Goal: Information Seeking & Learning: Compare options

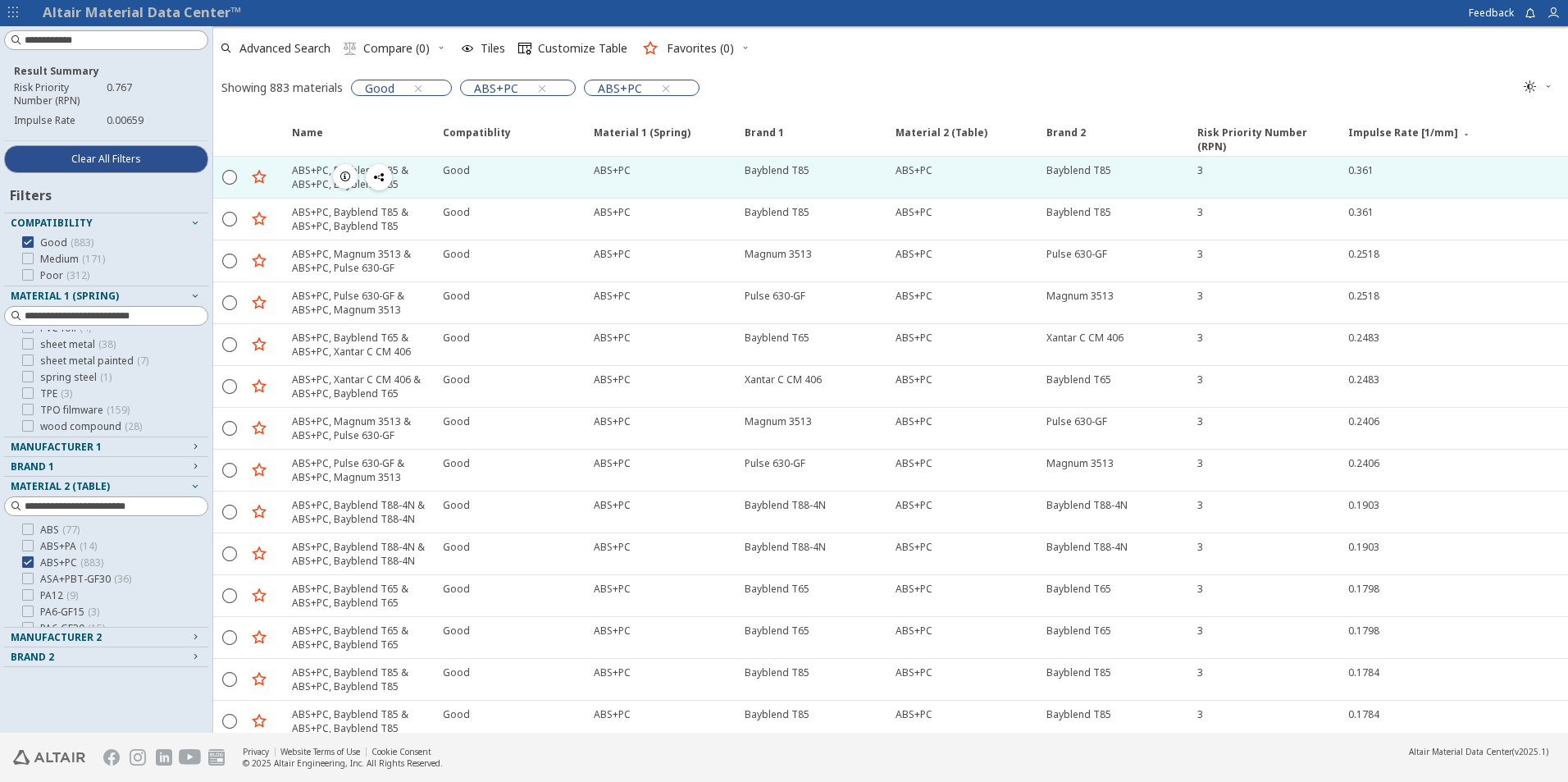
click at [780, 171] on div "Bayblend T85" at bounding box center [777, 170] width 65 height 14
drag, startPoint x: 773, startPoint y: 170, endPoint x: 807, endPoint y: 166, distance: 34.2
click at [807, 166] on div "Bayblend T85" at bounding box center [814, 170] width 141 height 14
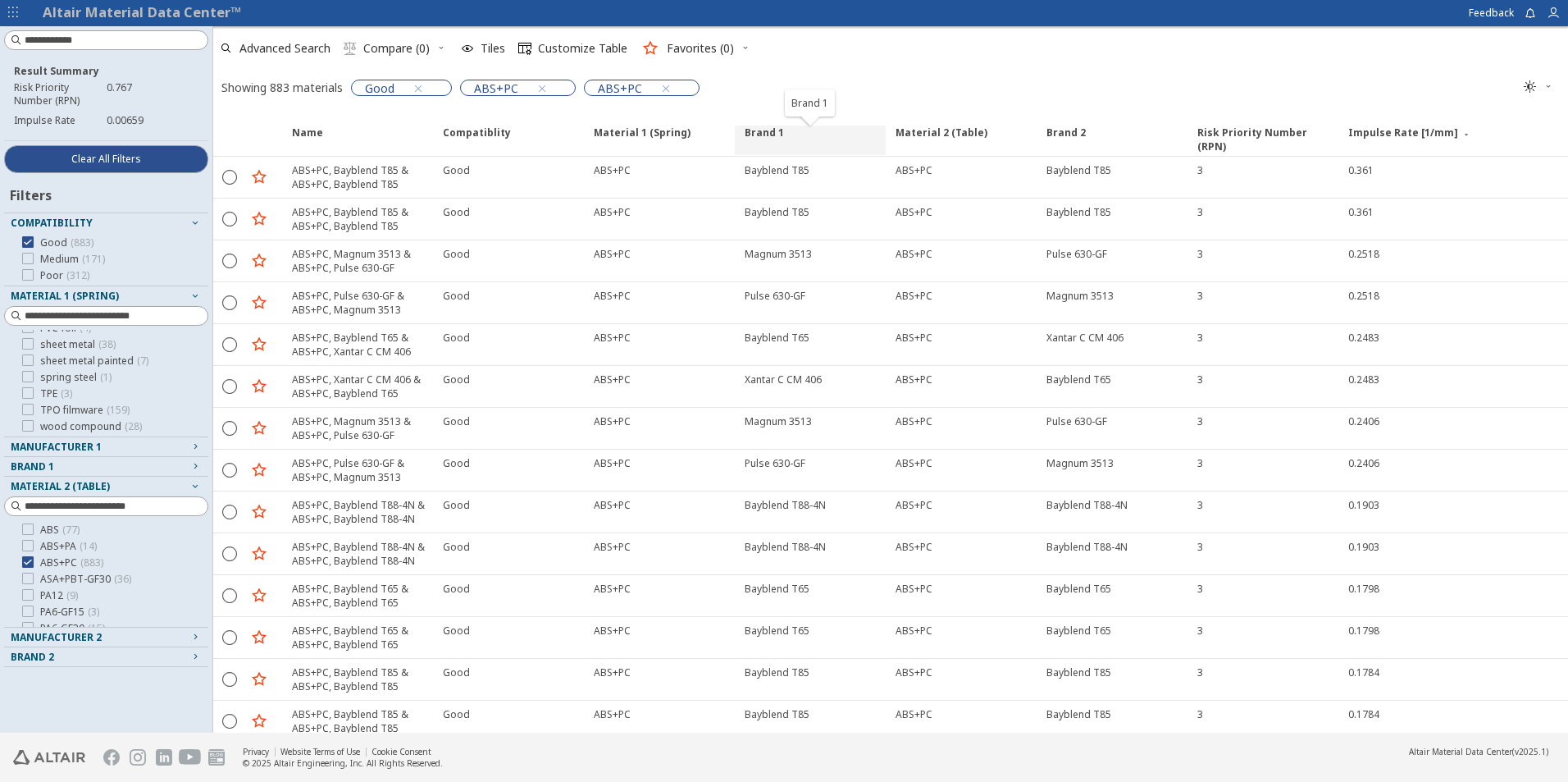
drag, startPoint x: 784, startPoint y: 141, endPoint x: 778, endPoint y: 129, distance: 13.4
click at [783, 136] on span "Brand 1" at bounding box center [810, 140] width 151 height 30
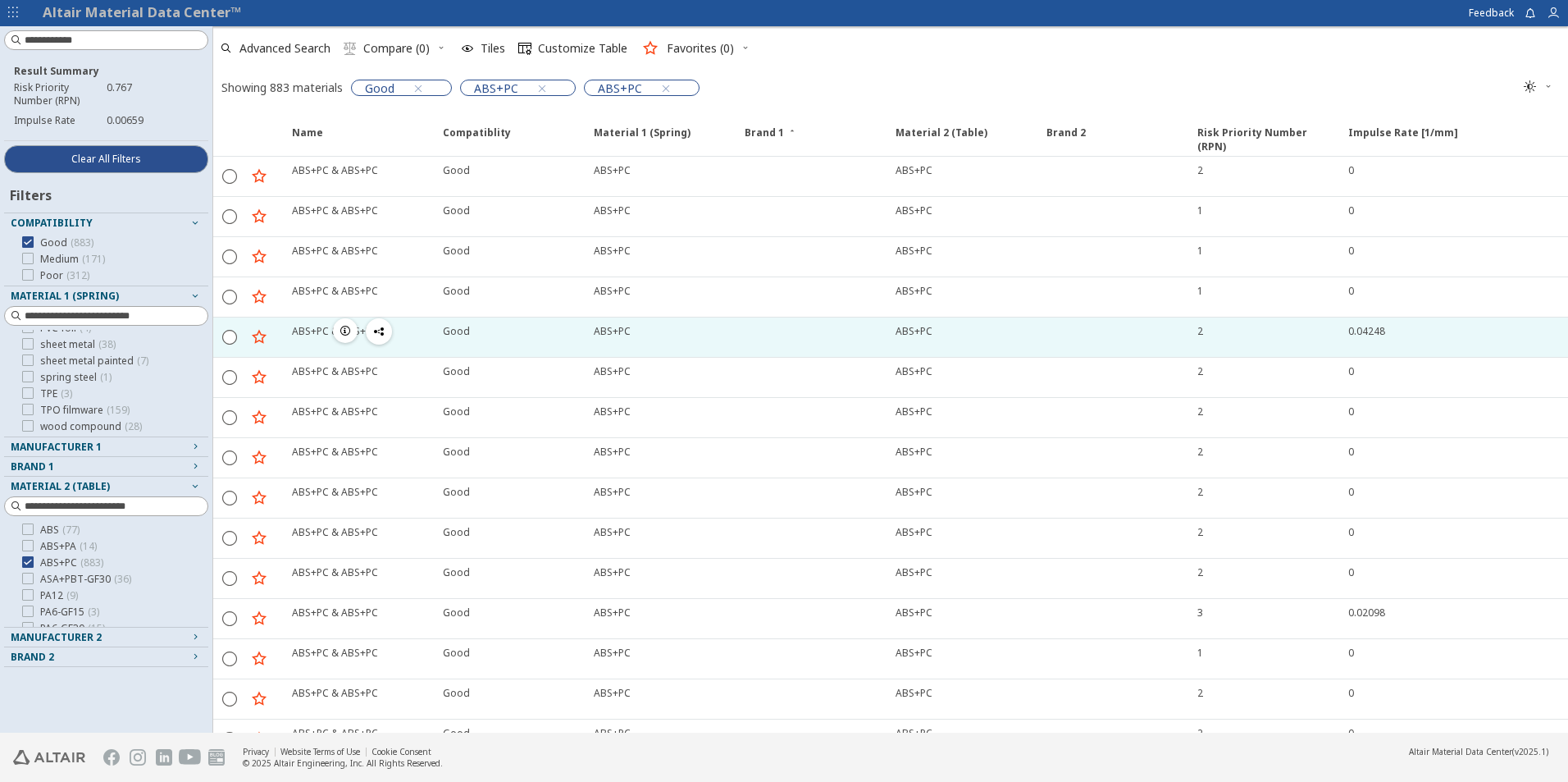
click at [920, 333] on div "ABS+PC" at bounding box center [914, 331] width 37 height 14
drag, startPoint x: 1347, startPoint y: 330, endPoint x: 1378, endPoint y: 327, distance: 31.1
click at [1378, 327] on div "0.04248" at bounding box center [1443, 337] width 210 height 39
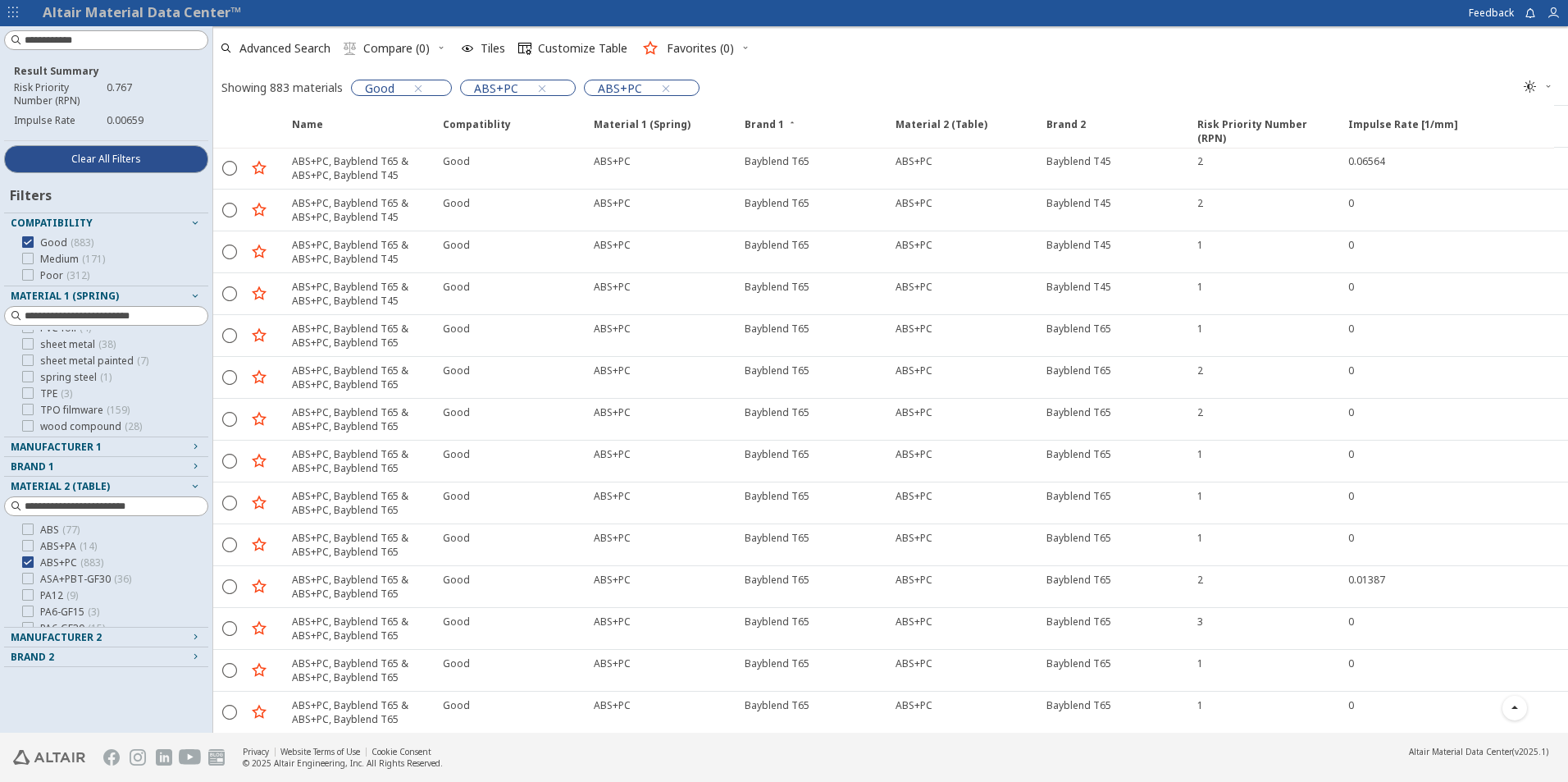
scroll to position [2077, 0]
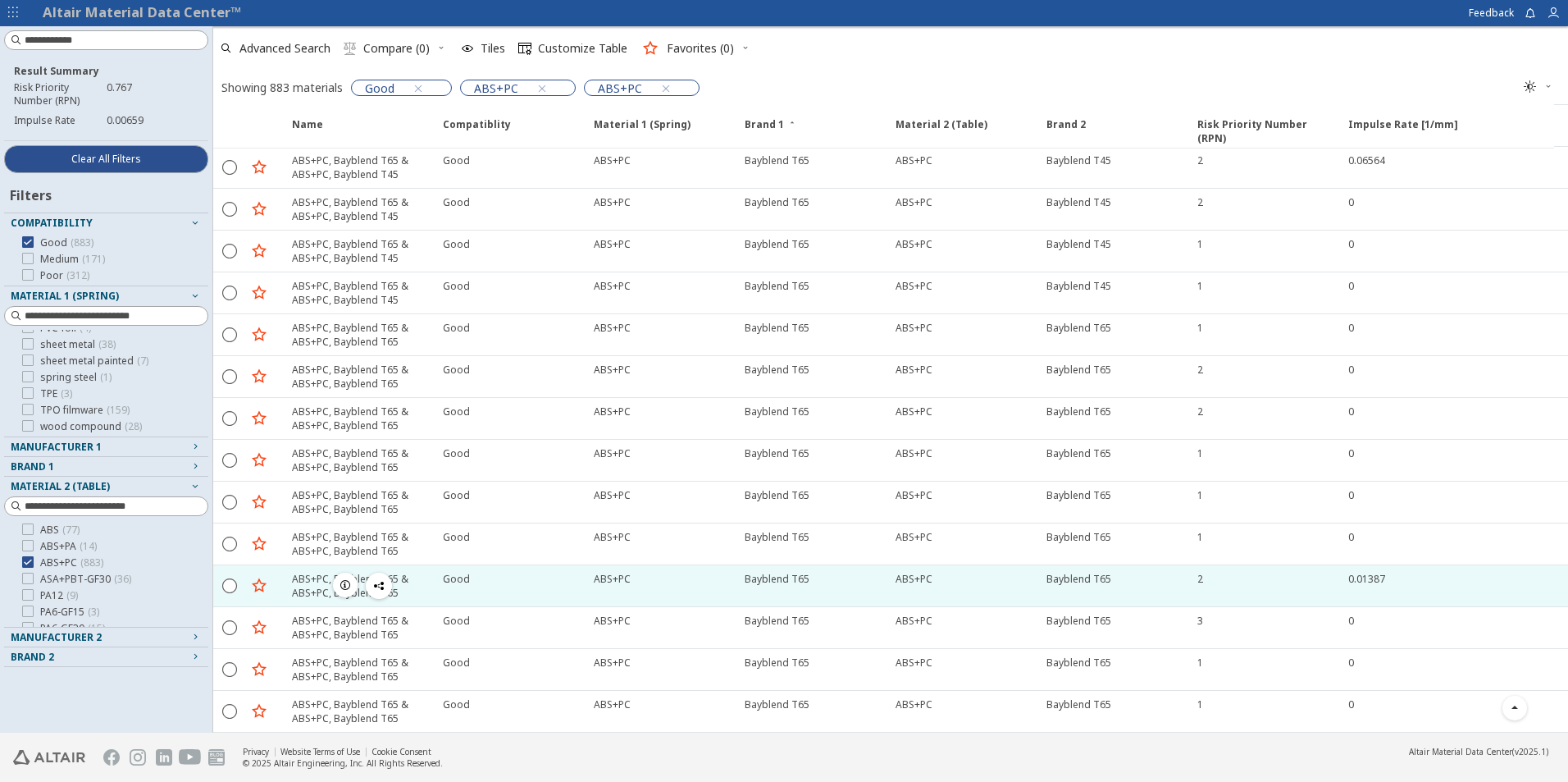
click at [830, 588] on div "Bayblend T65" at bounding box center [810, 586] width 151 height 41
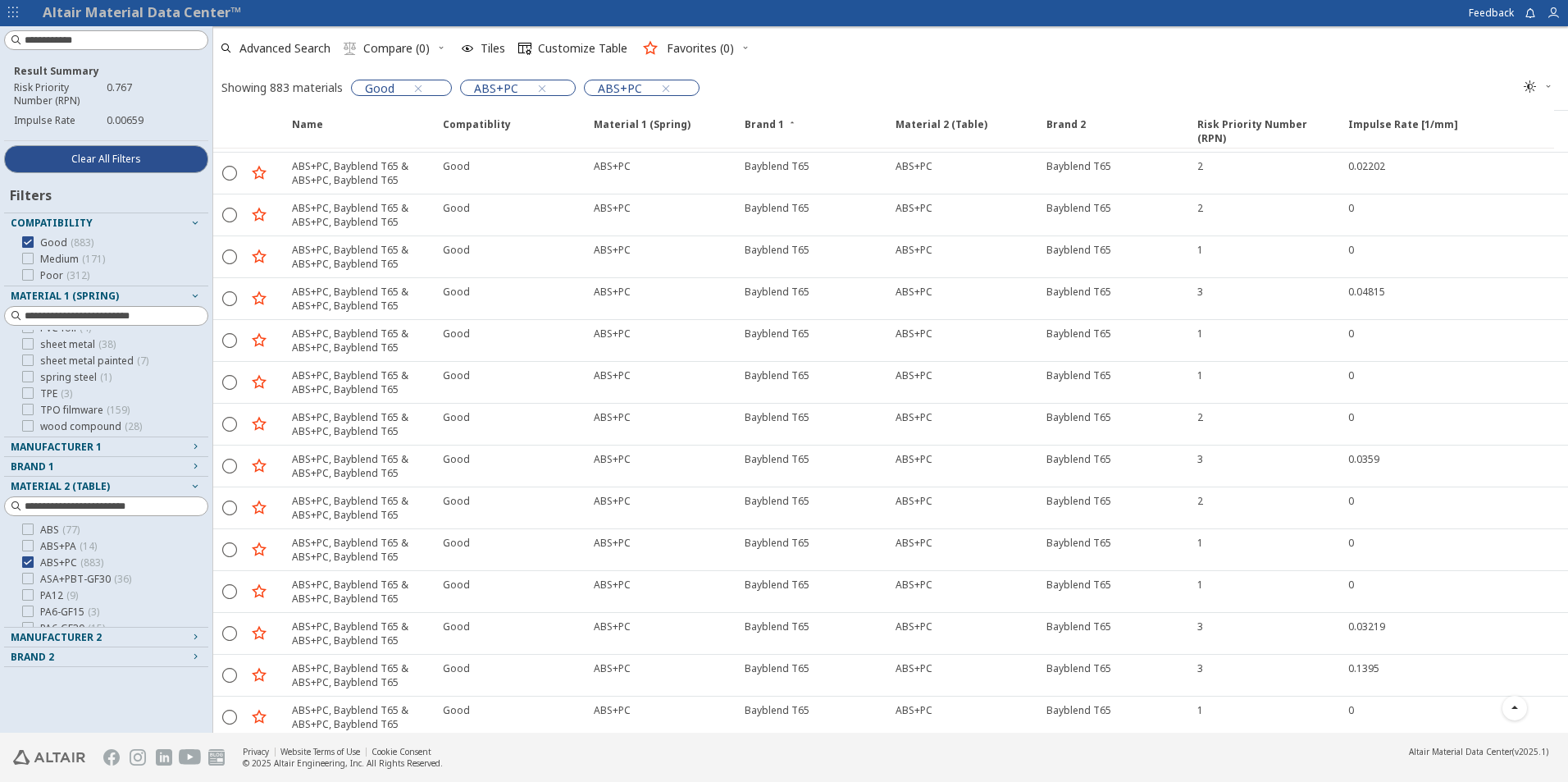
scroll to position [8232, 0]
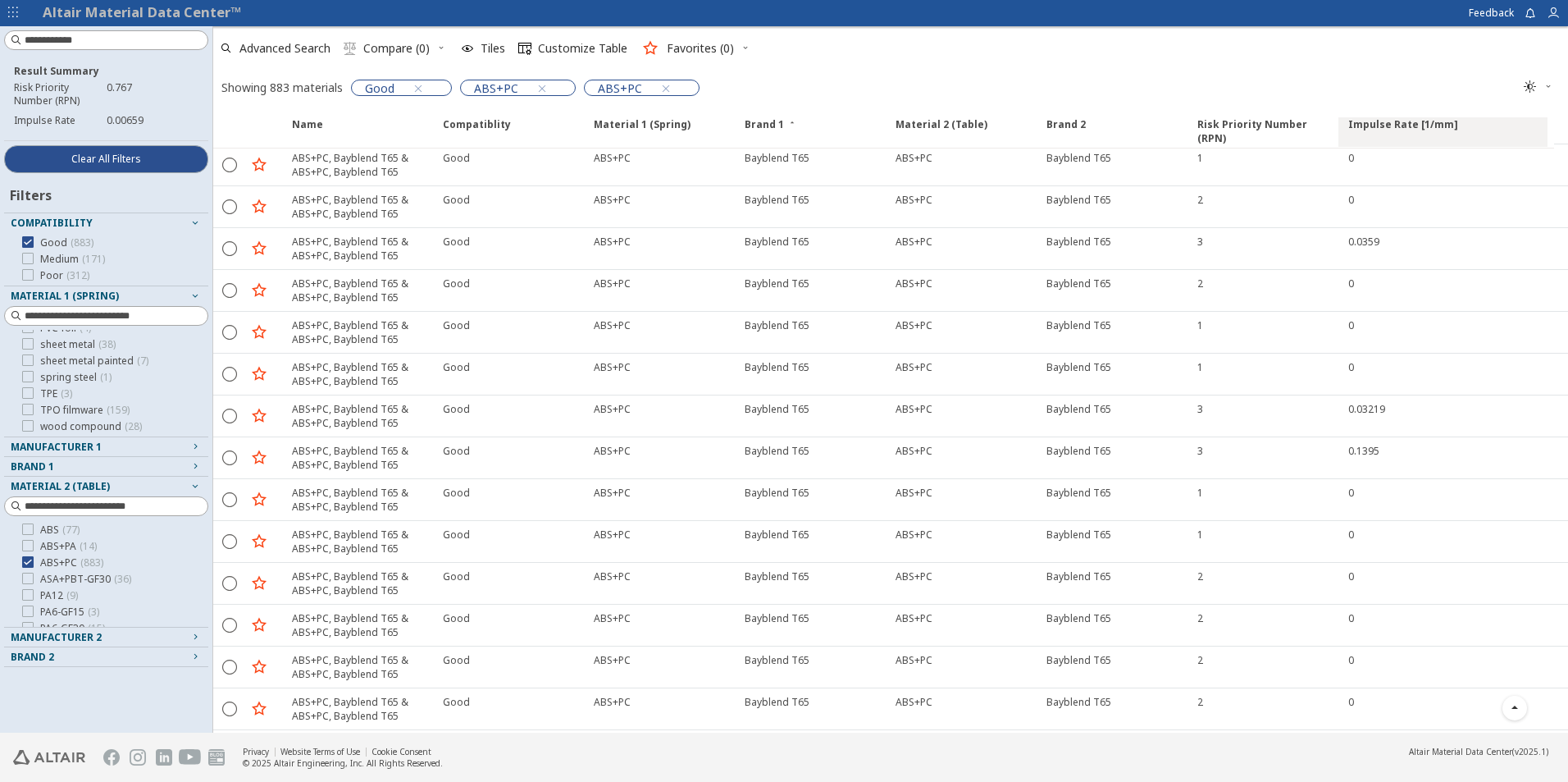
click at [1415, 123] on span "Impulse Rate [1/mm]" at bounding box center [1402, 132] width 110 height 30
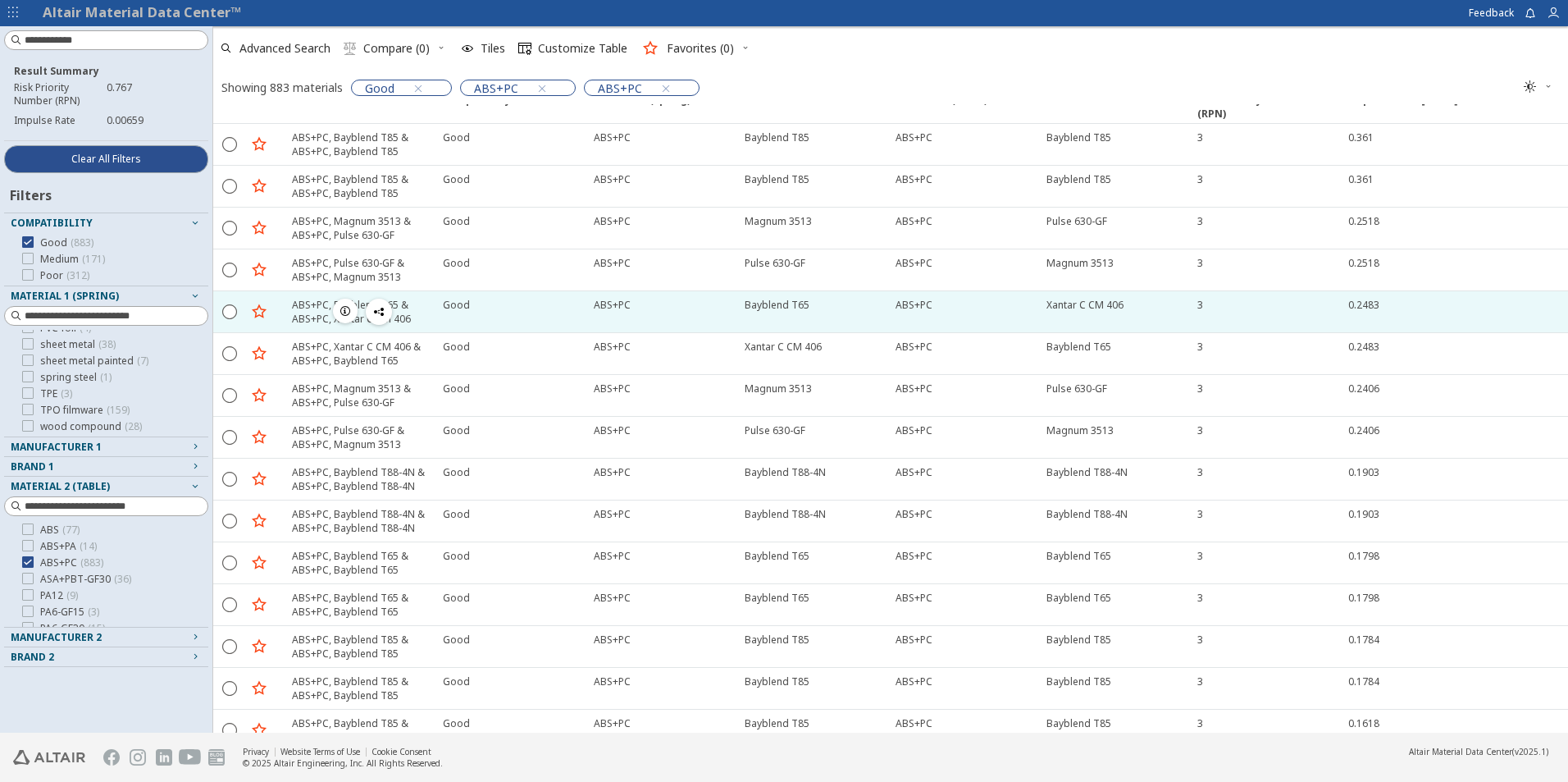
scroll to position [0, 0]
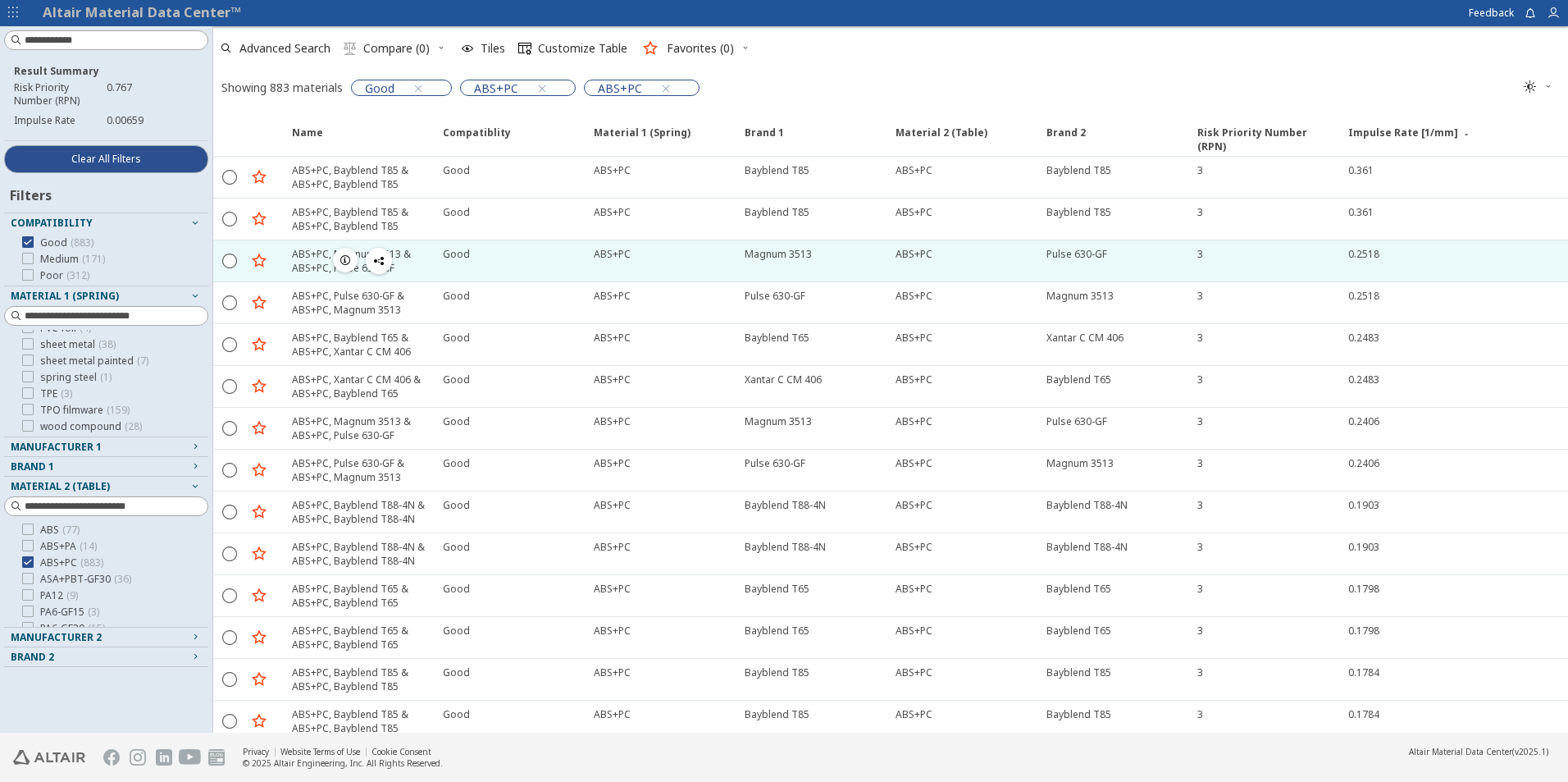
click at [813, 265] on div "Magnum 3513" at bounding box center [810, 260] width 151 height 41
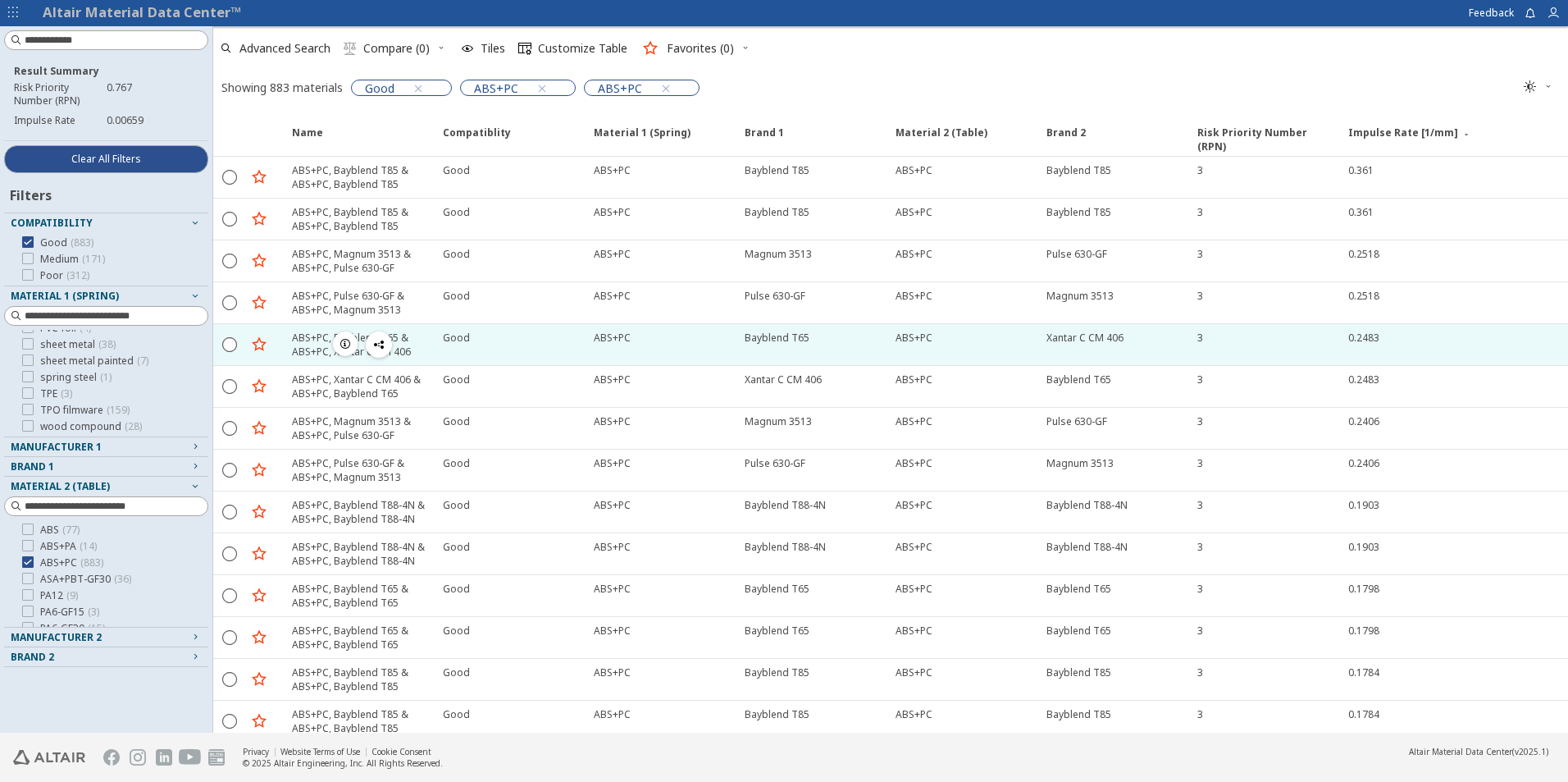
click at [801, 340] on div "Bayblend T65" at bounding box center [777, 337] width 65 height 14
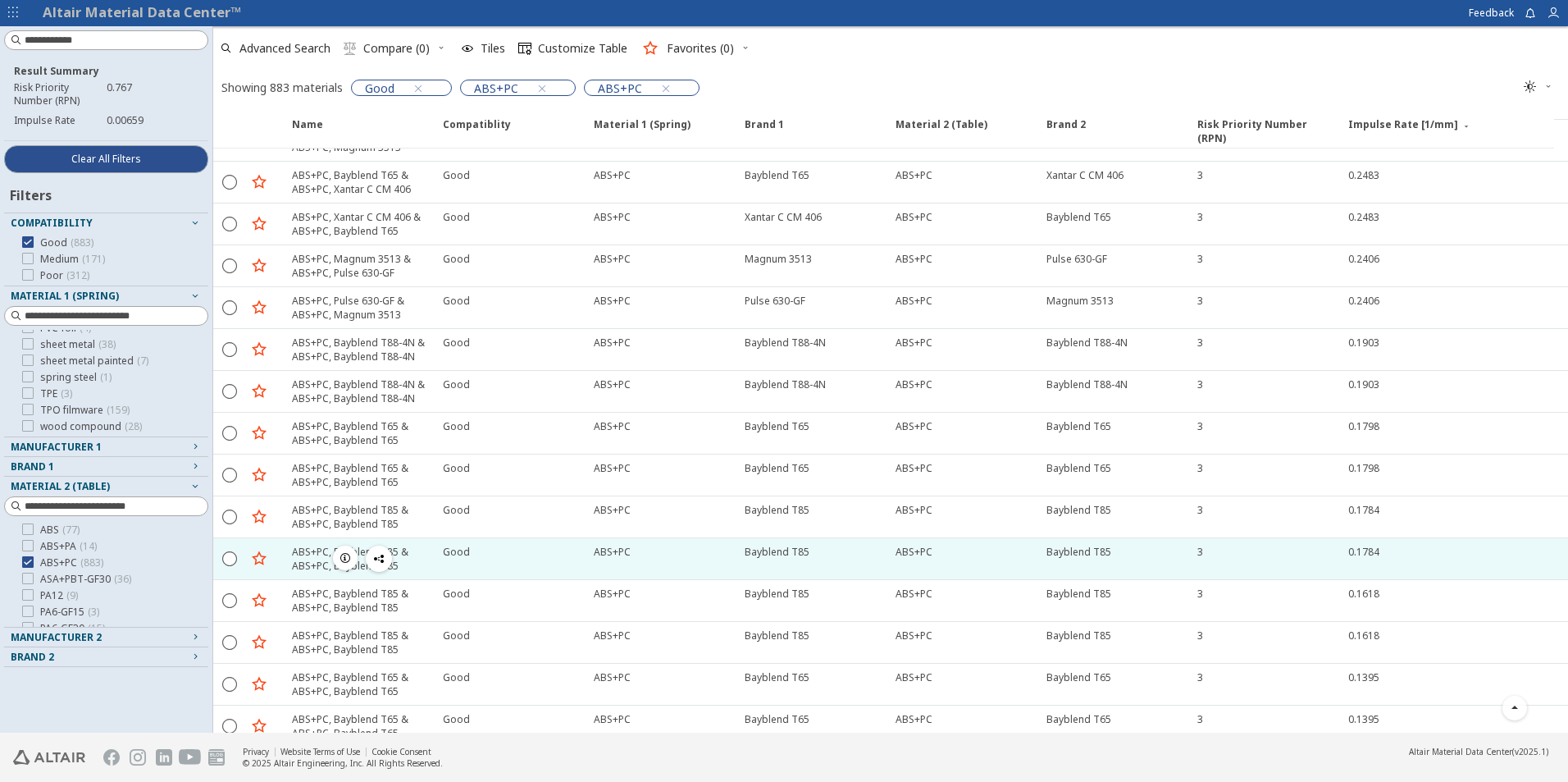
scroll to position [164, 0]
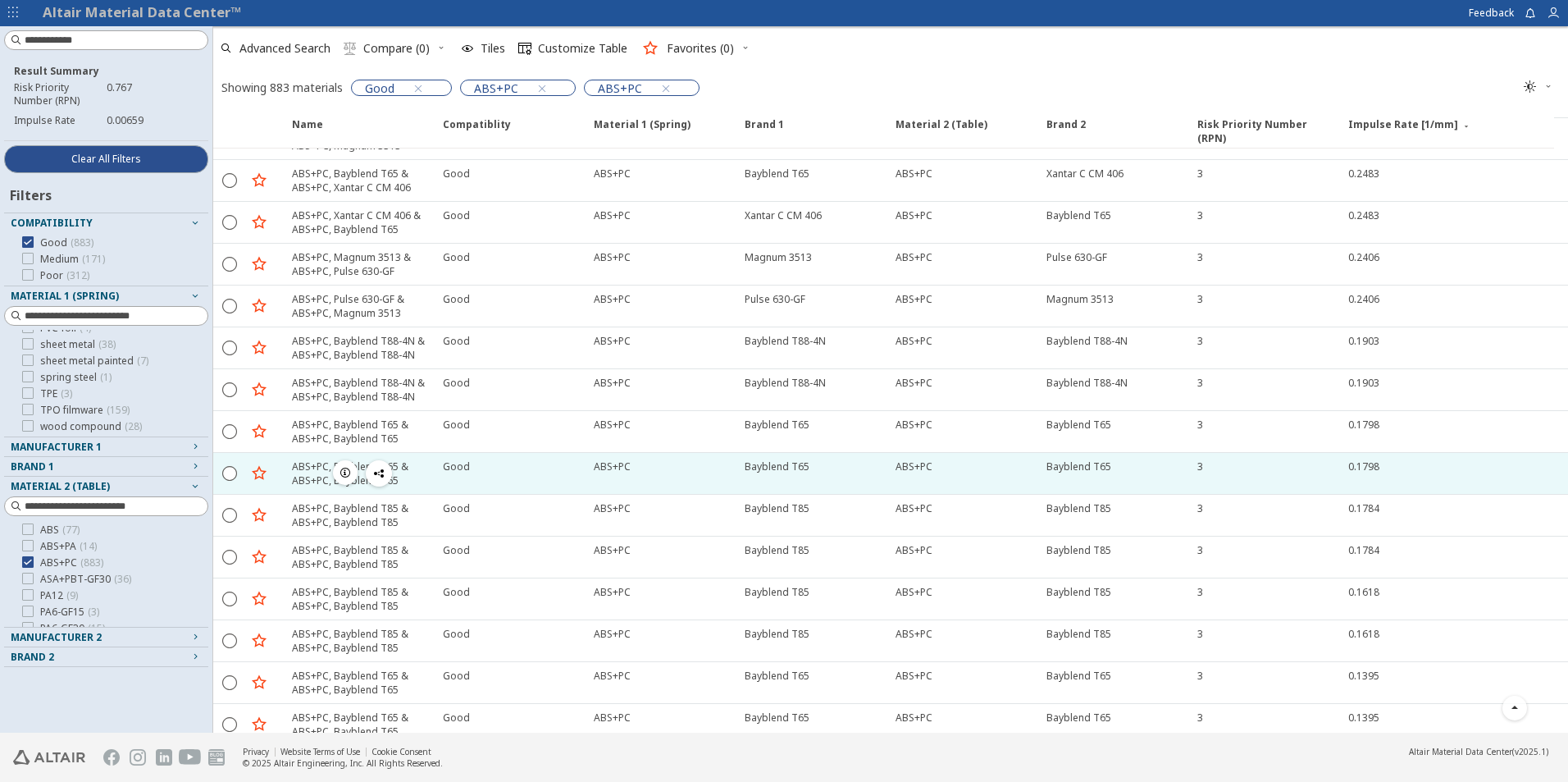
click at [1064, 473] on div "Bayblend T65" at bounding box center [1079, 466] width 65 height 14
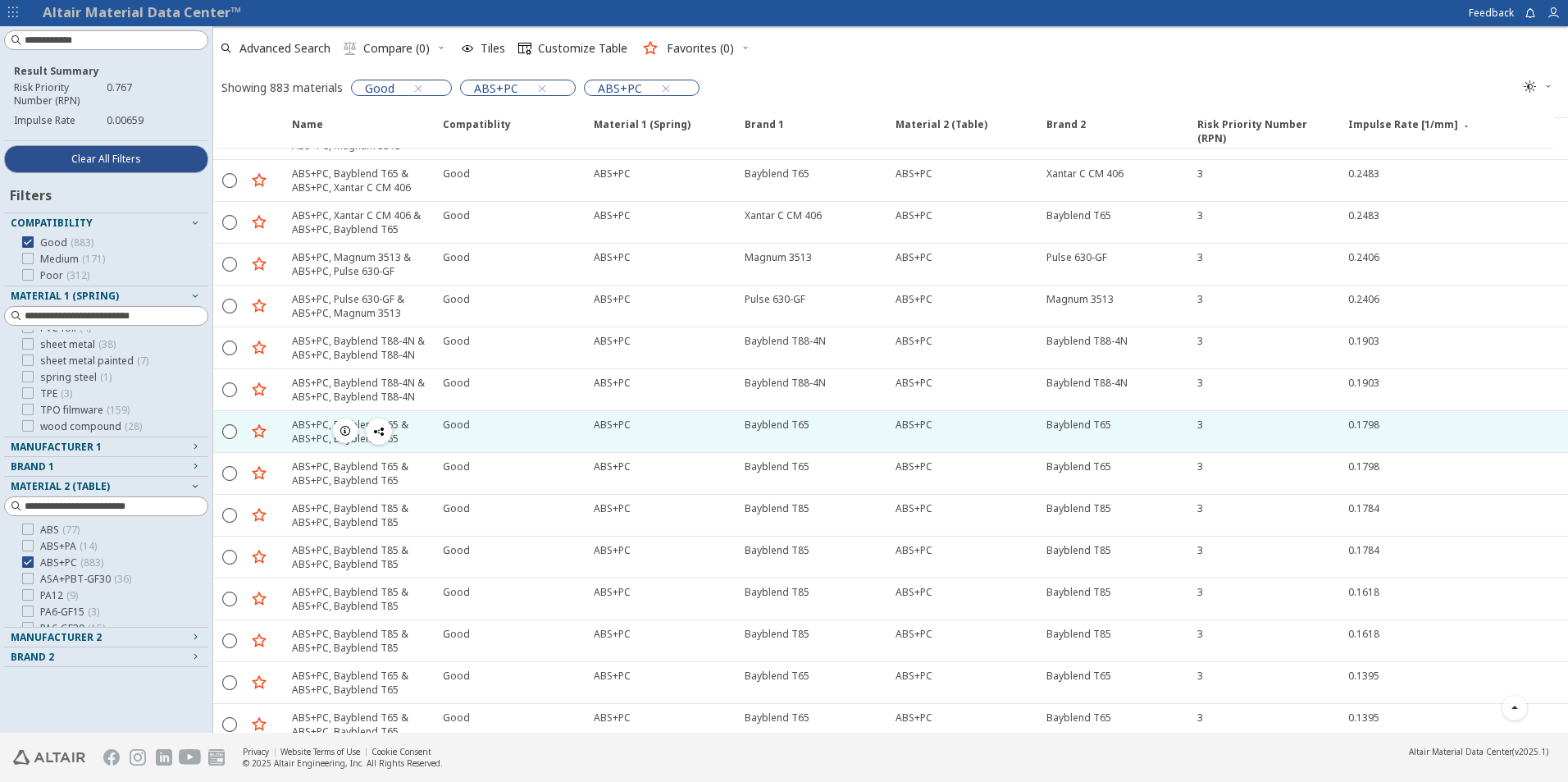
click at [780, 428] on div "Bayblend T65" at bounding box center [777, 424] width 65 height 14
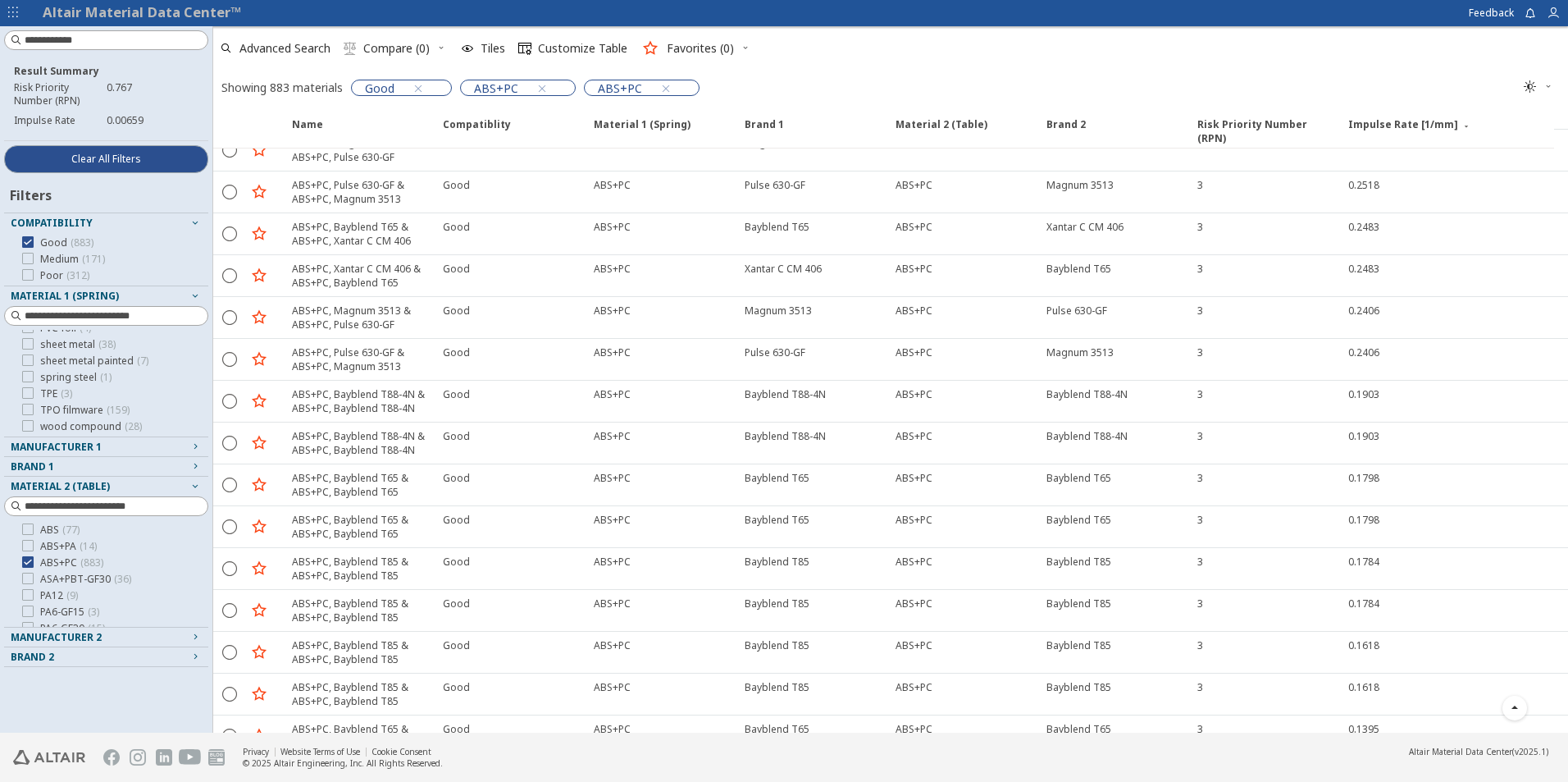
scroll to position [0, 0]
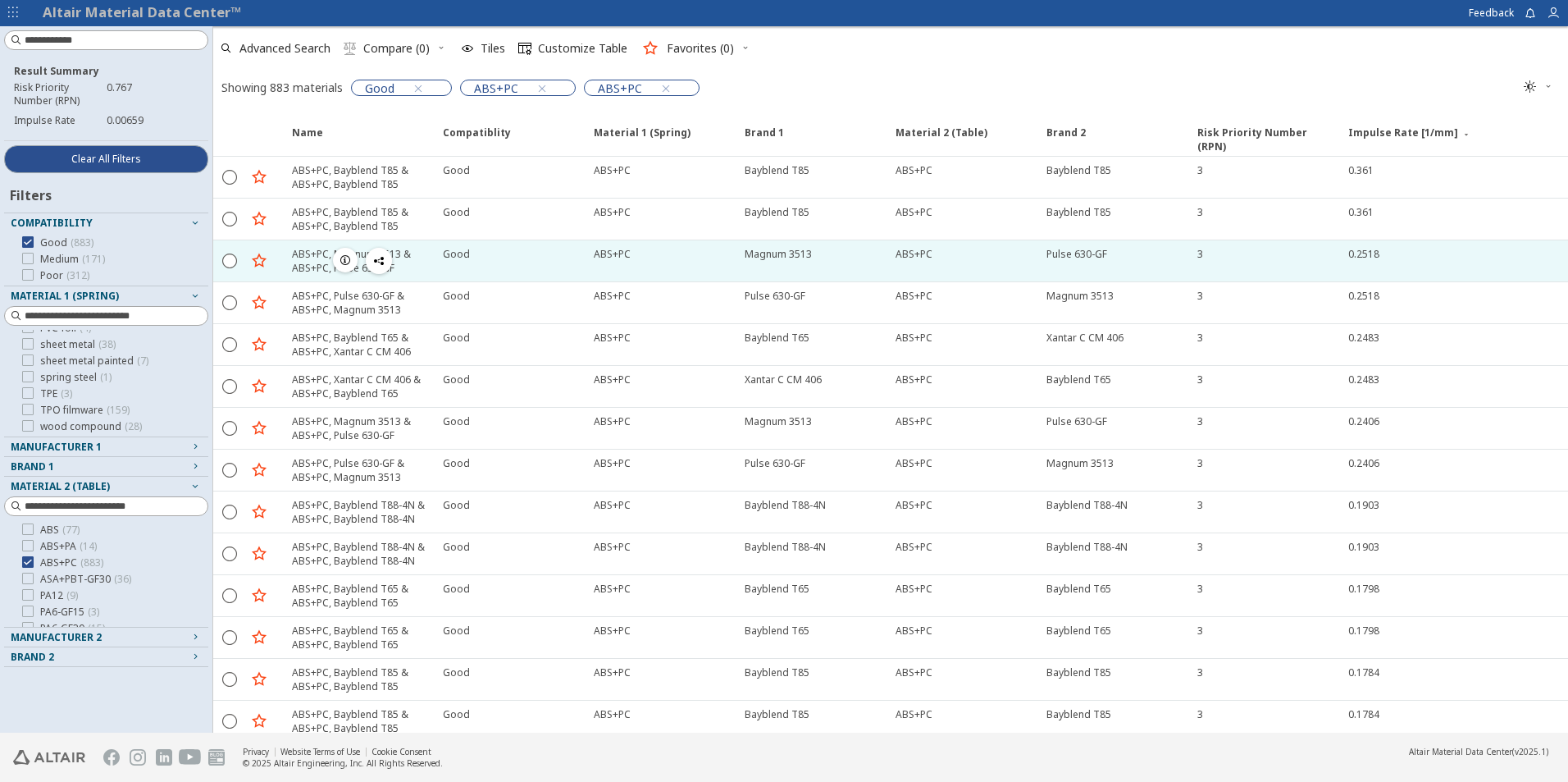
click at [1363, 258] on div "0.2518" at bounding box center [1363, 254] width 32 height 14
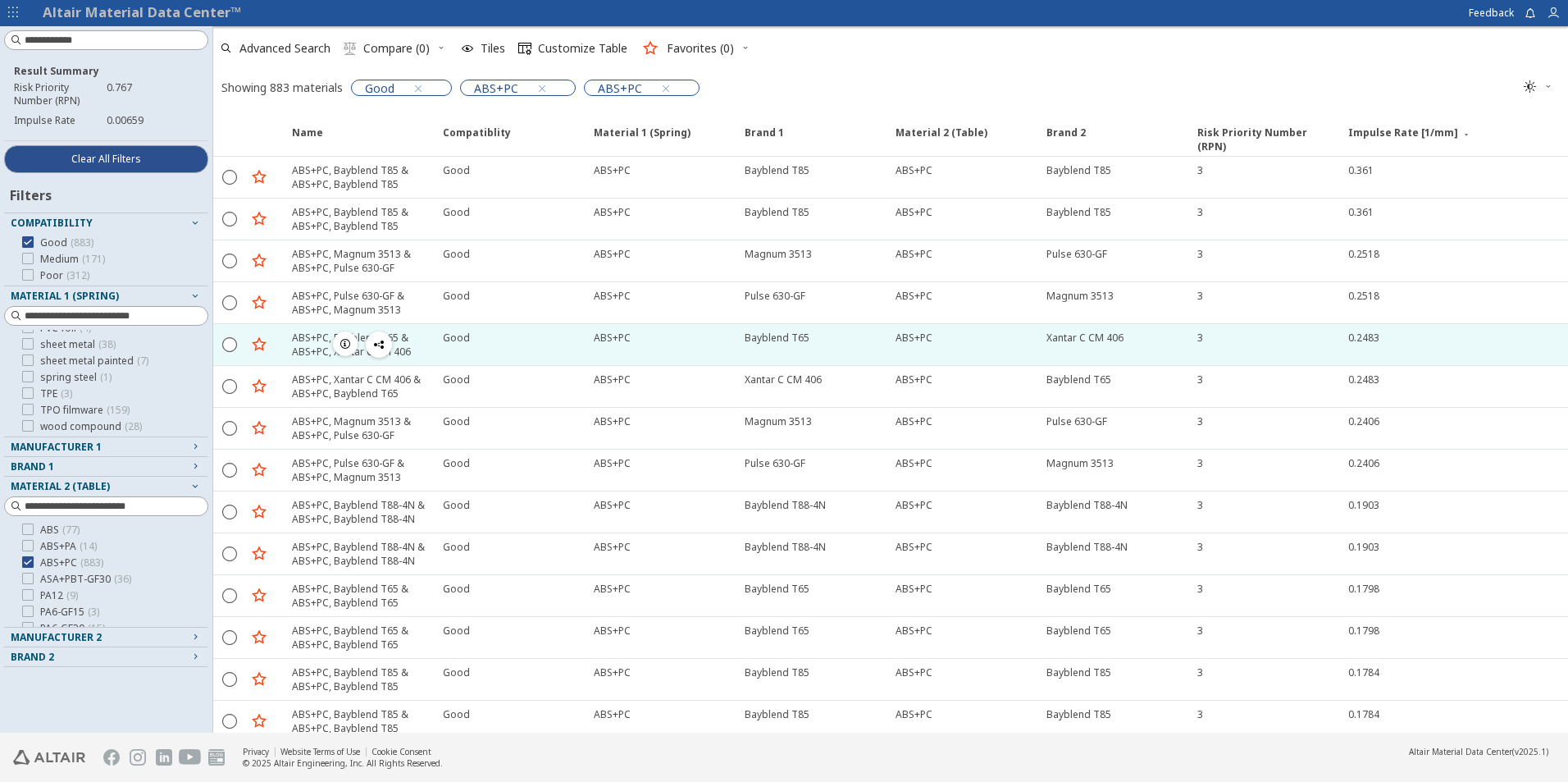
click at [1368, 343] on div "0.2483" at bounding box center [1363, 337] width 32 height 14
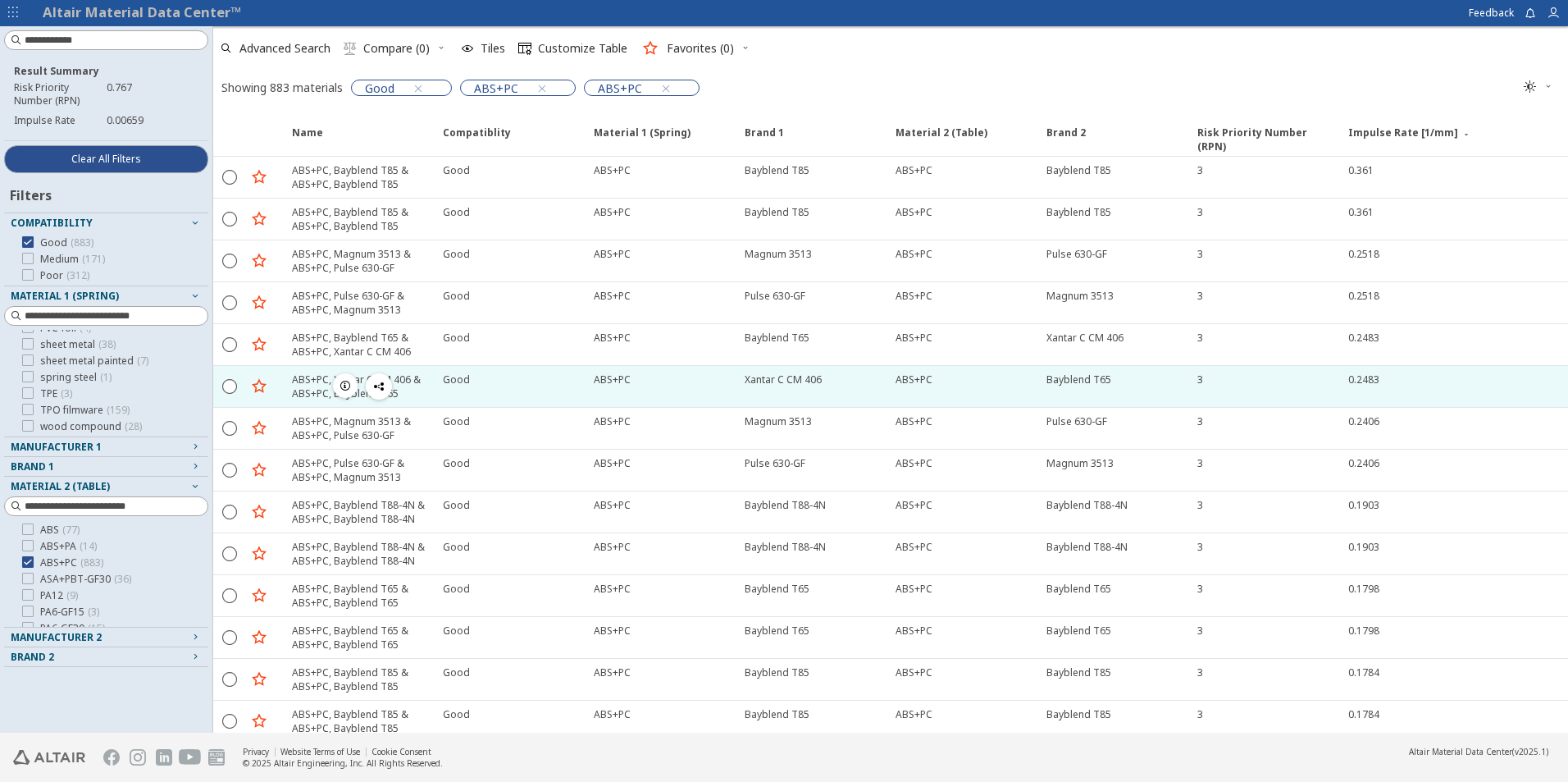
click at [1107, 396] on div "Bayblend T65" at bounding box center [1113, 386] width 151 height 41
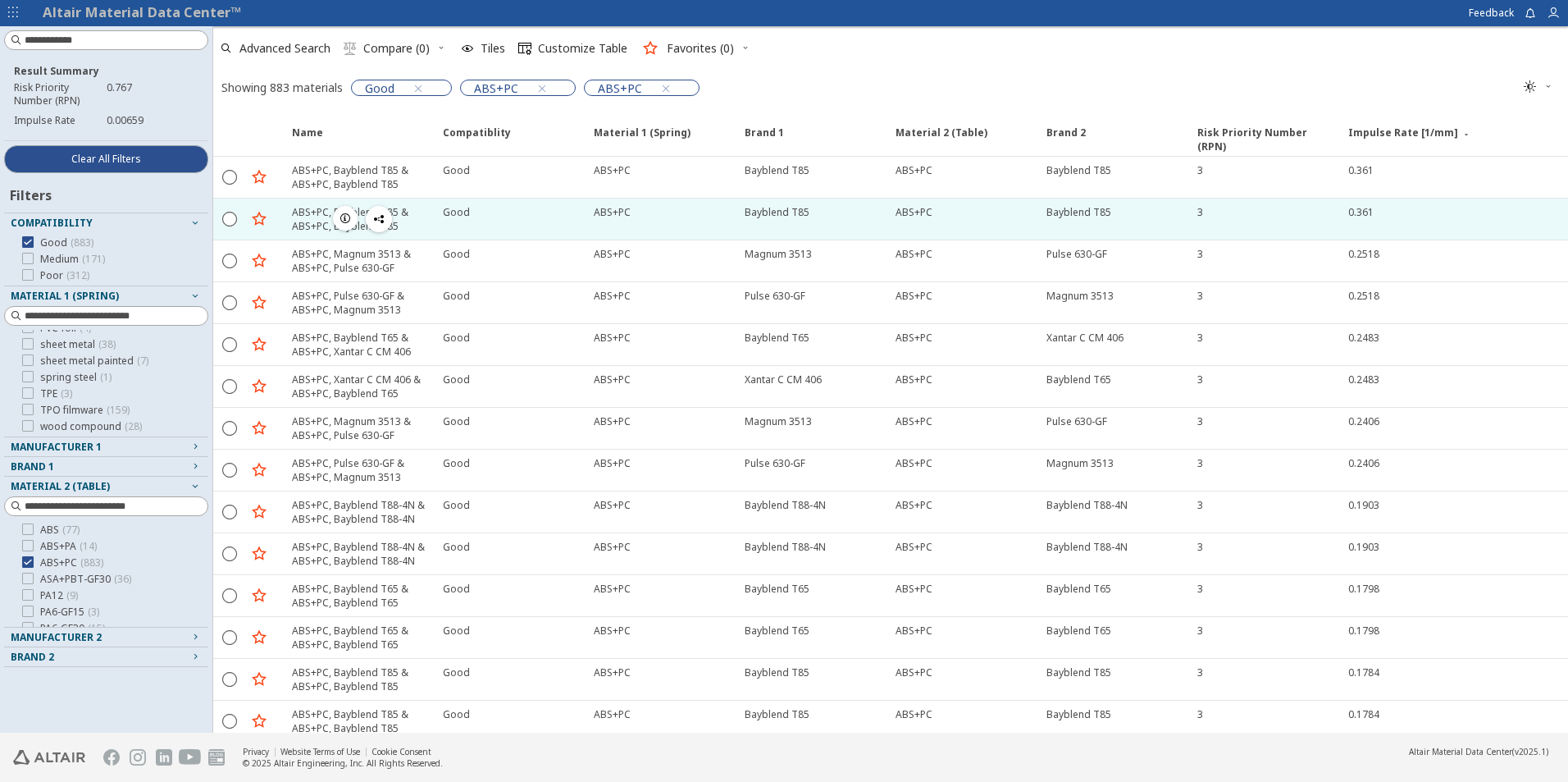
click at [1059, 219] on div "Bayblend T85" at bounding box center [1113, 218] width 151 height 41
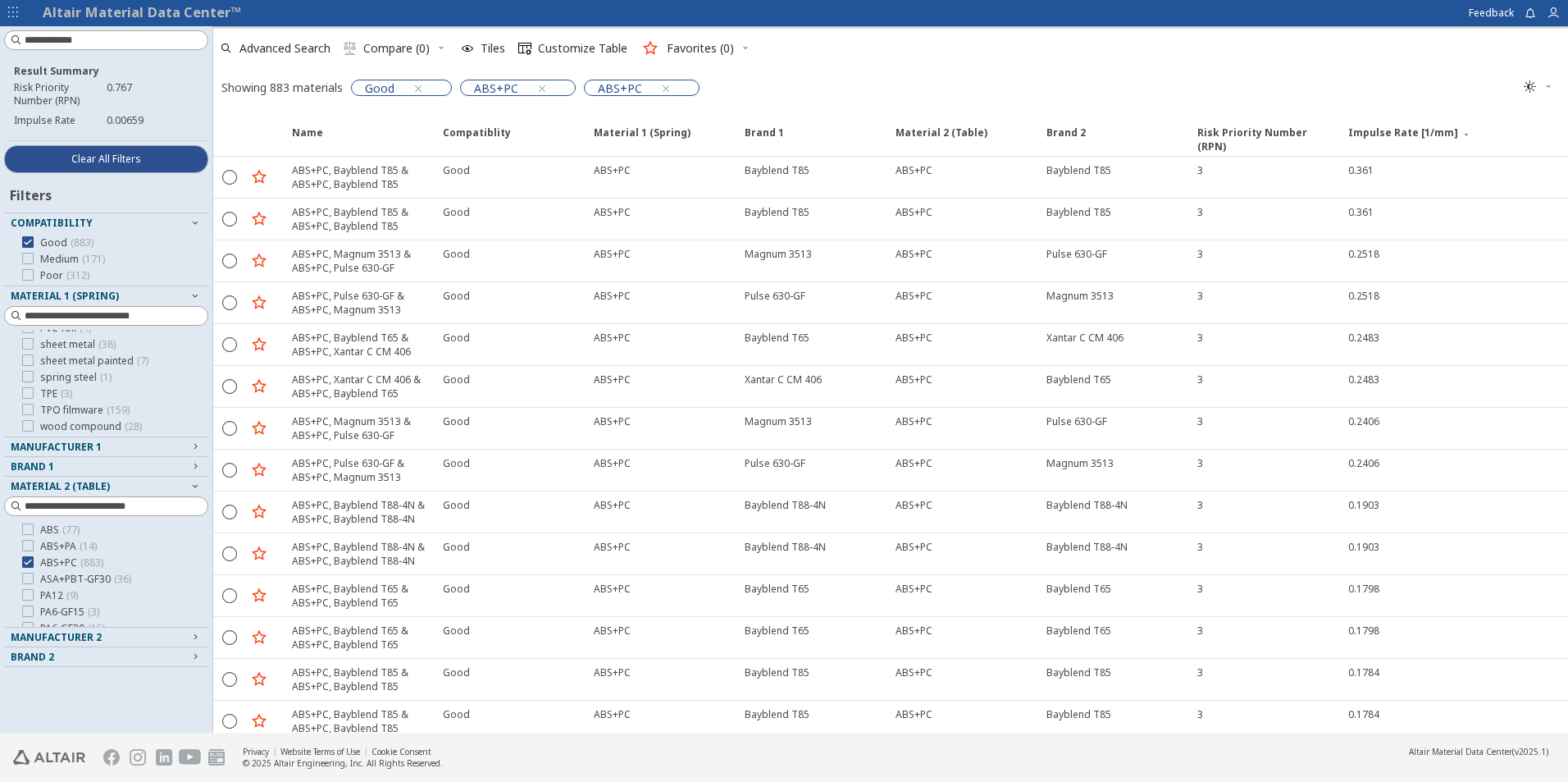
click at [46, 468] on span "Brand 1" at bounding box center [32, 466] width 43 height 14
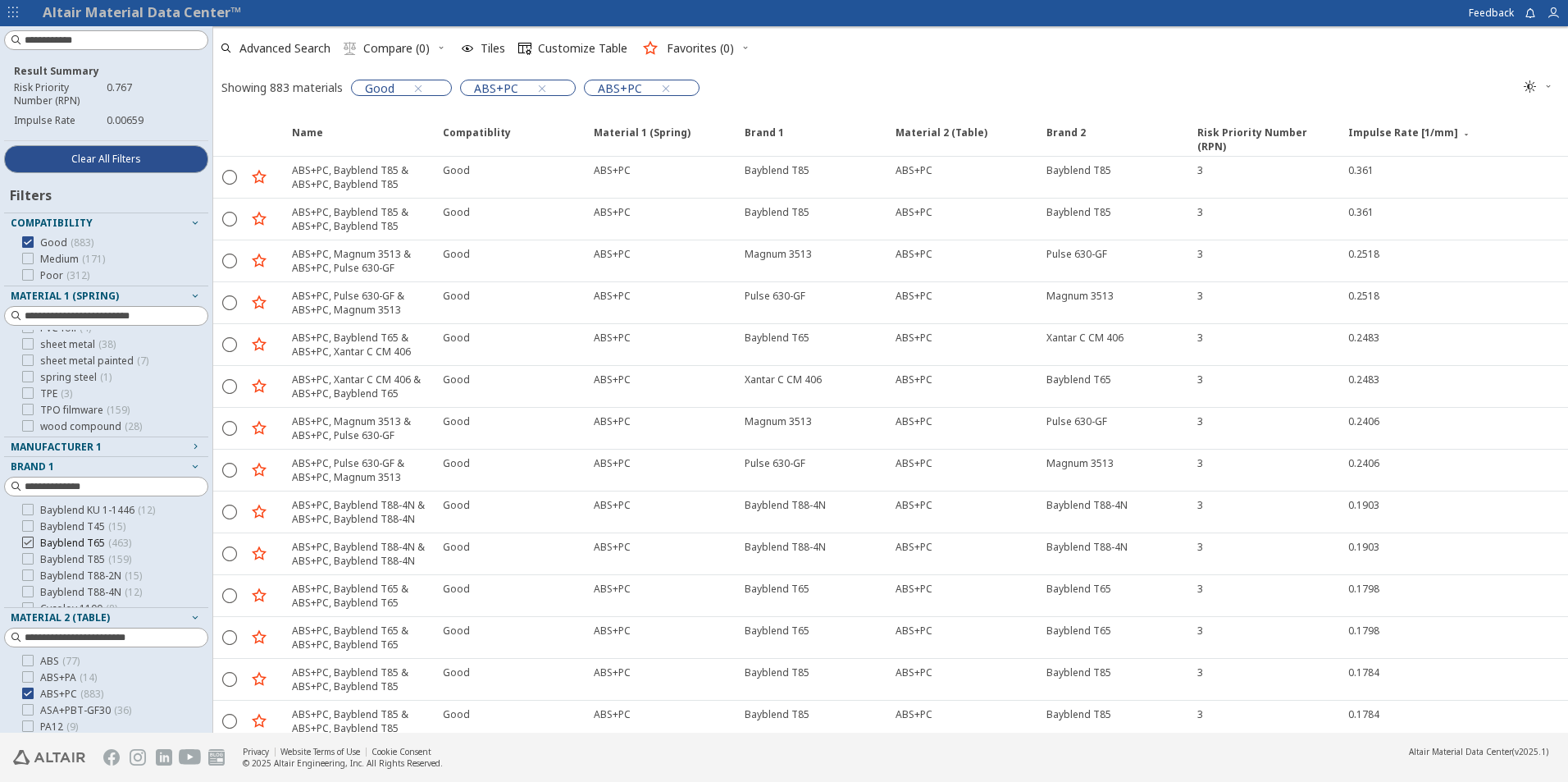
click at [31, 543] on icon at bounding box center [28, 543] width 11 height 11
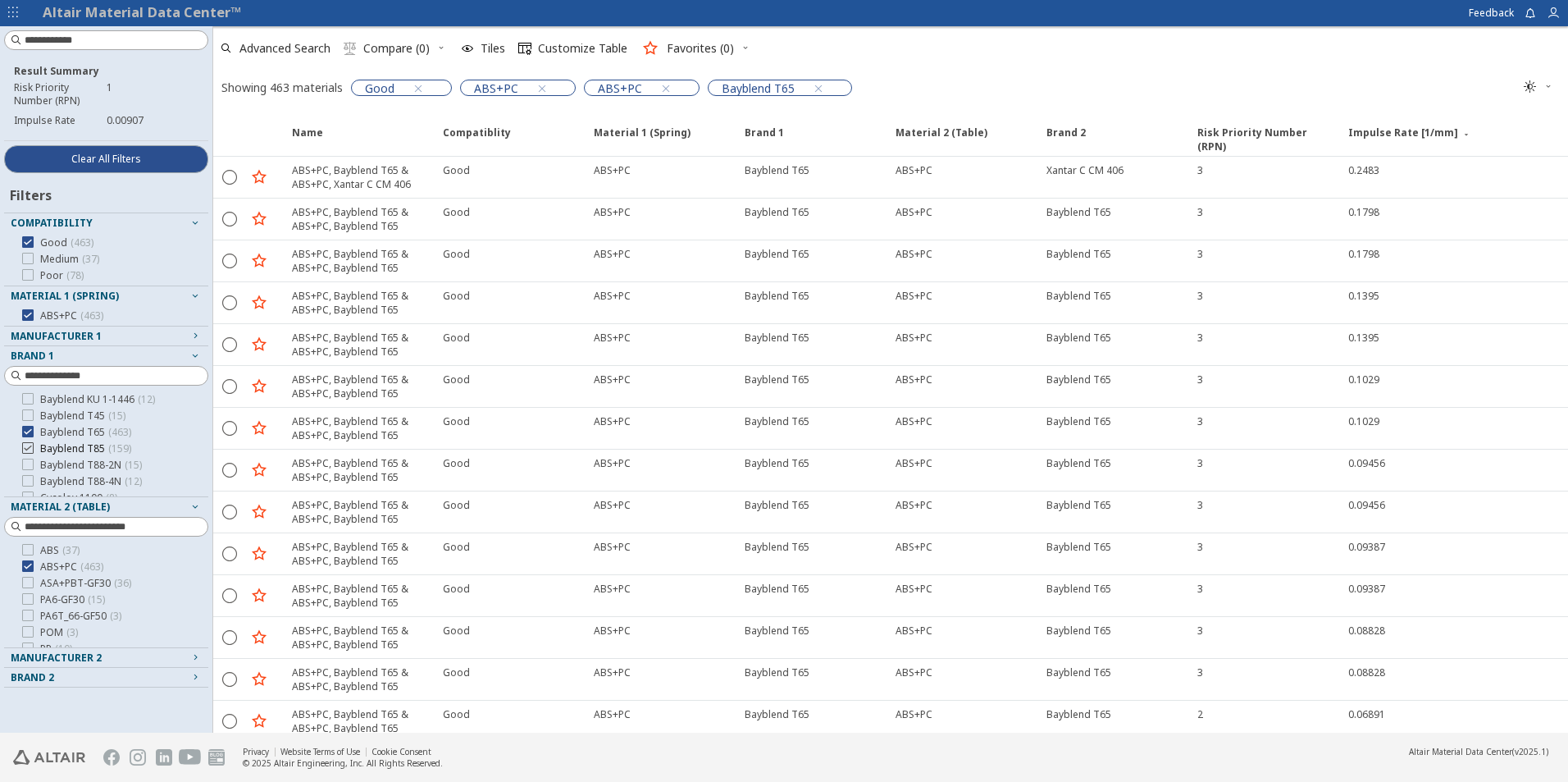
click at [22, 450] on div at bounding box center [28, 448] width 11 height 11
click at [32, 653] on span "Manufacturer 2" at bounding box center [55, 658] width 91 height 14
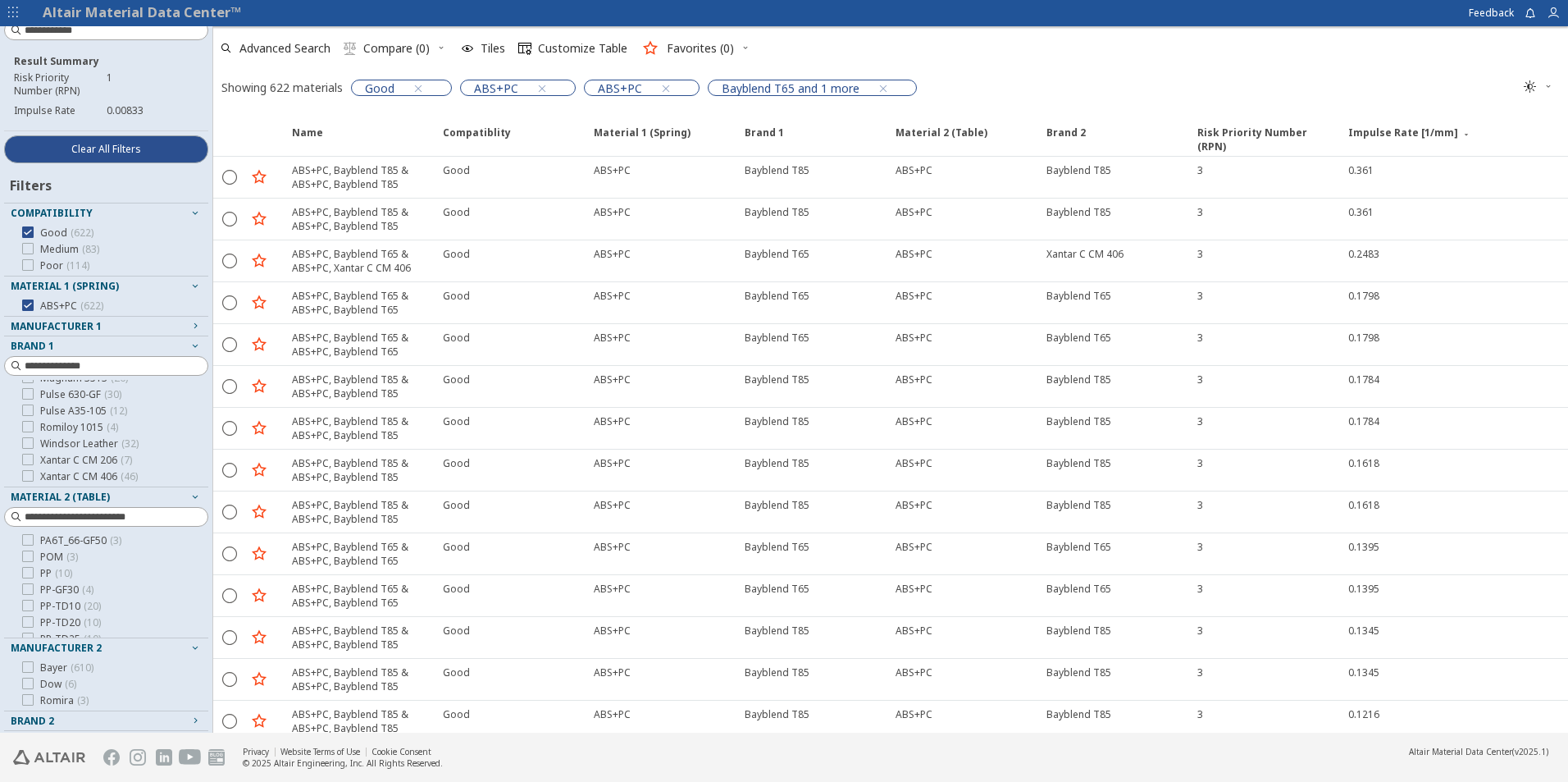
scroll to position [12, 0]
click at [37, 642] on span "Manufacturer 2" at bounding box center [55, 645] width 91 height 14
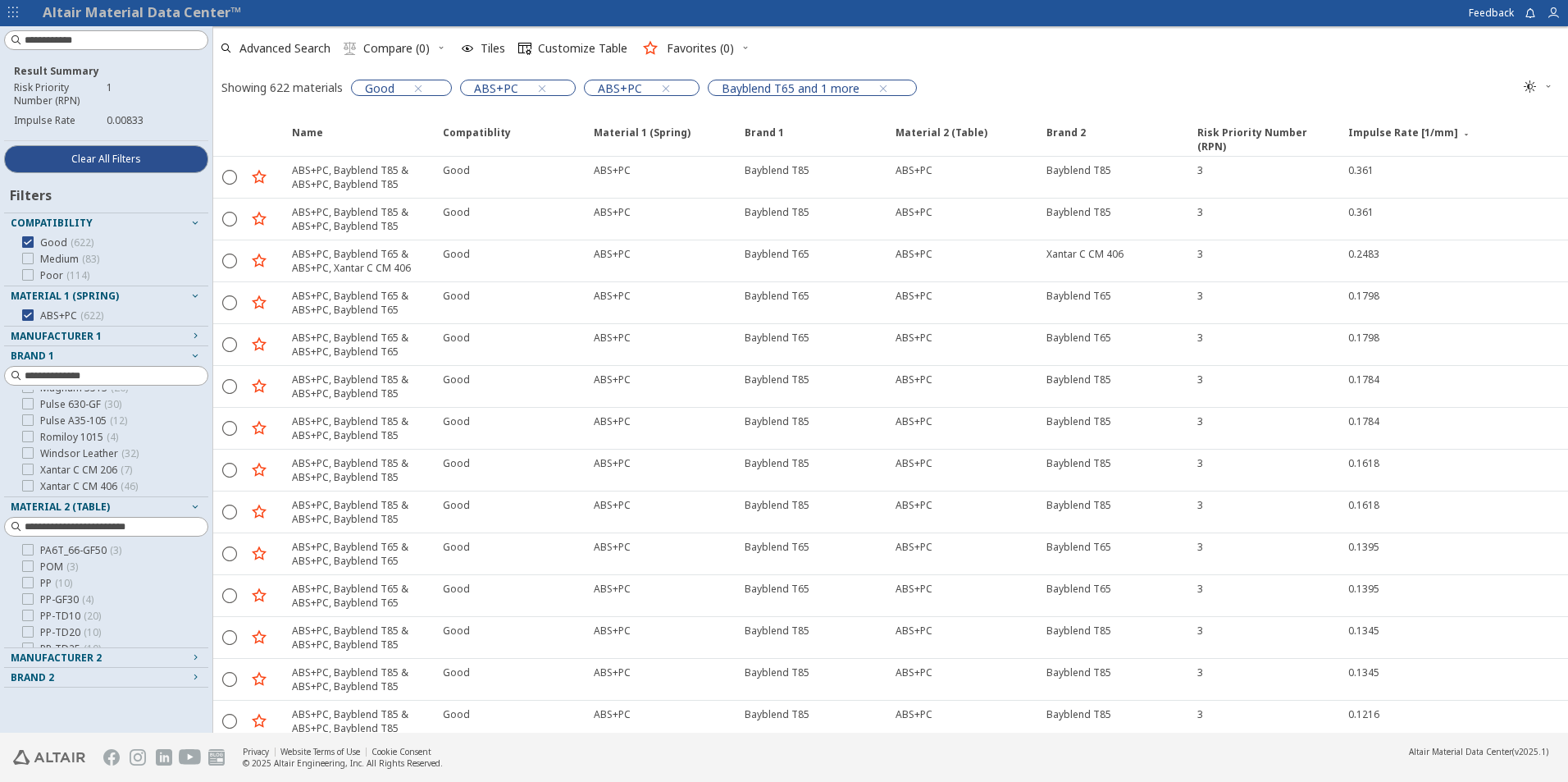
click at [41, 671] on span "Brand 2" at bounding box center [32, 677] width 43 height 14
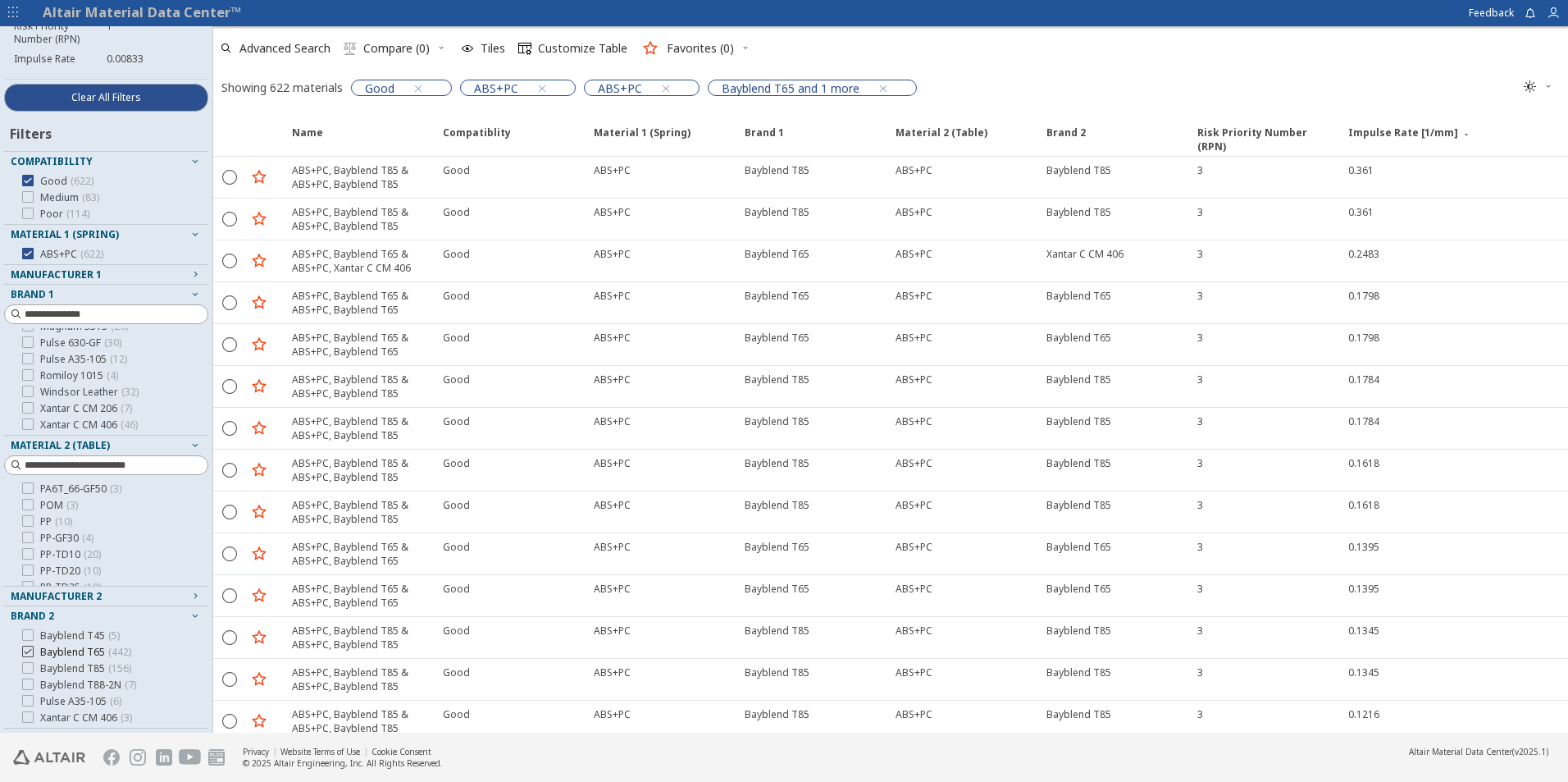
click at [27, 652] on icon at bounding box center [28, 652] width 11 height 11
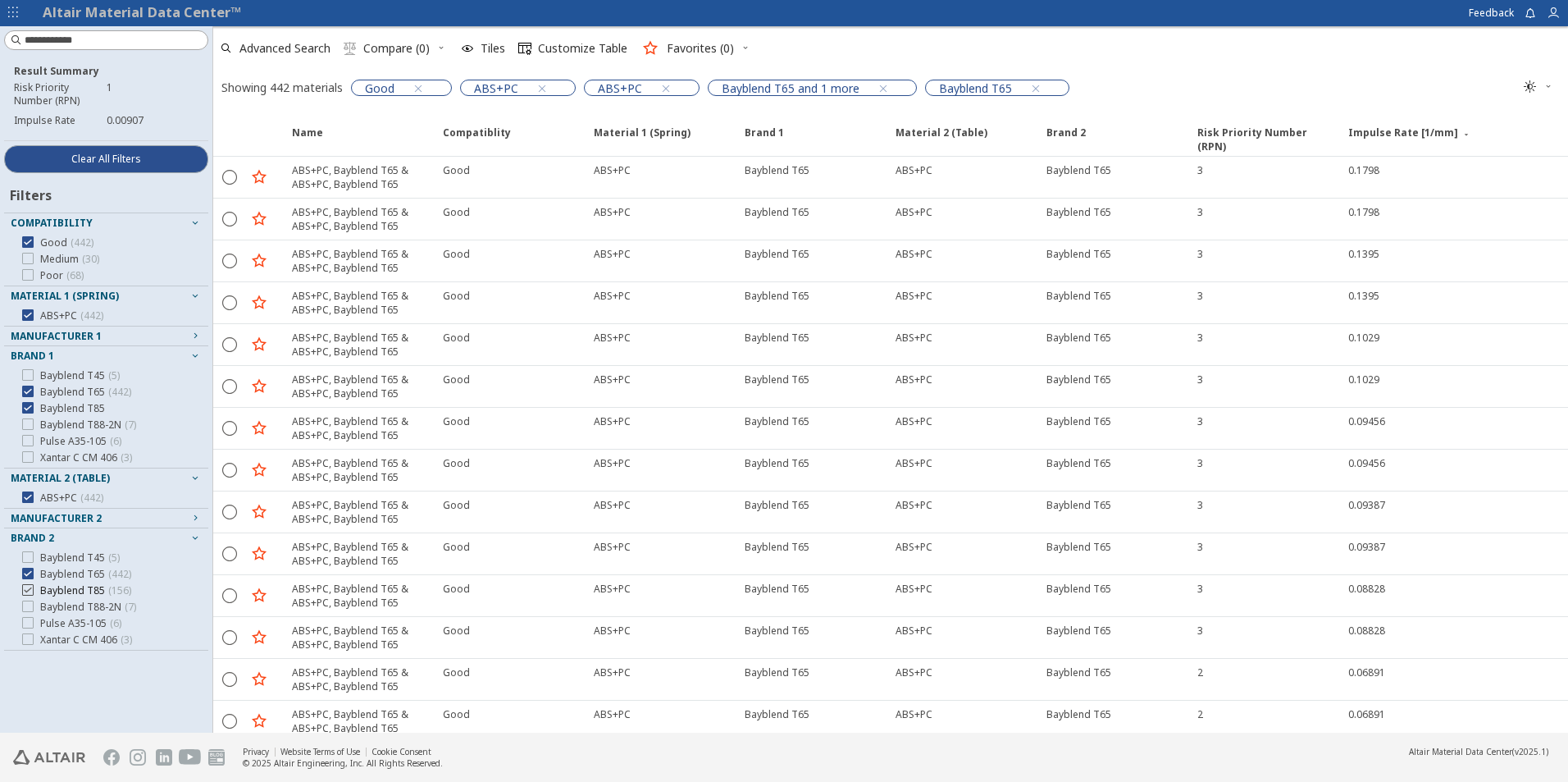
click at [32, 590] on icon at bounding box center [28, 590] width 11 height 11
click at [24, 407] on icon at bounding box center [28, 408] width 11 height 11
click at [26, 497] on icon at bounding box center [28, 497] width 11 height 11
click at [33, 573] on div "Auto Saddle ( 8 ) Bayblend T45 ( 5 ) Bayblend T65 ( 442 ) Bayblend T85 Bayblend…" at bounding box center [105, 624] width 204 height 106
click at [32, 612] on icon at bounding box center [28, 614] width 11 height 11
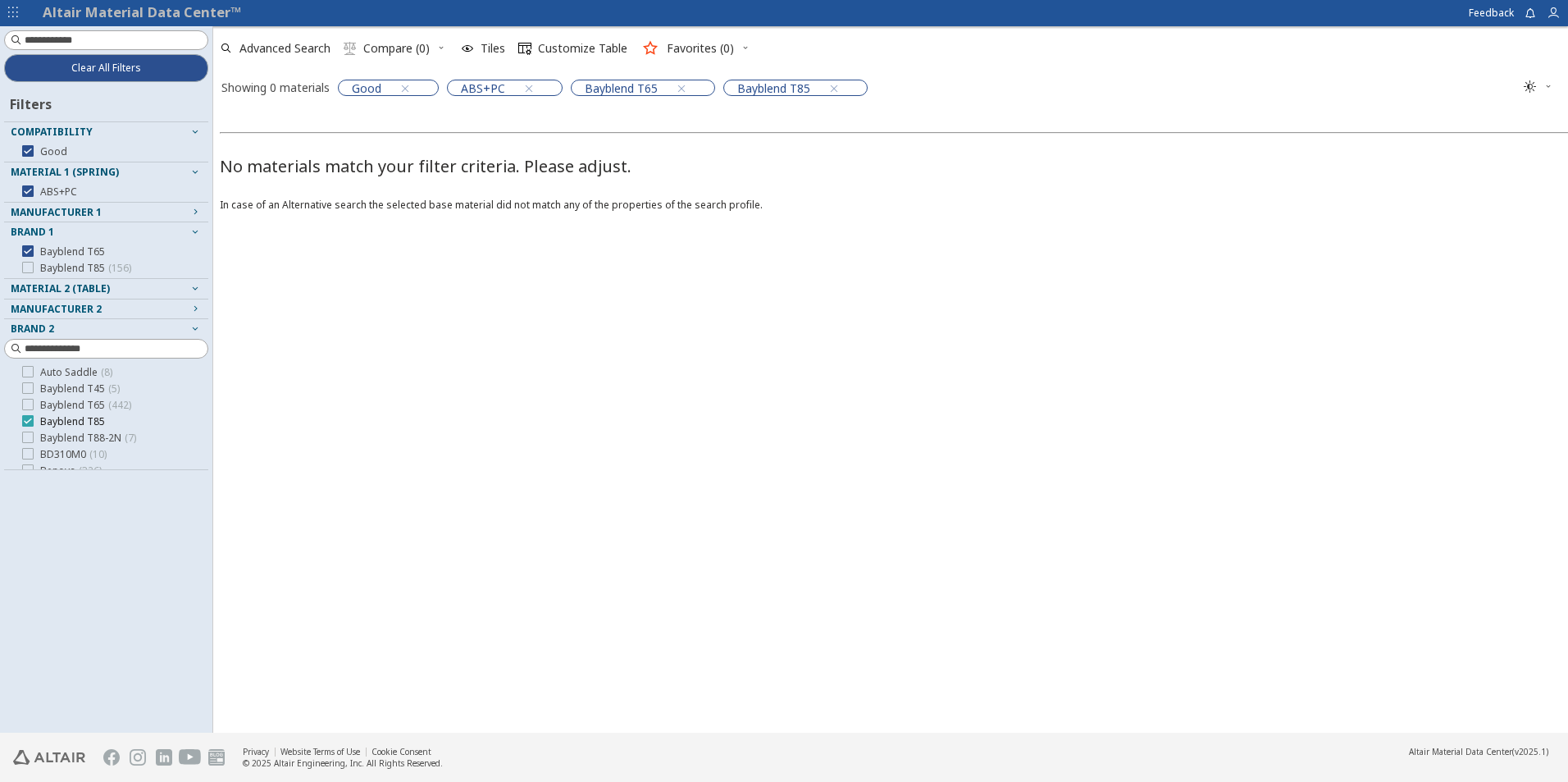
click at [30, 423] on icon at bounding box center [28, 421] width 11 height 11
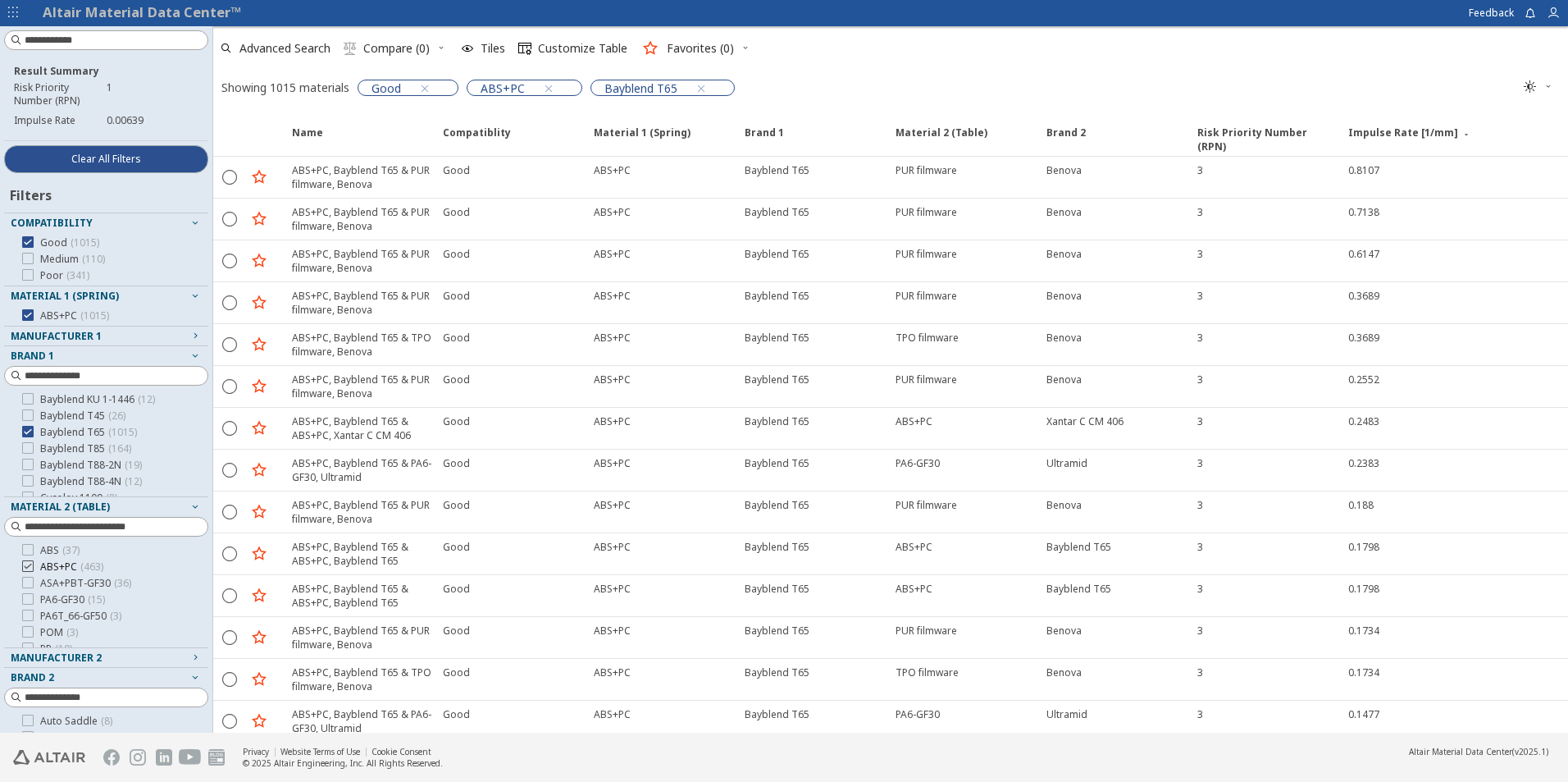
scroll to position [82, 0]
click at [59, 525] on input at bounding box center [116, 526] width 183 height 16
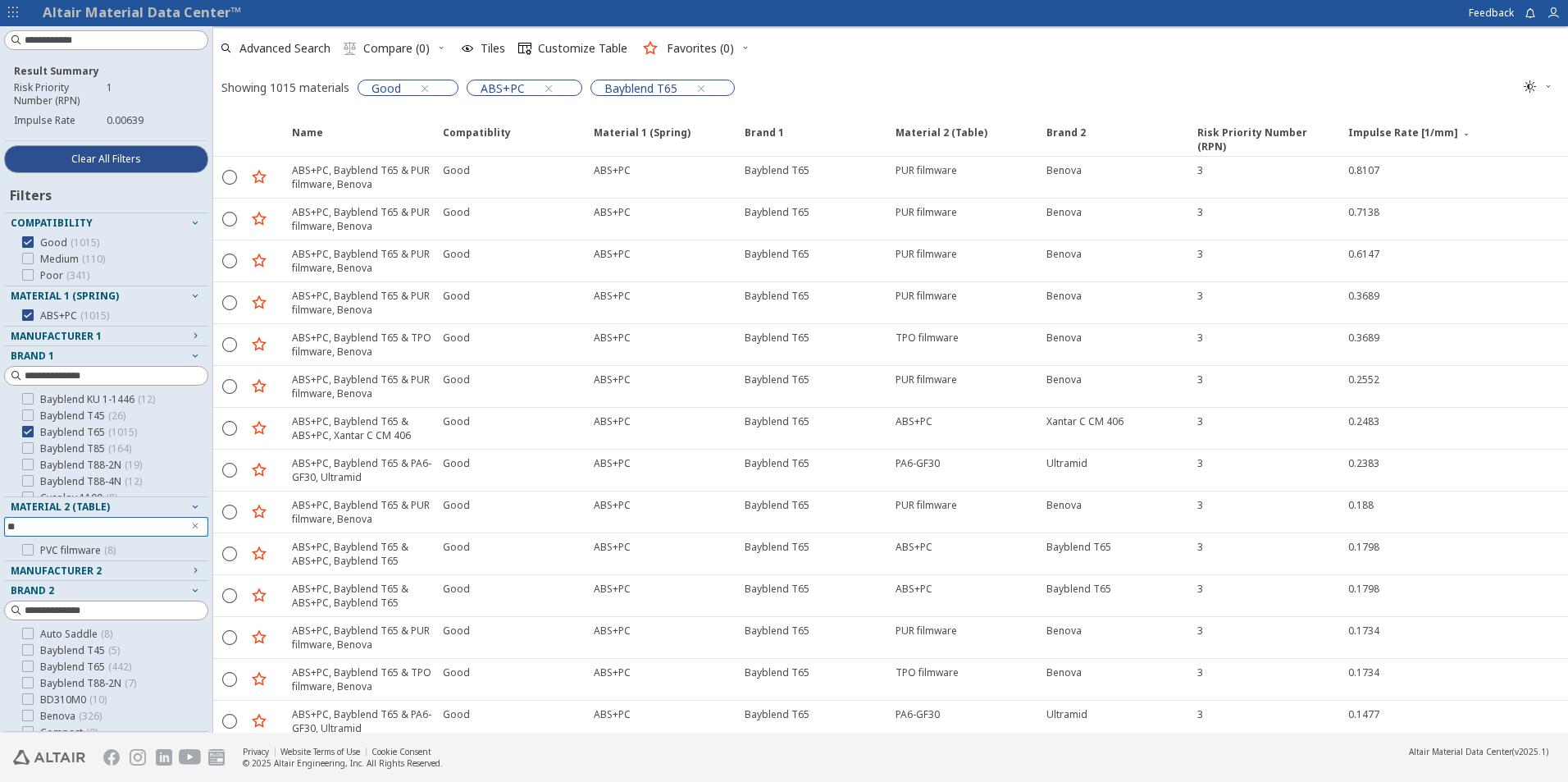
scroll to position [0, 0]
type input "***"
click at [27, 550] on icon at bounding box center [28, 549] width 11 height 11
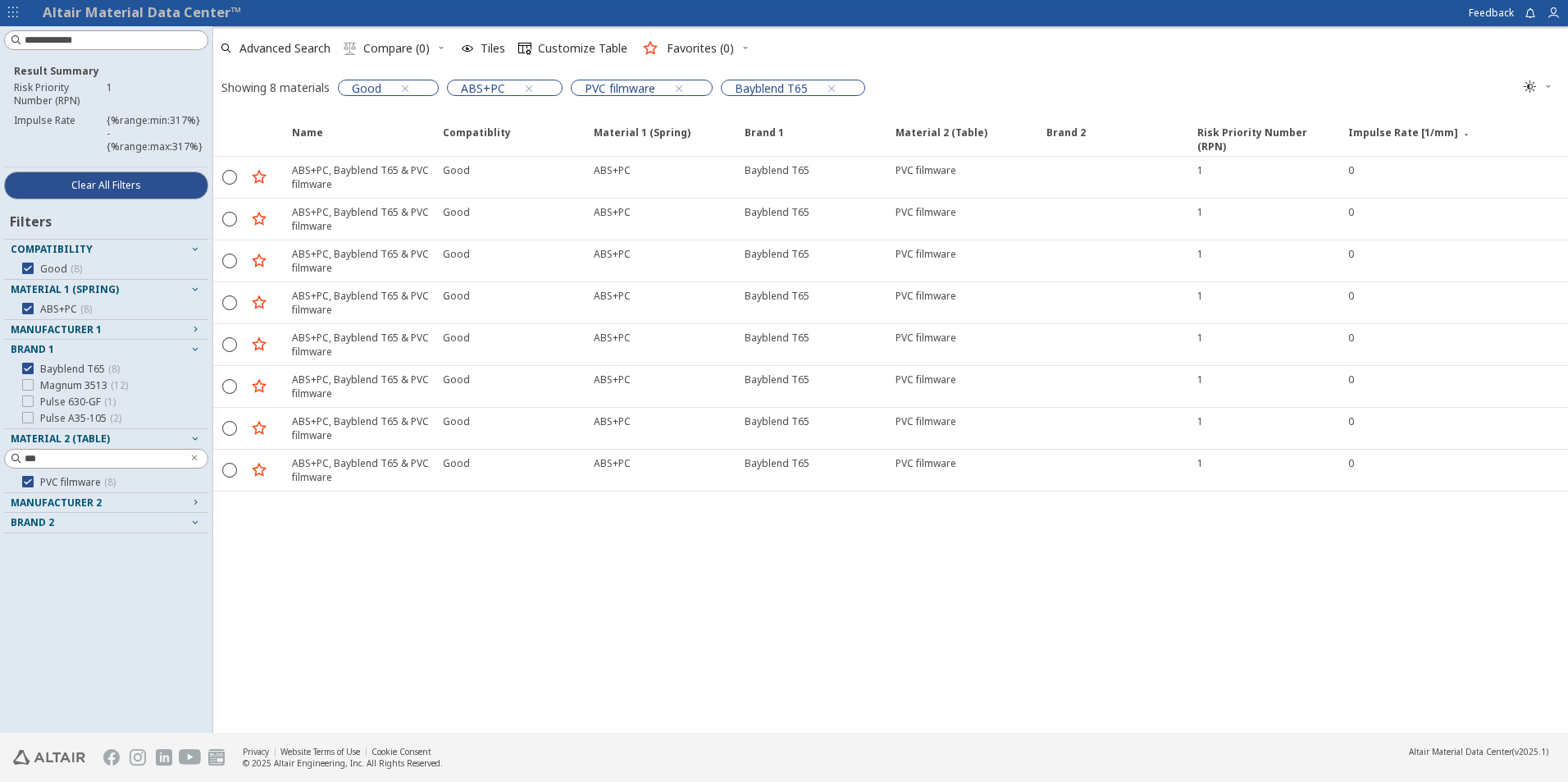
click at [76, 502] on span "Manufacturer 2" at bounding box center [55, 503] width 91 height 14
click at [39, 548] on span "Brand 2" at bounding box center [32, 543] width 43 height 14
click at [47, 540] on span "Brand 2" at bounding box center [32, 543] width 43 height 14
click at [196, 547] on icon "button" at bounding box center [195, 543] width 13 height 13
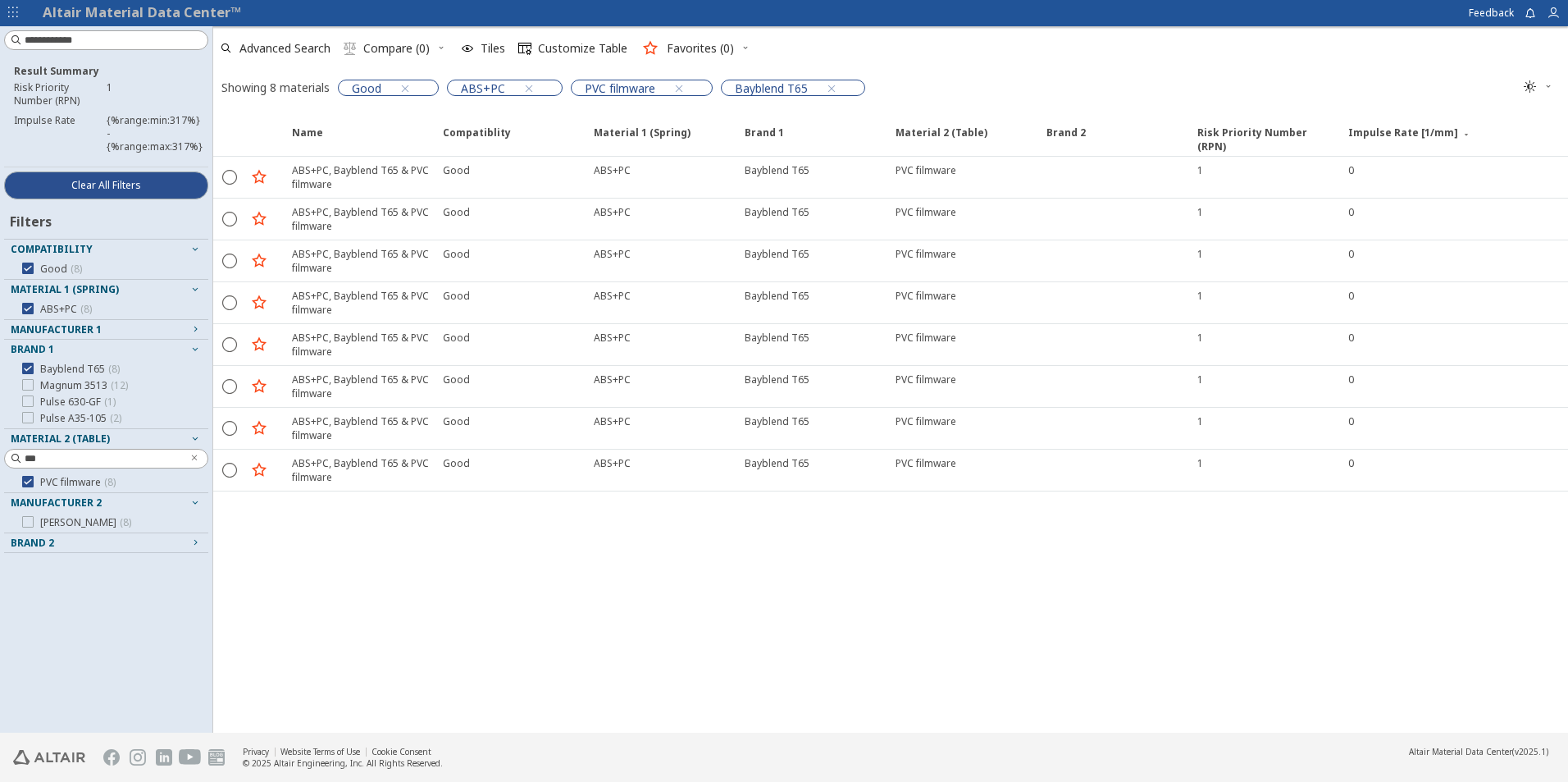
click at [196, 547] on icon "button" at bounding box center [195, 543] width 13 height 13
click at [818, 613] on div "Name Compatiblity Compatiblity Material 1 (Spring) Material 1 (Spring) Brand 1 …" at bounding box center [891, 422] width 1355 height 620
click at [841, 712] on div "Name Compatiblity Compatiblity Material 1 (Spring) Material 1 (Spring) Brand 1 …" at bounding box center [891, 422] width 1355 height 620
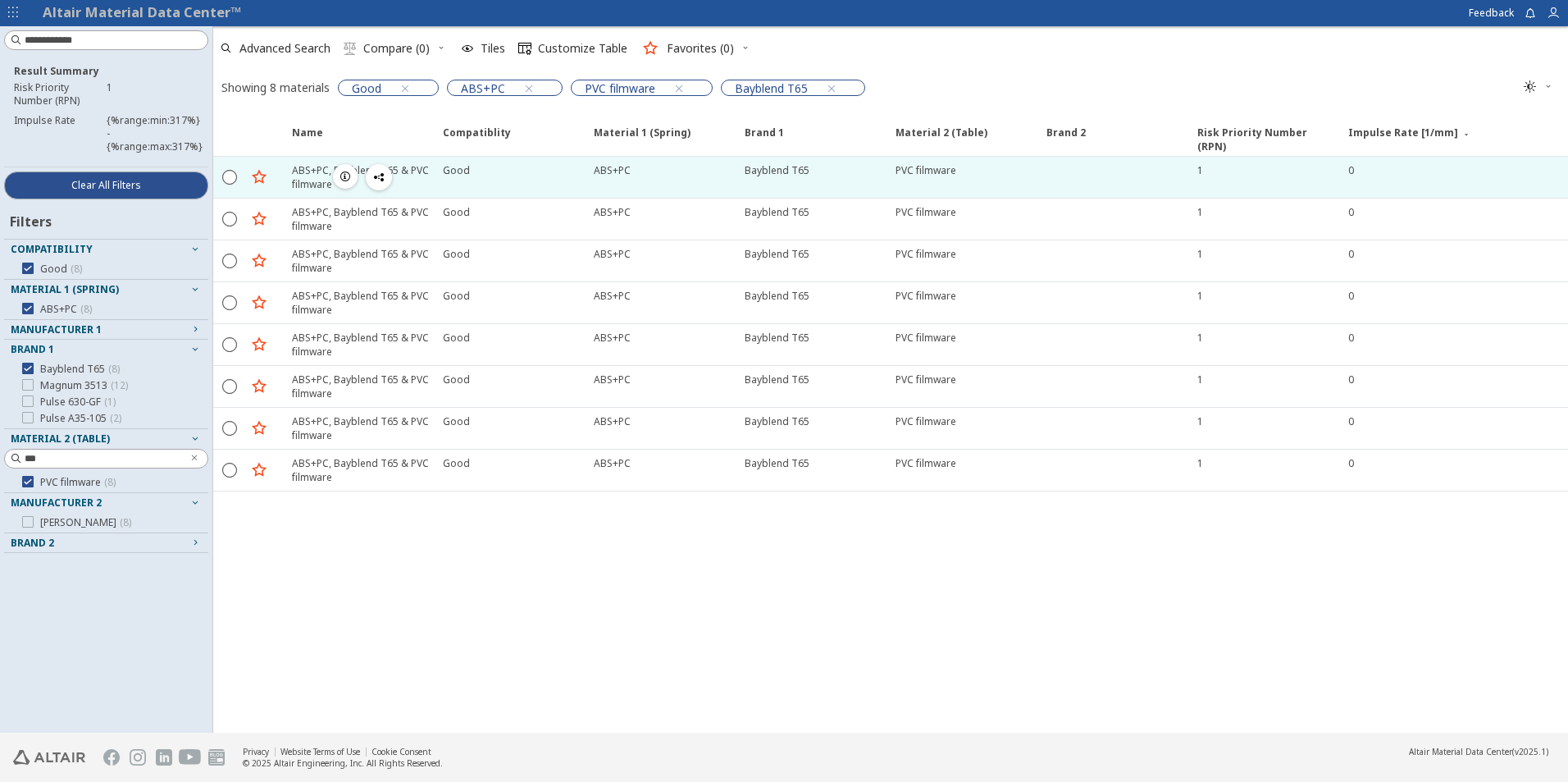
click at [922, 172] on div "PVC filmware" at bounding box center [925, 170] width 60 height 14
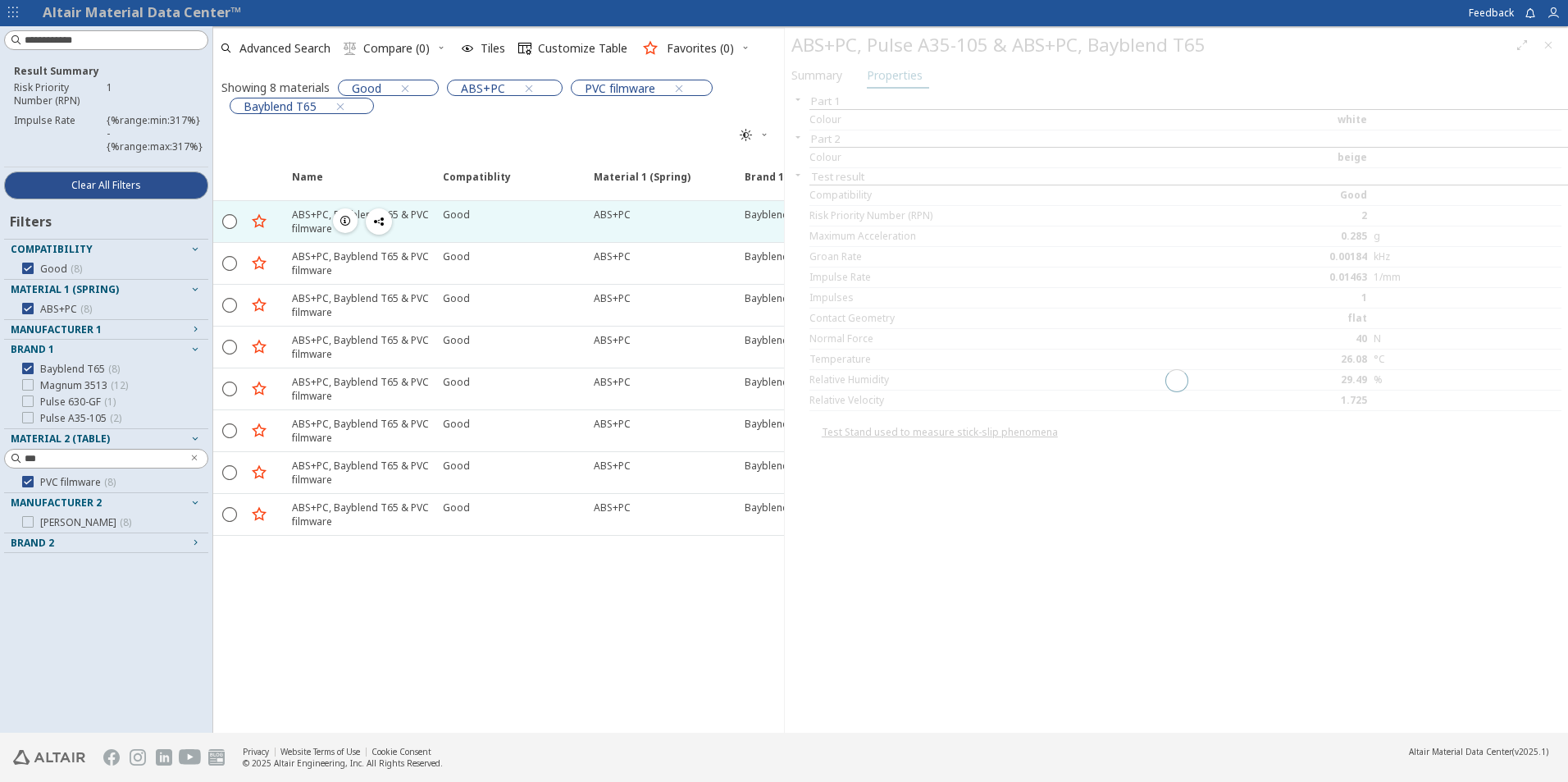
click at [922, 172] on div at bounding box center [1176, 380] width 784 height 704
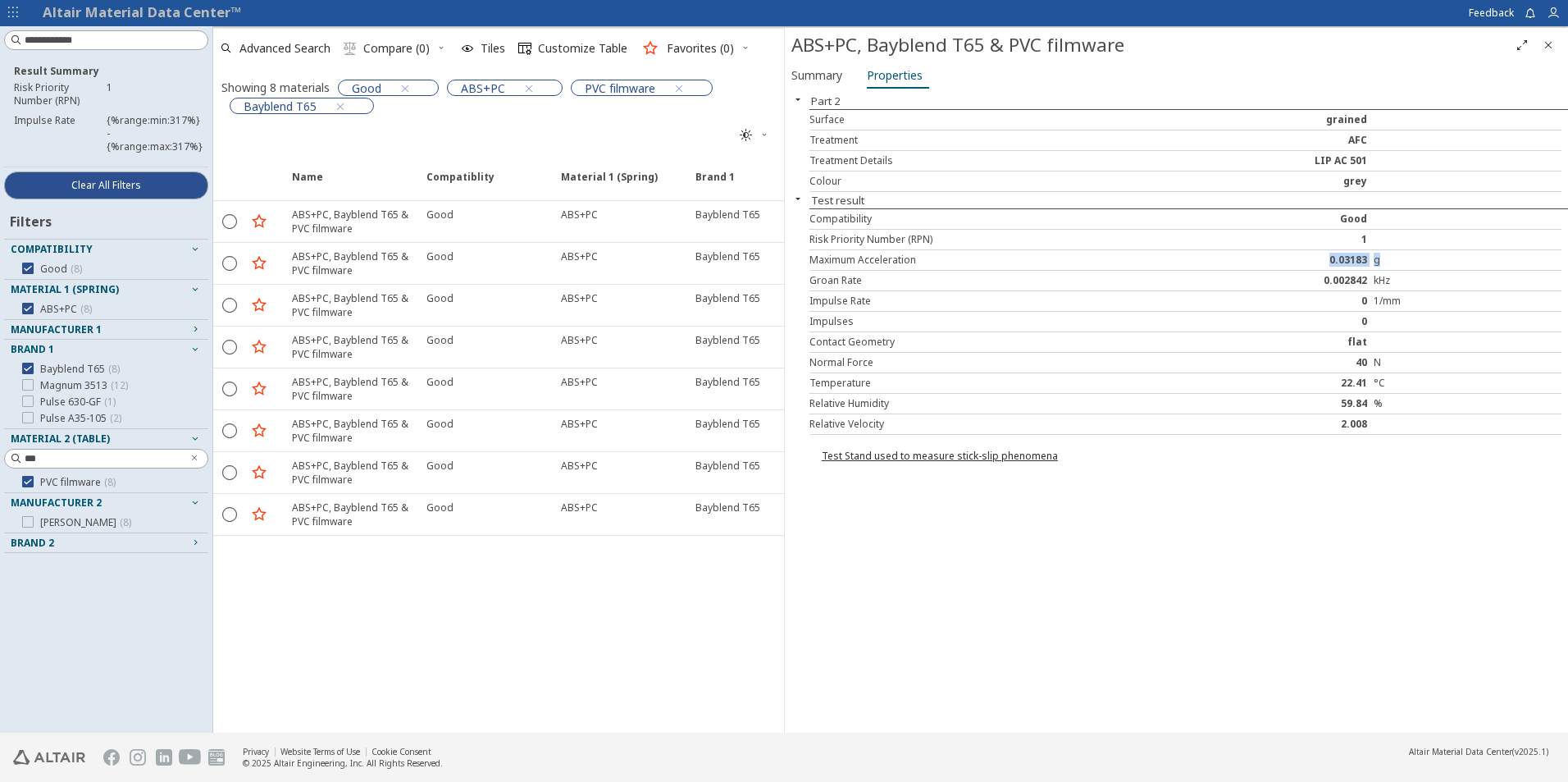
drag, startPoint x: 1331, startPoint y: 260, endPoint x: 1393, endPoint y: 261, distance: 62.0
click at [1393, 261] on div "Maximum Acceleration 0.03183 g" at bounding box center [1185, 259] width 752 height 20
drag, startPoint x: 1323, startPoint y: 273, endPoint x: 1377, endPoint y: 275, distance: 54.0
click at [1377, 275] on div "Groan Rate 0.002842 kHz" at bounding box center [1185, 280] width 752 height 20
drag, startPoint x: 1340, startPoint y: 375, endPoint x: 1358, endPoint y: 376, distance: 18.0
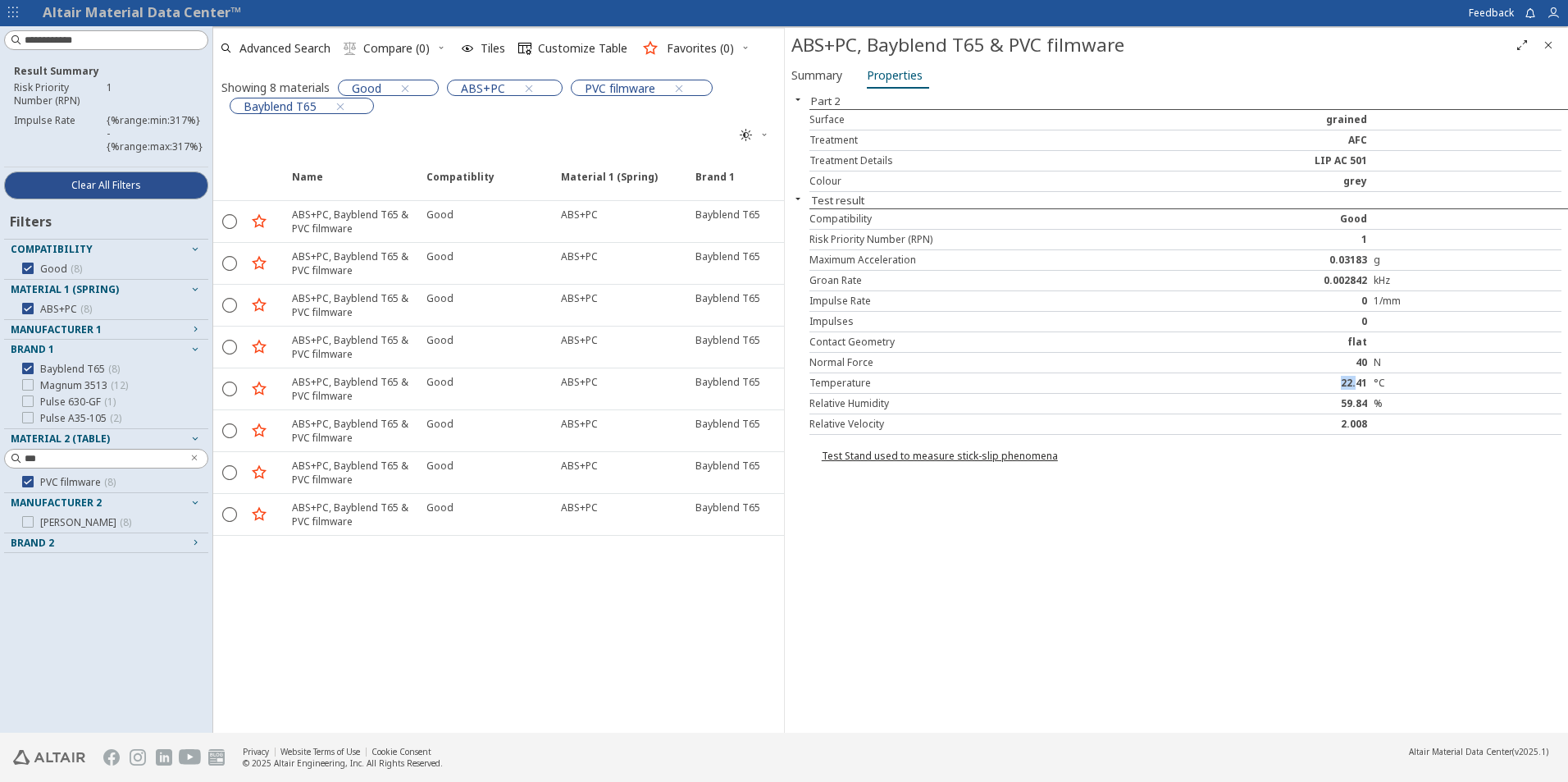
click at [1358, 376] on div "22.41" at bounding box center [1280, 383] width 188 height 13
drag, startPoint x: 1323, startPoint y: 401, endPoint x: 1364, endPoint y: 399, distance: 41.0
click at [1364, 399] on div "59.84" at bounding box center [1280, 404] width 188 height 13
drag, startPoint x: 1351, startPoint y: 363, endPoint x: 1371, endPoint y: 360, distance: 20.2
click at [1371, 360] on div "40" at bounding box center [1280, 363] width 188 height 13
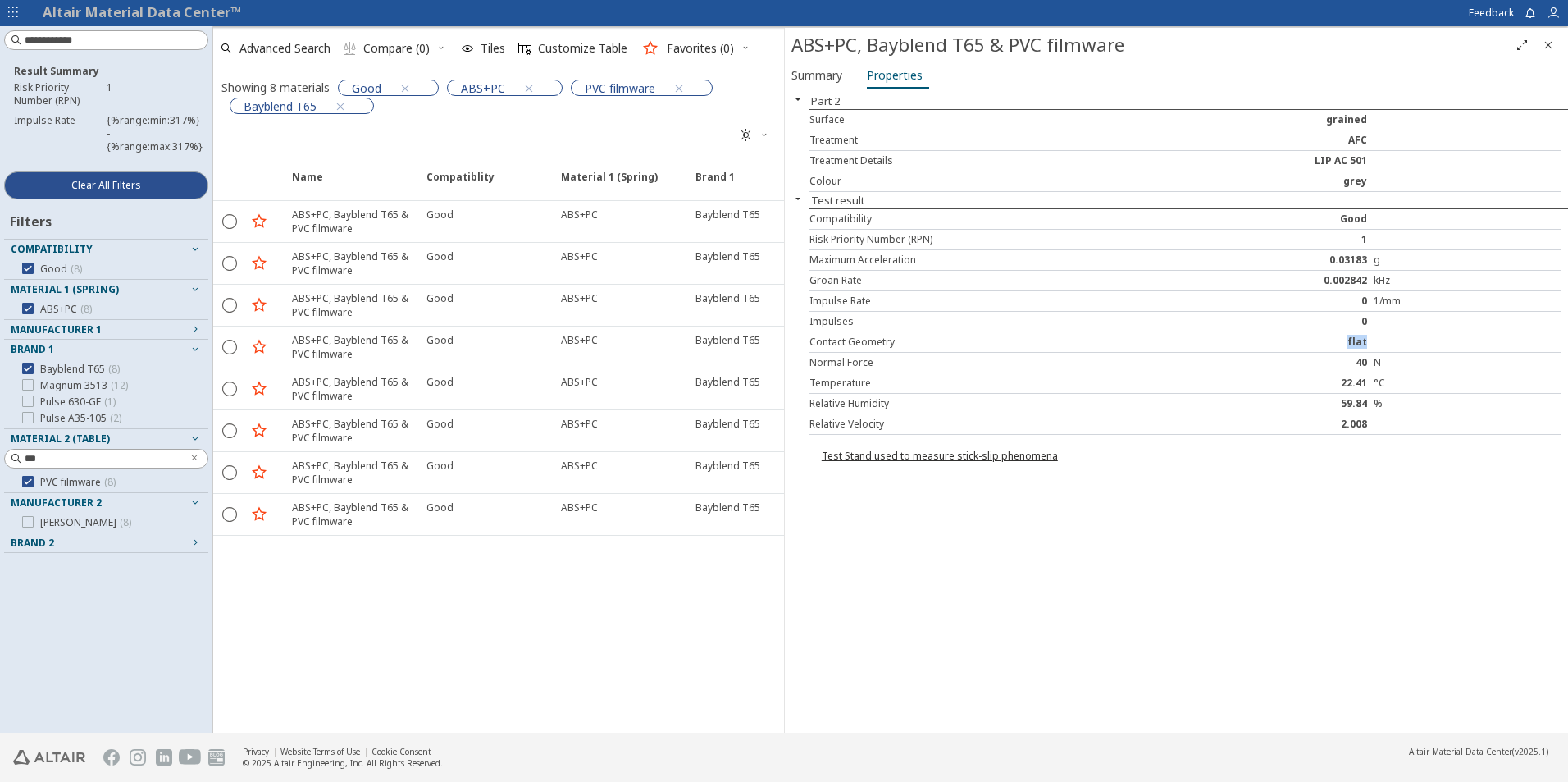
drag, startPoint x: 1339, startPoint y: 338, endPoint x: 1370, endPoint y: 342, distance: 31.3
click at [1370, 342] on div "flat" at bounding box center [1280, 343] width 188 height 13
drag, startPoint x: 1360, startPoint y: 325, endPoint x: 1376, endPoint y: 315, distance: 18.9
click at [1376, 315] on div "Impulses 0" at bounding box center [1185, 322] width 752 height 20
drag, startPoint x: 1362, startPoint y: 298, endPoint x: 1376, endPoint y: 297, distance: 14.0
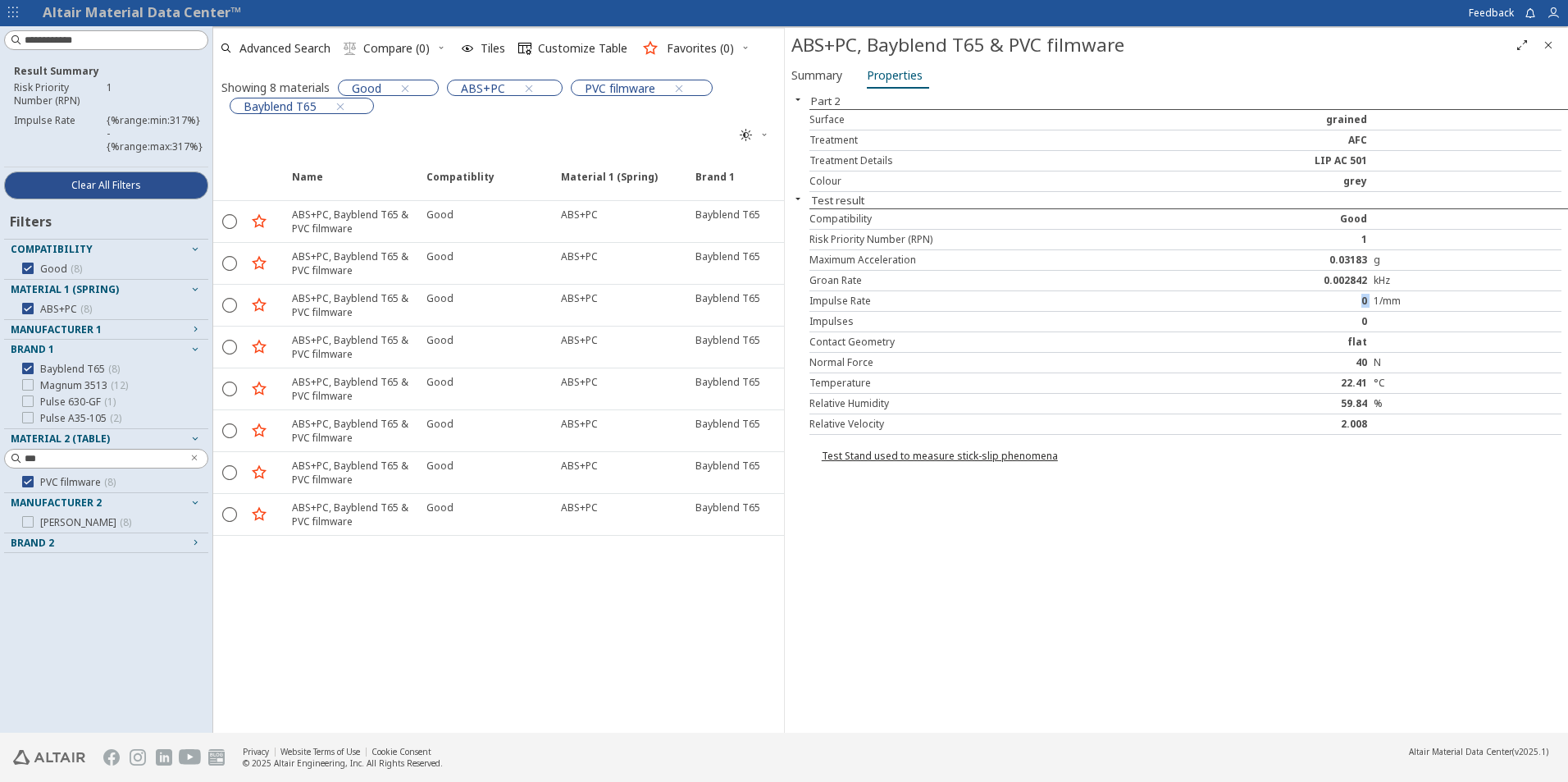
click at [1376, 297] on div "Impulse Rate 0 1/mm" at bounding box center [1185, 301] width 752 height 20
drag, startPoint x: 853, startPoint y: 319, endPoint x: 849, endPoint y: 303, distance: 16.5
click at [850, 312] on div "Impulses 0" at bounding box center [1185, 322] width 752 height 20
click at [847, 301] on div "Impulse Rate" at bounding box center [997, 302] width 376 height 13
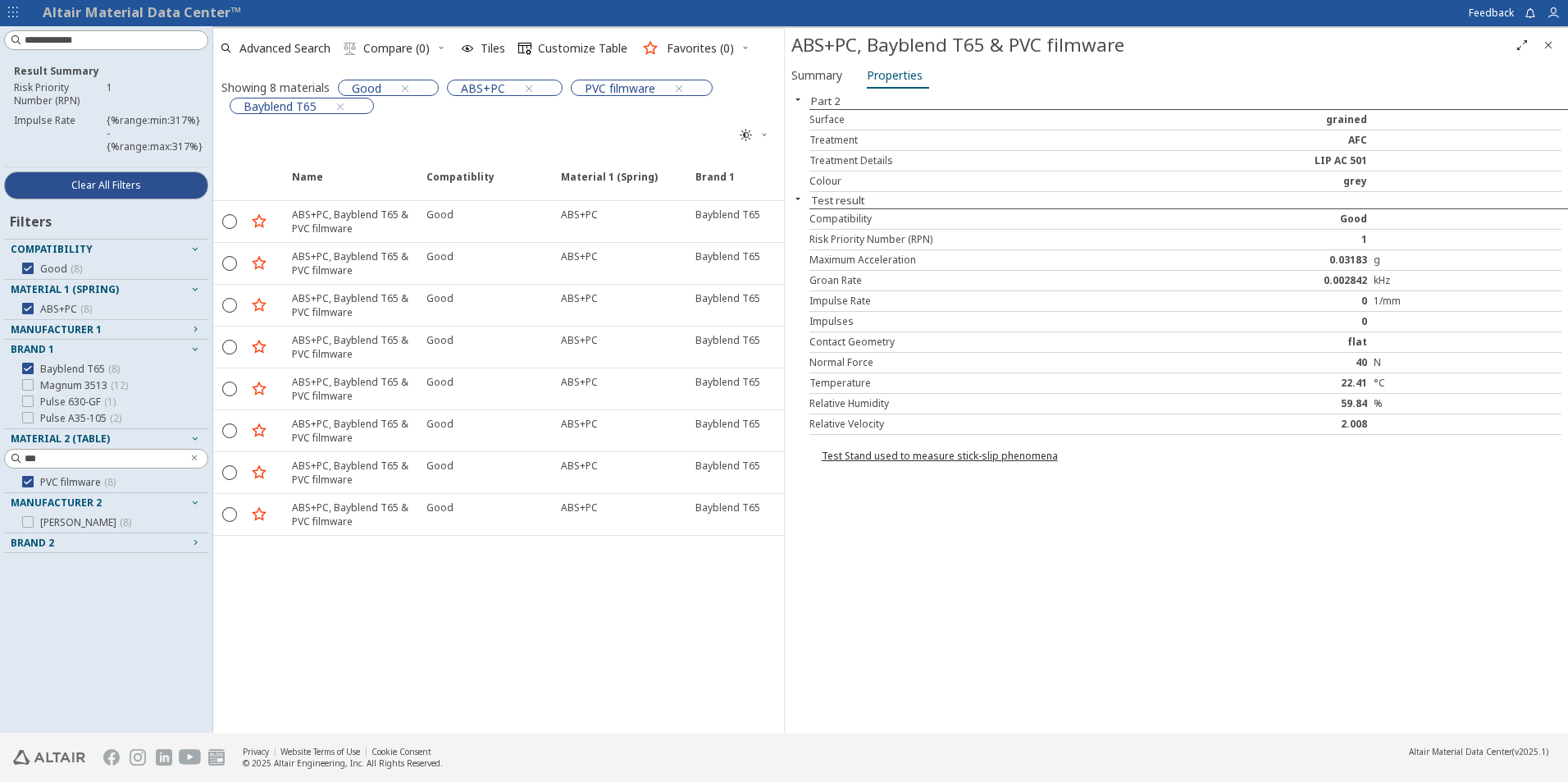
drag, startPoint x: 857, startPoint y: 300, endPoint x: 883, endPoint y: 297, distance: 26.2
click at [860, 300] on div "Impulse Rate" at bounding box center [997, 302] width 376 height 13
drag, startPoint x: 1360, startPoint y: 317, endPoint x: 1378, endPoint y: 316, distance: 18.0
click at [1378, 316] on div "Impulses 0" at bounding box center [1185, 322] width 752 height 20
drag, startPoint x: 1358, startPoint y: 294, endPoint x: 1370, endPoint y: 296, distance: 12.2
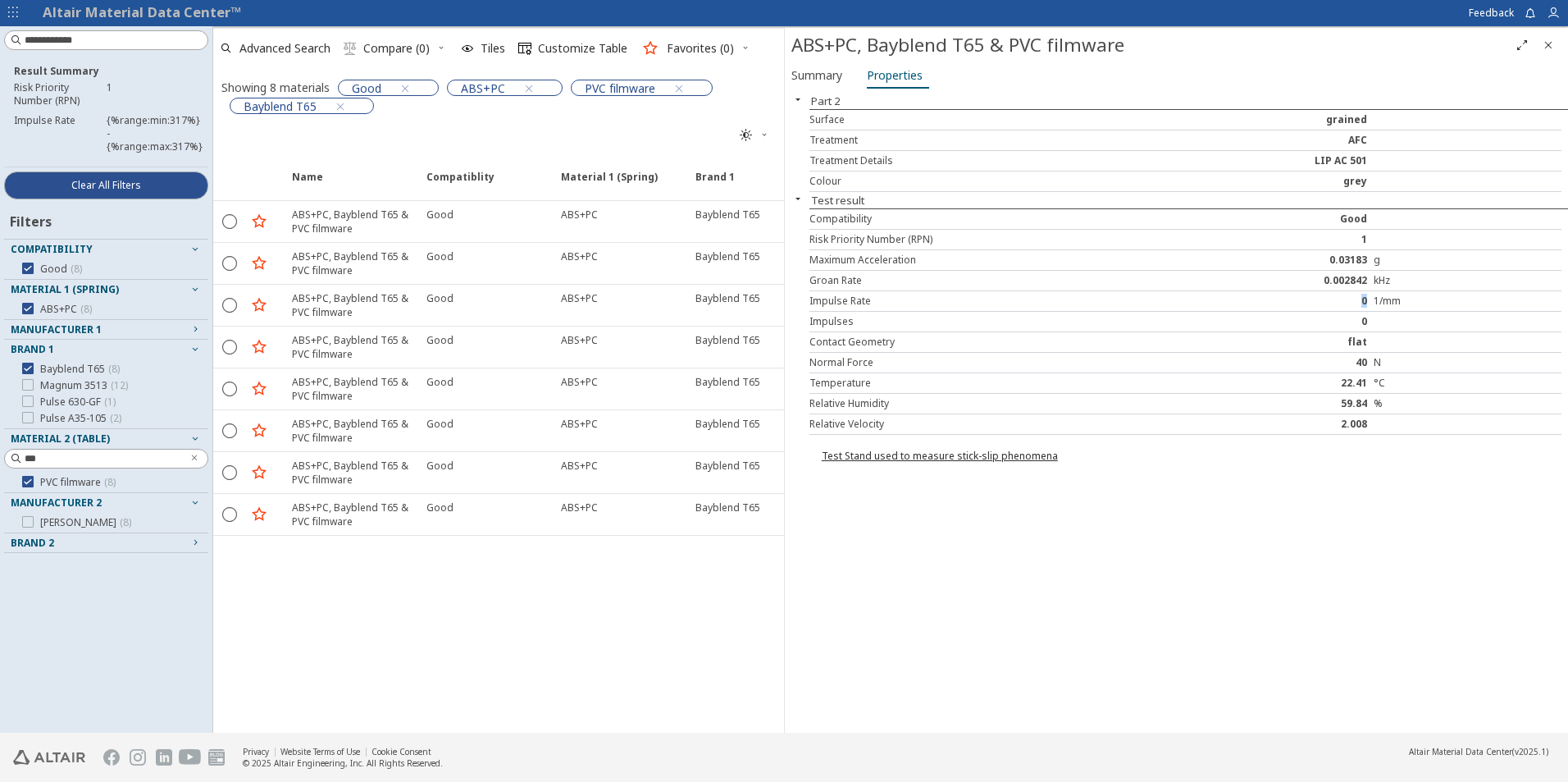
click at [1370, 296] on div "0" at bounding box center [1280, 302] width 188 height 13
click at [1355, 175] on div "grey" at bounding box center [1280, 182] width 188 height 13
click at [924, 454] on link "Test Stand used to measure stick-slip phenomena" at bounding box center [939, 456] width 236 height 14
click at [190, 460] on icon "Clear text" at bounding box center [194, 458] width 10 height 10
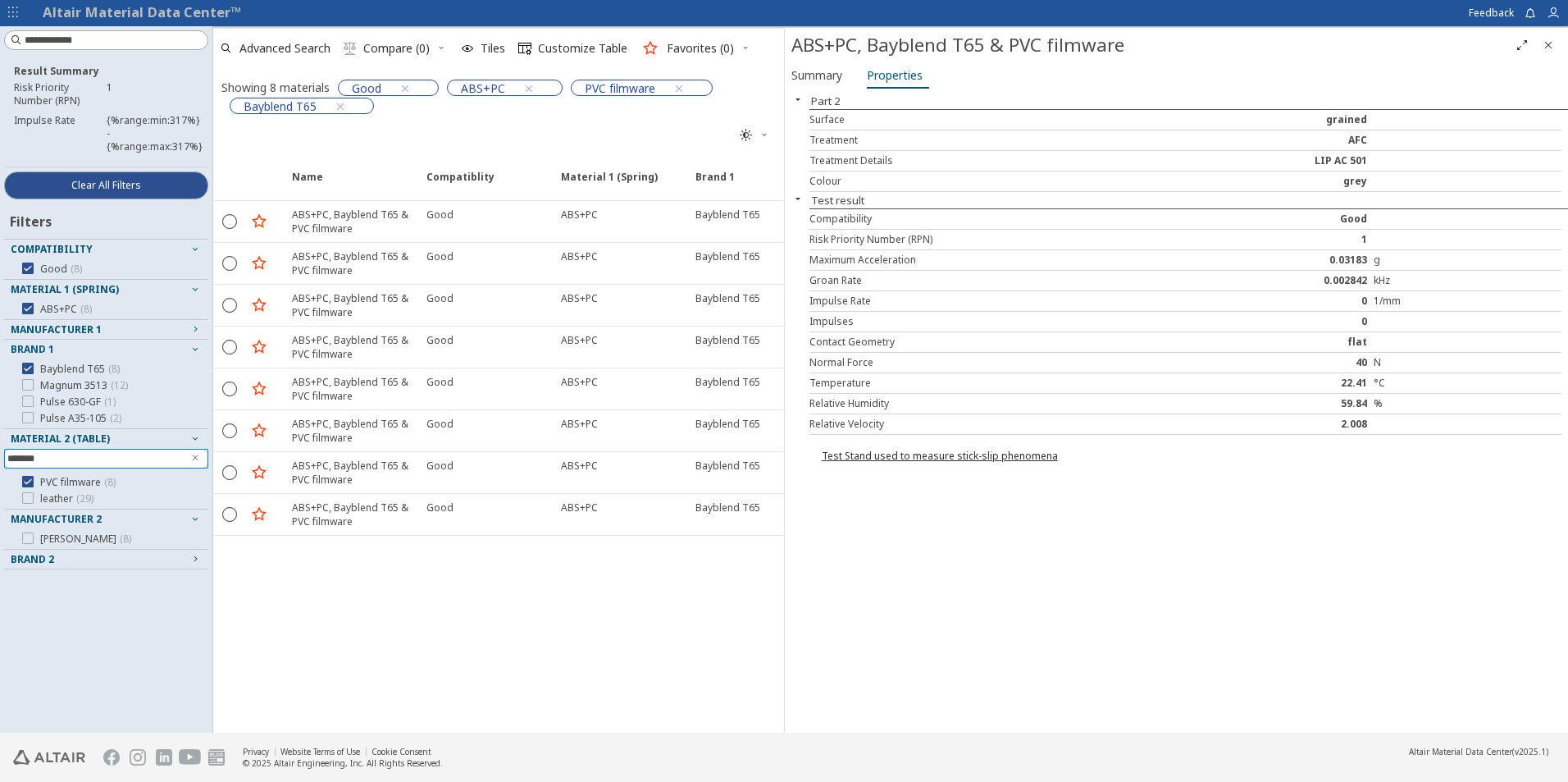
type input "*******"
click at [27, 481] on icon at bounding box center [28, 481] width 11 height 11
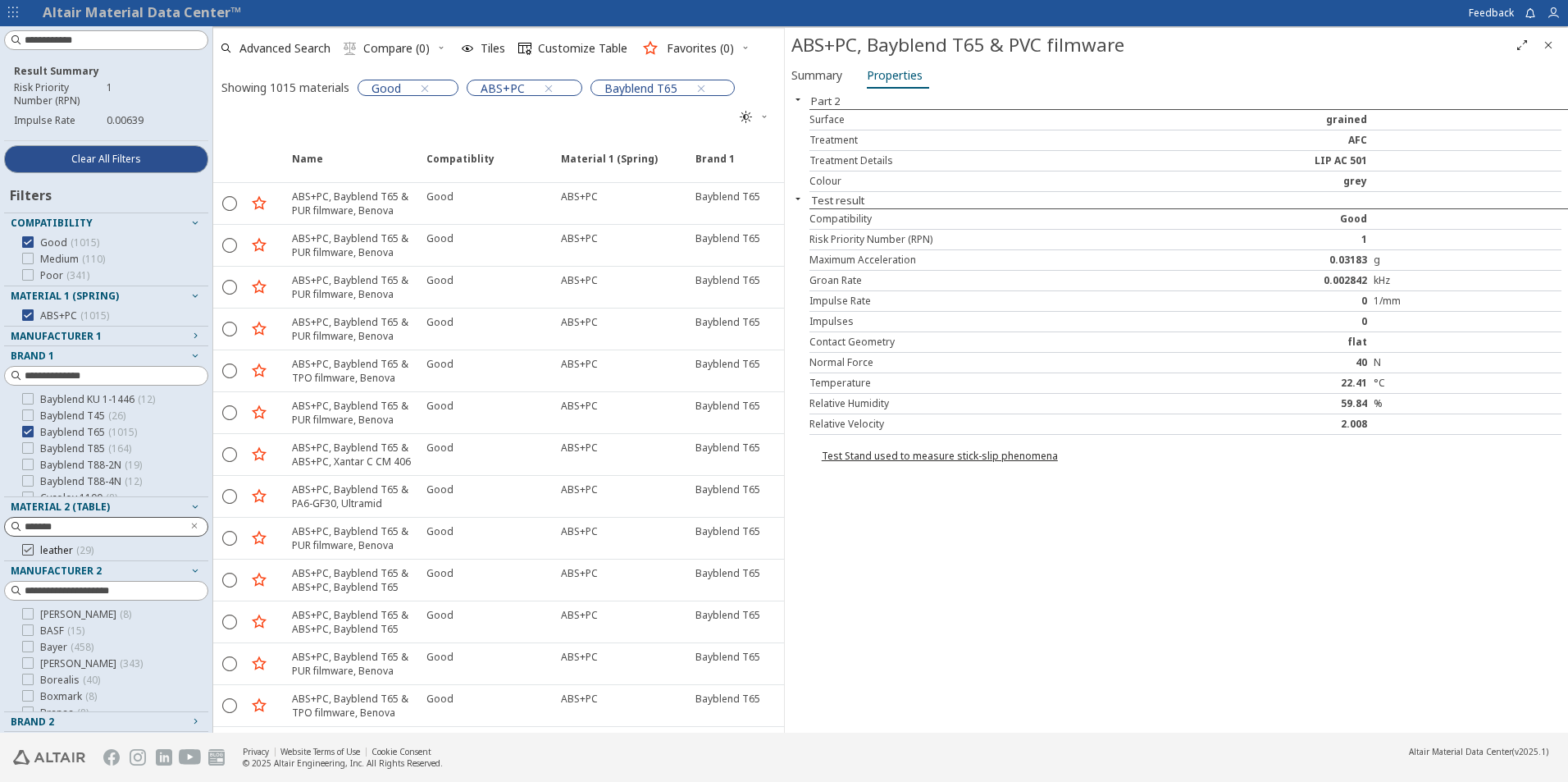
click at [27, 548] on icon at bounding box center [28, 549] width 11 height 11
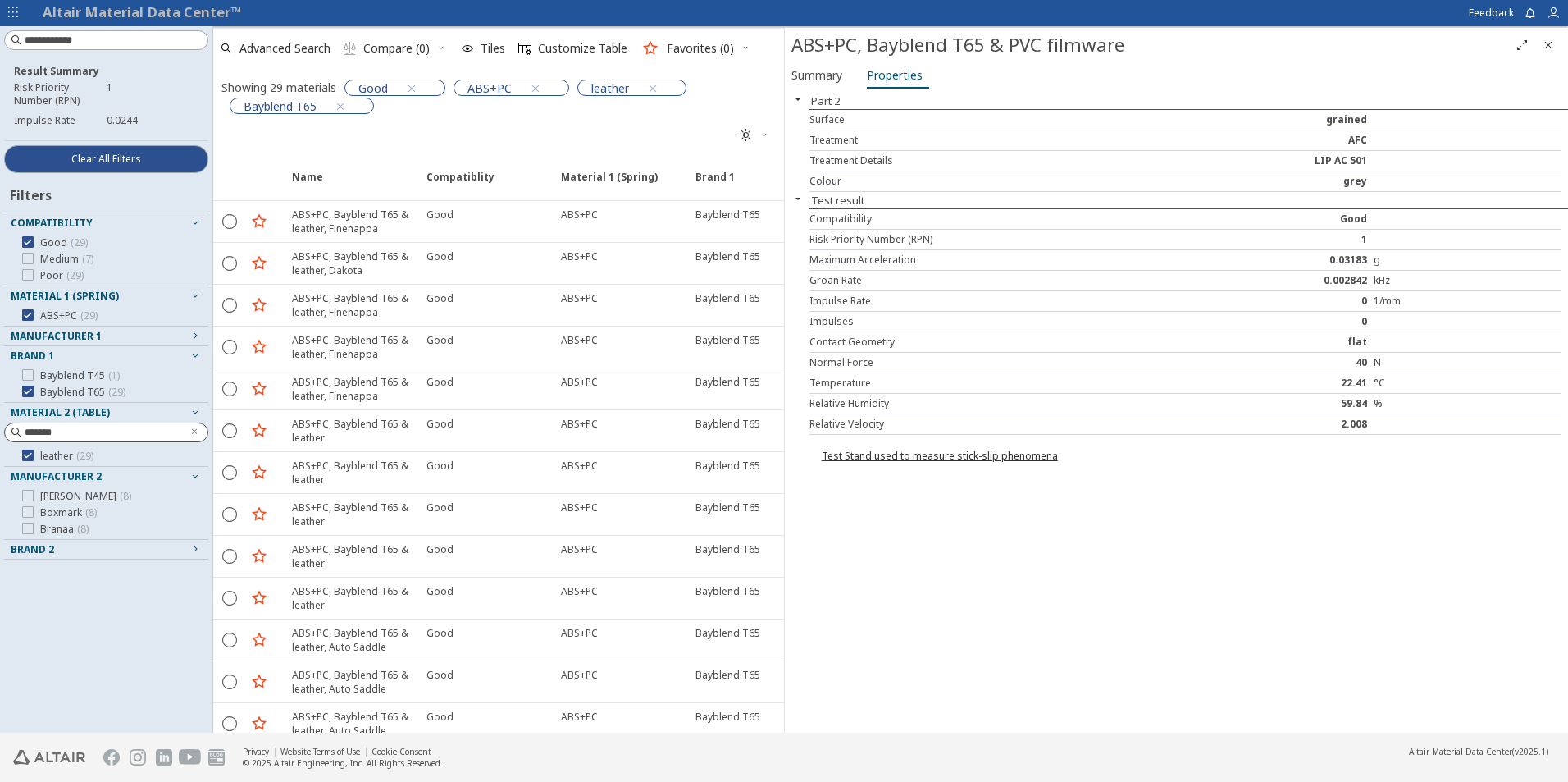
click at [1554, 45] on icon "Close" at bounding box center [1549, 45] width 13 height 13
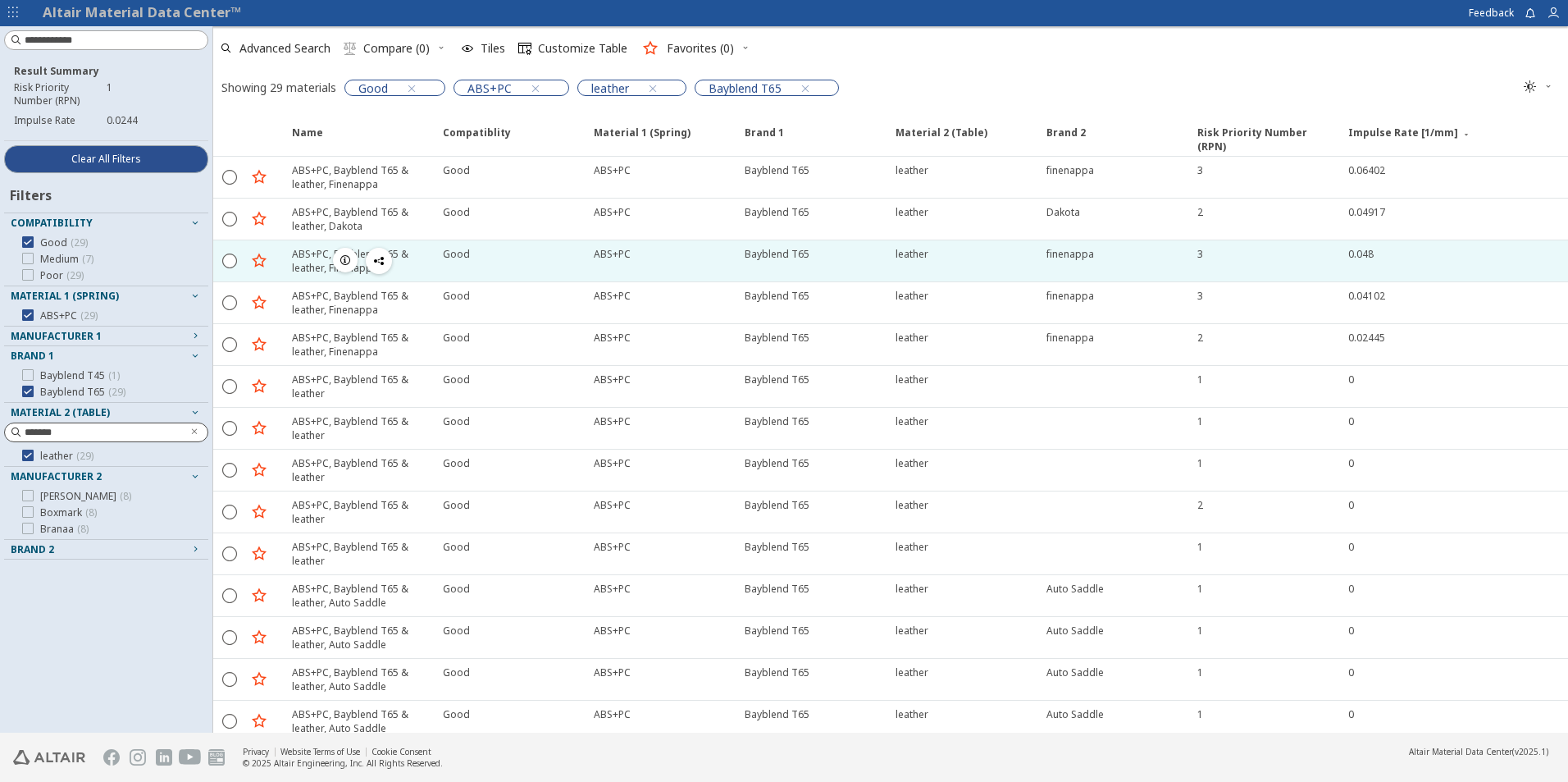
click at [911, 258] on div "leather" at bounding box center [912, 254] width 33 height 14
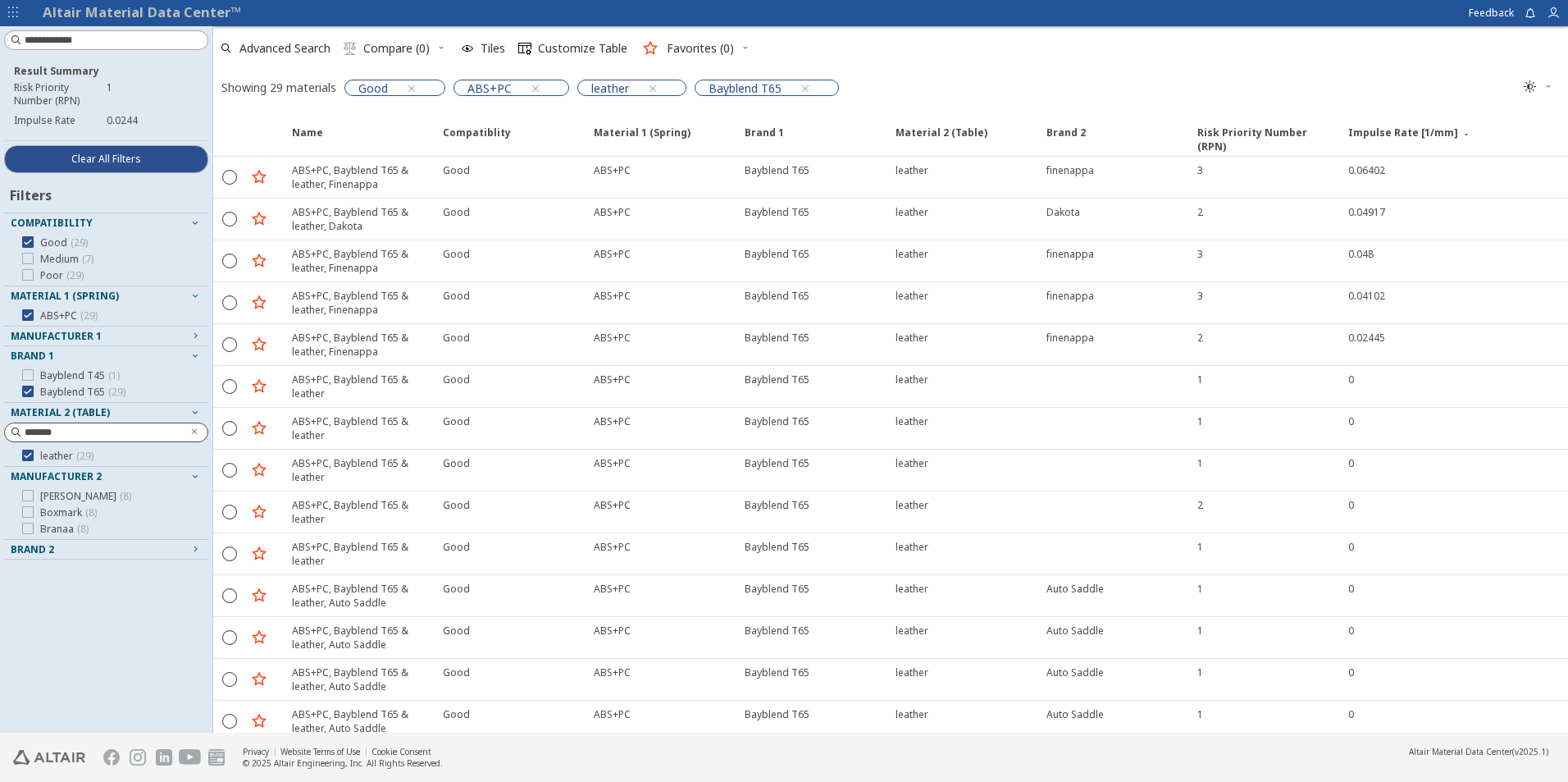
click at [51, 549] on span "Brand 2" at bounding box center [32, 549] width 43 height 14
drag, startPoint x: 72, startPoint y: 436, endPoint x: -3, endPoint y: 440, distance: 75.1
click at [0, 440] on html "Altair Material Data Center™ Feedback Result Summary Risk Priority Number (RPN)…" at bounding box center [784, 391] width 1568 height 782
click at [63, 434] on input "*******" at bounding box center [95, 432] width 175 height 18
click at [197, 429] on icon "Clear text" at bounding box center [195, 432] width 10 height 10
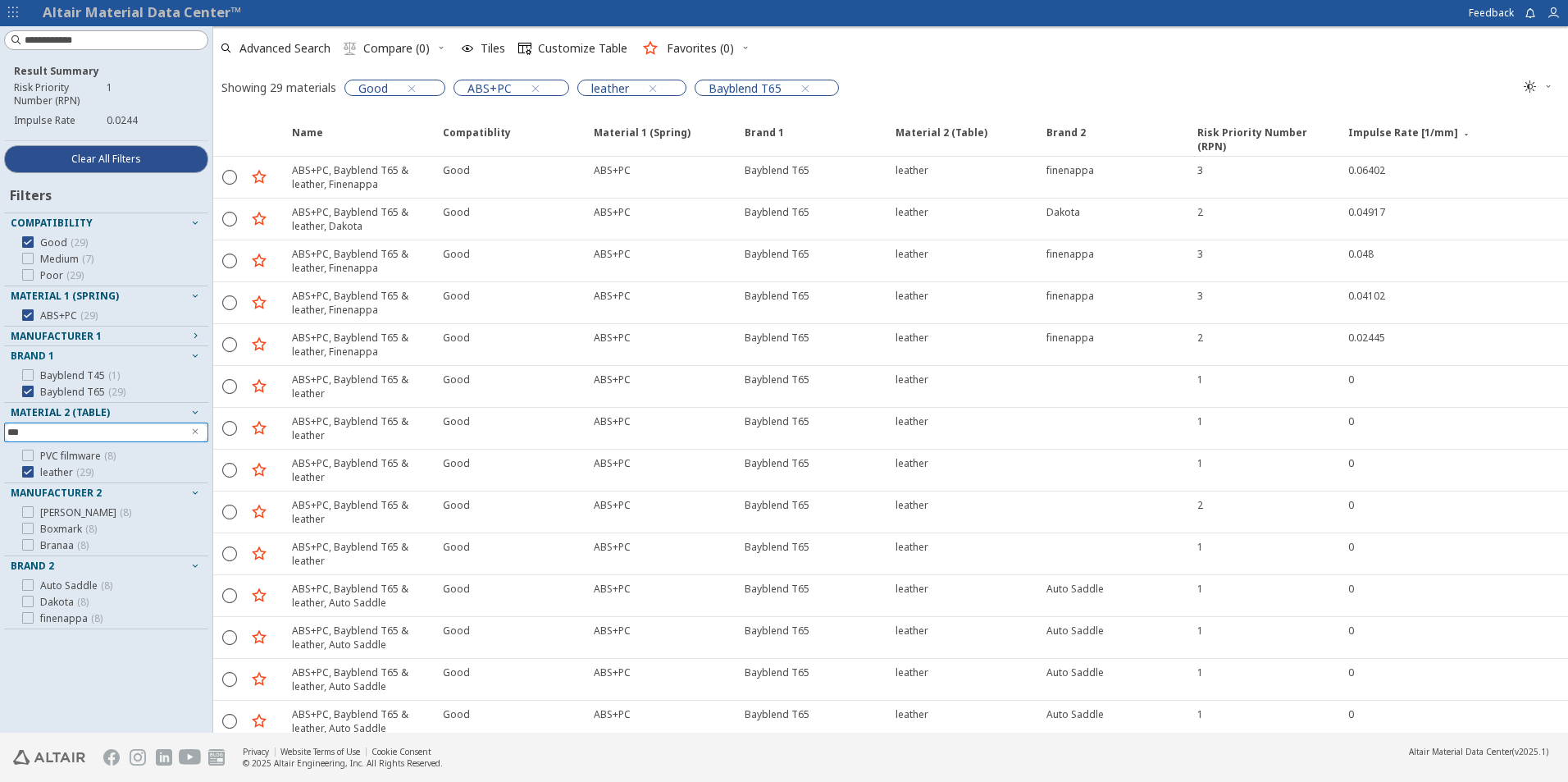
type input "***"
click at [27, 455] on icon at bounding box center [28, 456] width 11 height 11
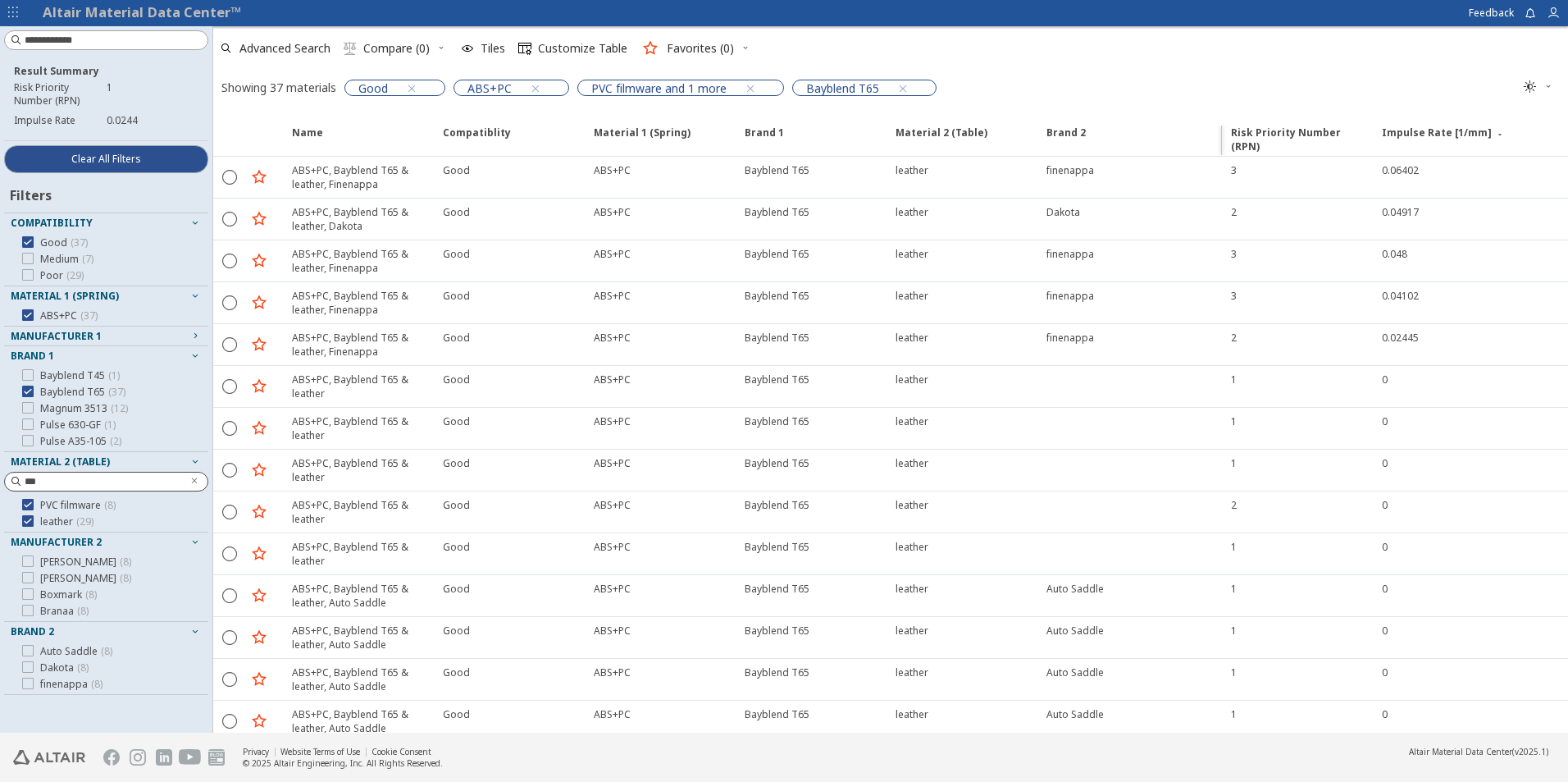
drag, startPoint x: 1192, startPoint y: 133, endPoint x: 1204, endPoint y: 127, distance: 13.4
click at [1381, 128] on span "Impulse Rate [1/mm]" at bounding box center [1414, 140] width 110 height 30
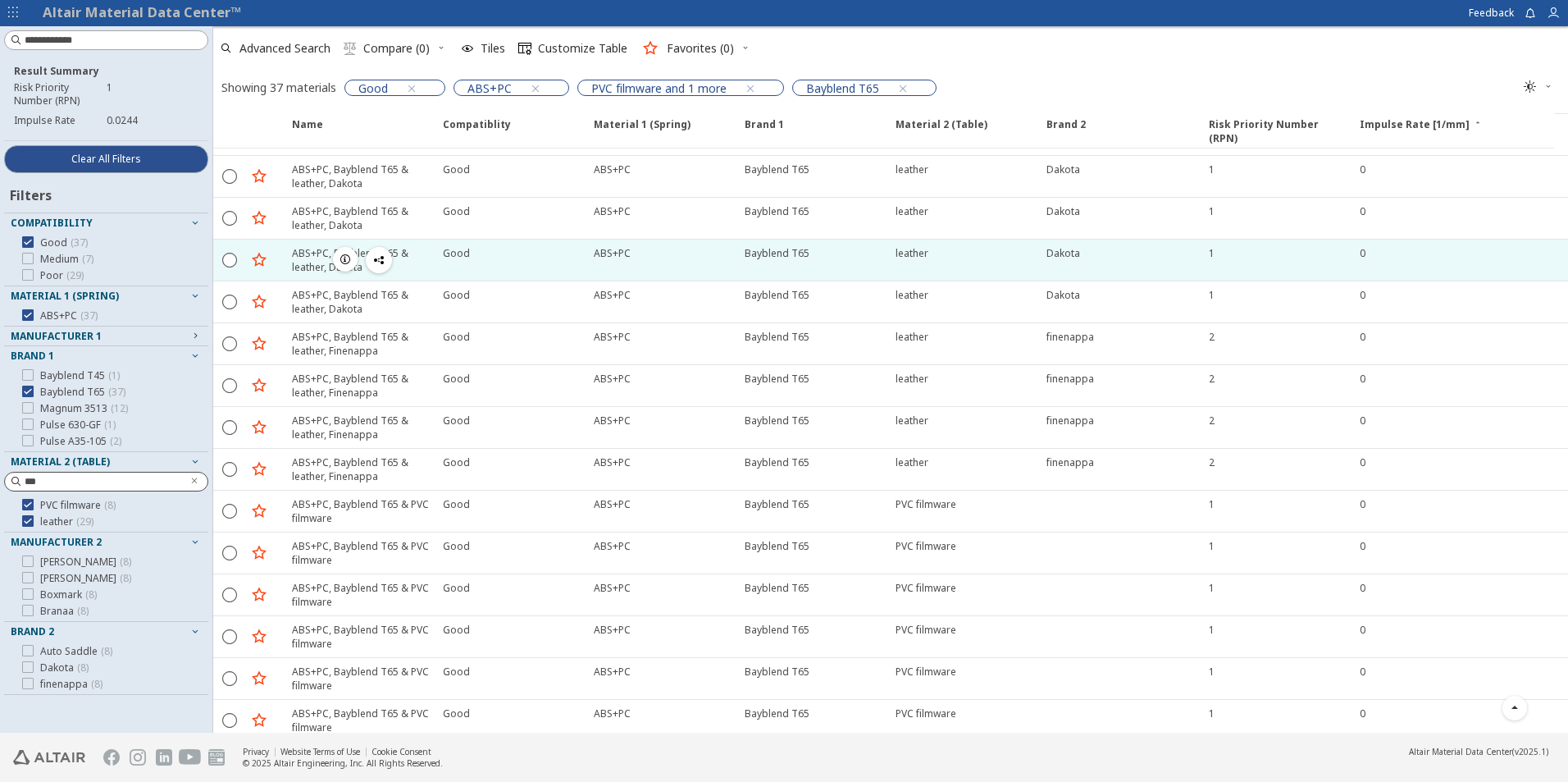
scroll to position [972, 0]
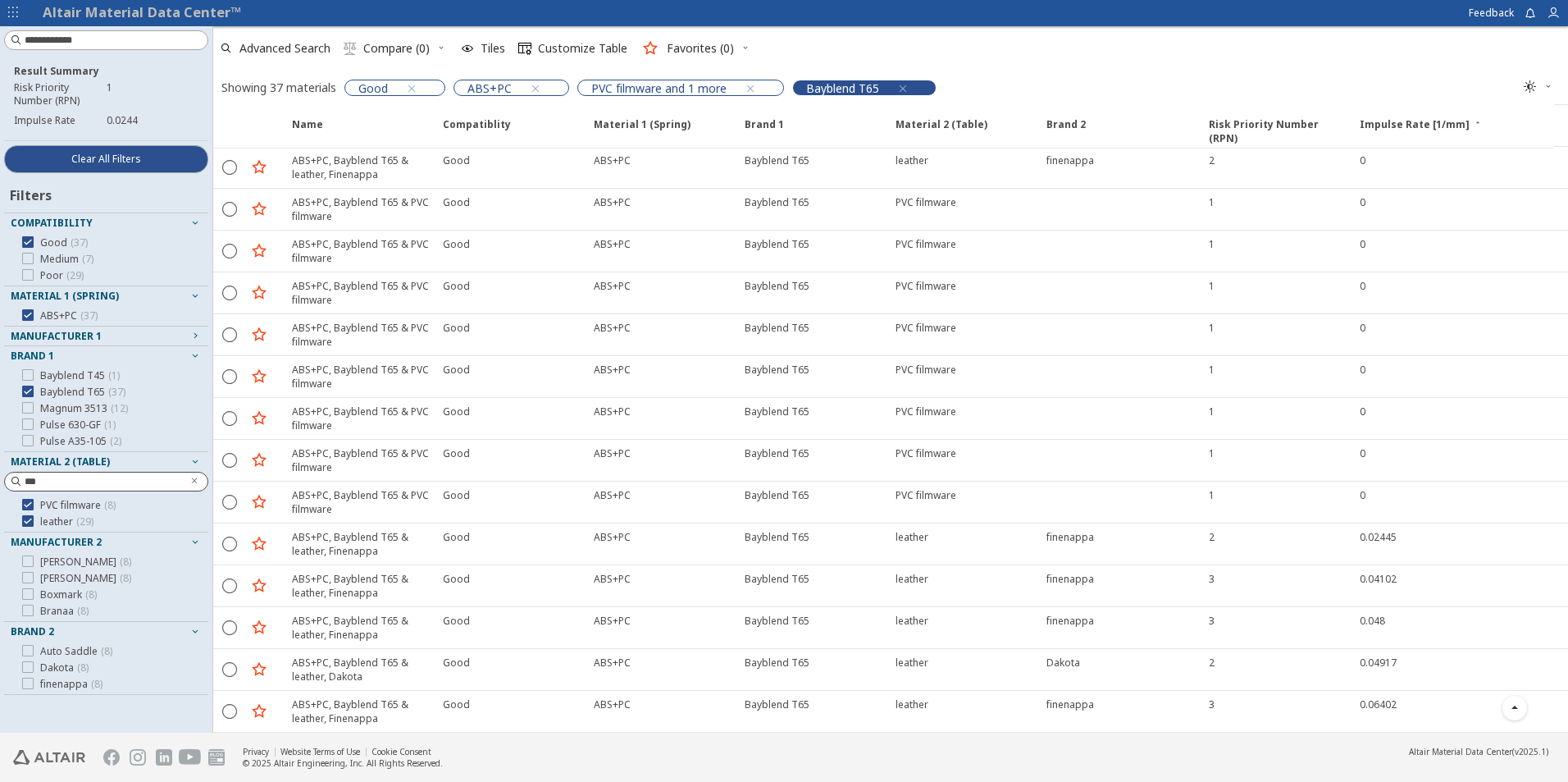
click at [906, 83] on icon "button" at bounding box center [903, 89] width 13 height 13
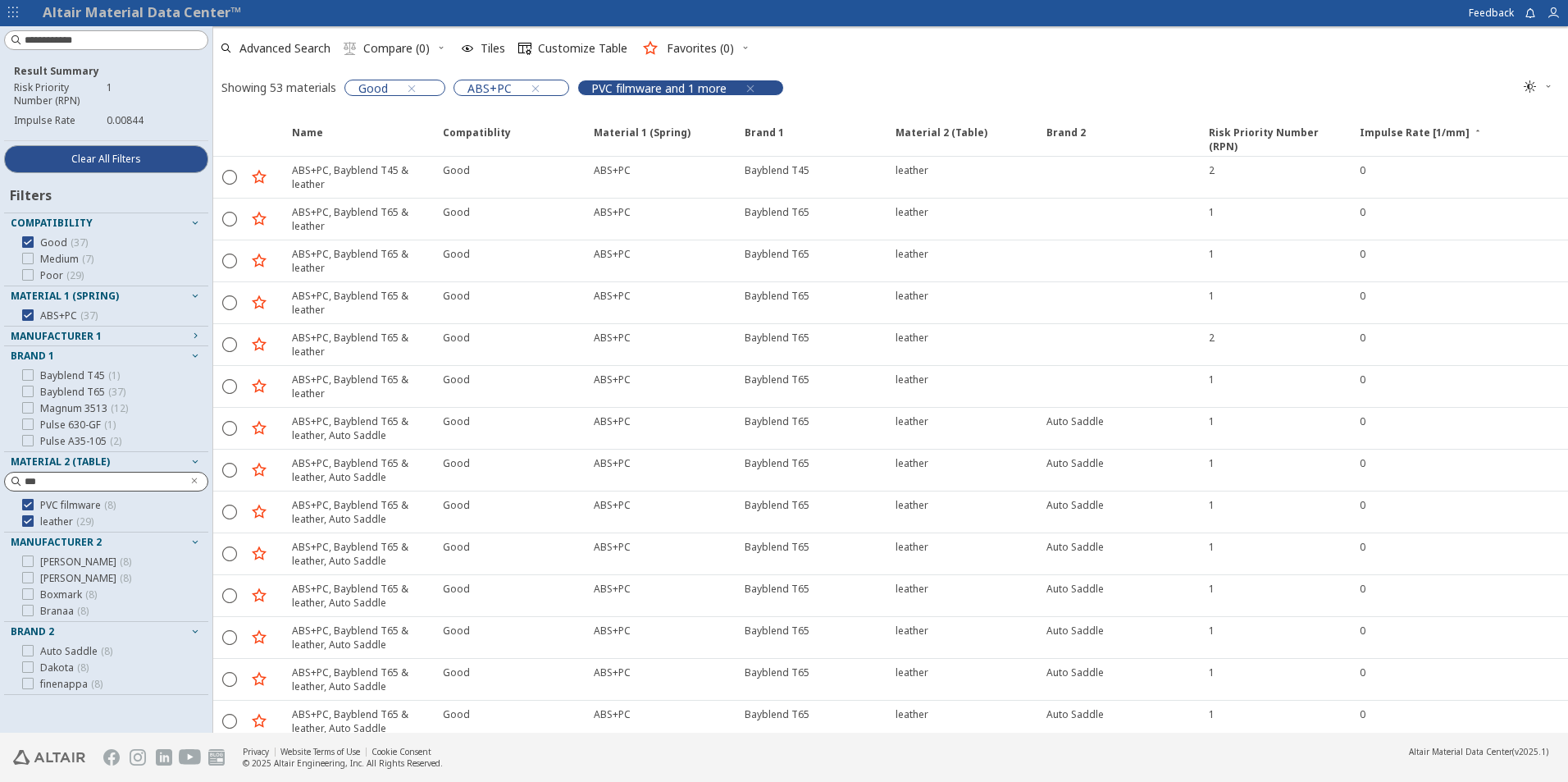
click at [648, 89] on span "PVC filmware and 1 more" at bounding box center [658, 87] width 135 height 14
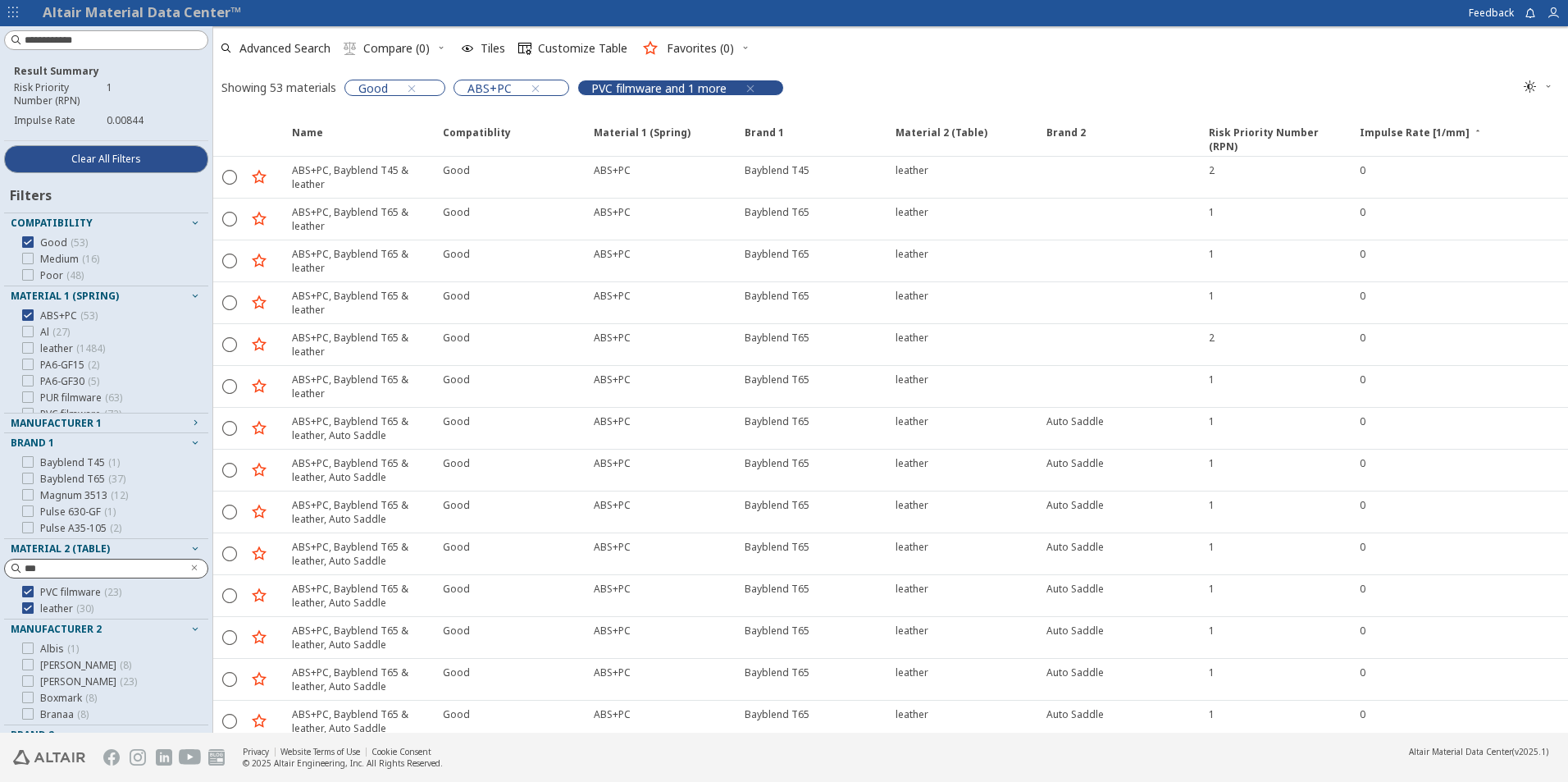
click at [747, 89] on icon "button" at bounding box center [750, 89] width 13 height 13
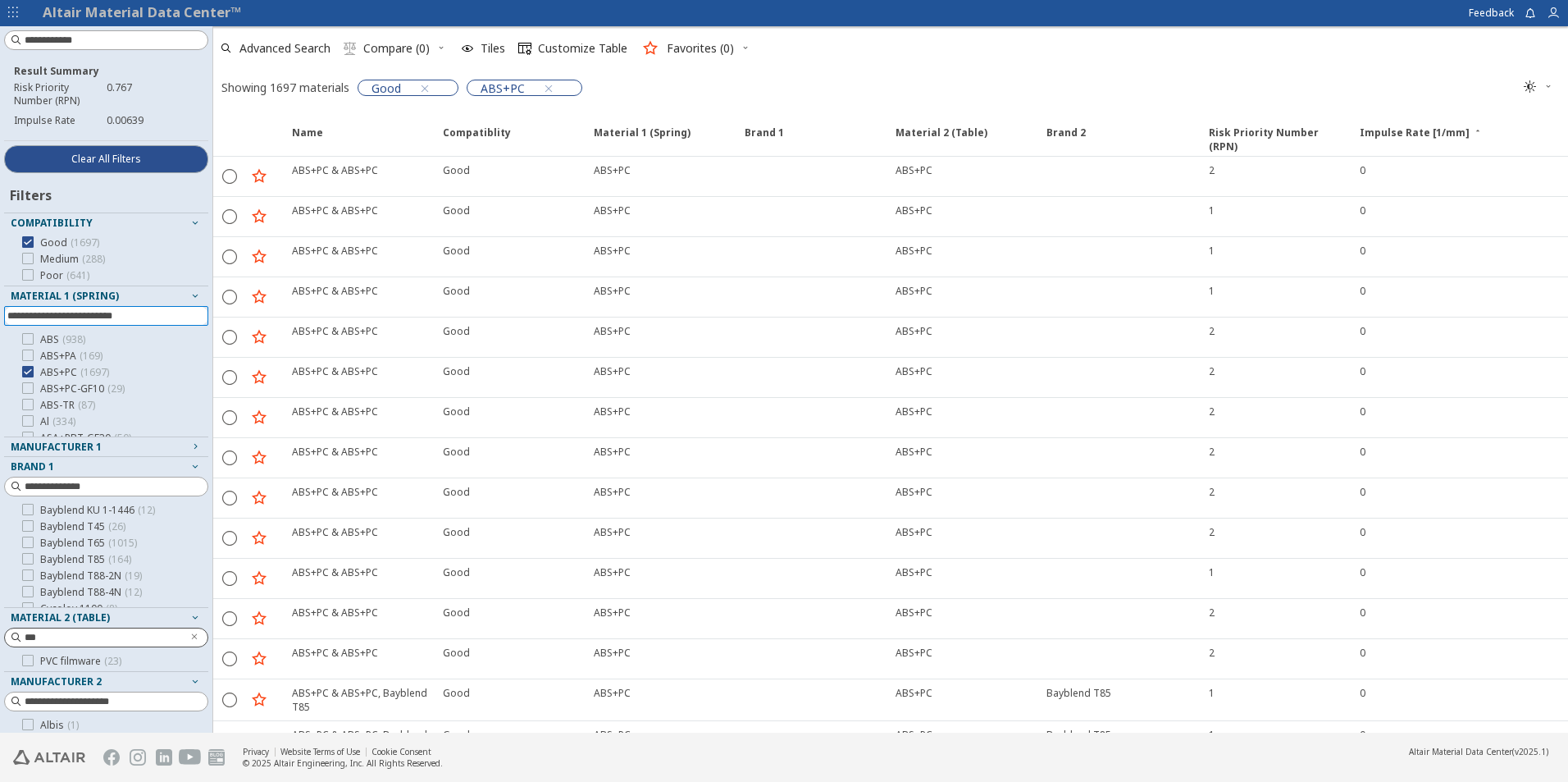
click at [77, 314] on input at bounding box center [108, 316] width 201 height 18
type input "***"
click at [27, 340] on icon at bounding box center [28, 339] width 11 height 11
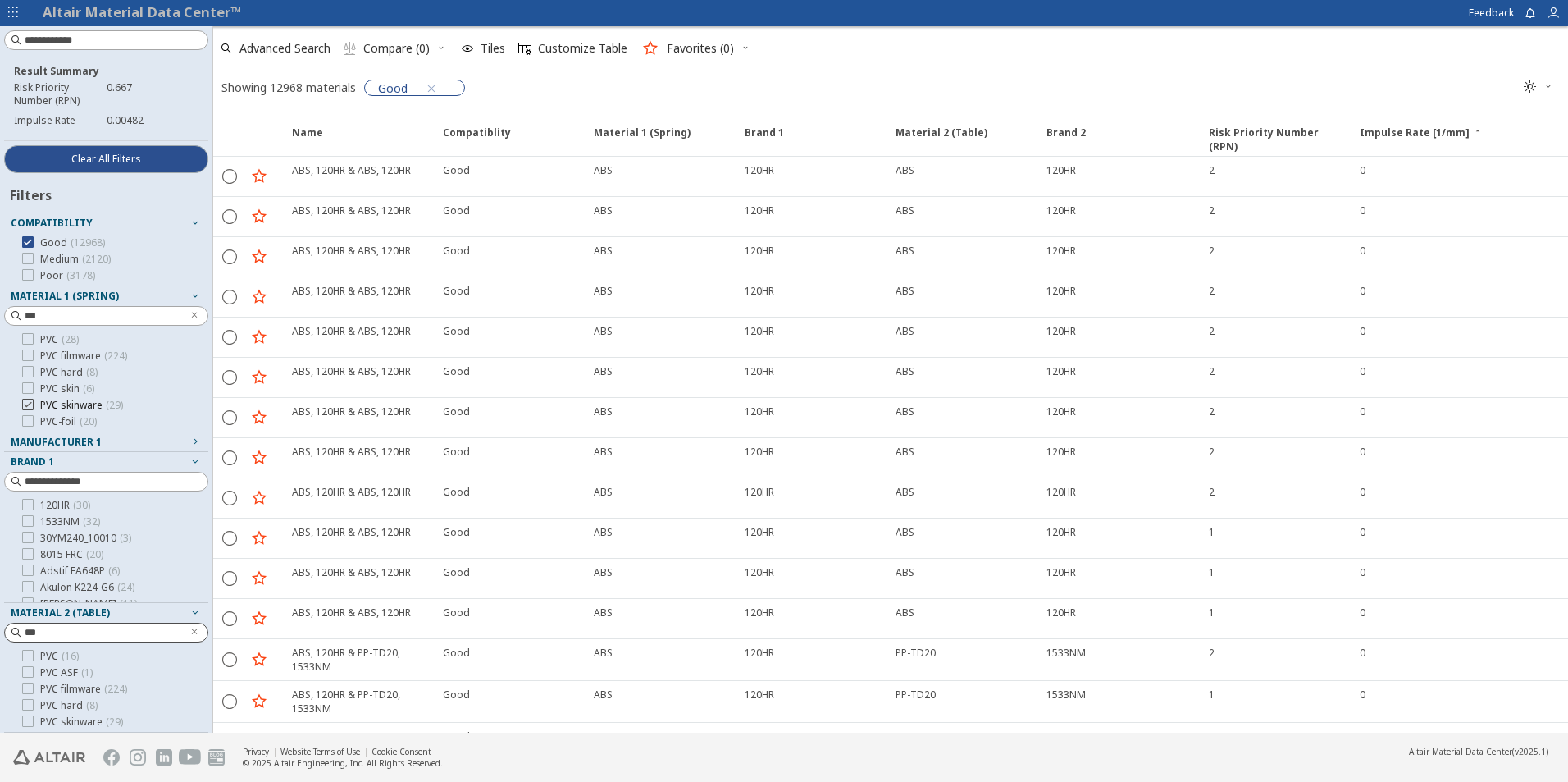
click at [30, 406] on icon at bounding box center [28, 405] width 11 height 11
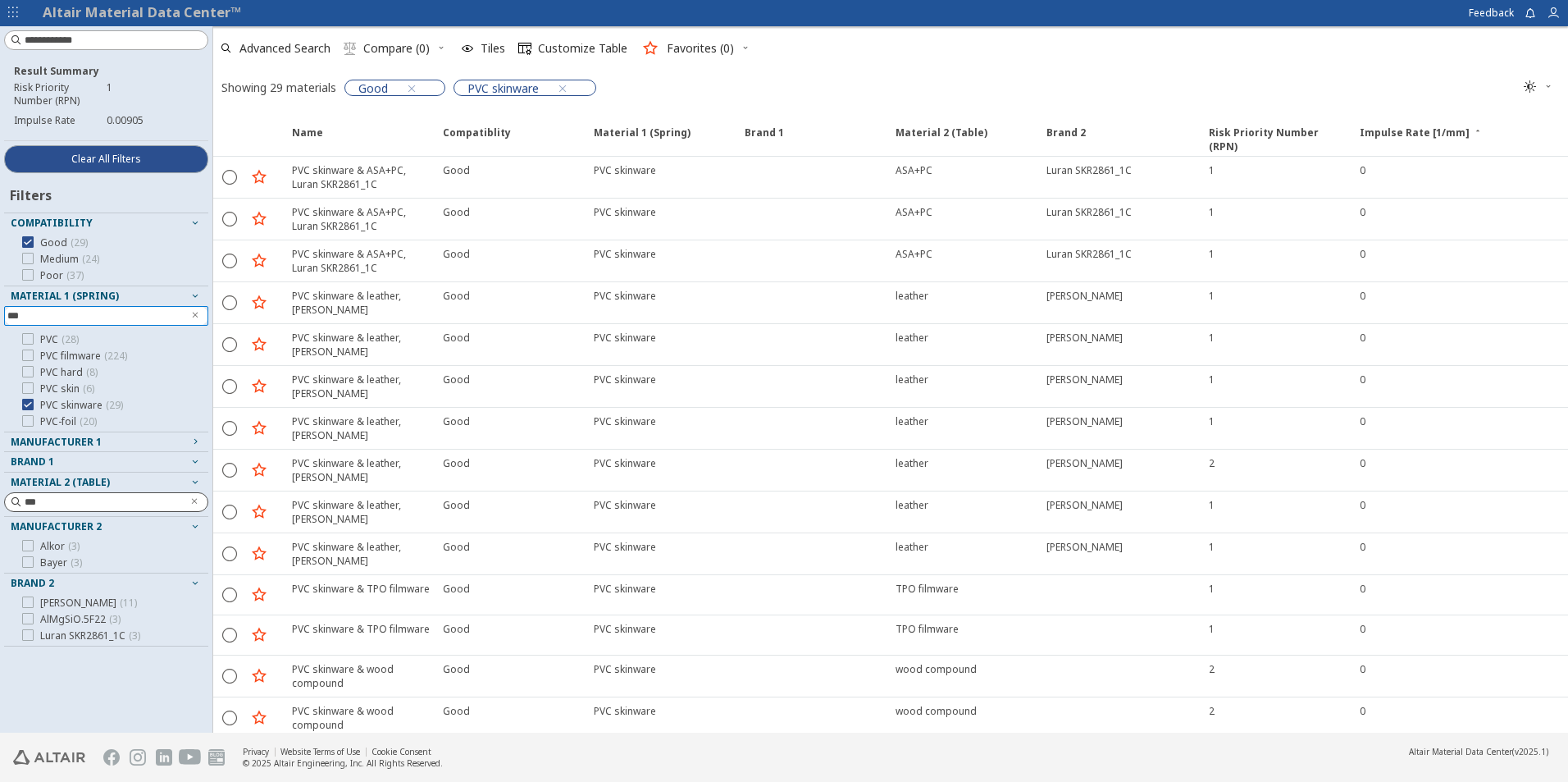
drag, startPoint x: 58, startPoint y: 319, endPoint x: 6, endPoint y: 310, distance: 52.8
click at [6, 310] on div "***" at bounding box center [105, 316] width 204 height 20
click at [55, 507] on input "***" at bounding box center [95, 502] width 175 height 18
drag, startPoint x: 52, startPoint y: 502, endPoint x: -3, endPoint y: 502, distance: 55.0
click at [0, 502] on html "Altair Material Data Center™ Feedback Result Summary Risk Priority Number (RPN)…" at bounding box center [784, 391] width 1568 height 782
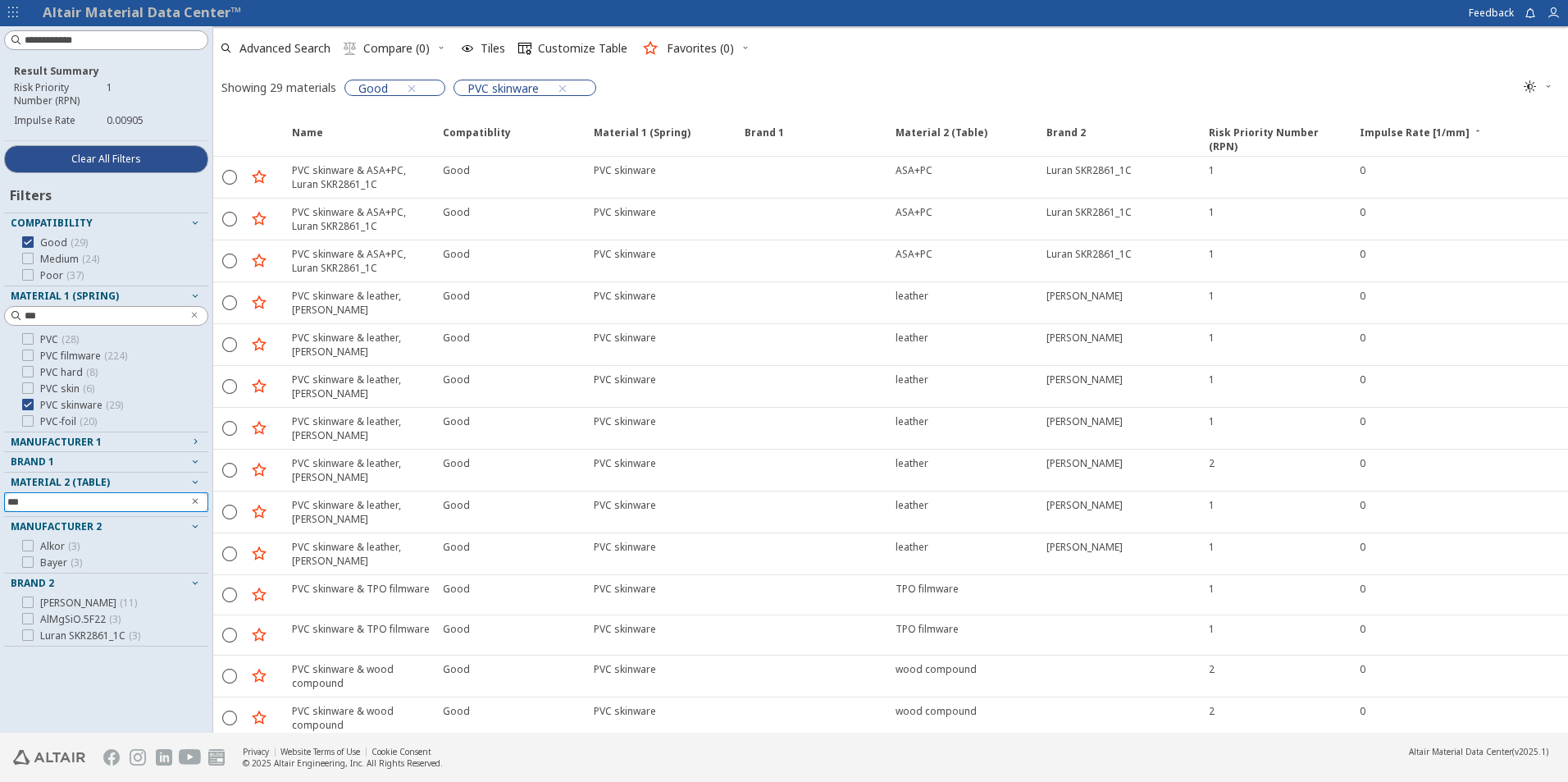
click at [188, 500] on span "Clear text" at bounding box center [194, 502] width 16 height 20
click at [53, 480] on span "Material 2 (Table)" at bounding box center [60, 481] width 99 height 14
click at [66, 483] on span "Material 2 (Table)" at bounding box center [60, 481] width 99 height 14
click at [196, 487] on icon "button" at bounding box center [195, 482] width 13 height 18
click at [196, 486] on icon "button" at bounding box center [195, 481] width 13 height 13
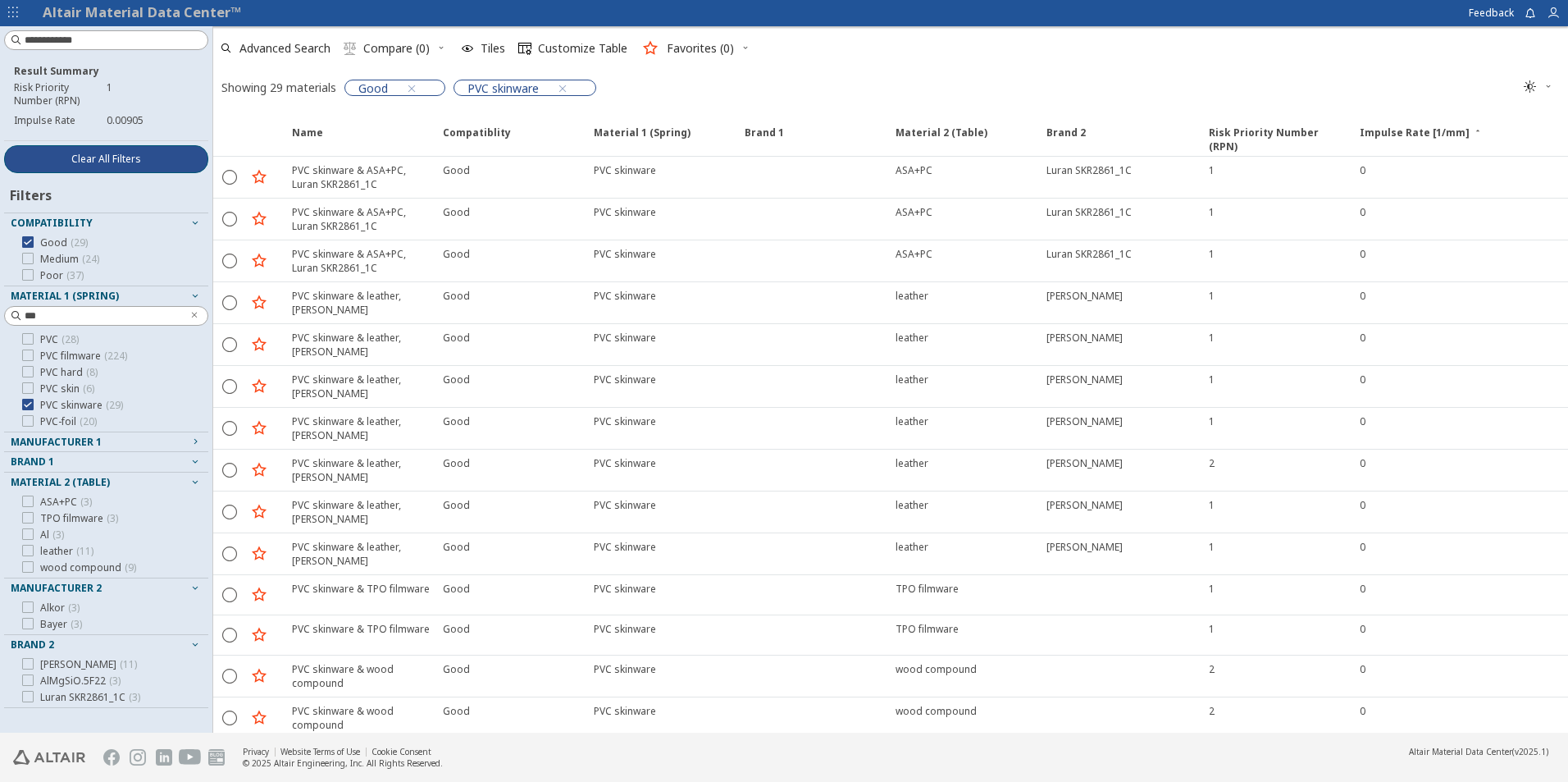
click at [79, 165] on span "Clear All Filters" at bounding box center [106, 159] width 70 height 13
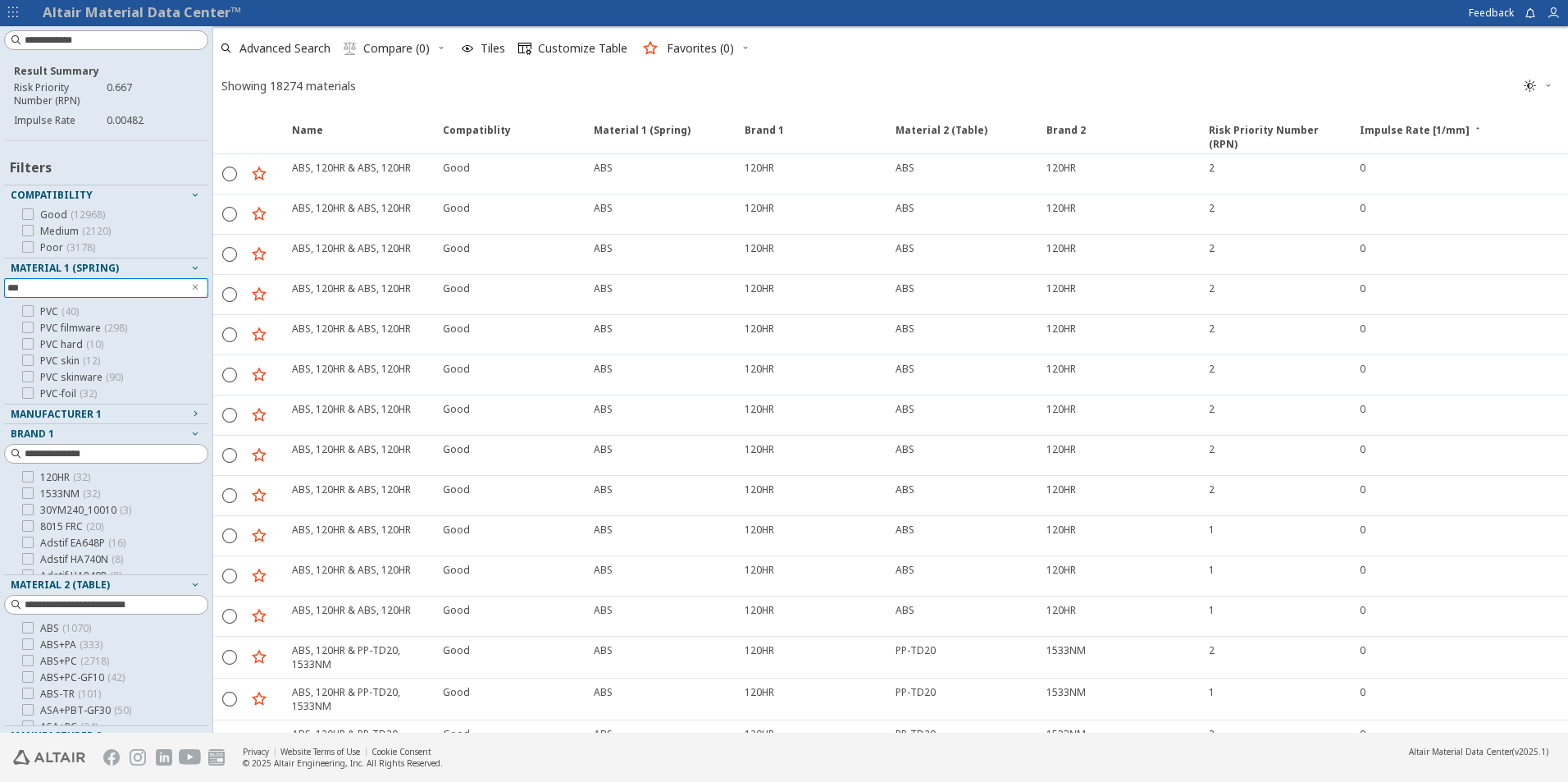
click at [48, 291] on input "***" at bounding box center [95, 287] width 175 height 18
click at [24, 377] on icon at bounding box center [28, 376] width 11 height 11
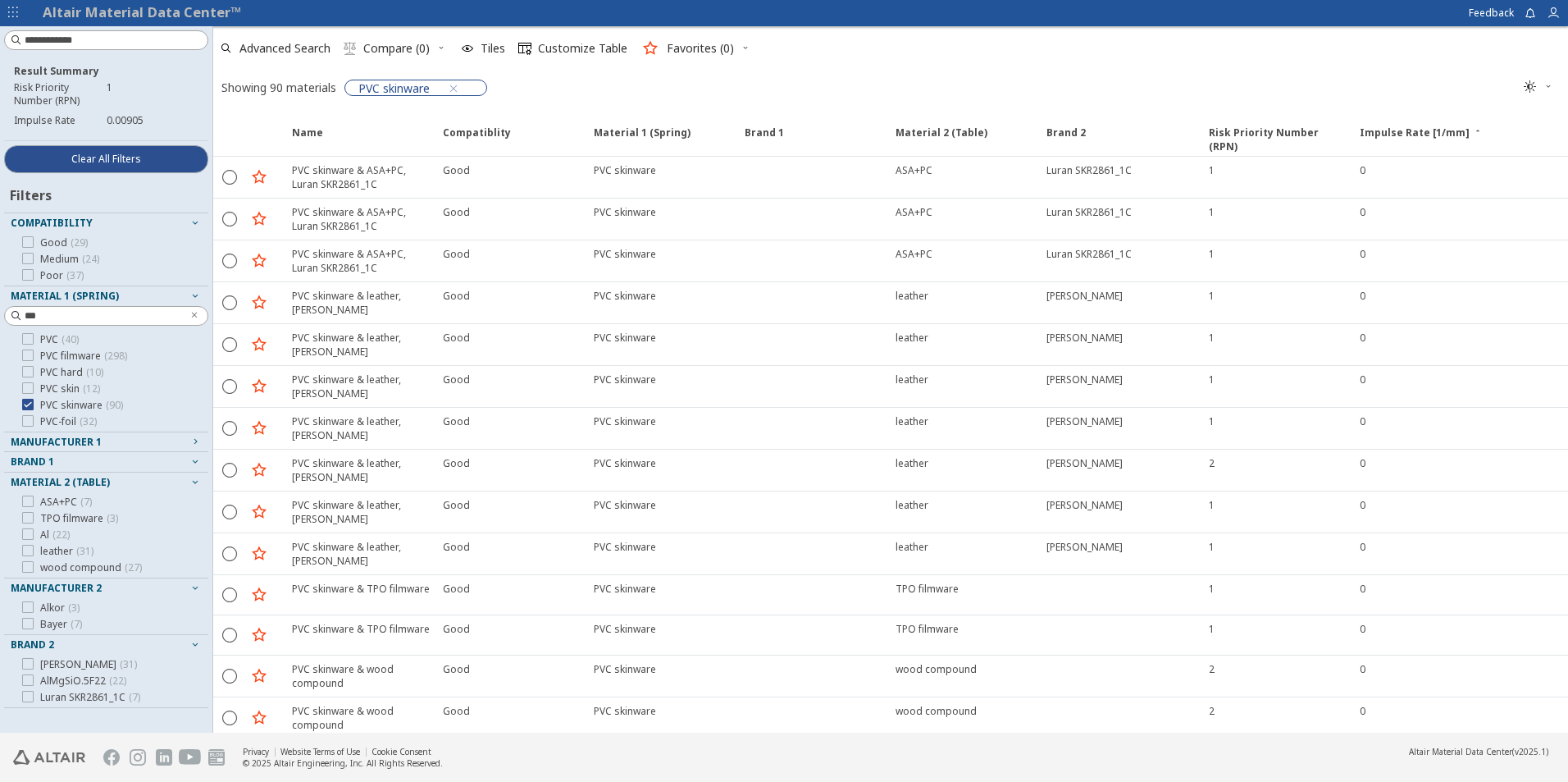
click at [66, 478] on span "Material 2 (Table)" at bounding box center [60, 481] width 99 height 14
click at [66, 480] on span "Material 2 (Table)" at bounding box center [60, 481] width 99 height 14
click at [65, 585] on span "Manufacturer 2" at bounding box center [55, 588] width 91 height 14
click at [32, 457] on span "Brand 1" at bounding box center [32, 461] width 43 height 14
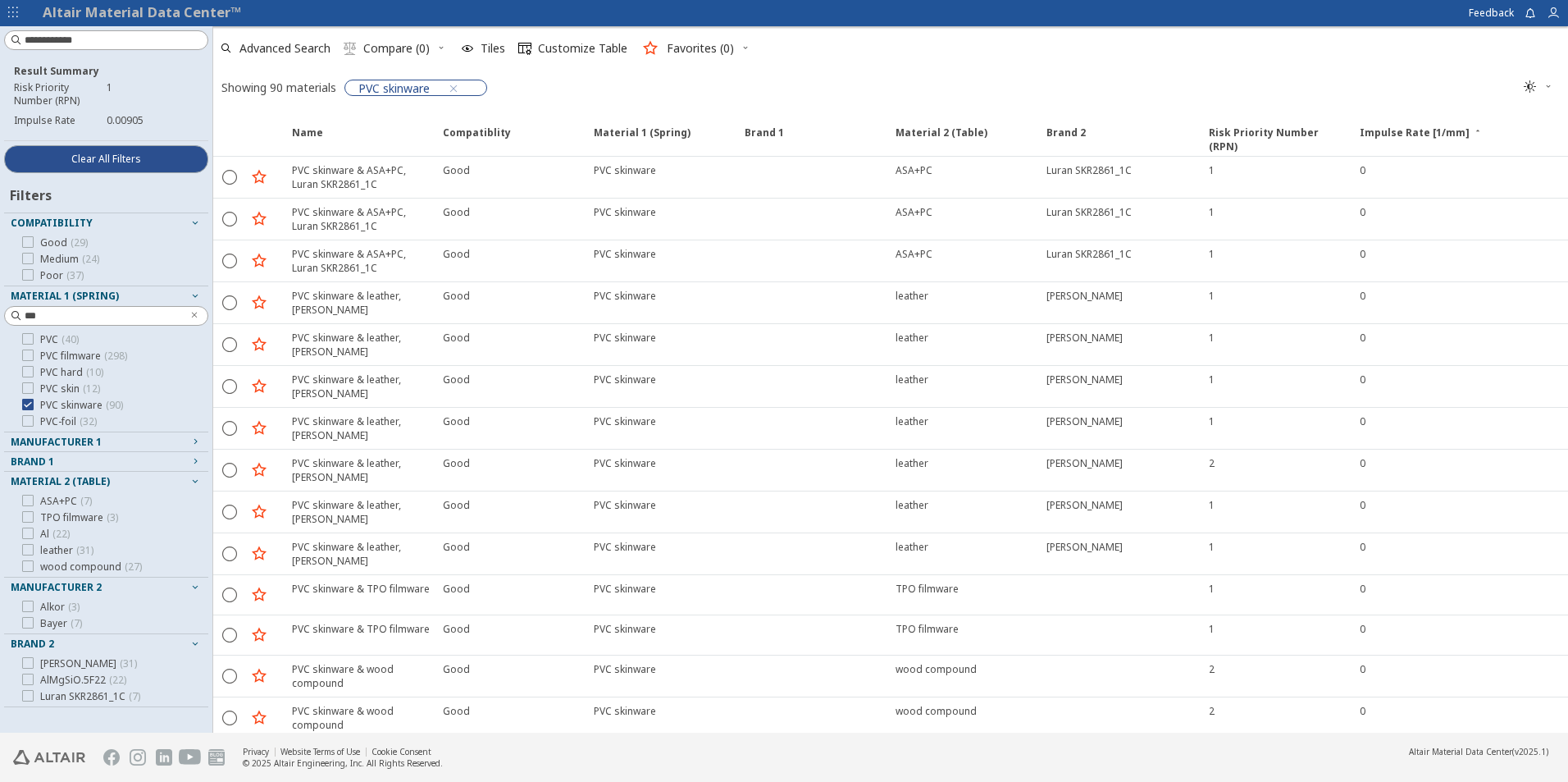
click at [33, 464] on span "Brand 1" at bounding box center [32, 461] width 43 height 14
click at [36, 459] on span "Brand 1" at bounding box center [32, 461] width 43 height 14
click at [80, 439] on span "Manufacturer 1" at bounding box center [55, 441] width 91 height 14
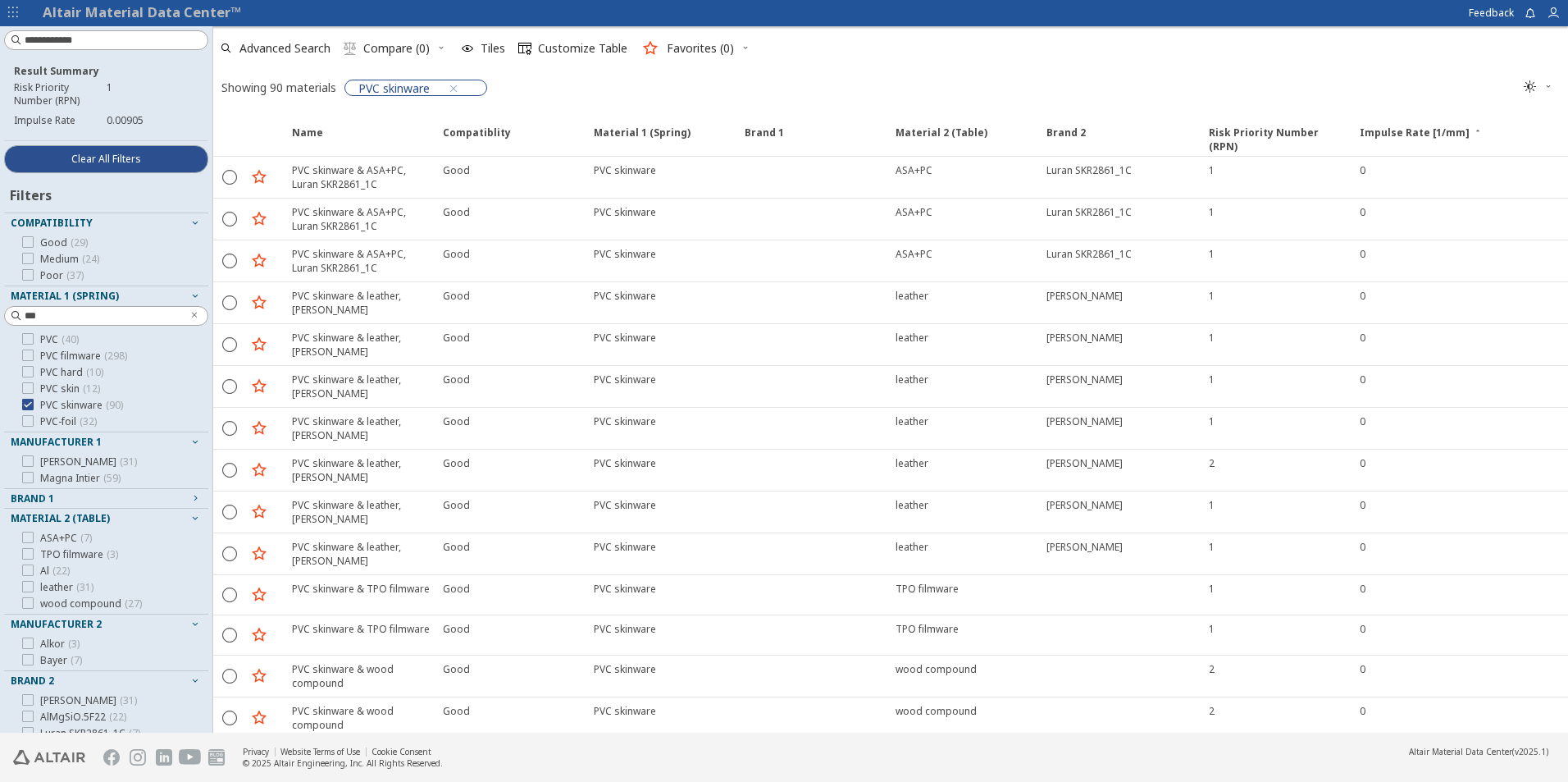
click at [80, 439] on span "Manufacturer 1" at bounding box center [55, 441] width 91 height 14
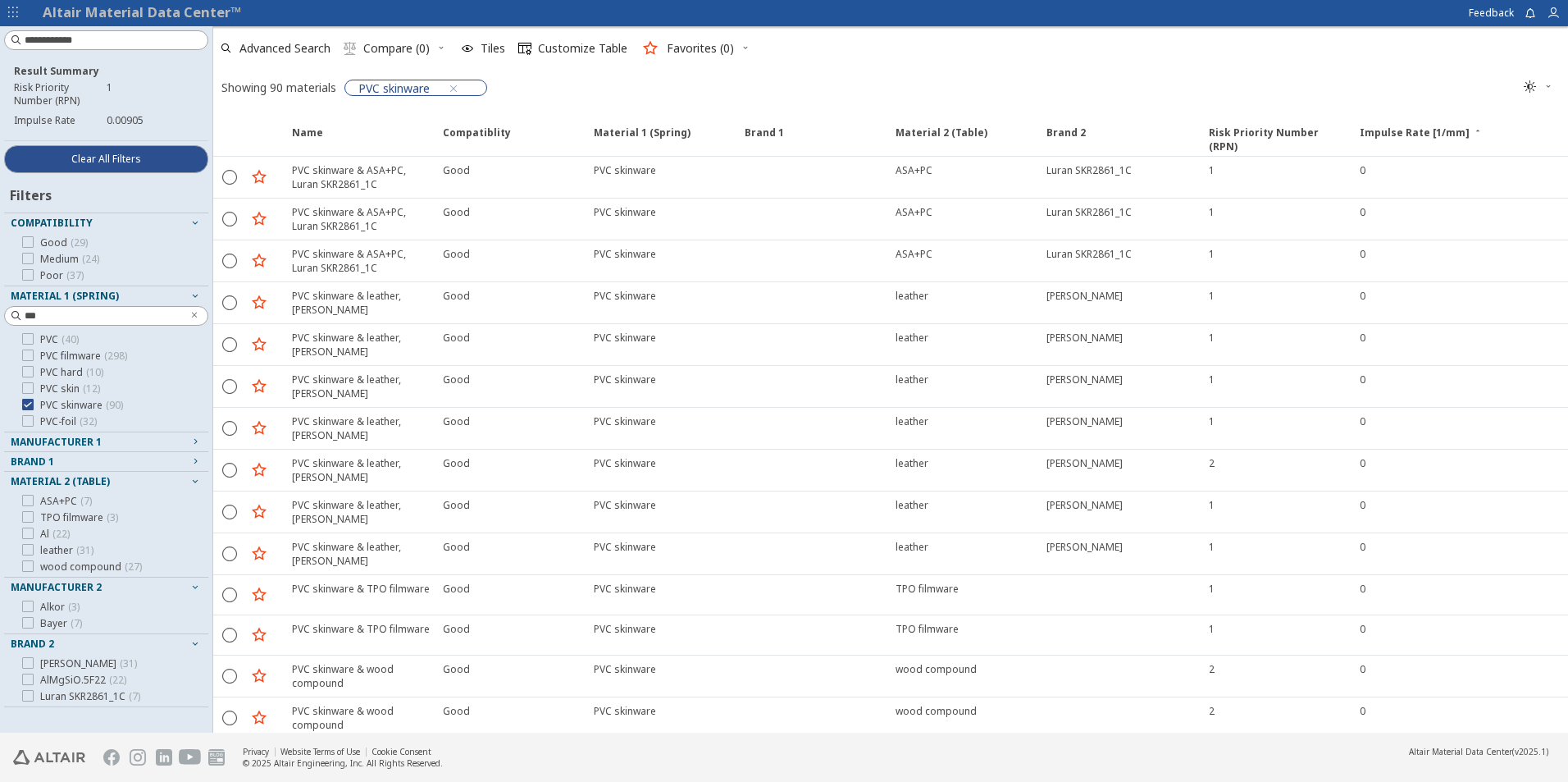
click at [35, 465] on span "Brand 1" at bounding box center [32, 461] width 43 height 14
click at [69, 423] on span "PVC-foil ( 32 )" at bounding box center [68, 422] width 56 height 13
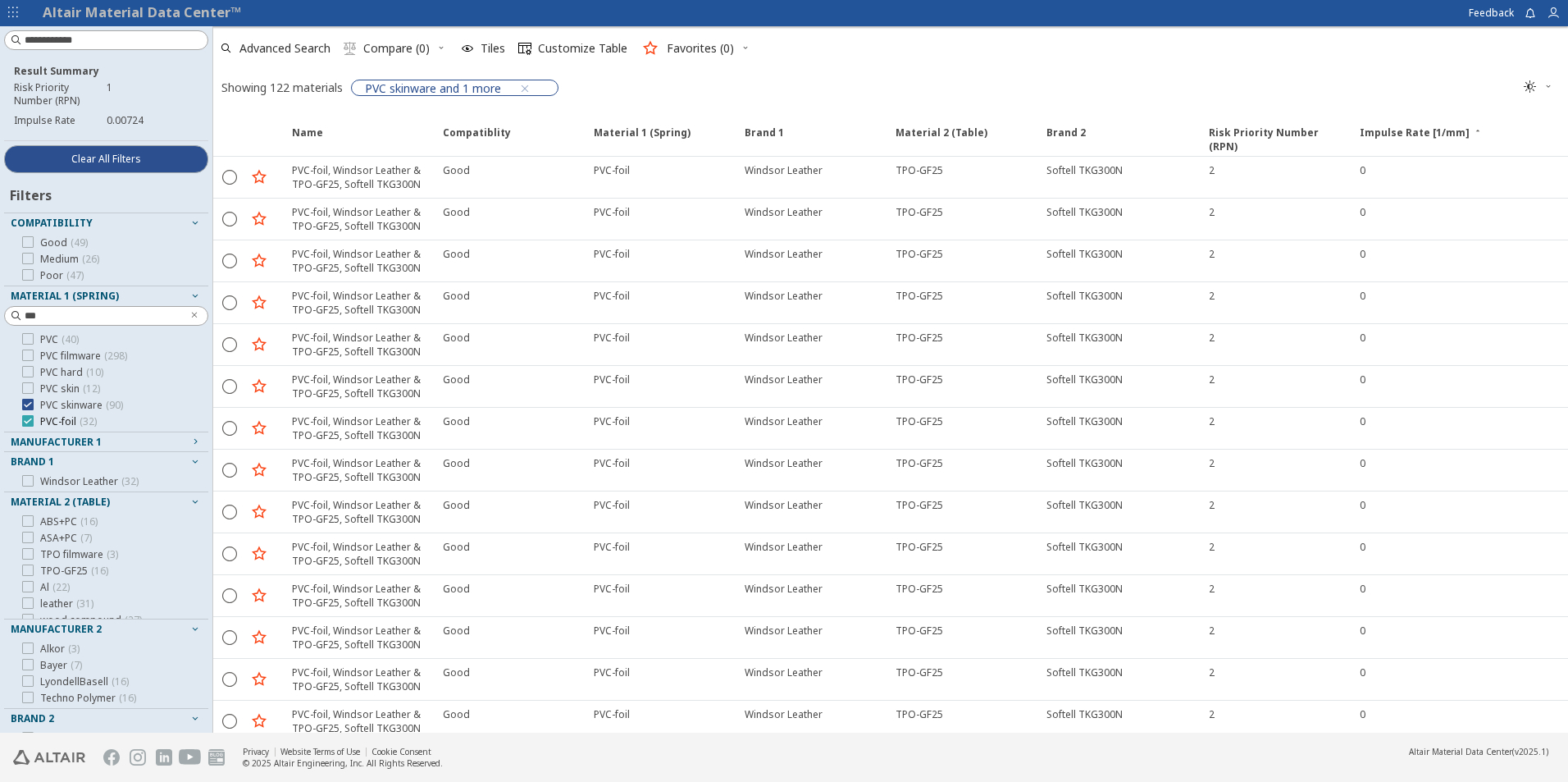
click at [25, 418] on icon at bounding box center [28, 421] width 11 height 11
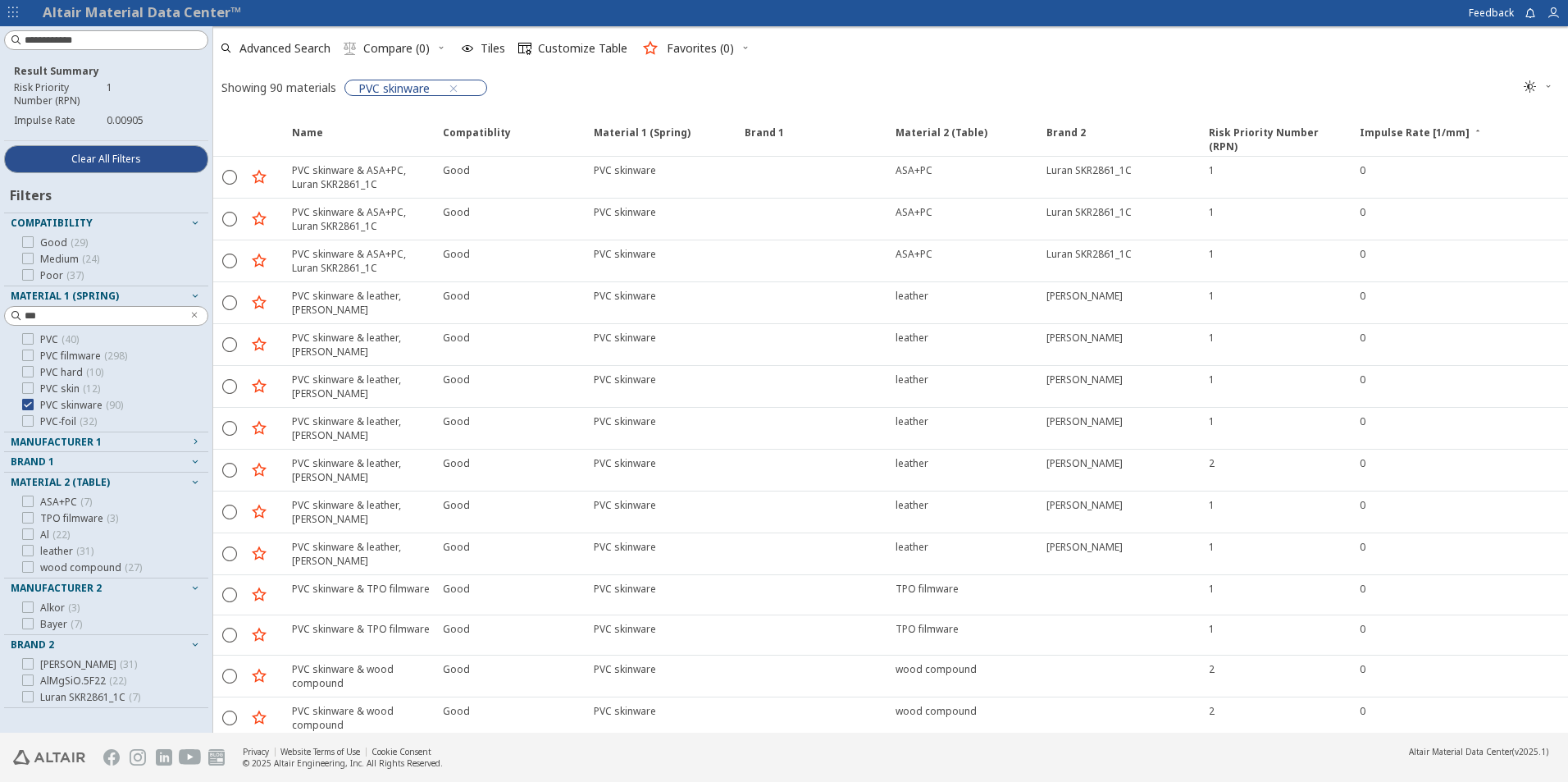
click at [66, 480] on span "Material 2 (Table)" at bounding box center [60, 481] width 99 height 14
click at [187, 314] on span "Clear text" at bounding box center [194, 316] width 16 height 18
drag, startPoint x: 166, startPoint y: 528, endPoint x: 143, endPoint y: 566, distance: 44.4
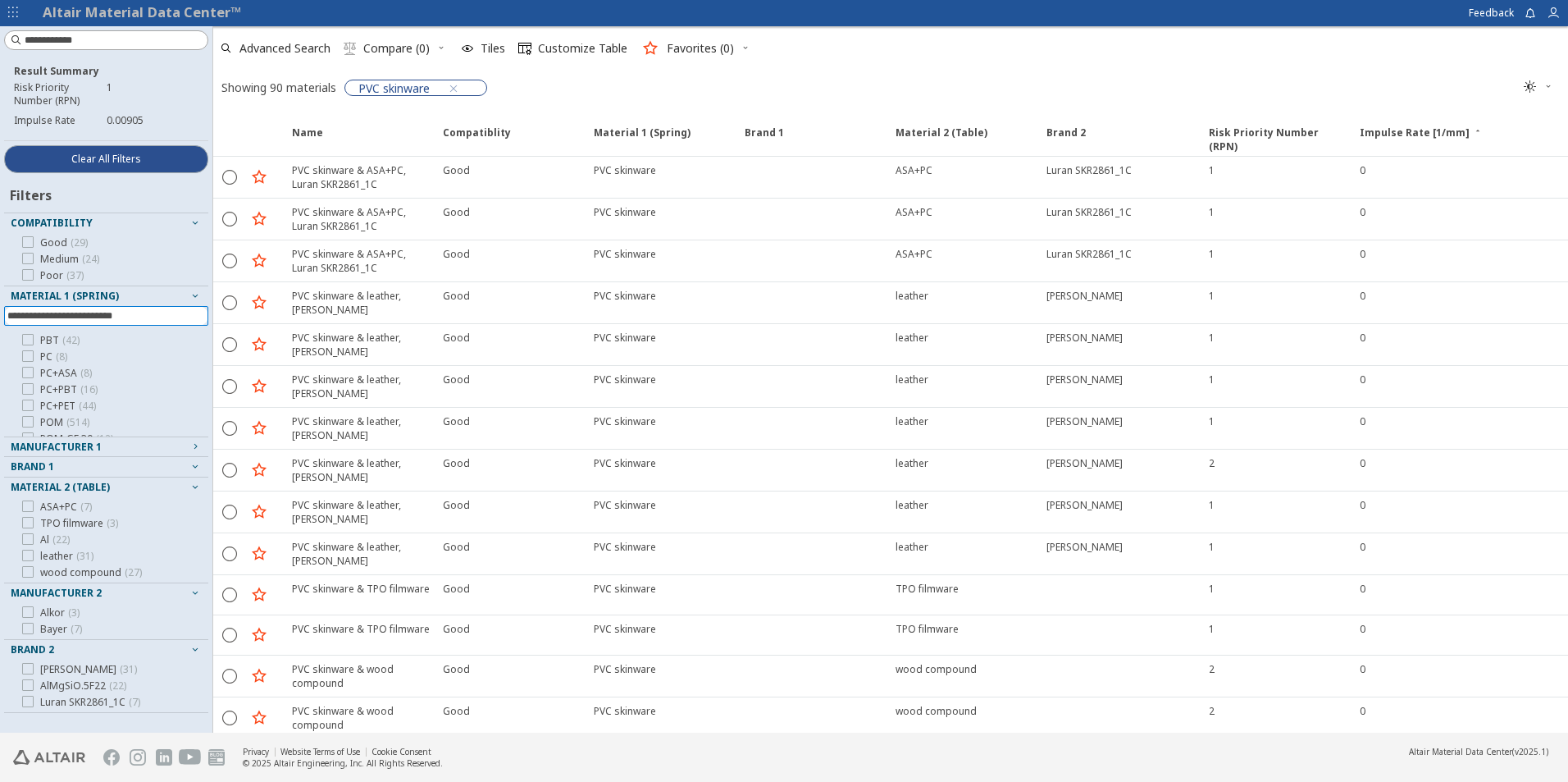
click at [163, 541] on div "ASA+PC ( 7 ) TPO filmware ( 3 ) Al ( 22 ) leather ( 31 ) wood compound ( 27 )" at bounding box center [105, 540] width 204 height 78
click at [179, 488] on div "Material 2 (Table)" at bounding box center [99, 487] width 178 height 13
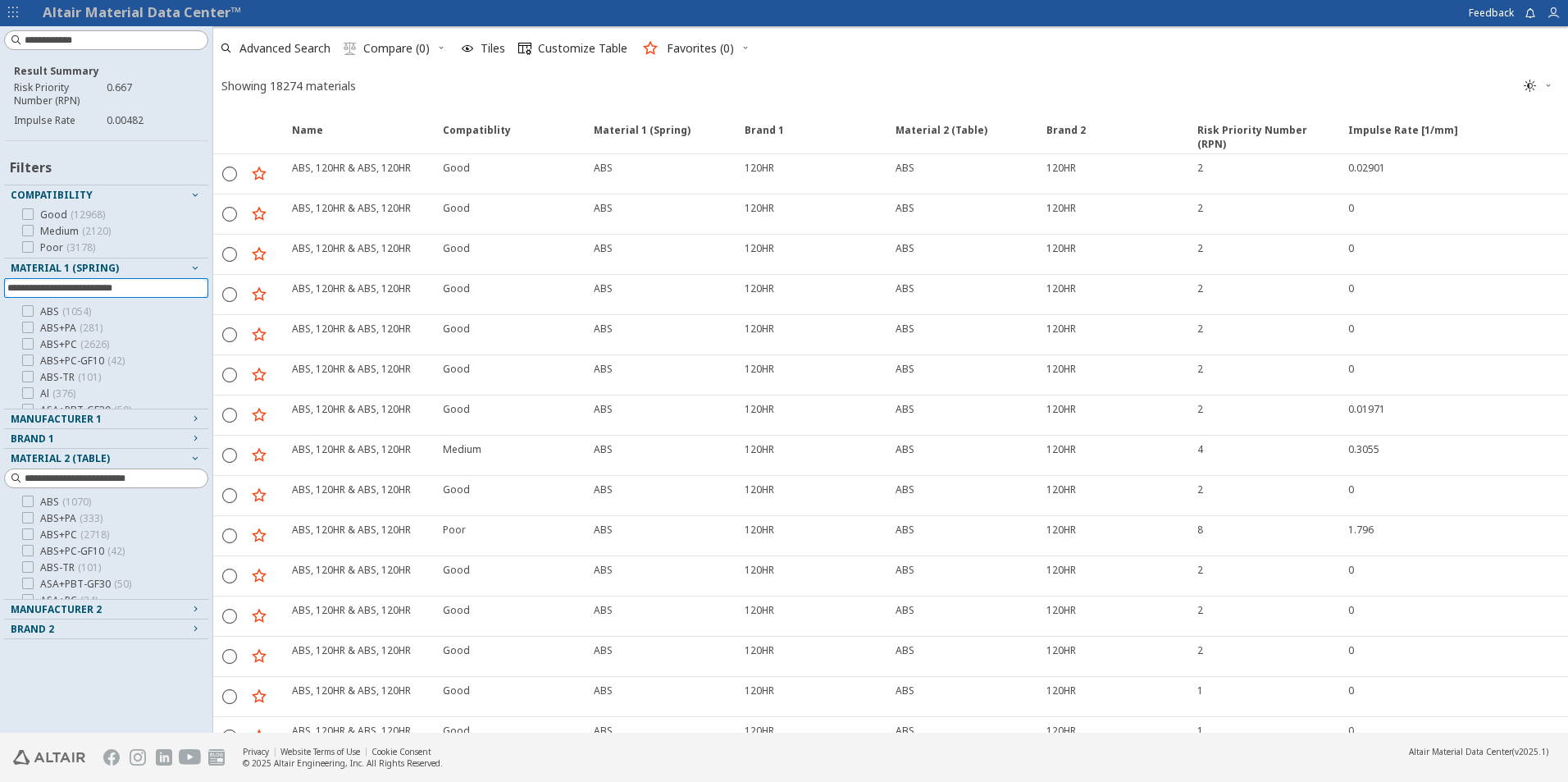
click at [64, 293] on input at bounding box center [108, 287] width 201 height 18
click at [11, 15] on icon "button" at bounding box center [13, 12] width 10 height 10
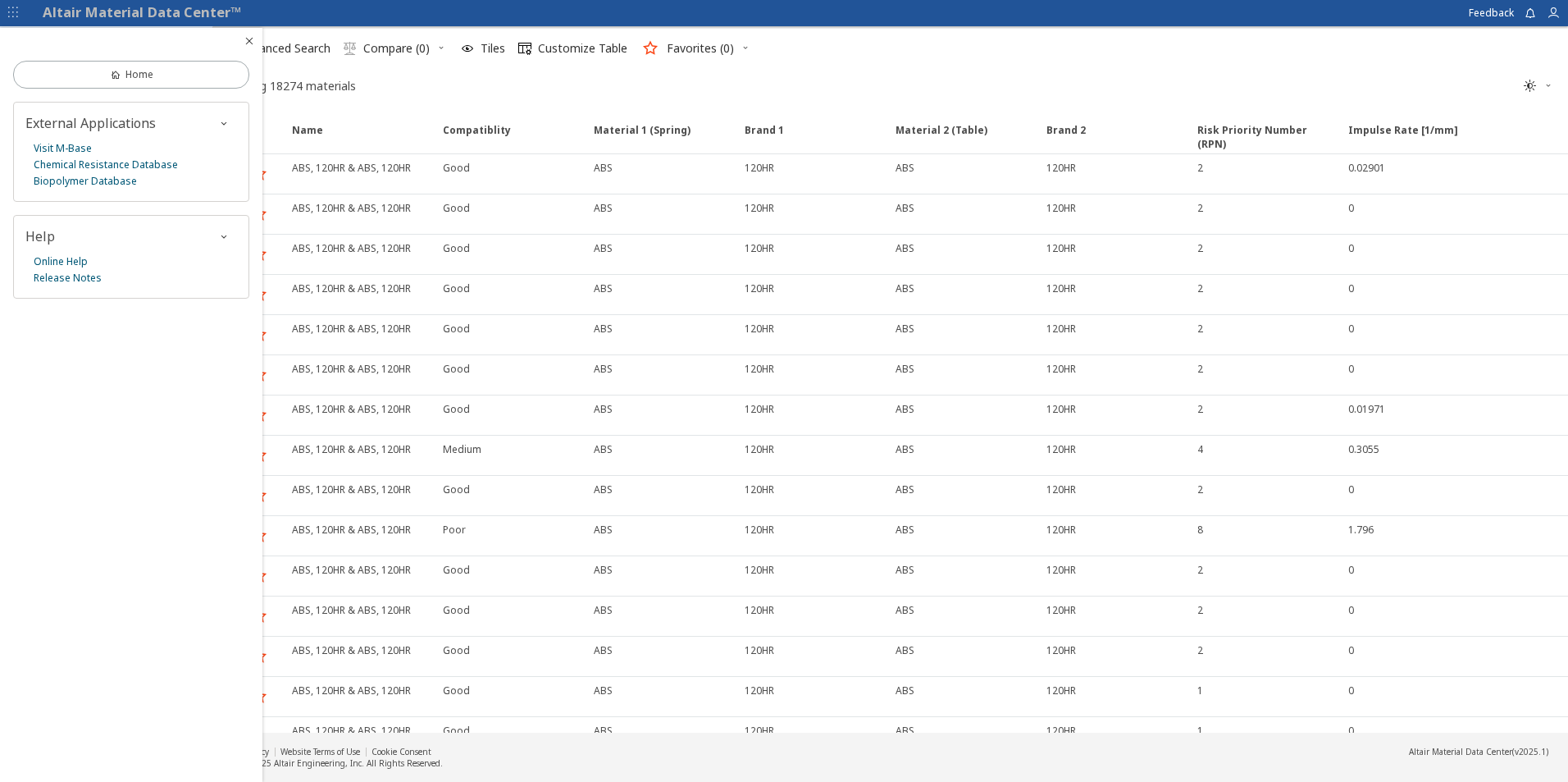
click at [12, 14] on icon "button" at bounding box center [13, 12] width 10 height 10
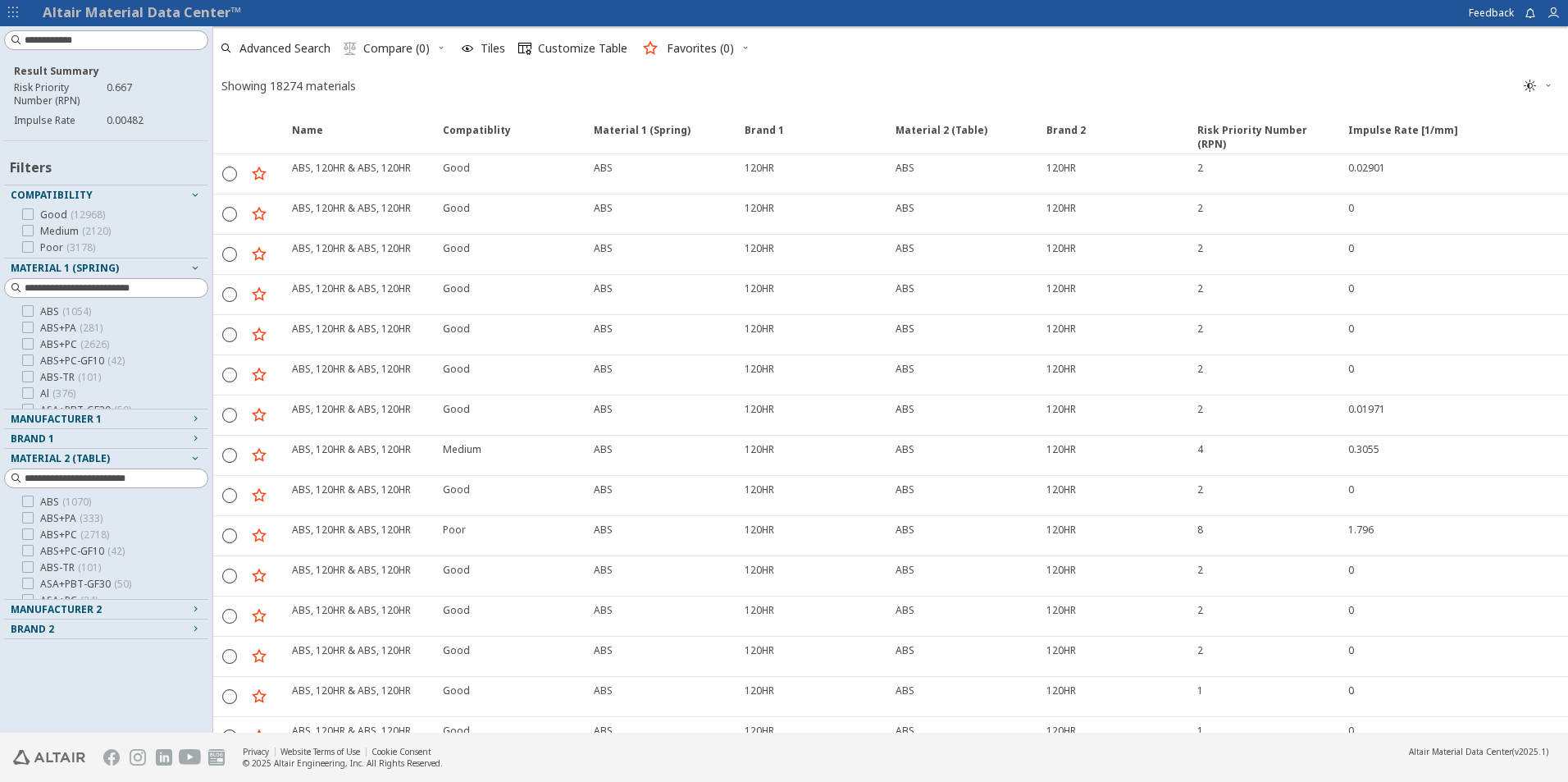
click at [55, 12] on link "Altair Material Data Center™" at bounding box center [142, 12] width 198 height 19
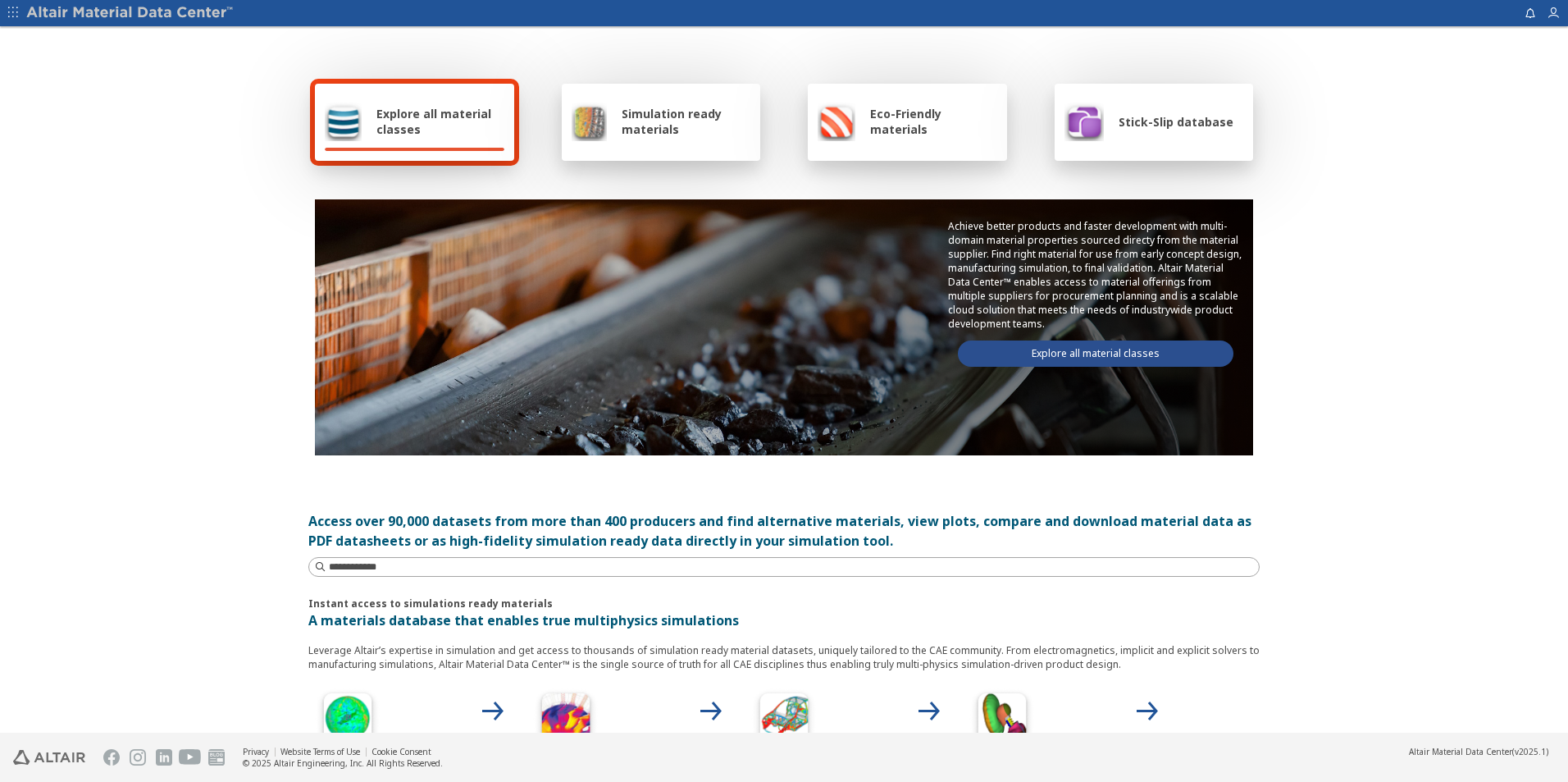
click at [421, 123] on span "Explore all material classes" at bounding box center [440, 122] width 128 height 32
click at [419, 128] on span "Explore all material classes" at bounding box center [440, 122] width 128 height 32
click at [1131, 348] on link "Explore all material classes" at bounding box center [1095, 353] width 276 height 26
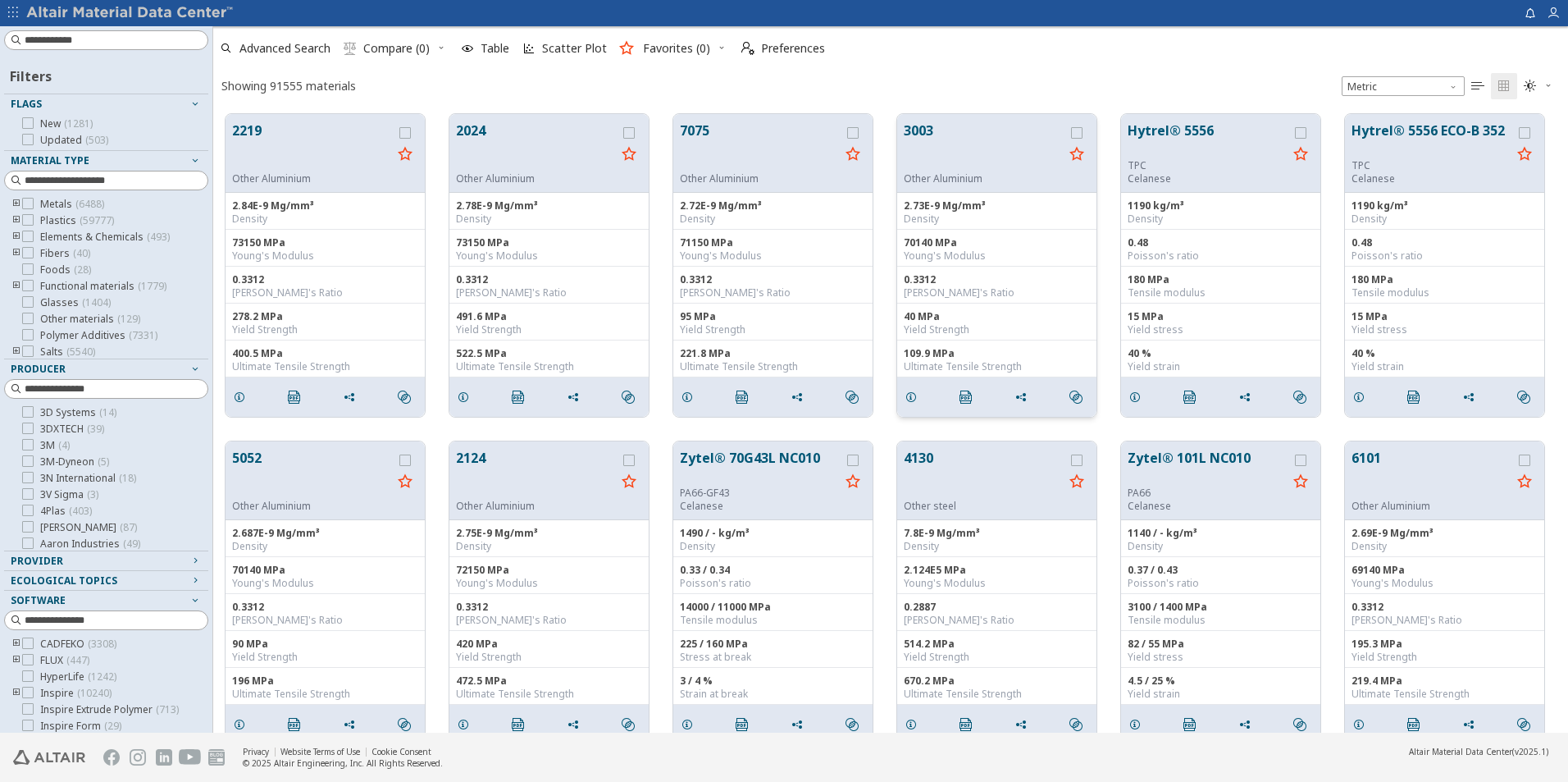
scroll to position [617, 1341]
click at [49, 186] on input at bounding box center [116, 180] width 183 height 16
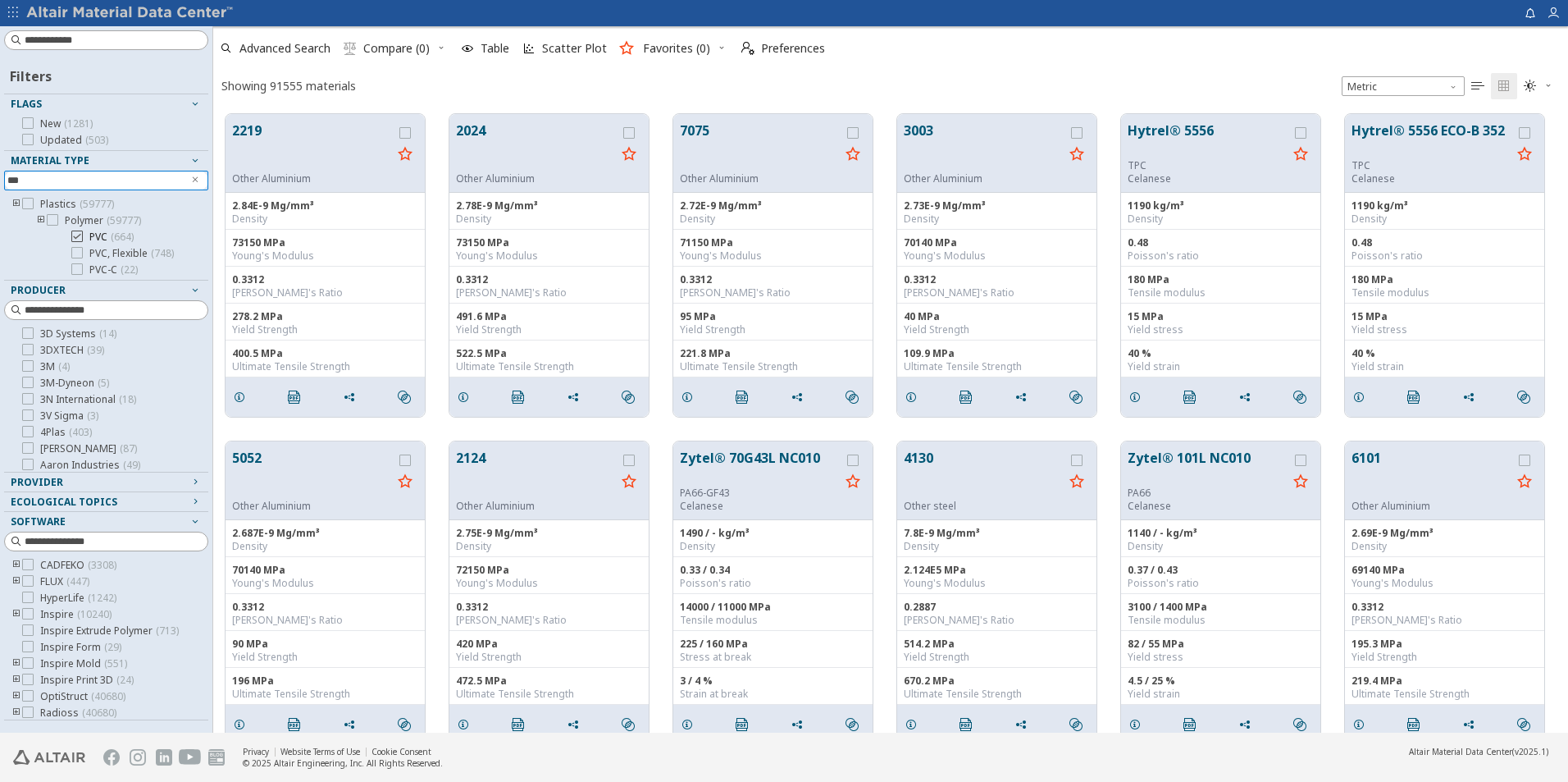
type input "***"
click at [77, 238] on icon at bounding box center [77, 236] width 11 height 11
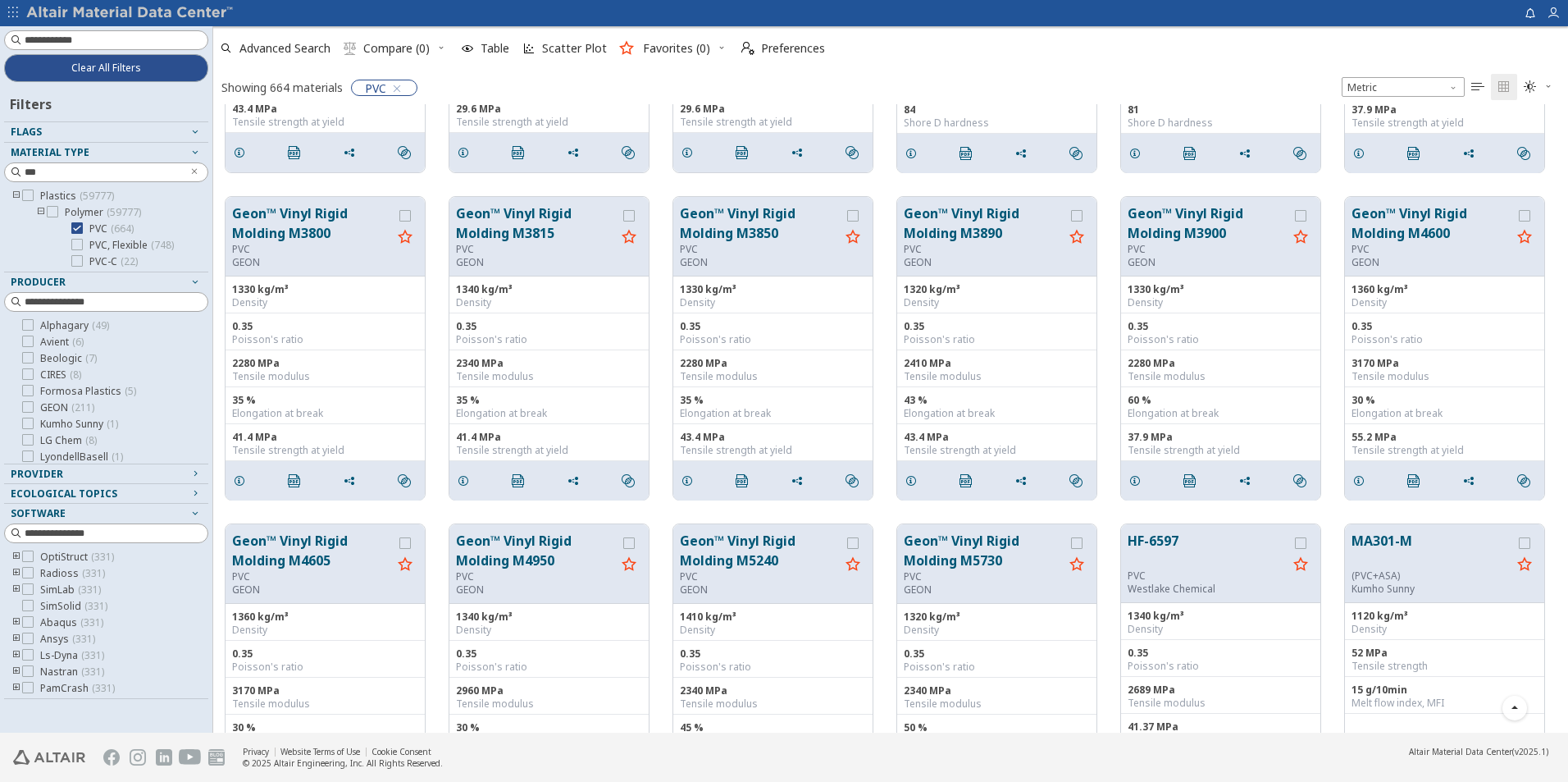
scroll to position [1231, 0]
drag, startPoint x: 83, startPoint y: 179, endPoint x: -3, endPoint y: 157, distance: 88.8
click at [0, 157] on html "Feedback Clear All Filters Filters Flags Material Type *** Plastics ( 59777 ) P…" at bounding box center [784, 391] width 1568 height 782
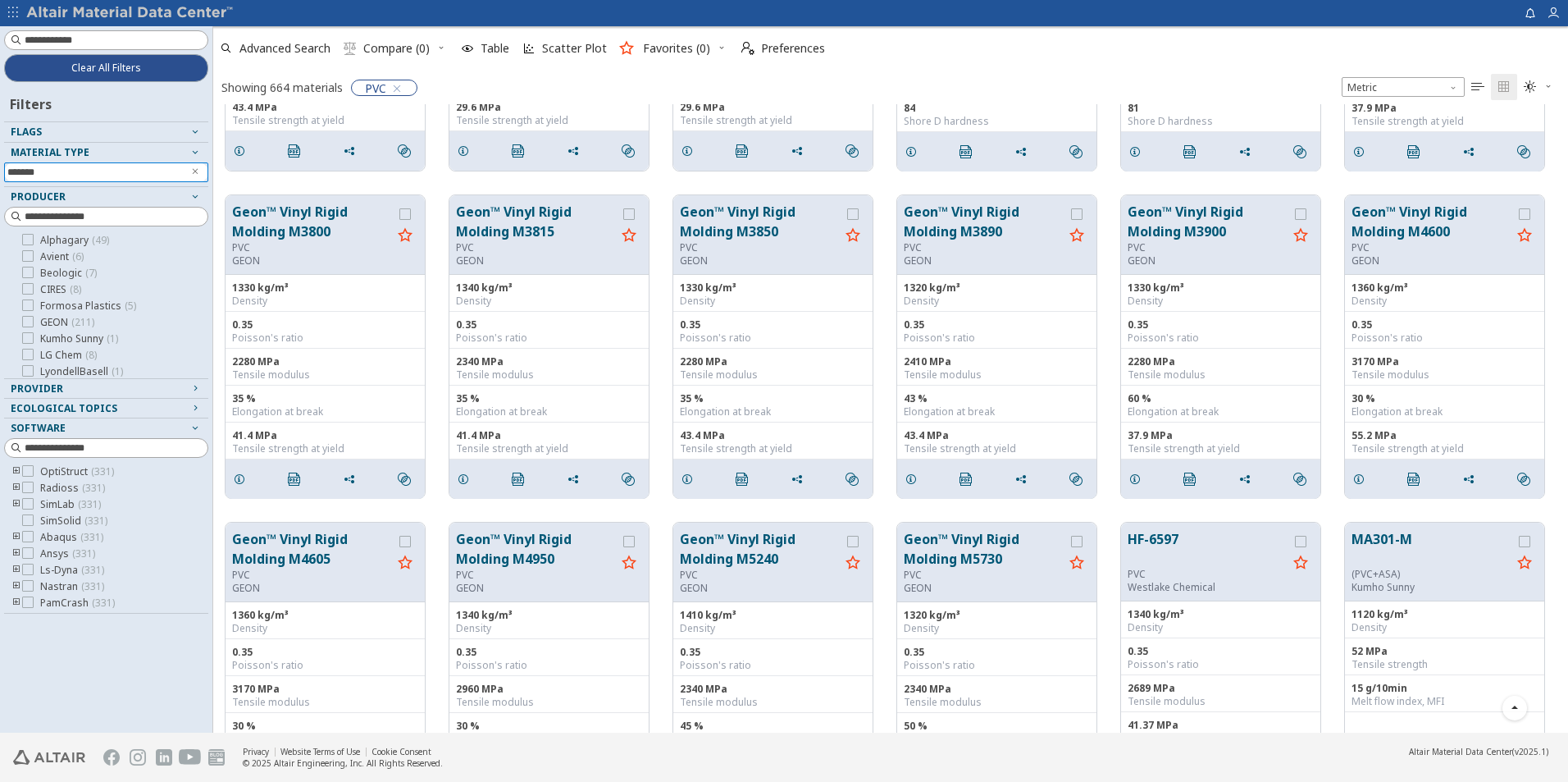
type input "*******"
click at [144, 175] on input "*******" at bounding box center [95, 172] width 175 height 18
click at [194, 167] on icon "Clear text" at bounding box center [195, 171] width 10 height 10
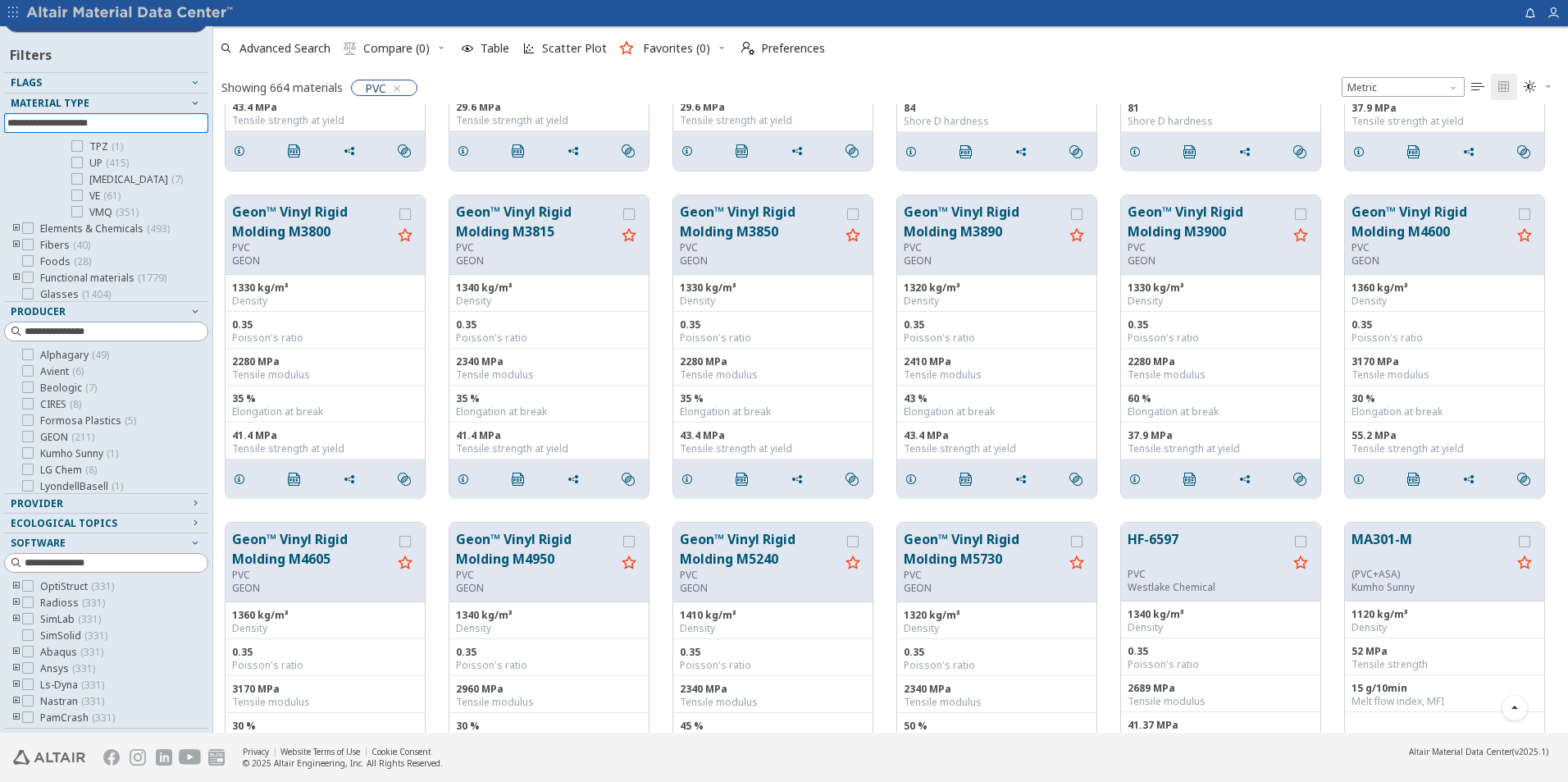
scroll to position [2740, 0]
click at [20, 175] on icon "toogle group" at bounding box center [16, 176] width 11 height 13
click at [77, 244] on span "Other materials ( 129 )" at bounding box center [90, 242] width 100 height 13
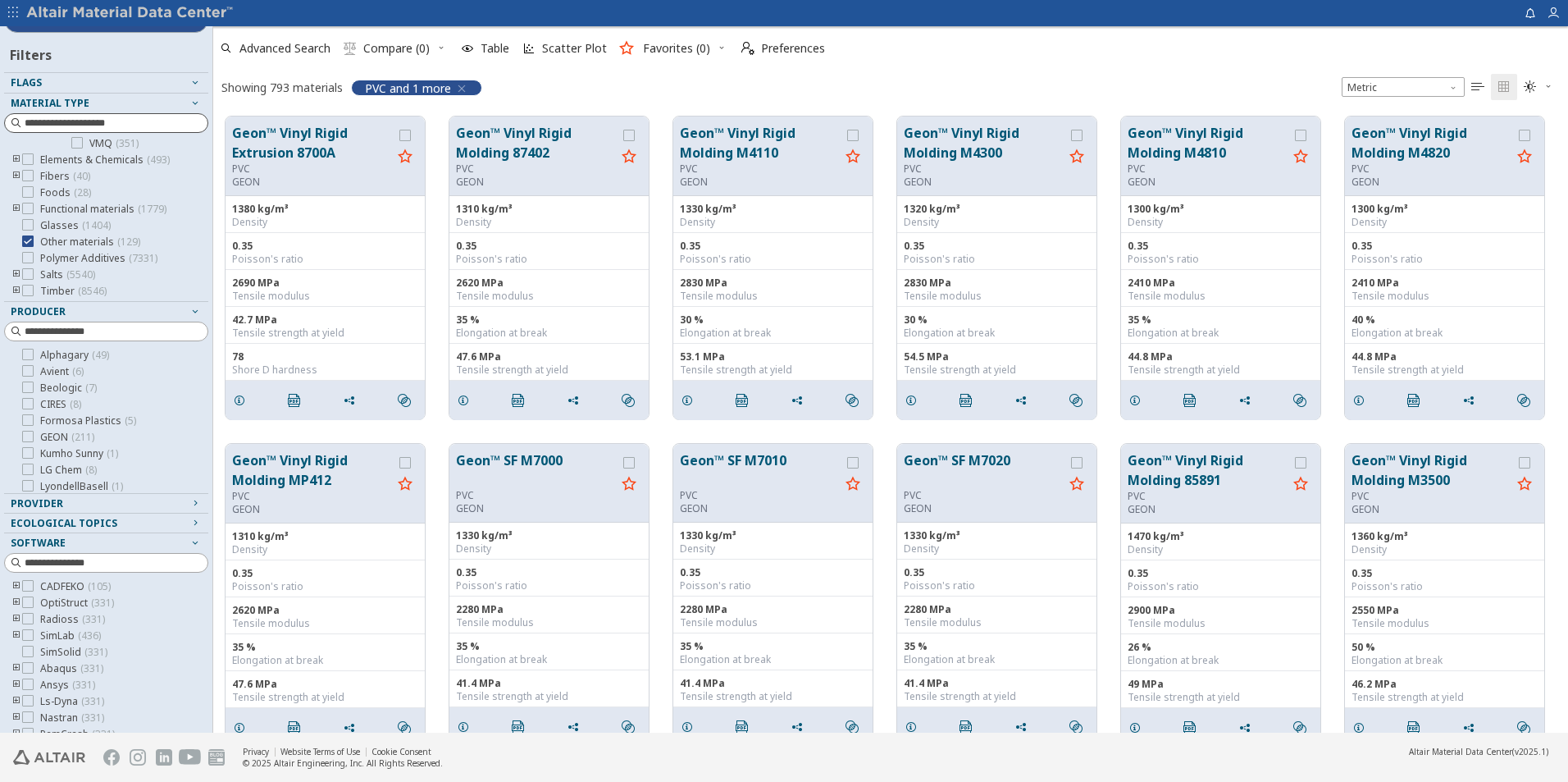
click at [462, 86] on icon "button" at bounding box center [462, 89] width 13 height 13
click at [462, 88] on icon "button" at bounding box center [462, 89] width 13 height 13
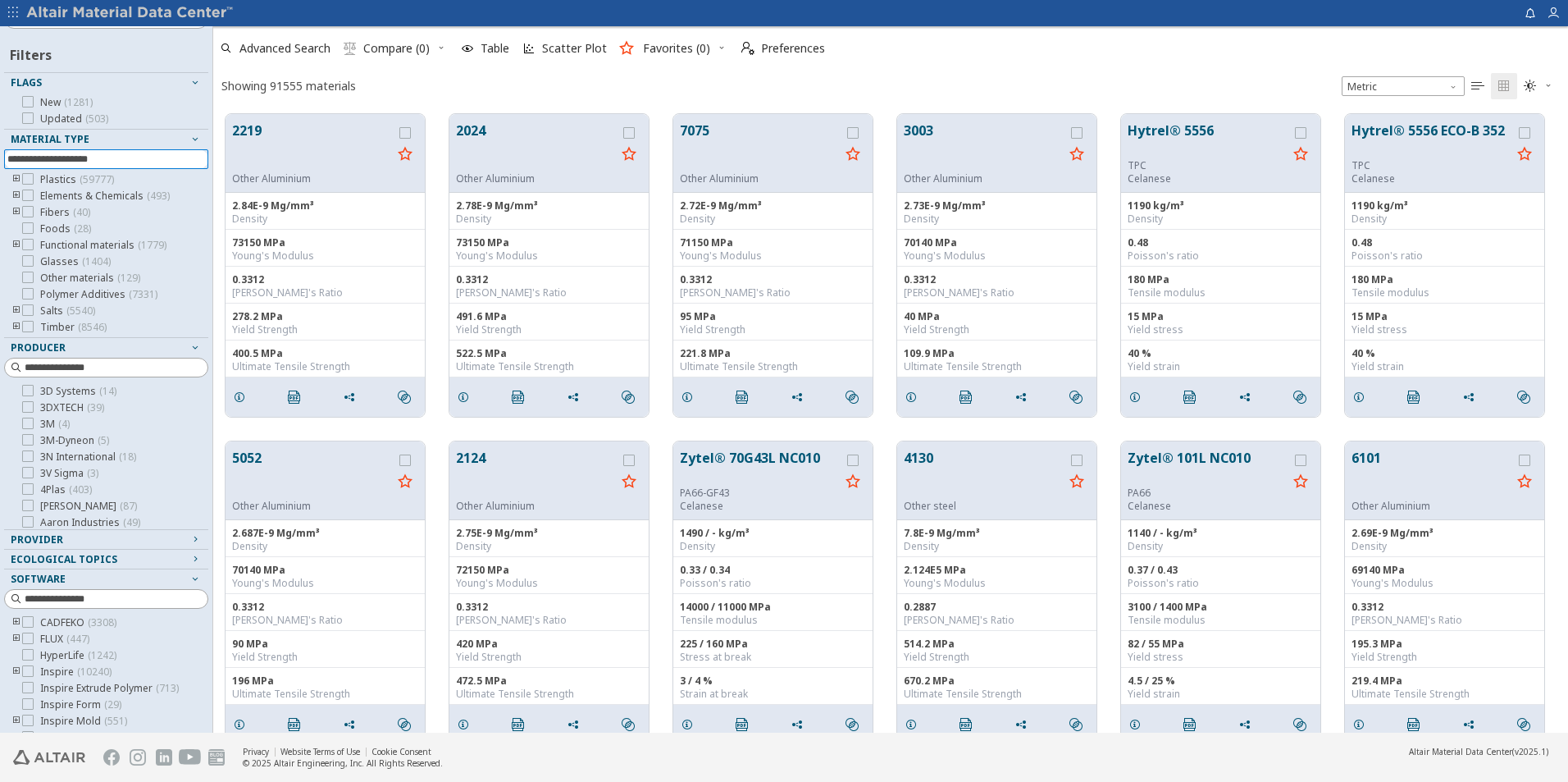
click at [84, 161] on input at bounding box center [108, 159] width 201 height 18
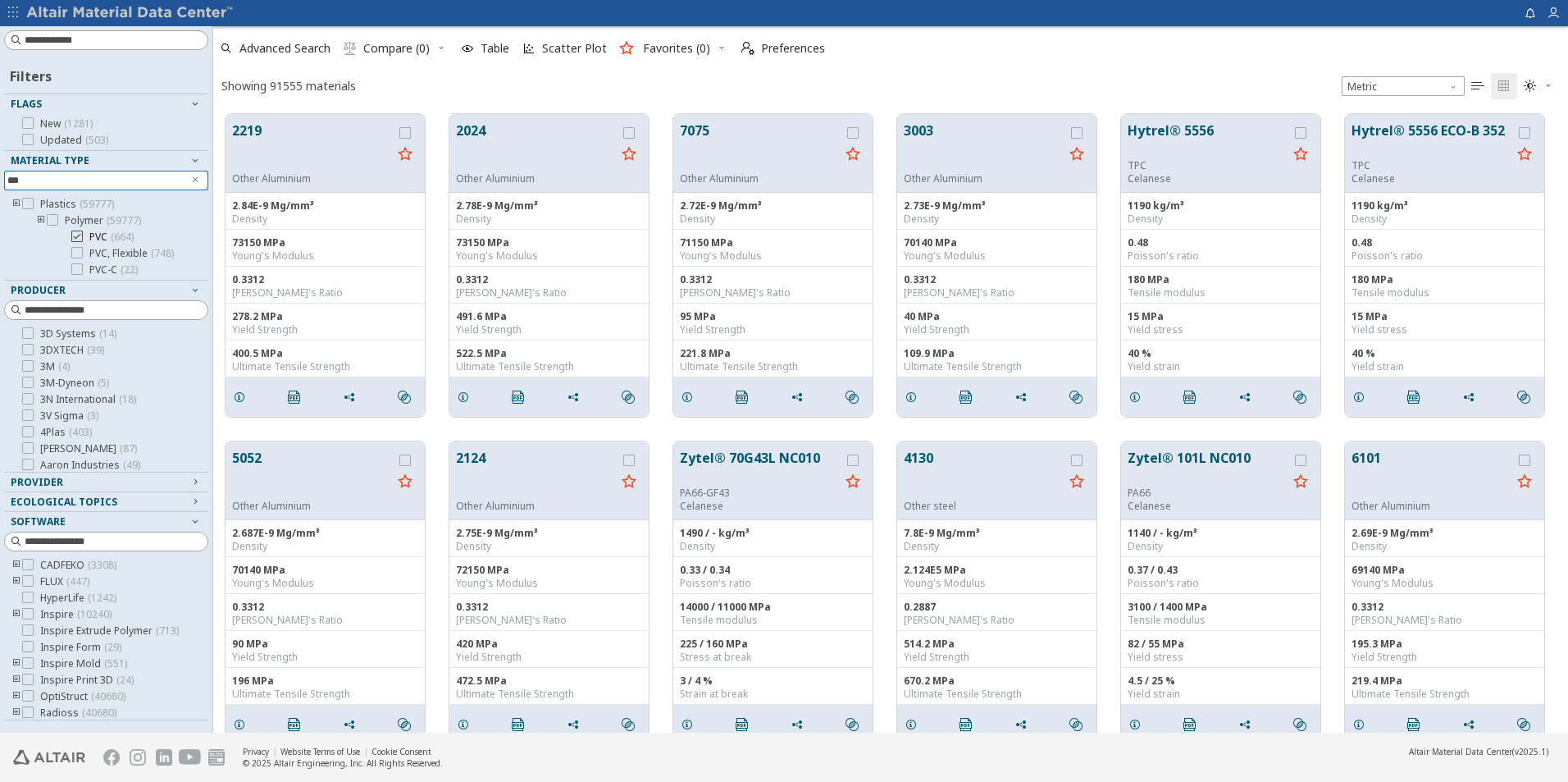
type input "***"
click at [77, 235] on icon at bounding box center [77, 236] width 11 height 11
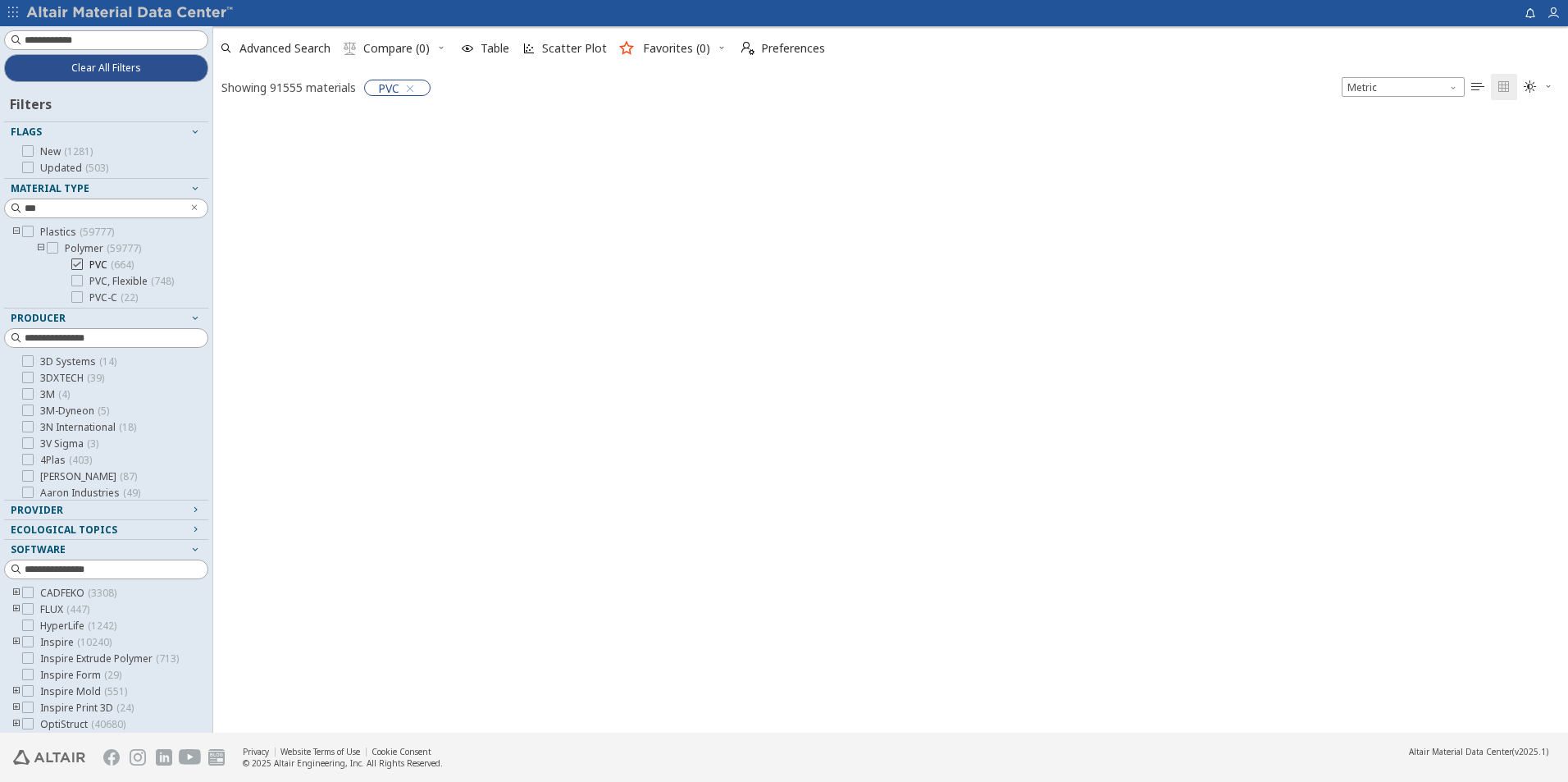
scroll to position [614, 1341]
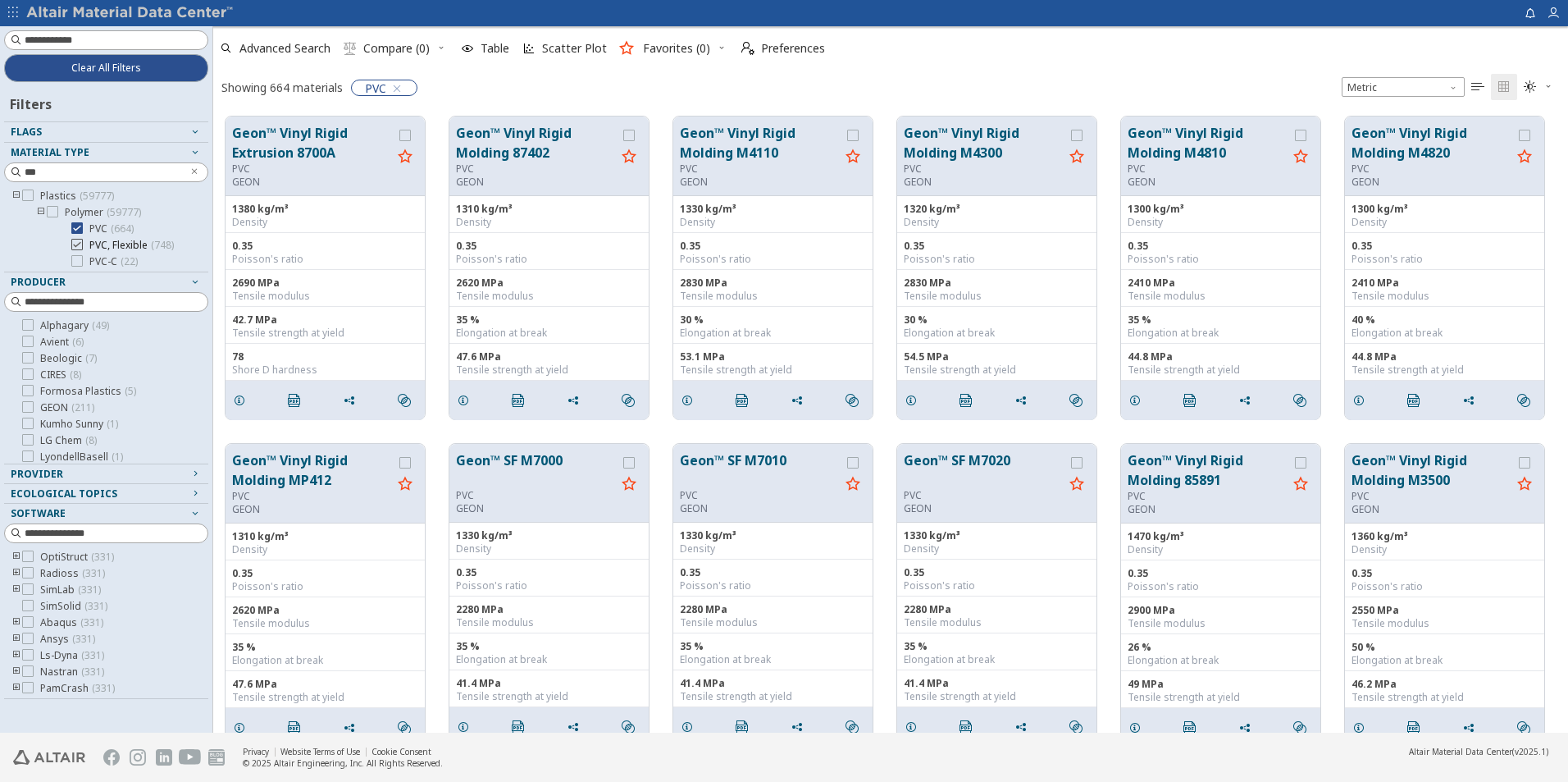
click at [79, 247] on icon at bounding box center [77, 244] width 11 height 11
click at [77, 230] on icon at bounding box center [77, 228] width 11 height 11
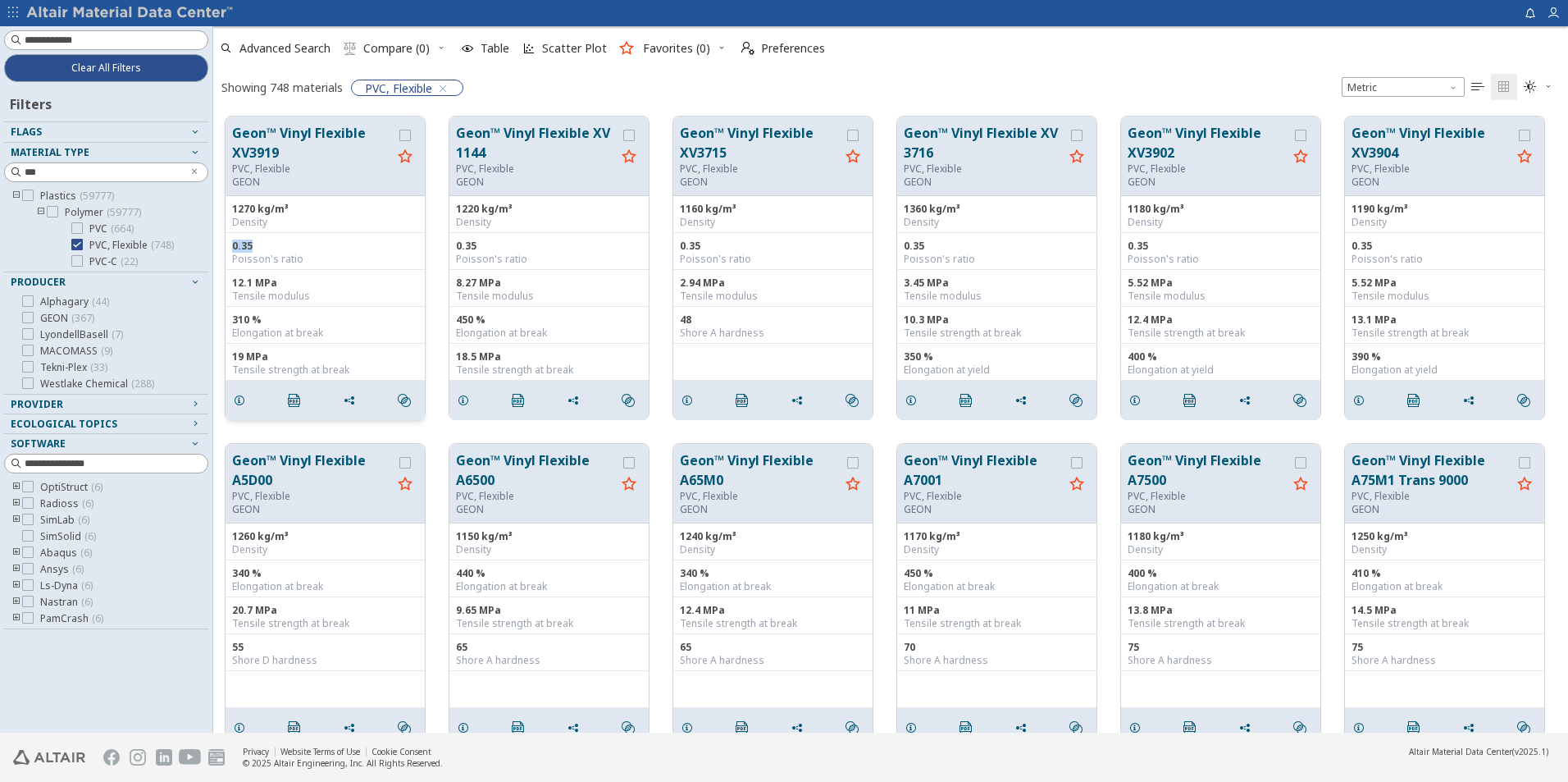
drag, startPoint x: 253, startPoint y: 250, endPoint x: 227, endPoint y: 235, distance: 30.0
click at [227, 235] on div "0.35 Poisson's ratio" at bounding box center [325, 251] width 199 height 37
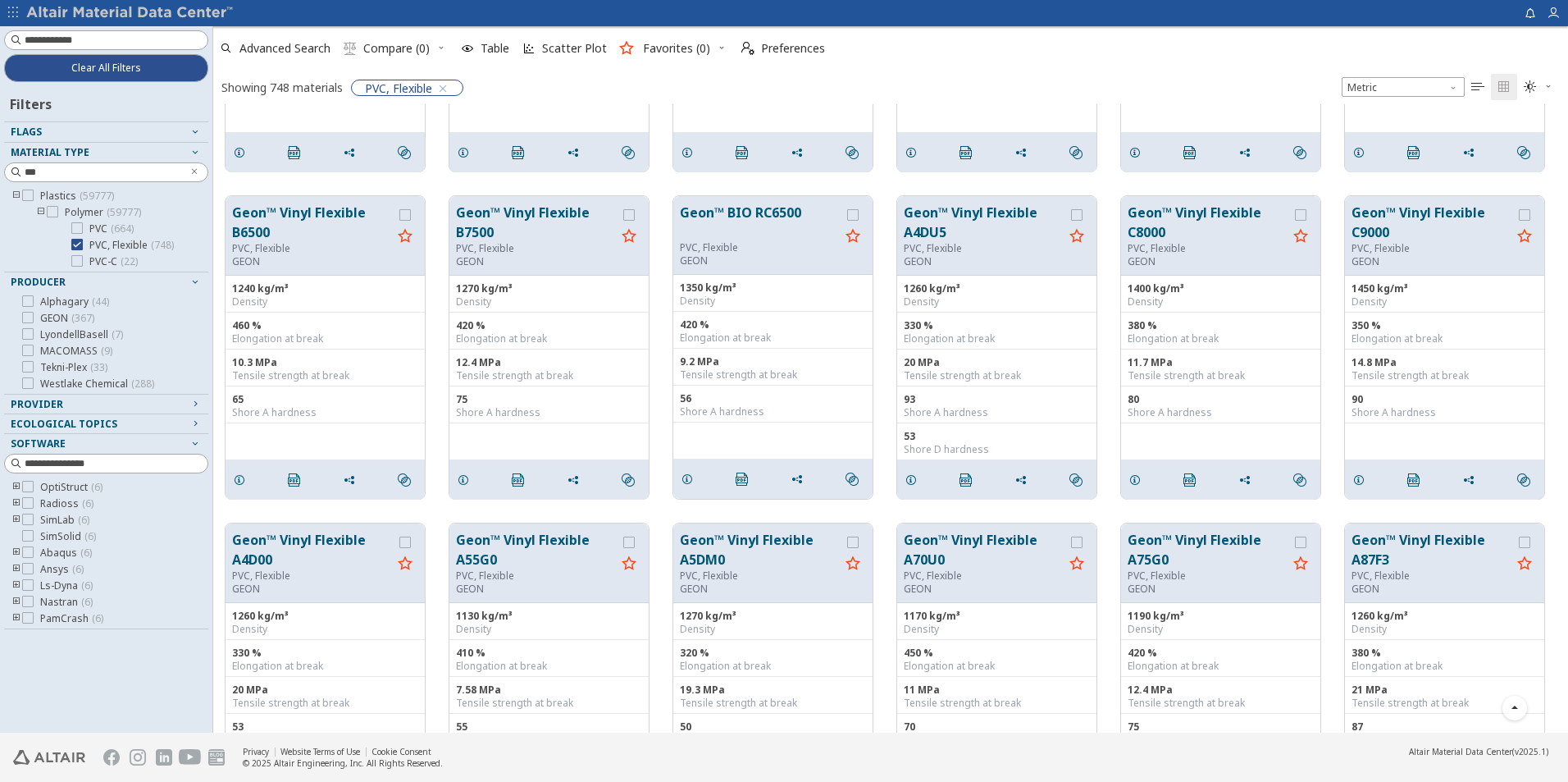
scroll to position [1009, 0]
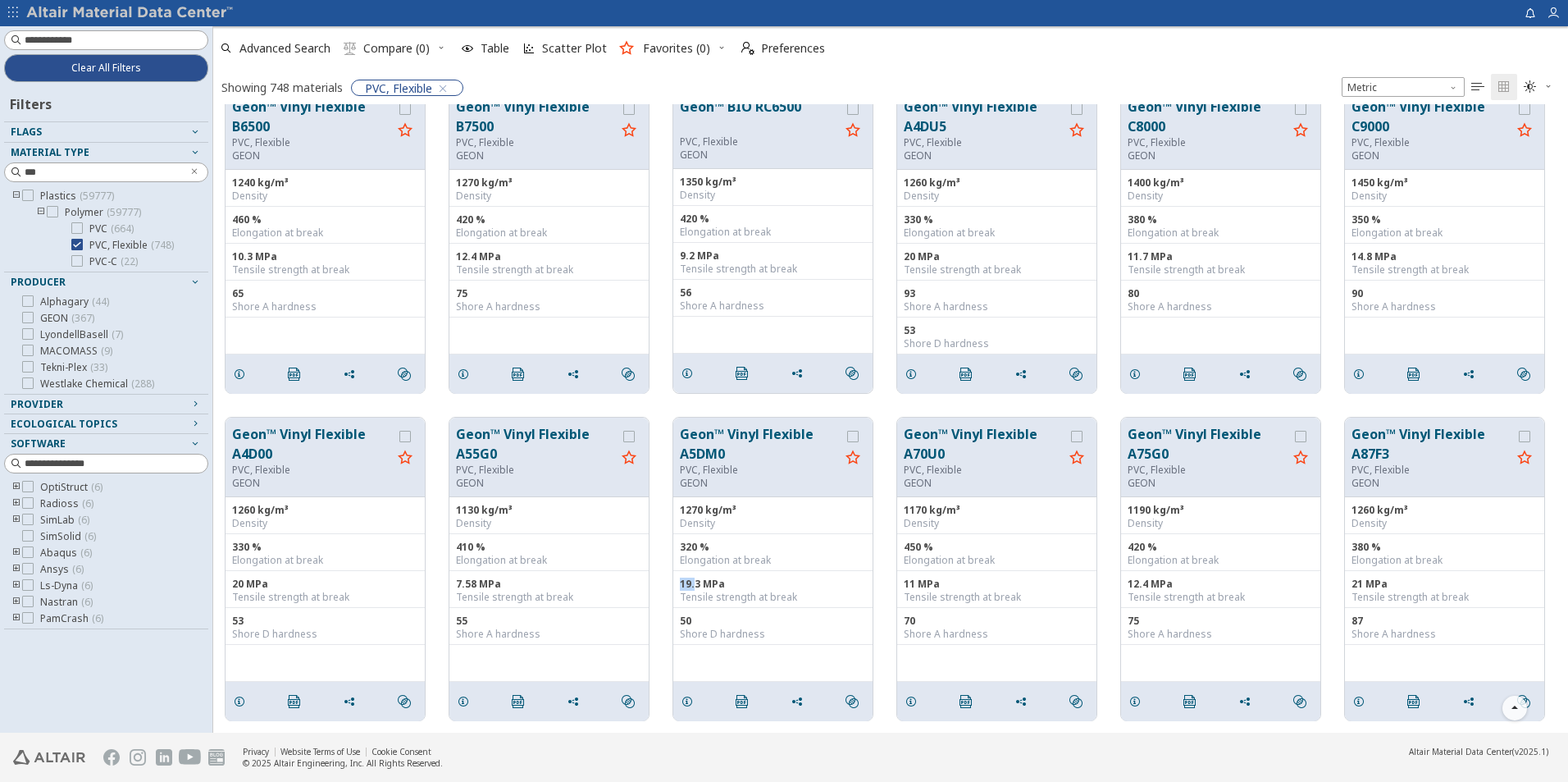
drag, startPoint x: 693, startPoint y: 575, endPoint x: 670, endPoint y: 579, distance: 23.3
click at [670, 579] on div "Geon™ Vinyl Flexible A4D00 PVC, Flexible GEON 1260 kg/m³ Density 330 % Elongati…" at bounding box center [891, 569] width 1355 height 327
click at [445, 590] on div "Geon™ Vinyl Flexible A4D00 PVC, Flexible GEON 1260 kg/m³ Density 330 % Elongati…" at bounding box center [891, 569] width 1355 height 327
drag, startPoint x: 254, startPoint y: 589, endPoint x: 236, endPoint y: 590, distance: 18.0
click at [236, 590] on div "20 MPa Tensile strength at break" at bounding box center [325, 590] width 199 height 37
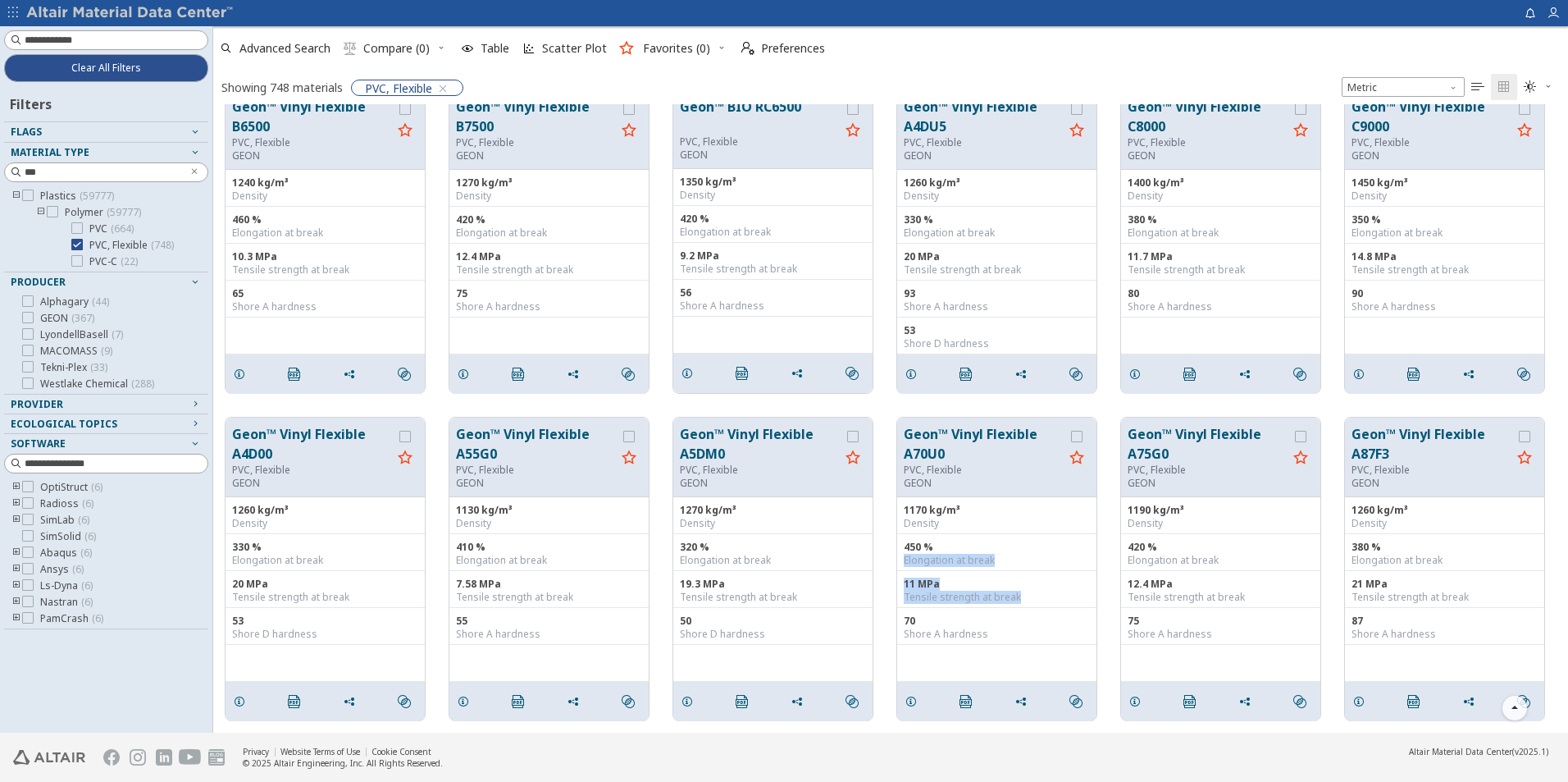
drag, startPoint x: 1032, startPoint y: 594, endPoint x: 886, endPoint y: 567, distance: 148.5
click at [886, 567] on div "Geon™ Vinyl Flexible A4D00 PVC, Flexible GEON 1260 kg/m³ Density 330 % Elongati…" at bounding box center [891, 569] width 1355 height 327
drag, startPoint x: 1423, startPoint y: 589, endPoint x: 1346, endPoint y: 577, distance: 77.9
click at [1346, 577] on div "21 MPa Tensile strength at break" at bounding box center [1445, 590] width 199 height 37
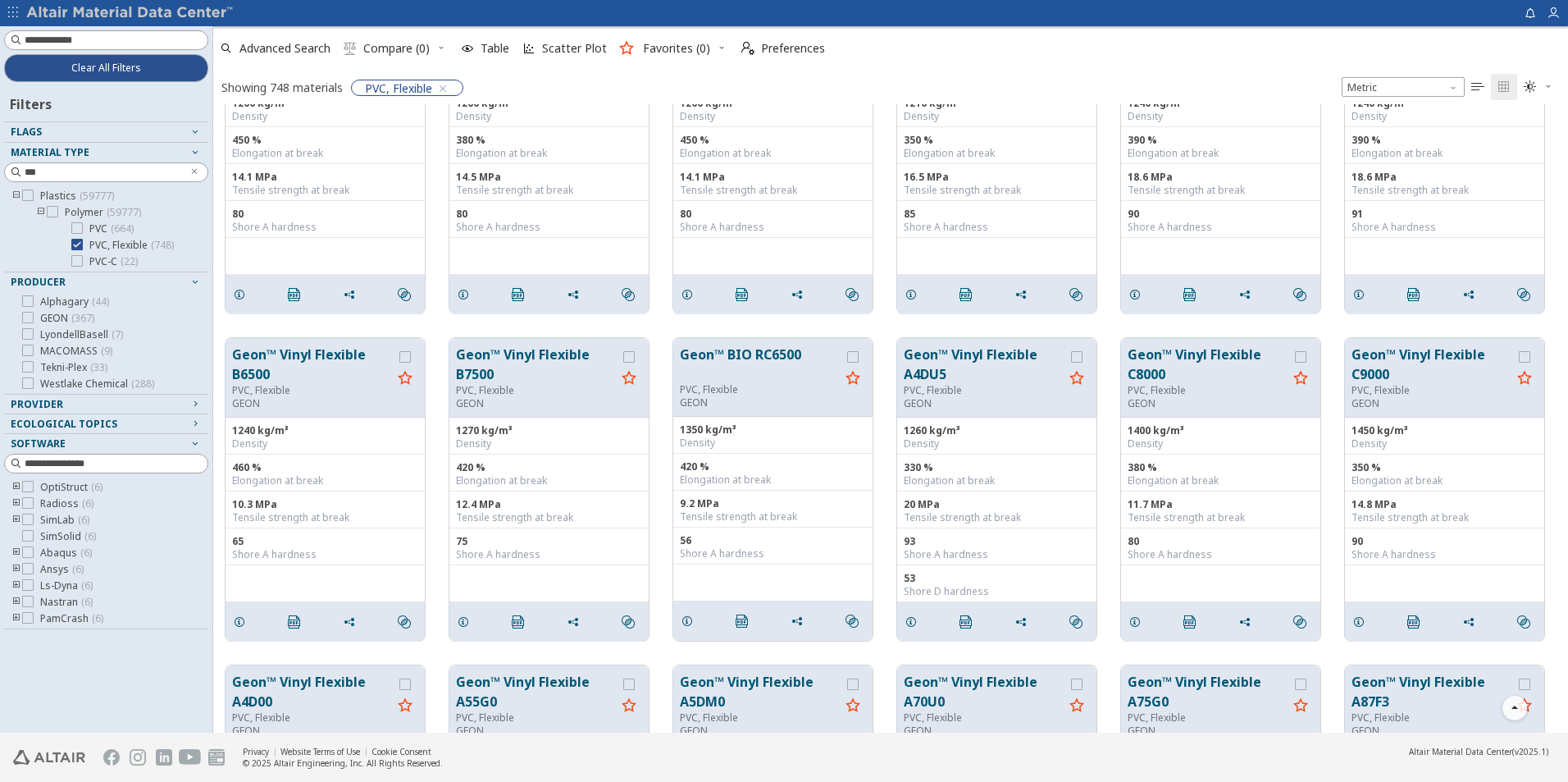
scroll to position [434, 0]
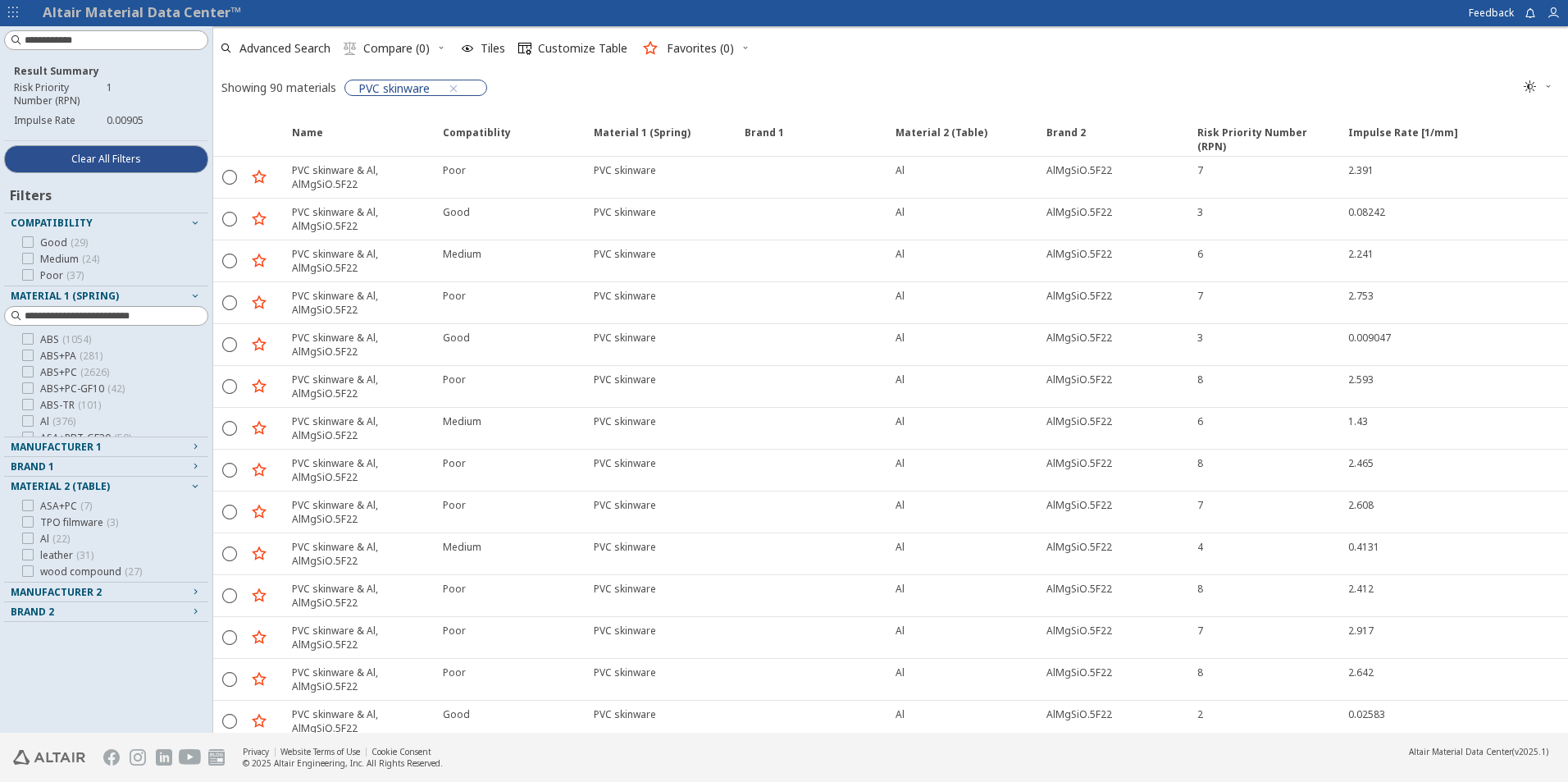
click at [77, 446] on span "Manufacturer 1" at bounding box center [55, 446] width 91 height 14
click at [77, 447] on span "Manufacturer 1" at bounding box center [55, 446] width 91 height 14
click at [60, 480] on span "Material 2 (Table)" at bounding box center [60, 486] width 99 height 14
click at [129, 144] on div "Result Summary Risk Priority Number (RPN) 1 Impulse Rate 0.00905 Clear All Filt…" at bounding box center [106, 379] width 212 height 706
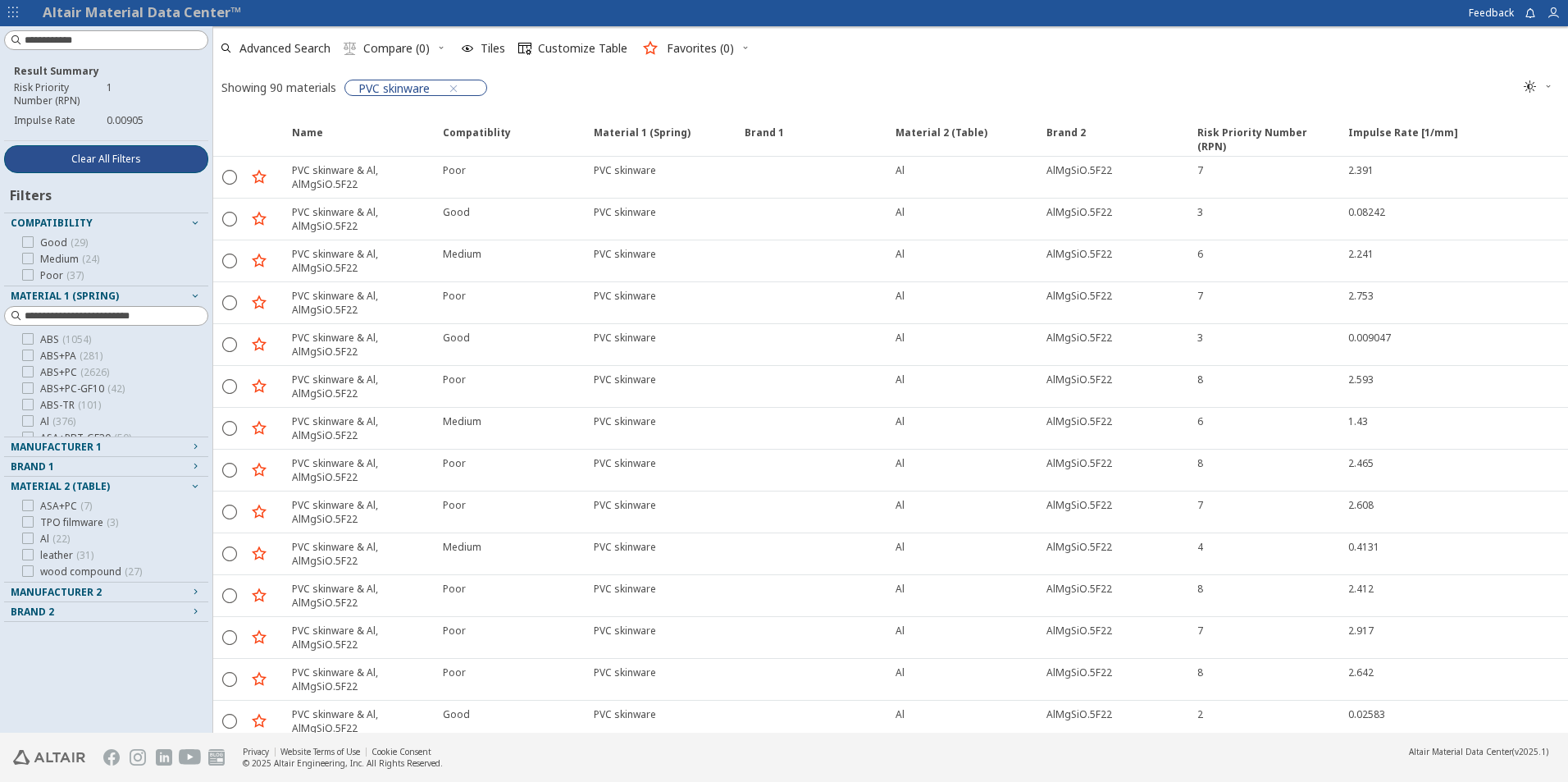
click at [129, 150] on button "Clear All Filters" at bounding box center [105, 159] width 204 height 28
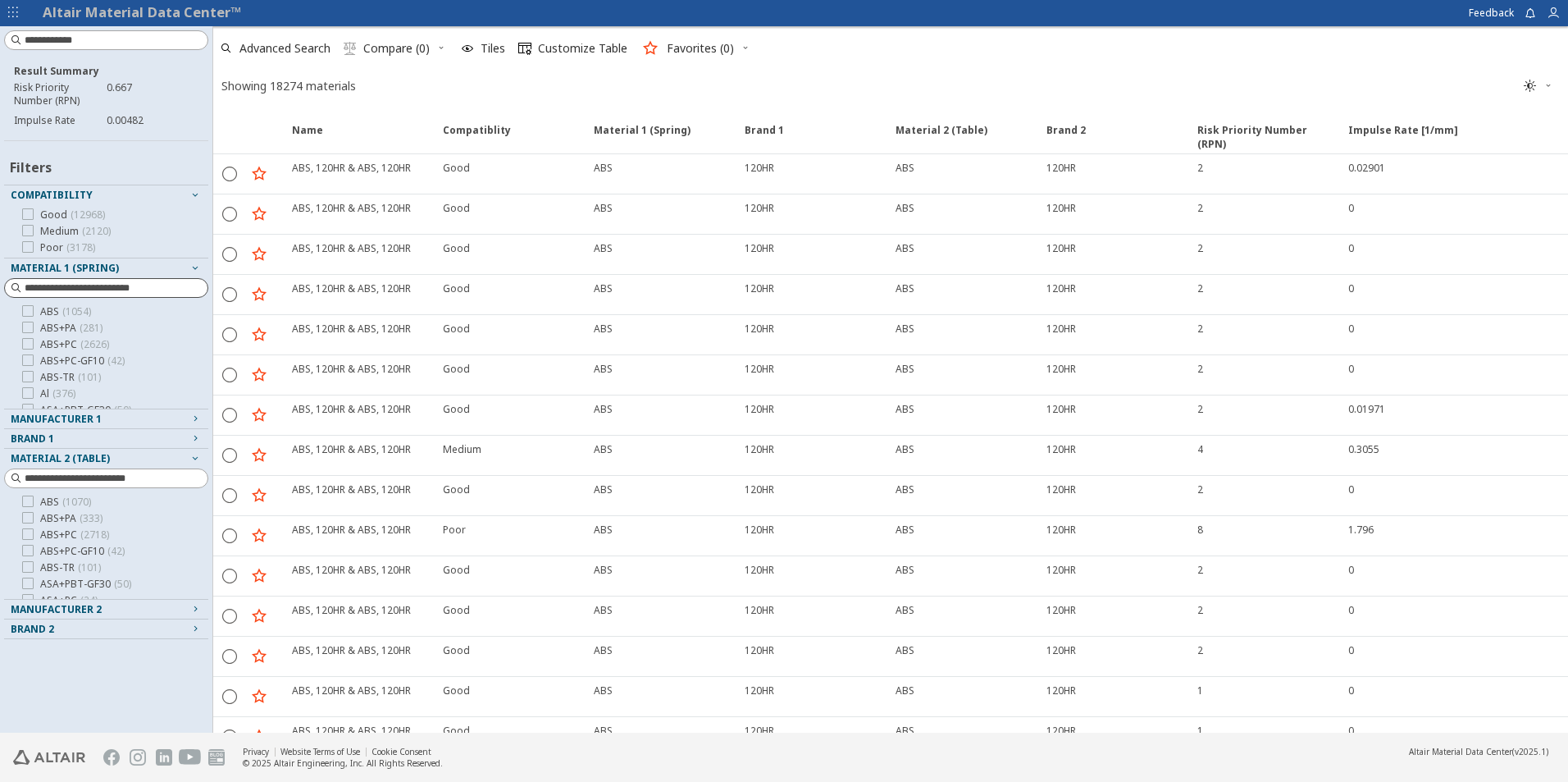
click at [120, 284] on input at bounding box center [116, 287] width 183 height 16
click at [57, 485] on input at bounding box center [116, 478] width 183 height 16
click at [86, 284] on input at bounding box center [108, 287] width 201 height 18
type input "***"
click at [31, 376] on icon at bounding box center [28, 376] width 11 height 11
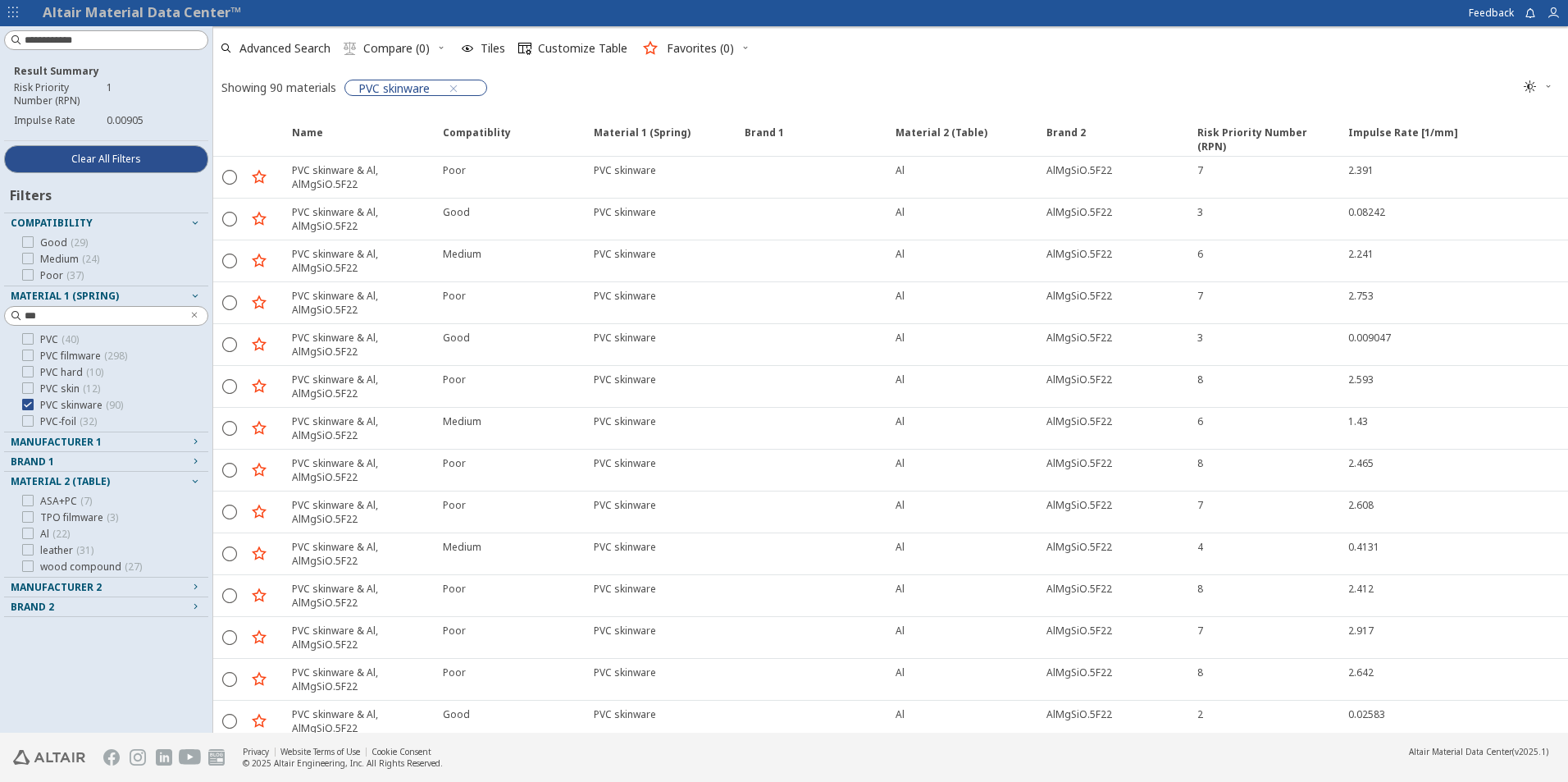
click at [65, 484] on span "Material 2 (Table)" at bounding box center [60, 480] width 99 height 14
click at [32, 517] on icon at bounding box center [28, 517] width 11 height 11
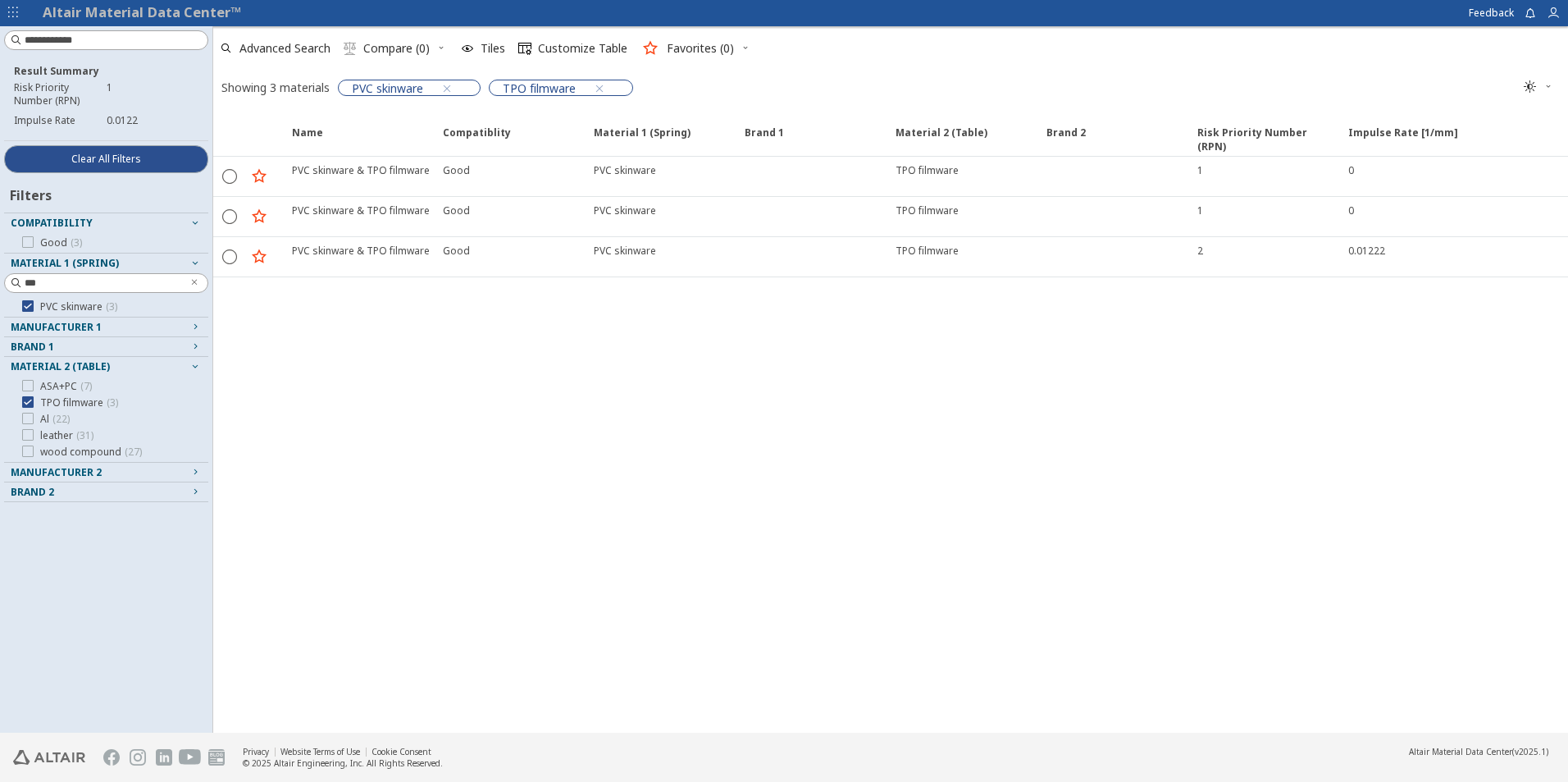
click at [73, 468] on span "Manufacturer 2" at bounding box center [55, 472] width 91 height 14
click at [28, 434] on icon at bounding box center [28, 435] width 11 height 11
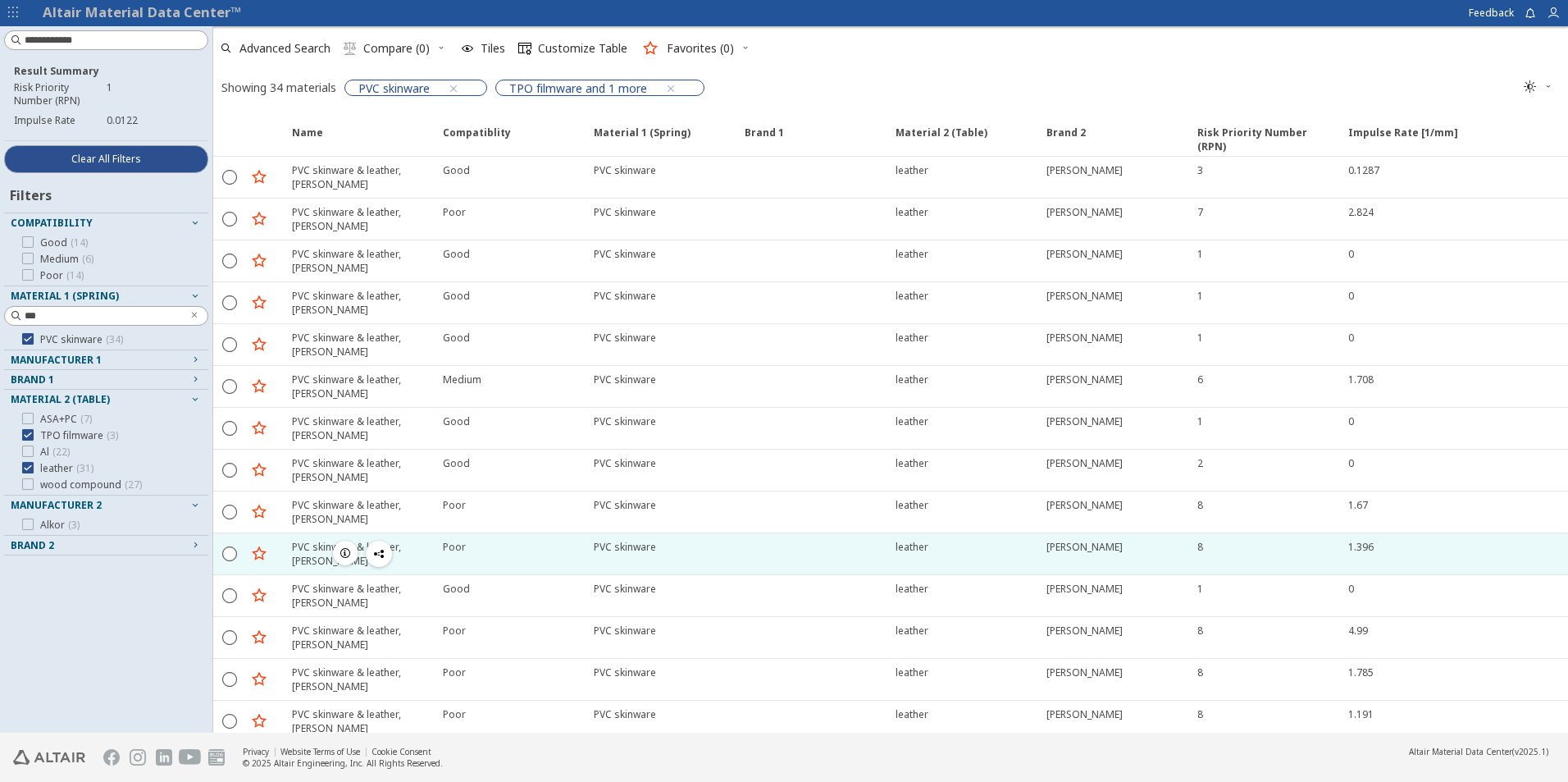
drag, startPoint x: 1355, startPoint y: 548, endPoint x: 1376, endPoint y: 548, distance: 21.0
click at [1376, 548] on div "1.396" at bounding box center [1447, 547] width 199 height 14
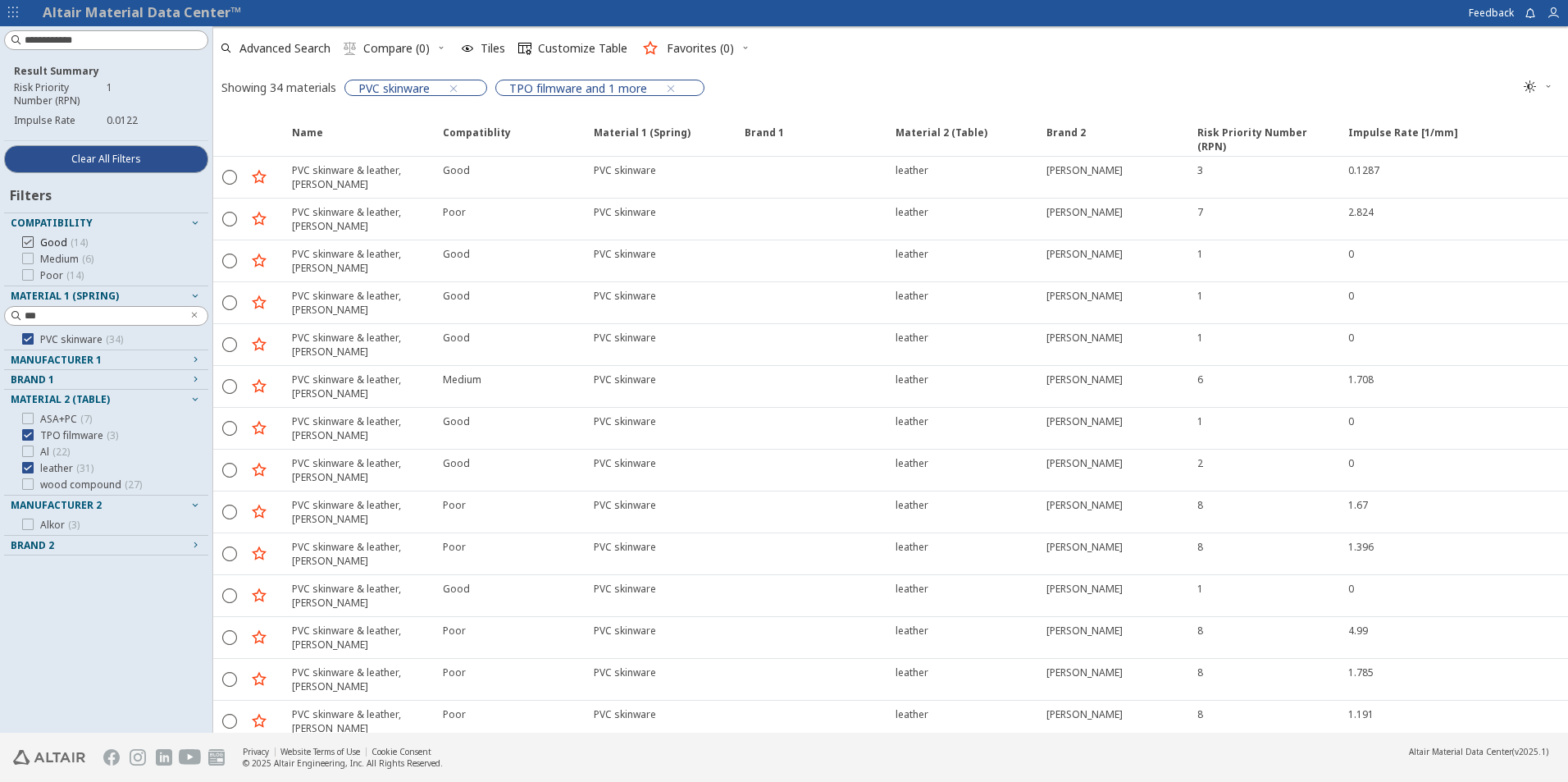
click at [28, 244] on icon at bounding box center [28, 242] width 11 height 11
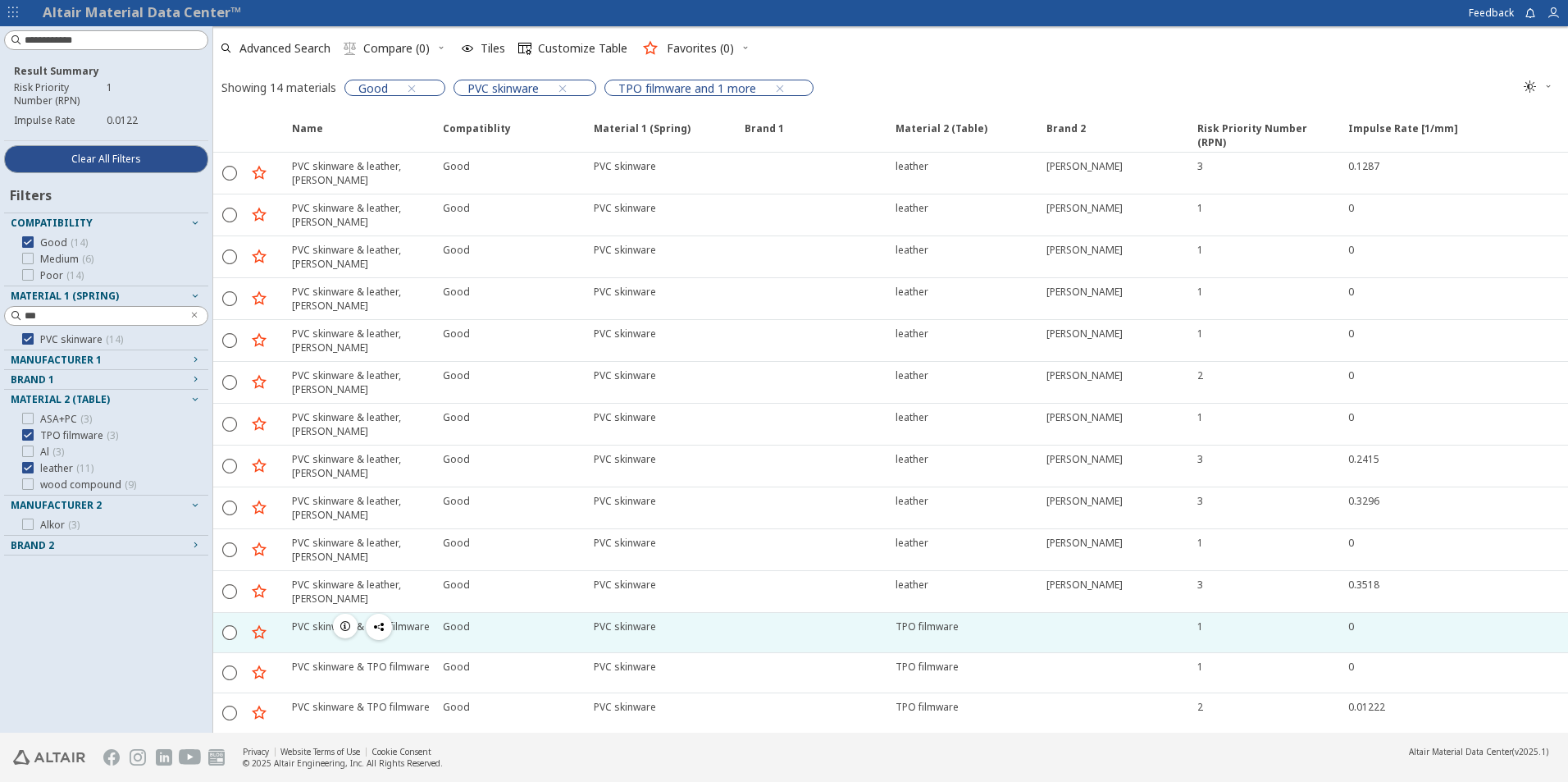
scroll to position [5, 0]
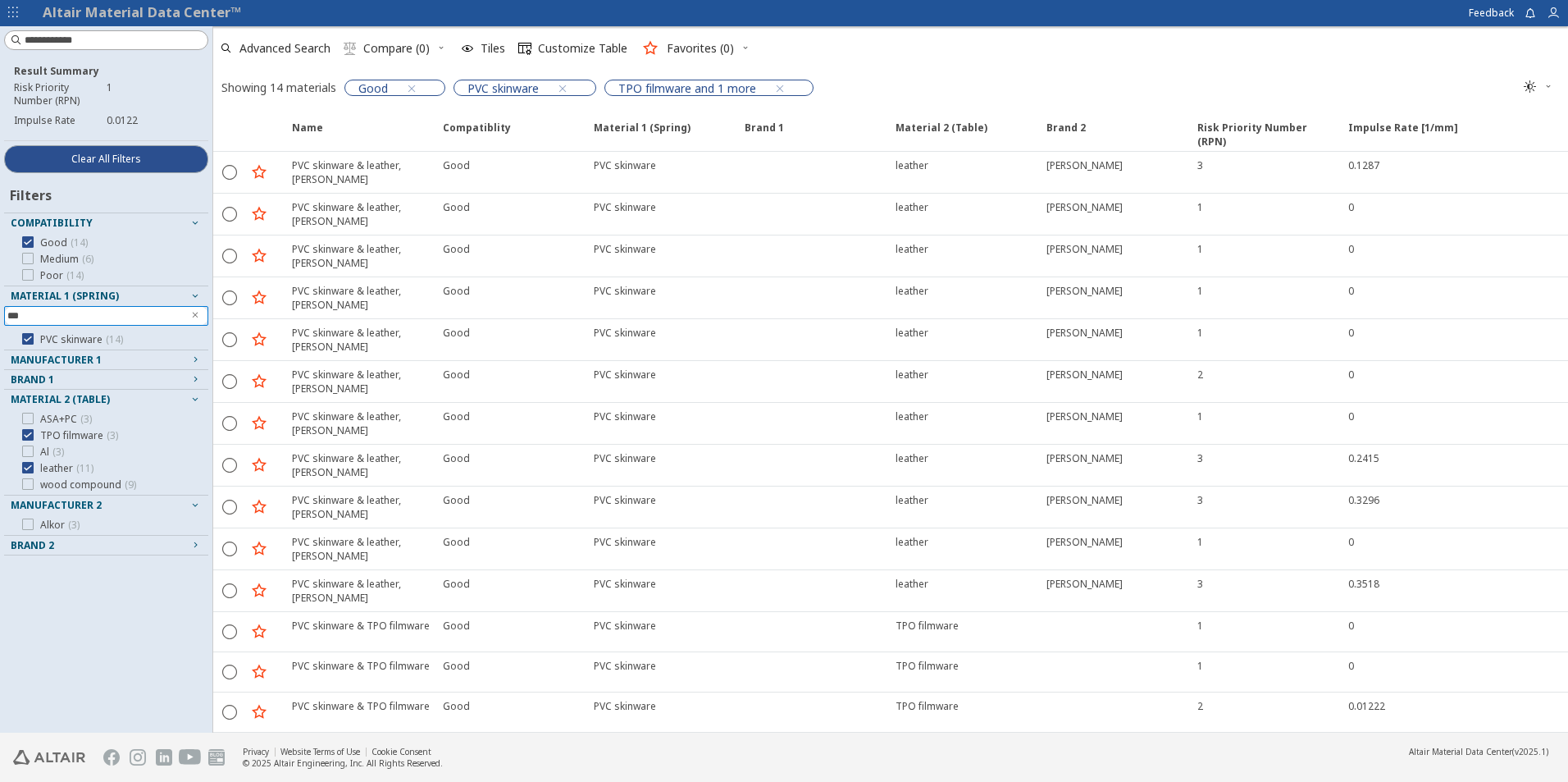
drag, startPoint x: 50, startPoint y: 324, endPoint x: -3, endPoint y: 317, distance: 53.5
click at [0, 317] on html "Altair Material Data Center™ Feedback Result Summary Risk Priority Number (RPN)…" at bounding box center [784, 391] width 1568 height 782
click at [191, 313] on icon "Clear text" at bounding box center [195, 315] width 10 height 10
type input "**"
click at [31, 338] on icon at bounding box center [28, 339] width 11 height 11
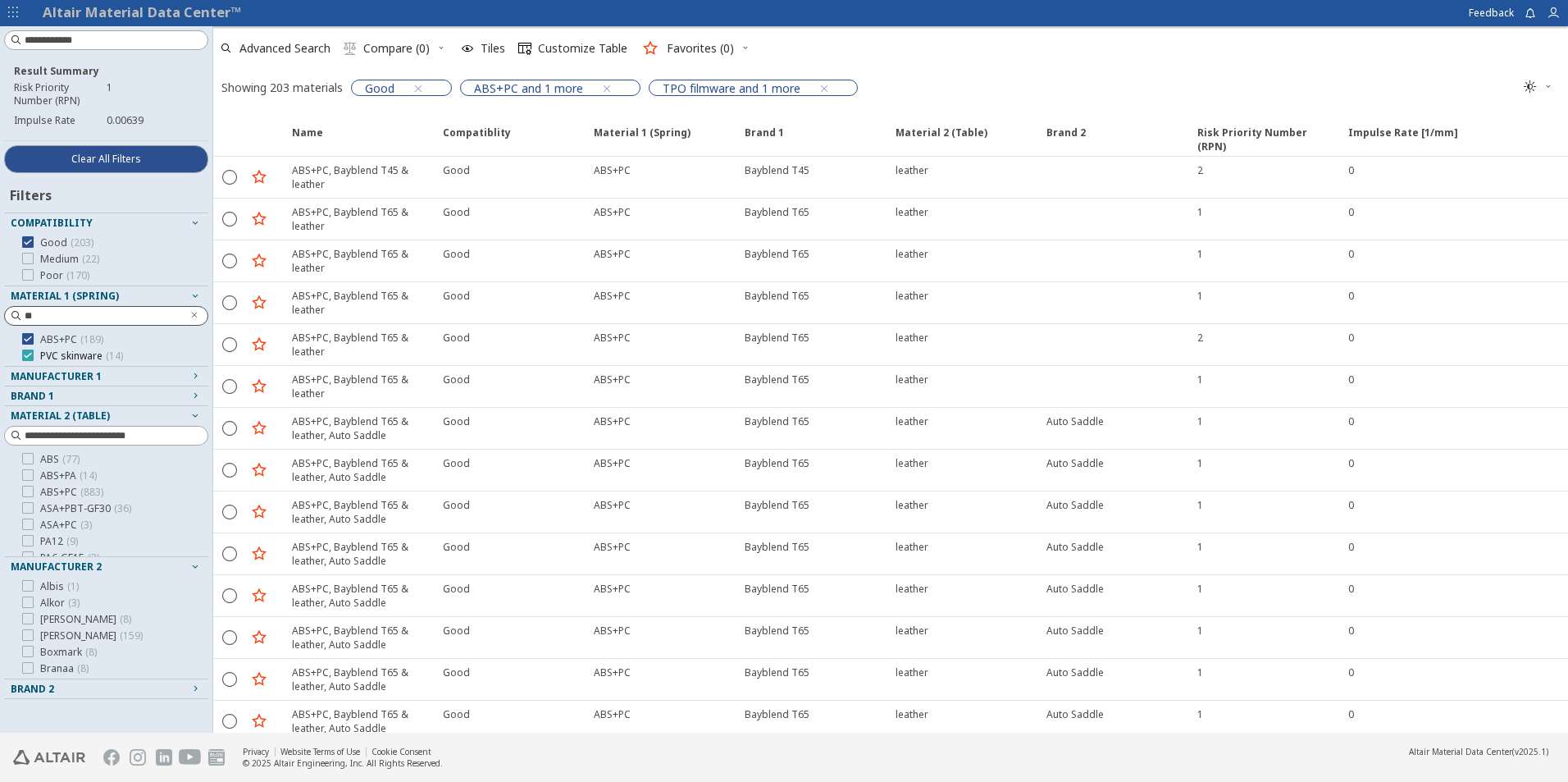
click at [29, 357] on icon at bounding box center [28, 355] width 11 height 11
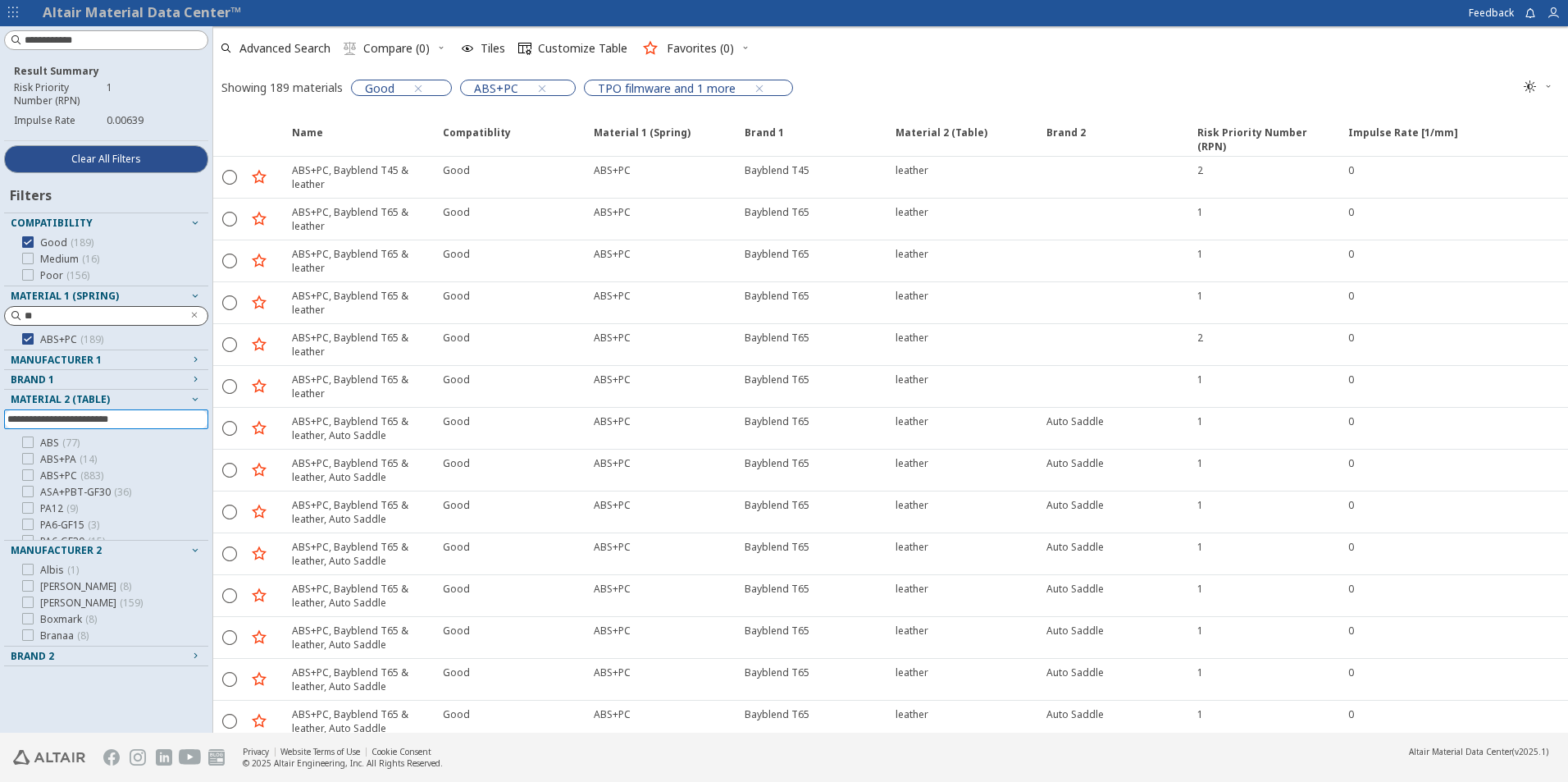
click at [45, 418] on input at bounding box center [108, 419] width 201 height 18
type input "***"
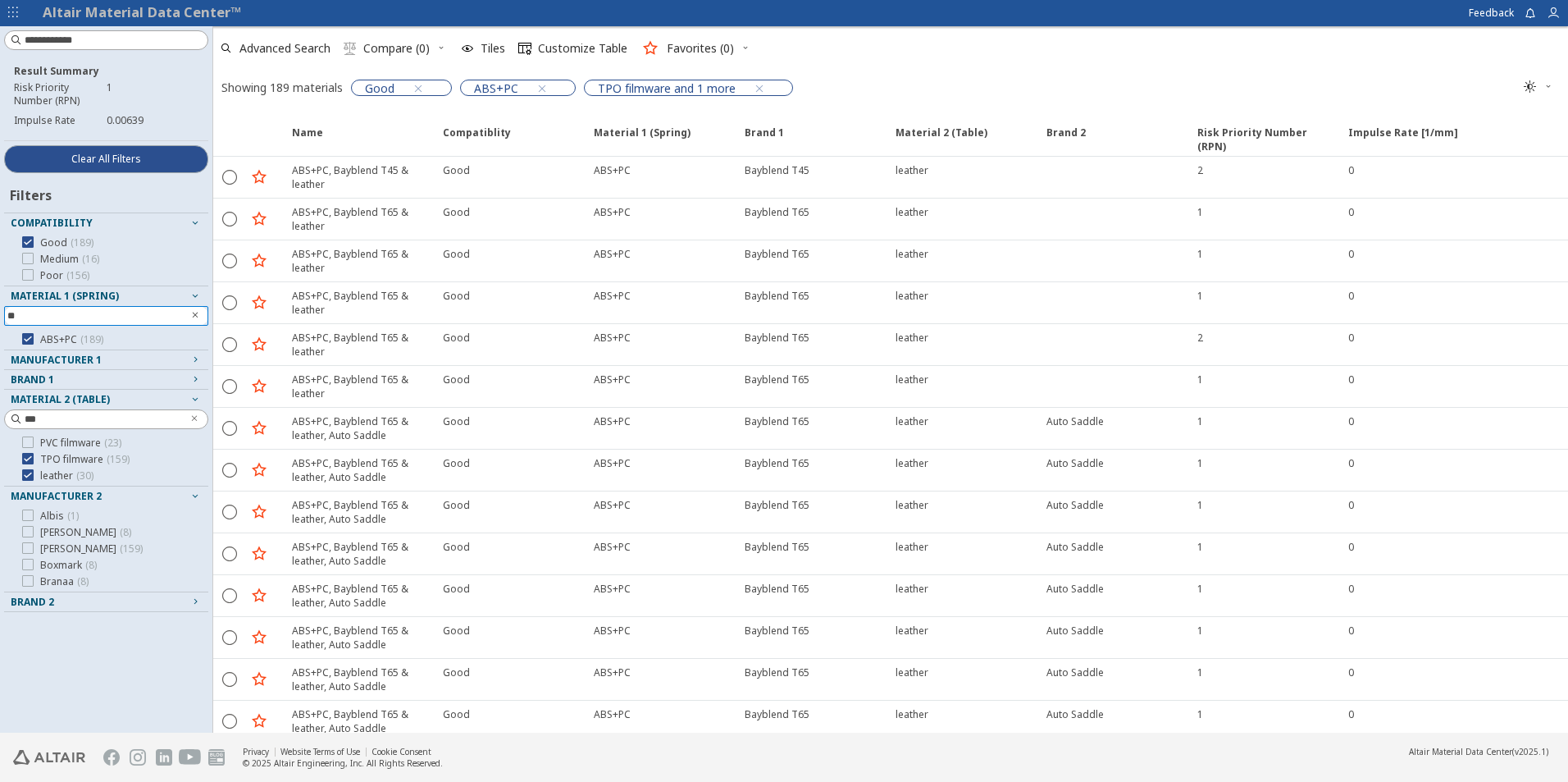
click at [191, 316] on icon "Clear text" at bounding box center [195, 315] width 10 height 10
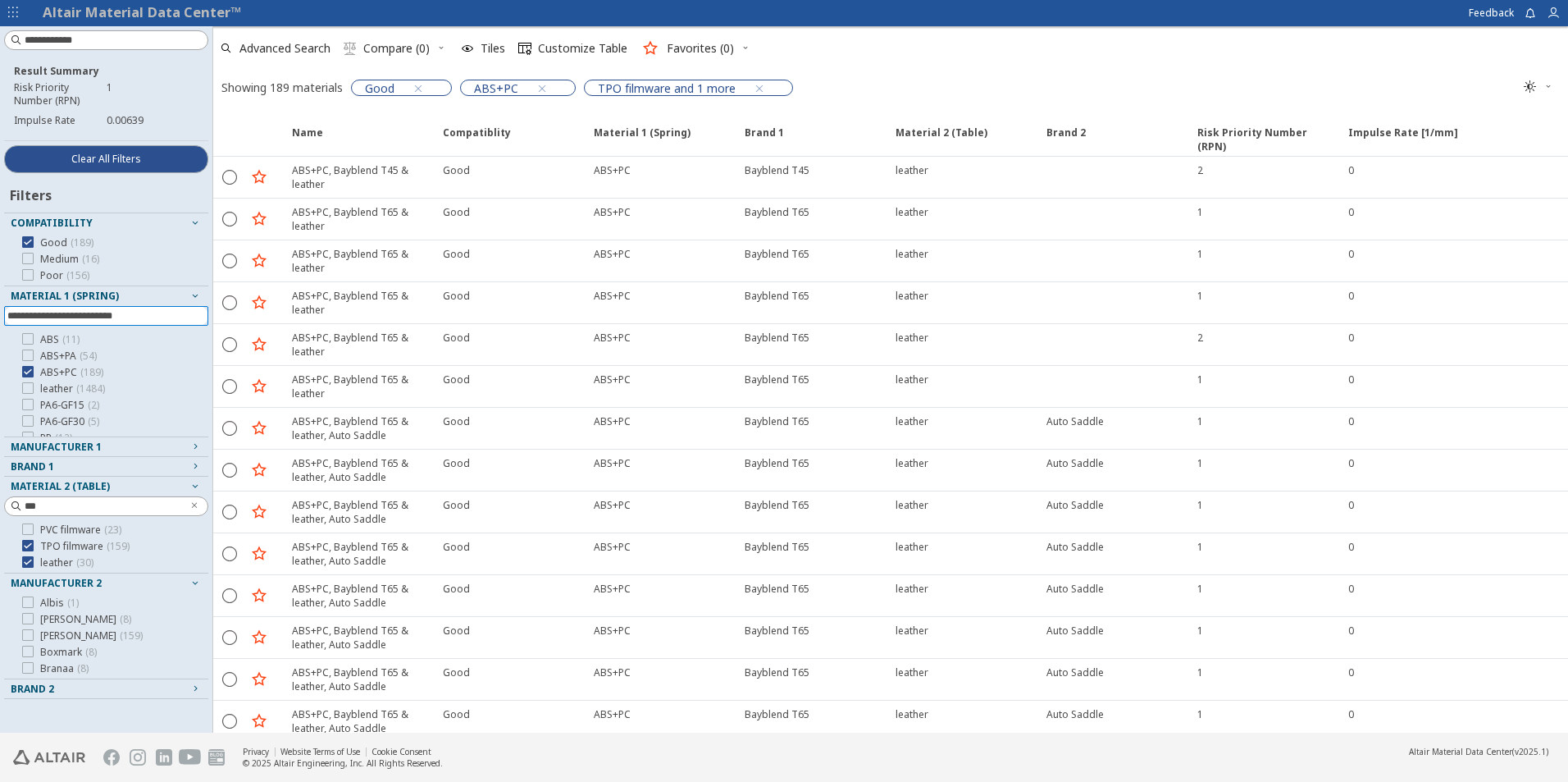
drag, startPoint x: 78, startPoint y: 320, endPoint x: 65, endPoint y: 320, distance: 13.0
click at [65, 320] on input at bounding box center [108, 316] width 201 height 18
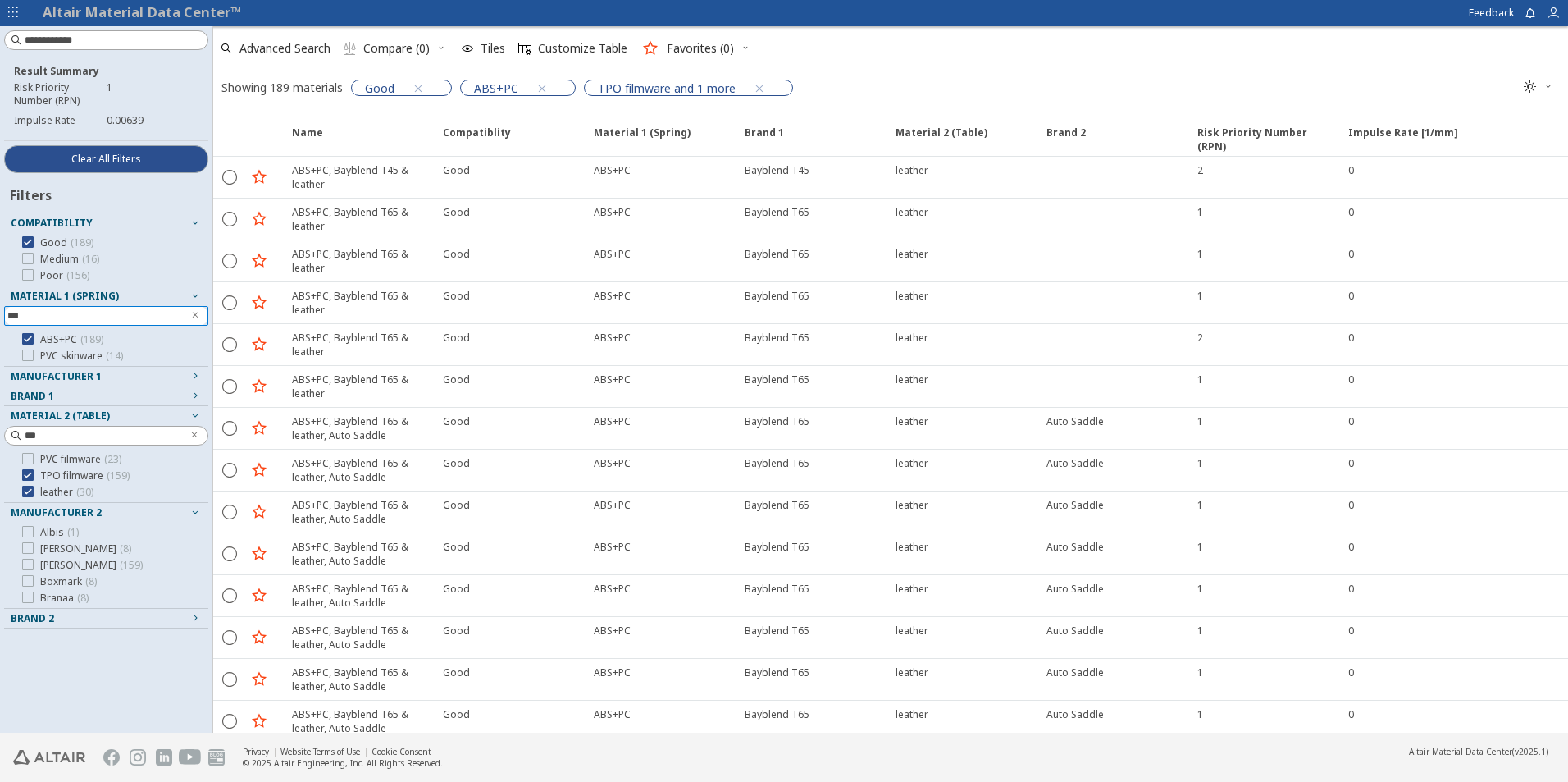
type input "***"
click at [188, 433] on span "Clear text" at bounding box center [194, 436] width 16 height 18
click at [56, 321] on input "***" at bounding box center [103, 315] width 157 height 16
click at [75, 154] on span "Clear All Filters" at bounding box center [106, 159] width 70 height 13
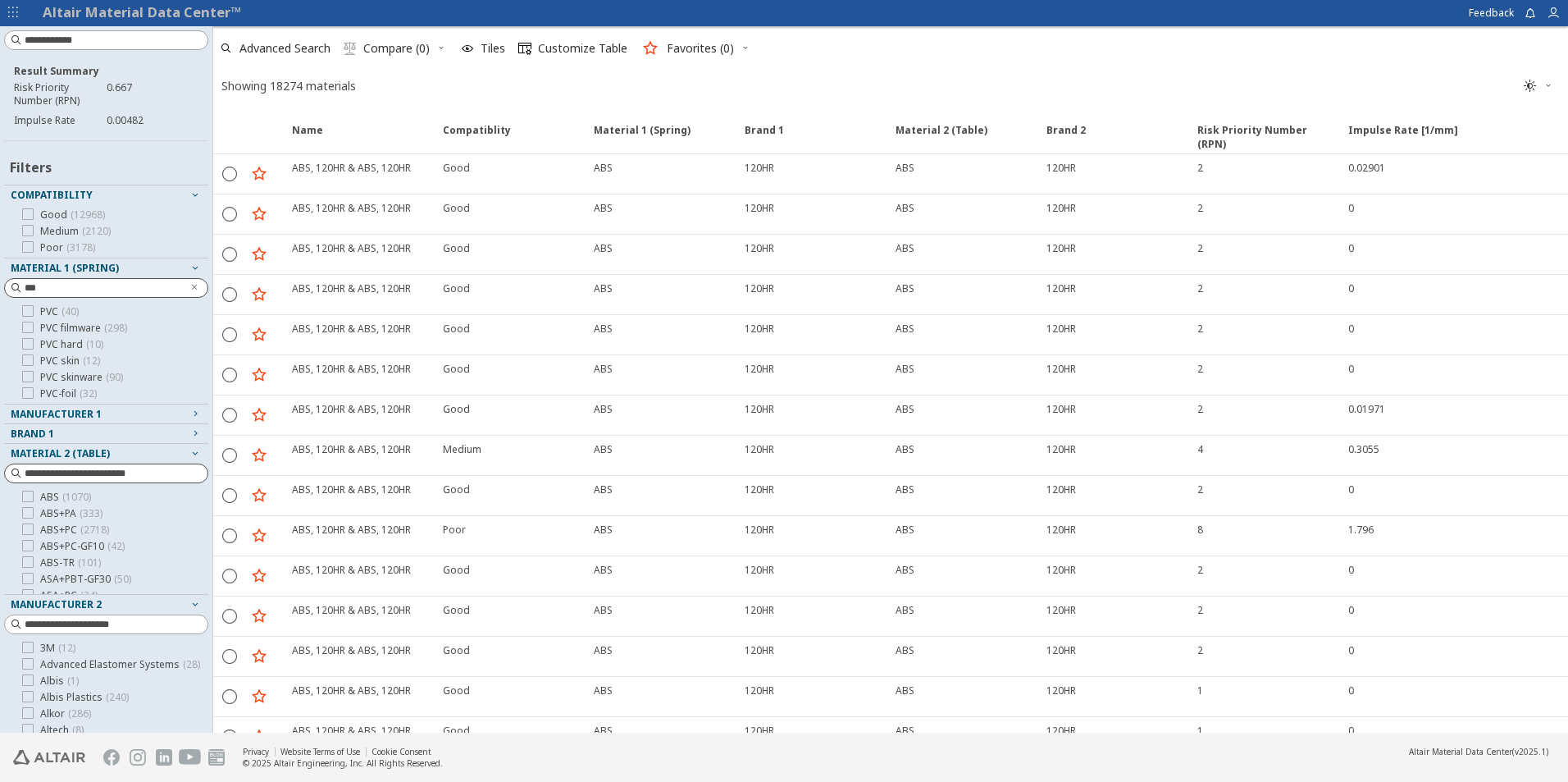
click at [49, 290] on input "***" at bounding box center [103, 287] width 157 height 16
click at [30, 376] on icon at bounding box center [28, 376] width 11 height 11
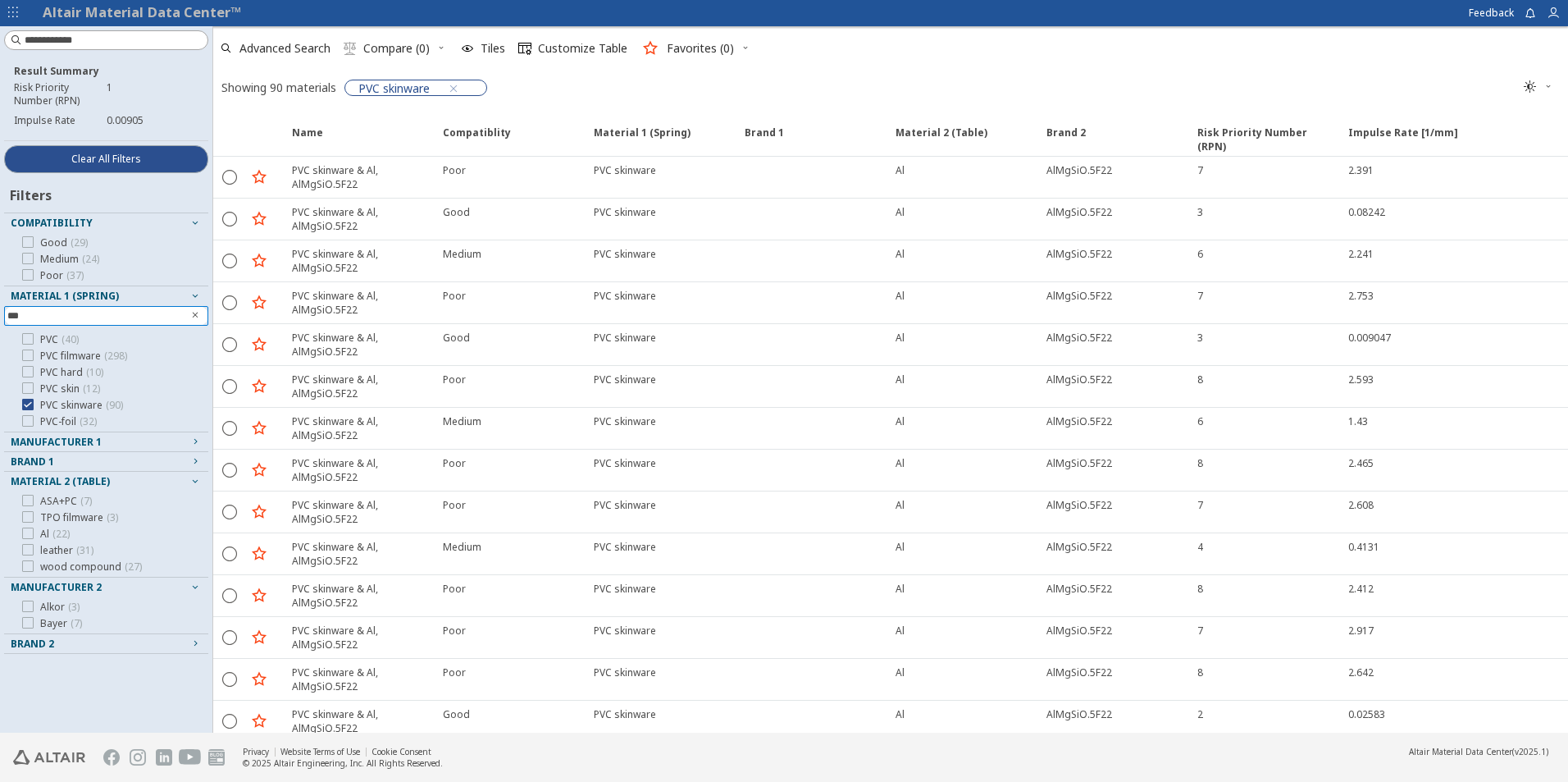
click at [197, 317] on icon "Clear text" at bounding box center [195, 315] width 10 height 10
click at [94, 321] on input at bounding box center [108, 316] width 201 height 18
type input "***"
click at [30, 391] on icon at bounding box center [28, 388] width 11 height 11
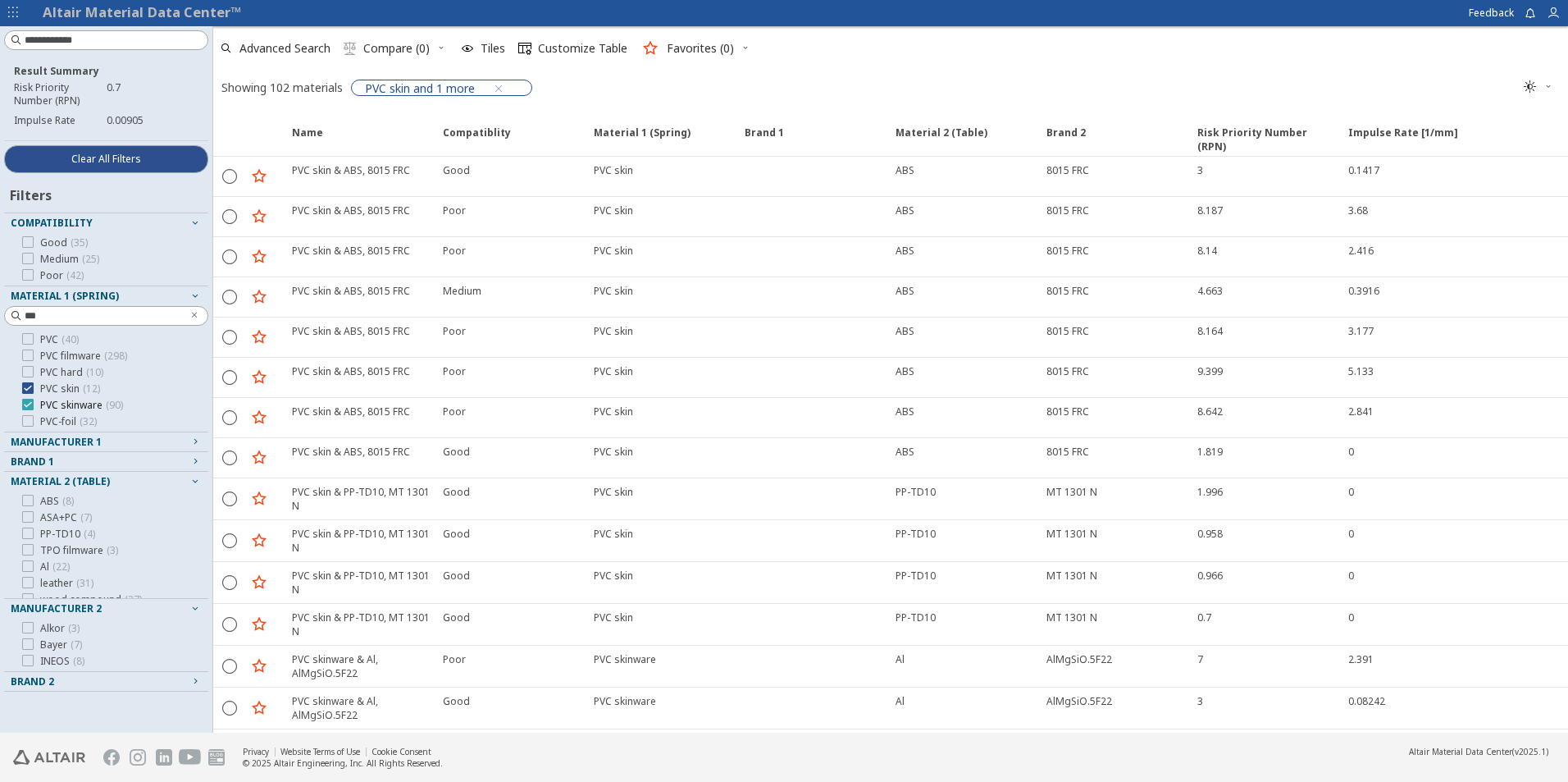
click at [26, 404] on icon at bounding box center [28, 405] width 11 height 11
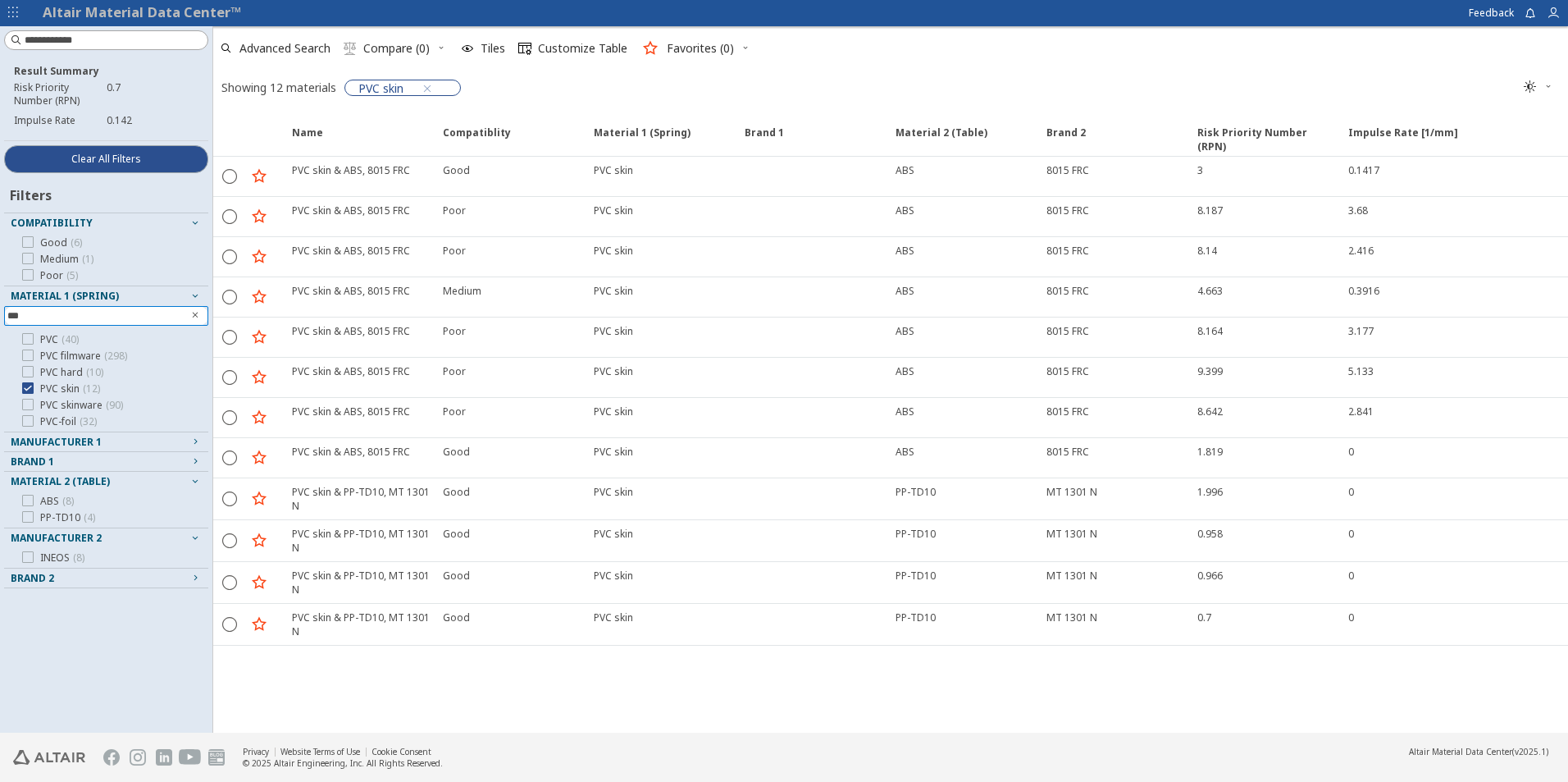
click at [197, 312] on icon "Clear text" at bounding box center [195, 315] width 10 height 10
type input "**"
click at [30, 336] on icon at bounding box center [28, 339] width 11 height 11
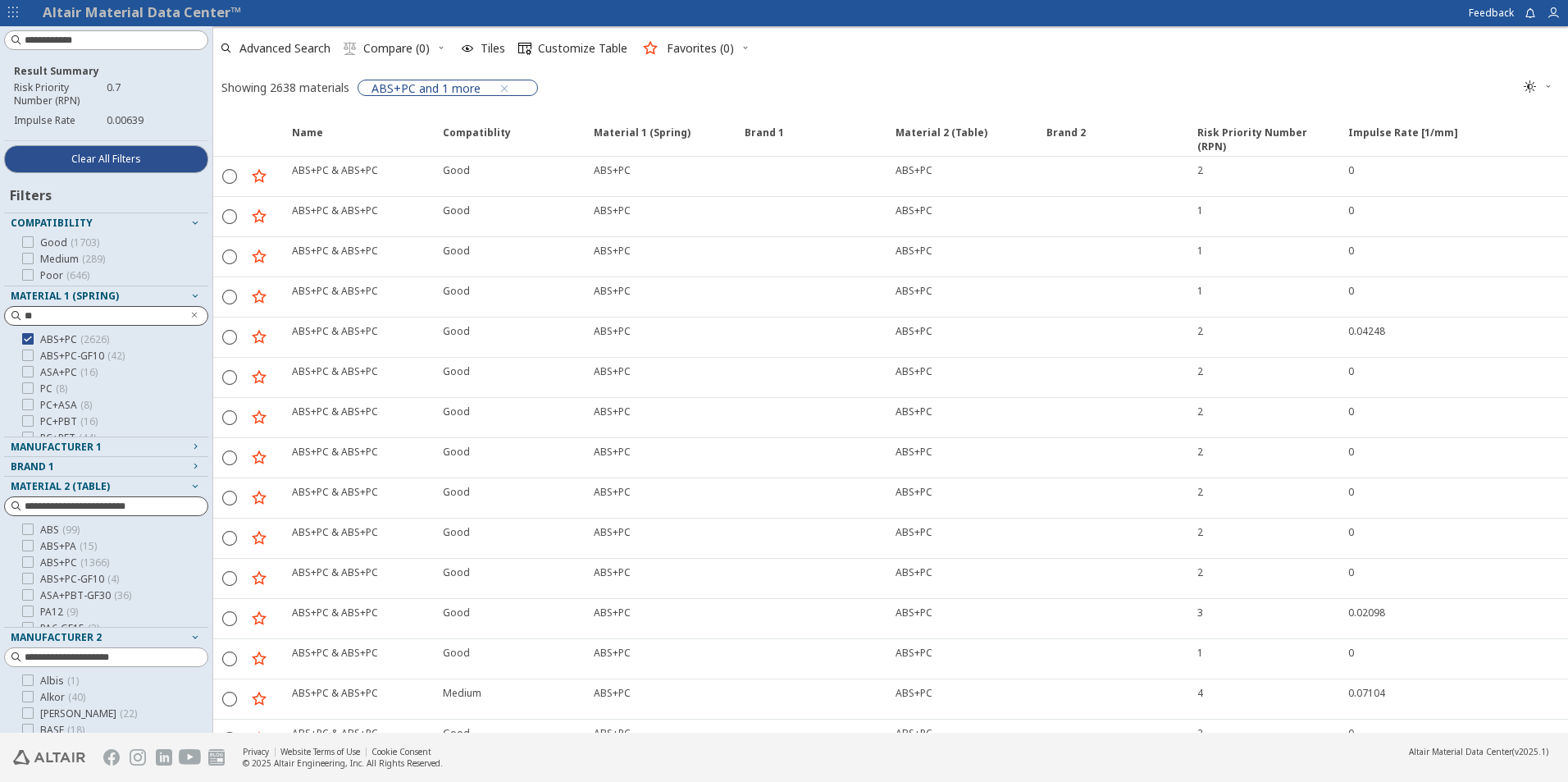
click at [65, 497] on div at bounding box center [105, 506] width 204 height 20
click at [61, 509] on input at bounding box center [116, 505] width 183 height 16
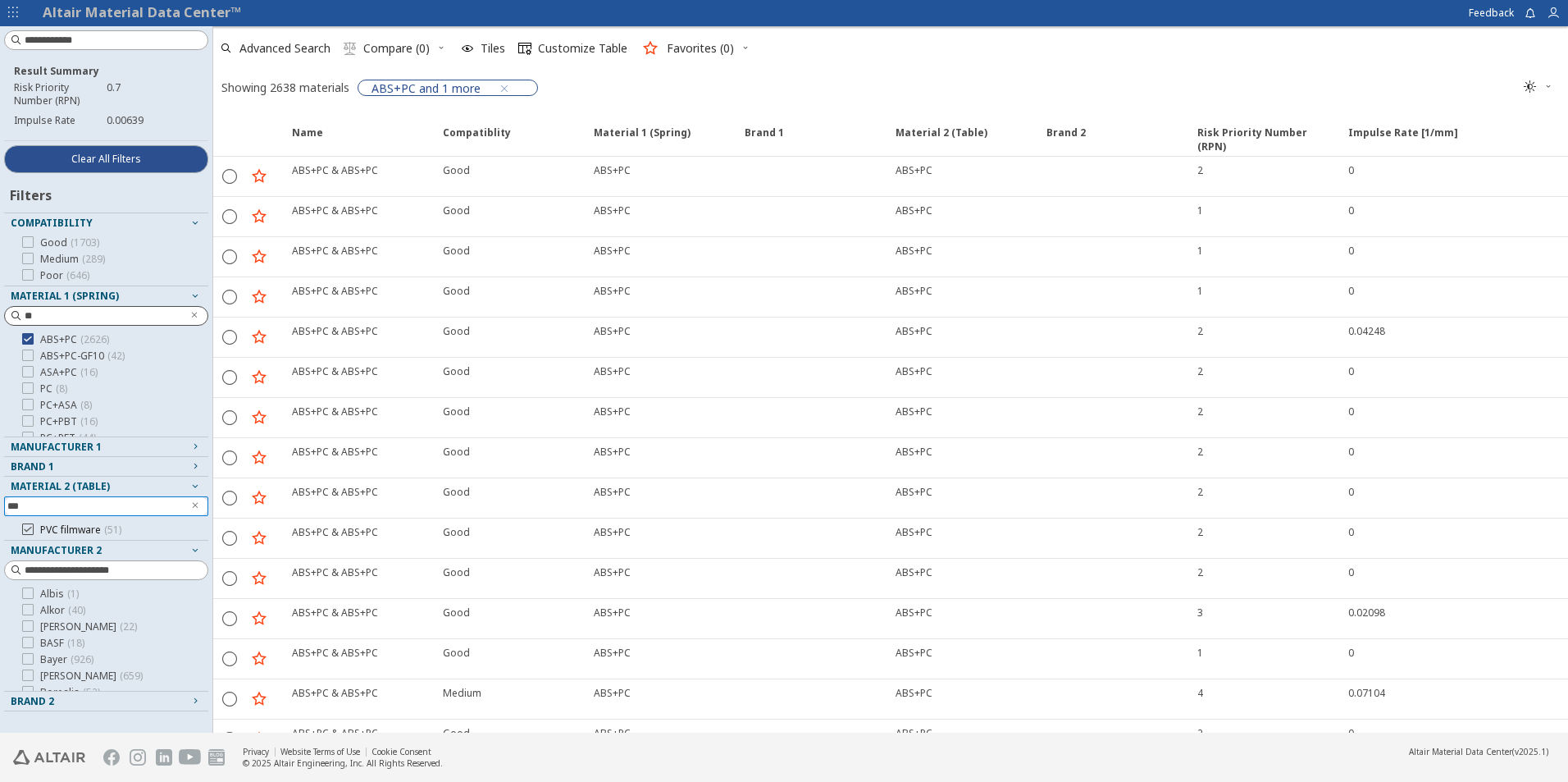
type input "***"
click at [26, 528] on icon at bounding box center [28, 529] width 11 height 11
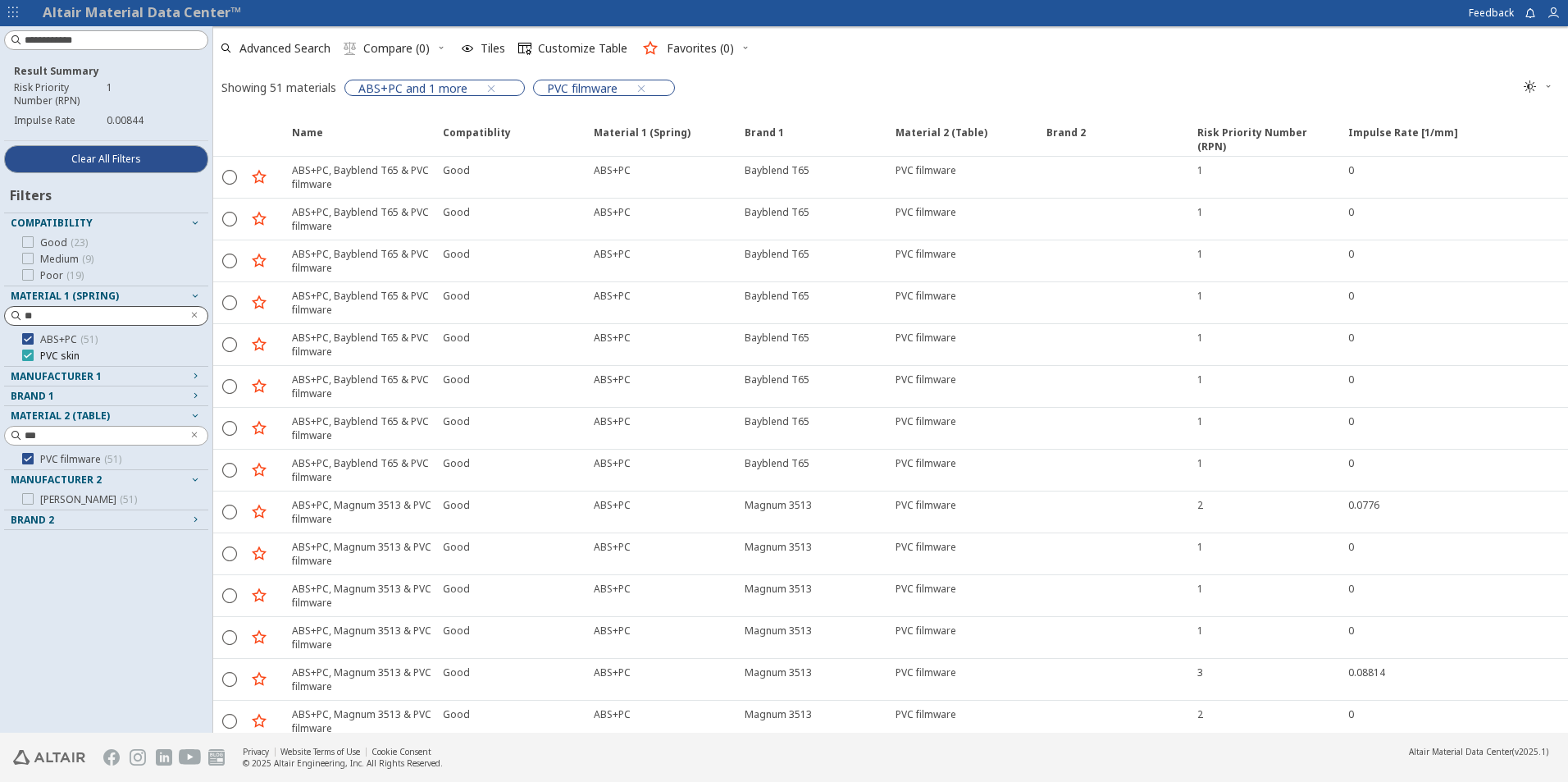
click at [26, 353] on icon at bounding box center [28, 355] width 11 height 11
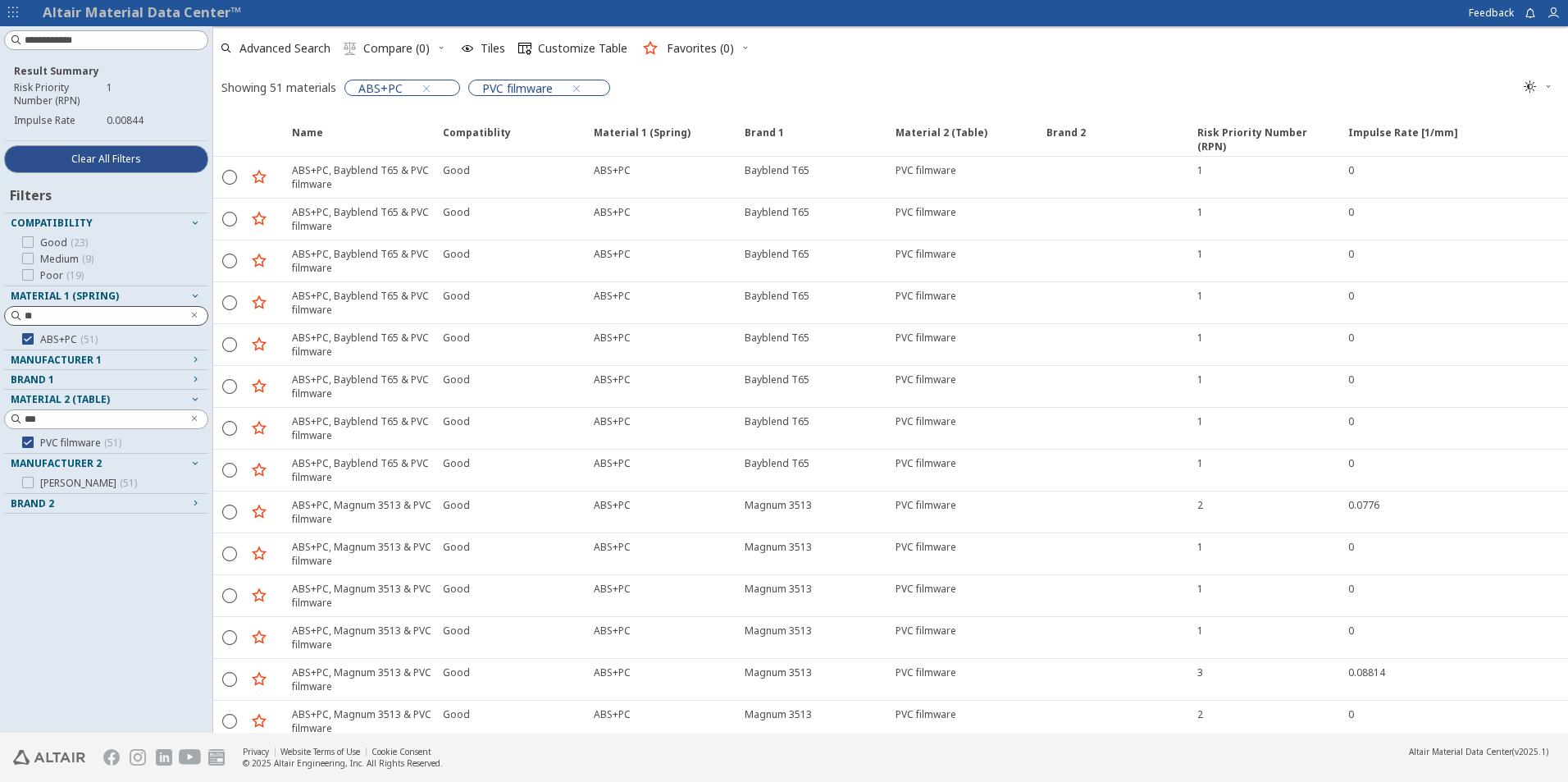
click at [61, 365] on span "Manufacturer 1" at bounding box center [55, 360] width 91 height 14
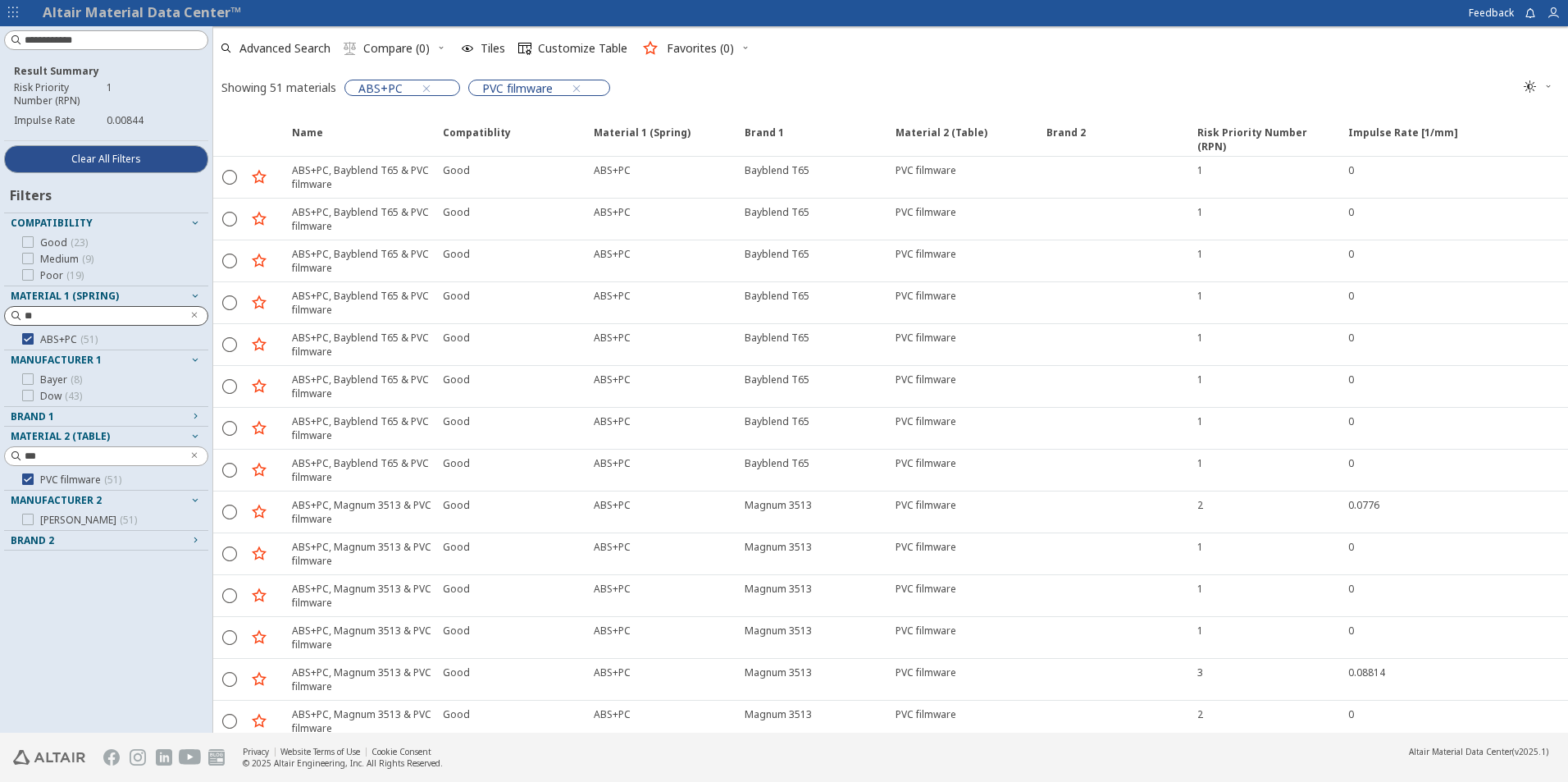
click at [33, 414] on span "Brand 1" at bounding box center [32, 416] width 43 height 14
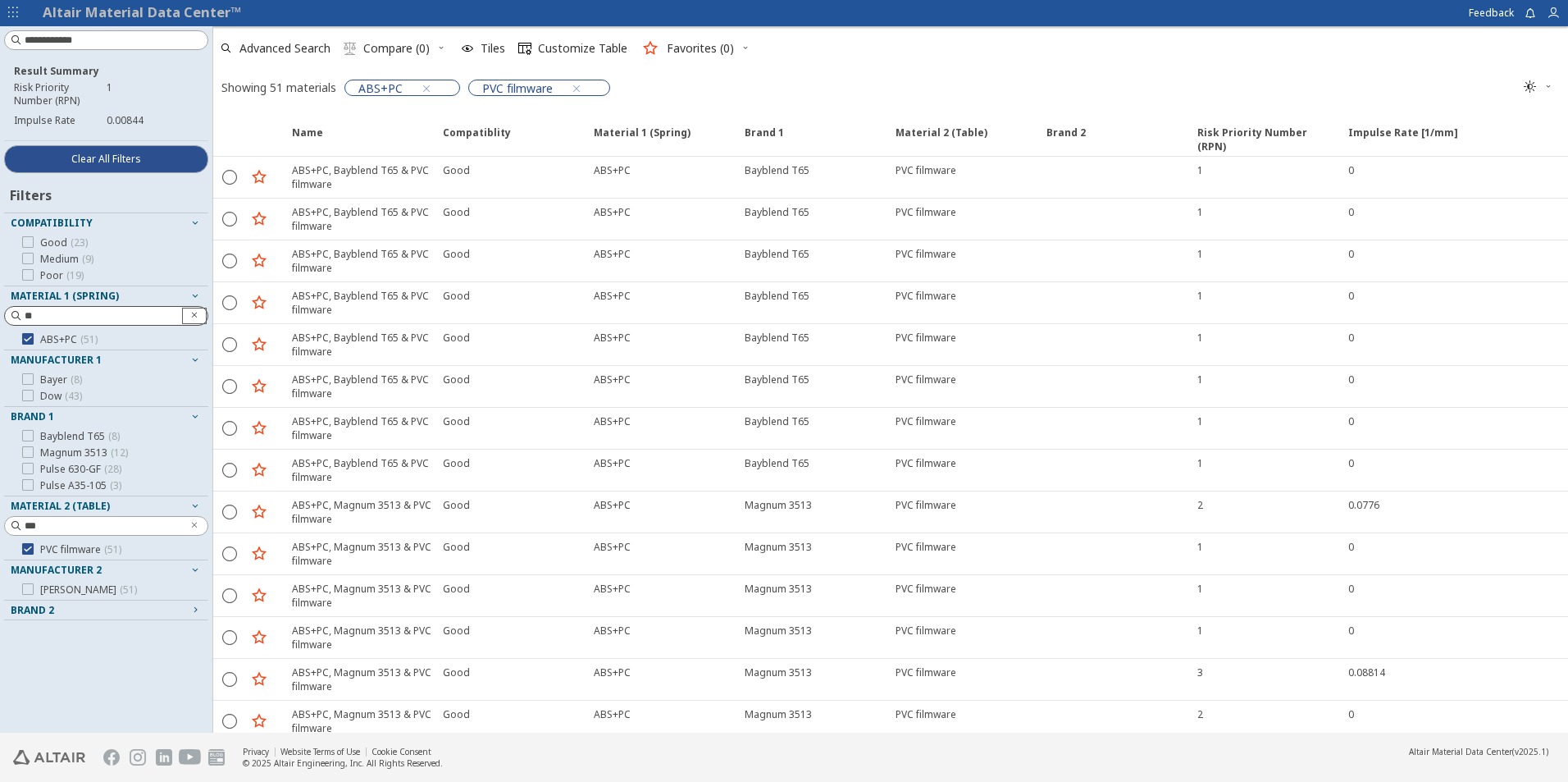
click at [192, 314] on icon "Clear text" at bounding box center [194, 315] width 10 height 10
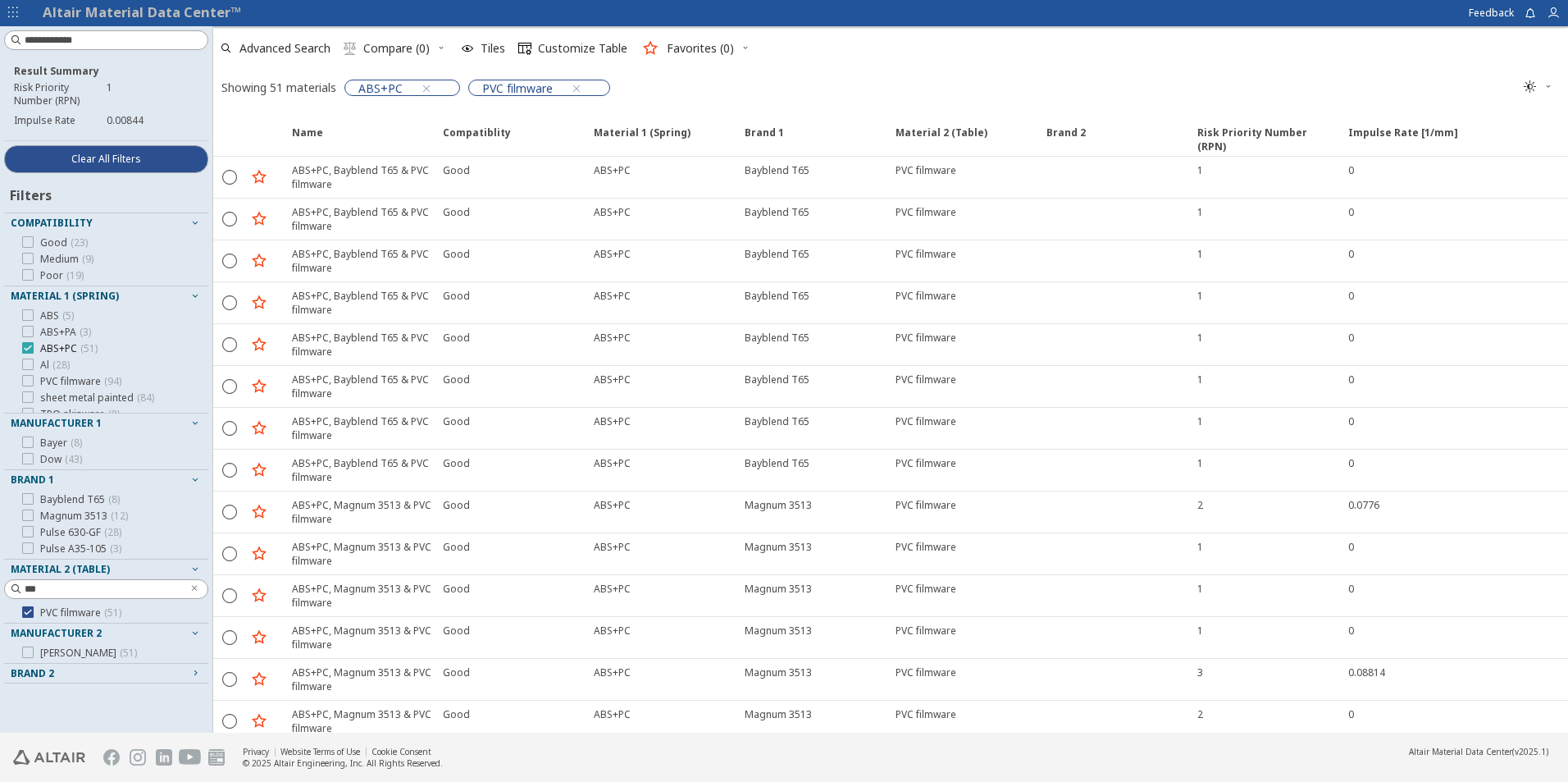
click at [29, 348] on icon at bounding box center [28, 347] width 11 height 11
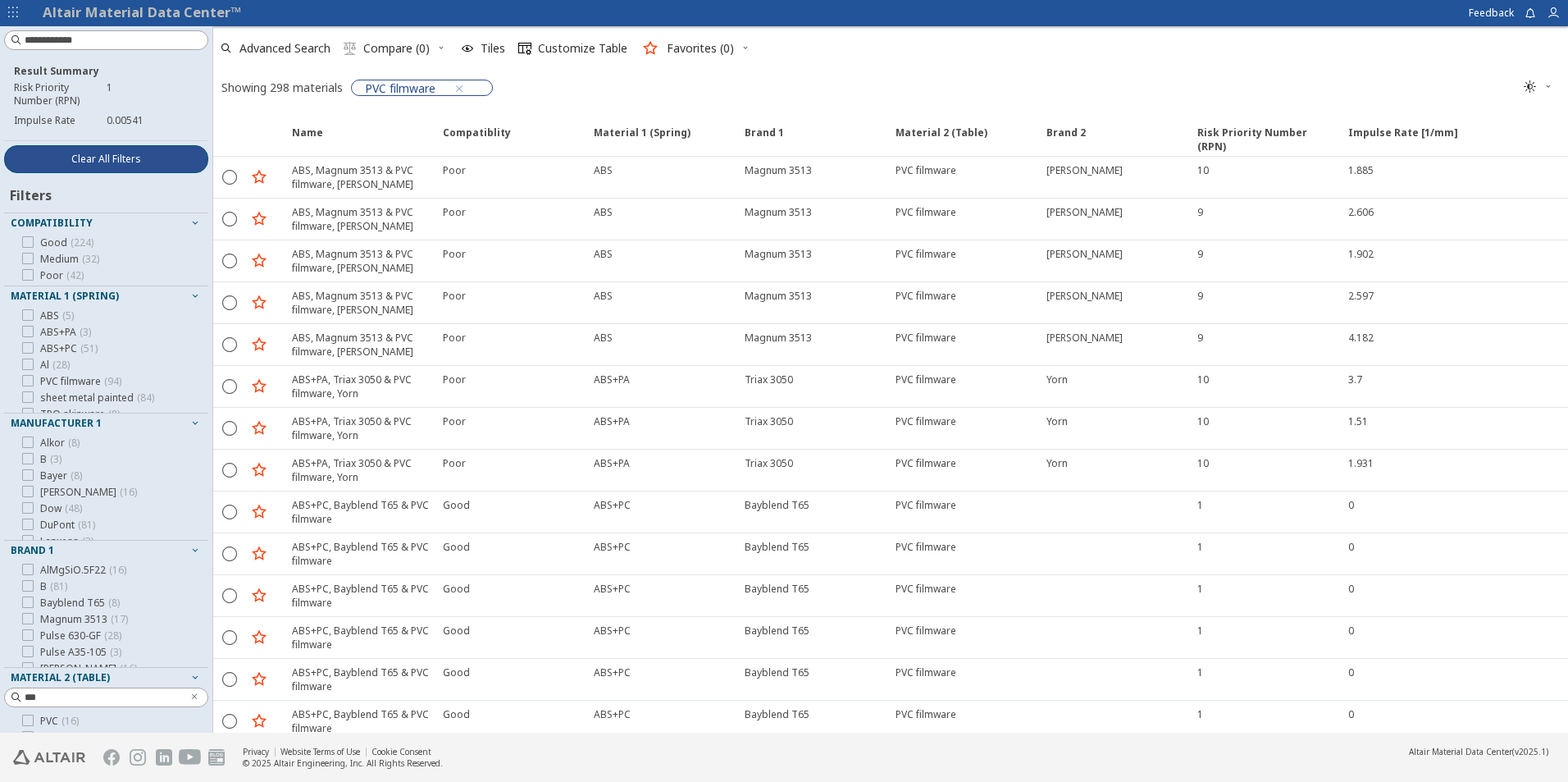
click at [105, 162] on span "Clear All Filters" at bounding box center [106, 159] width 70 height 13
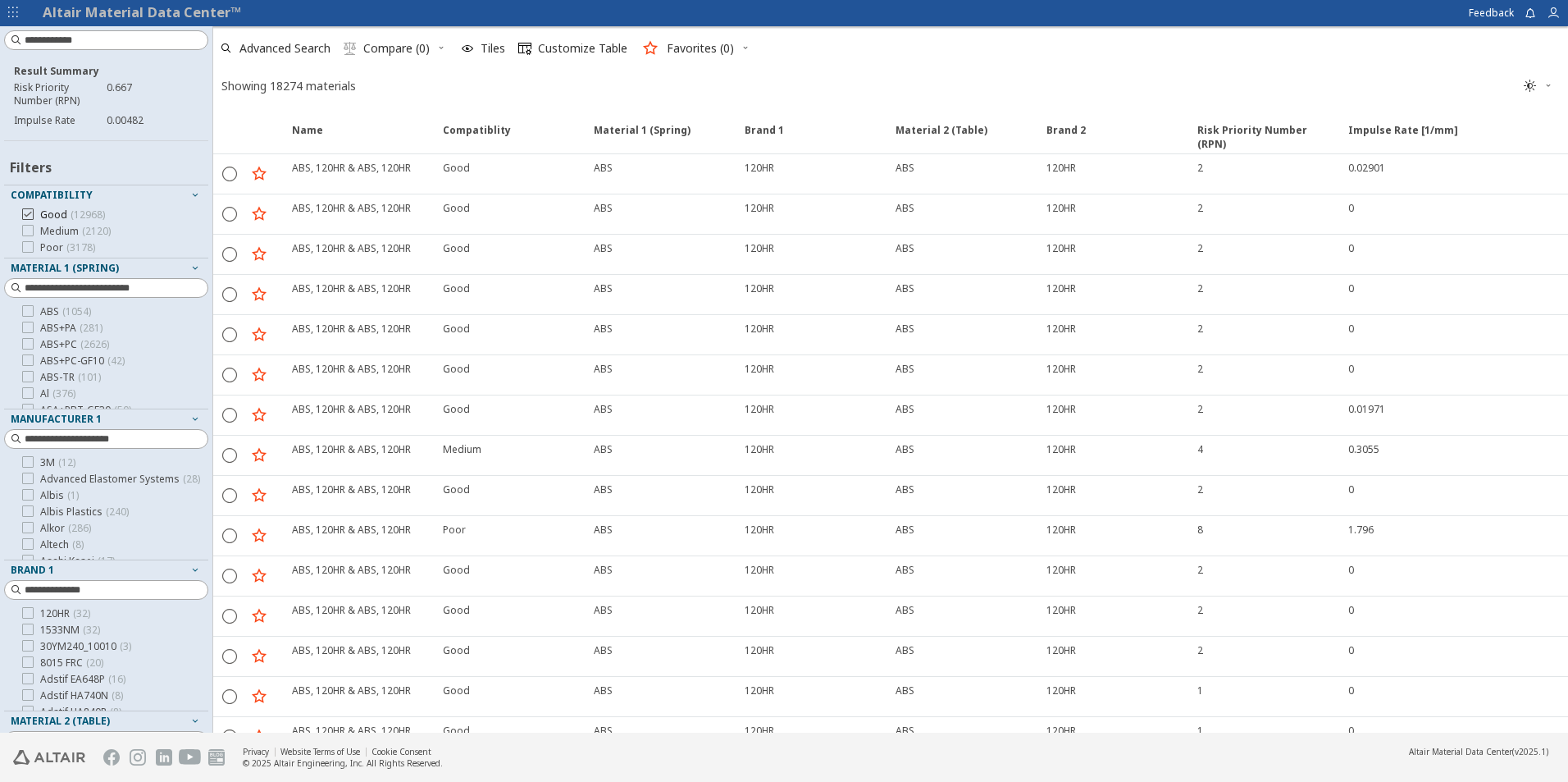
click at [30, 215] on icon at bounding box center [28, 214] width 11 height 11
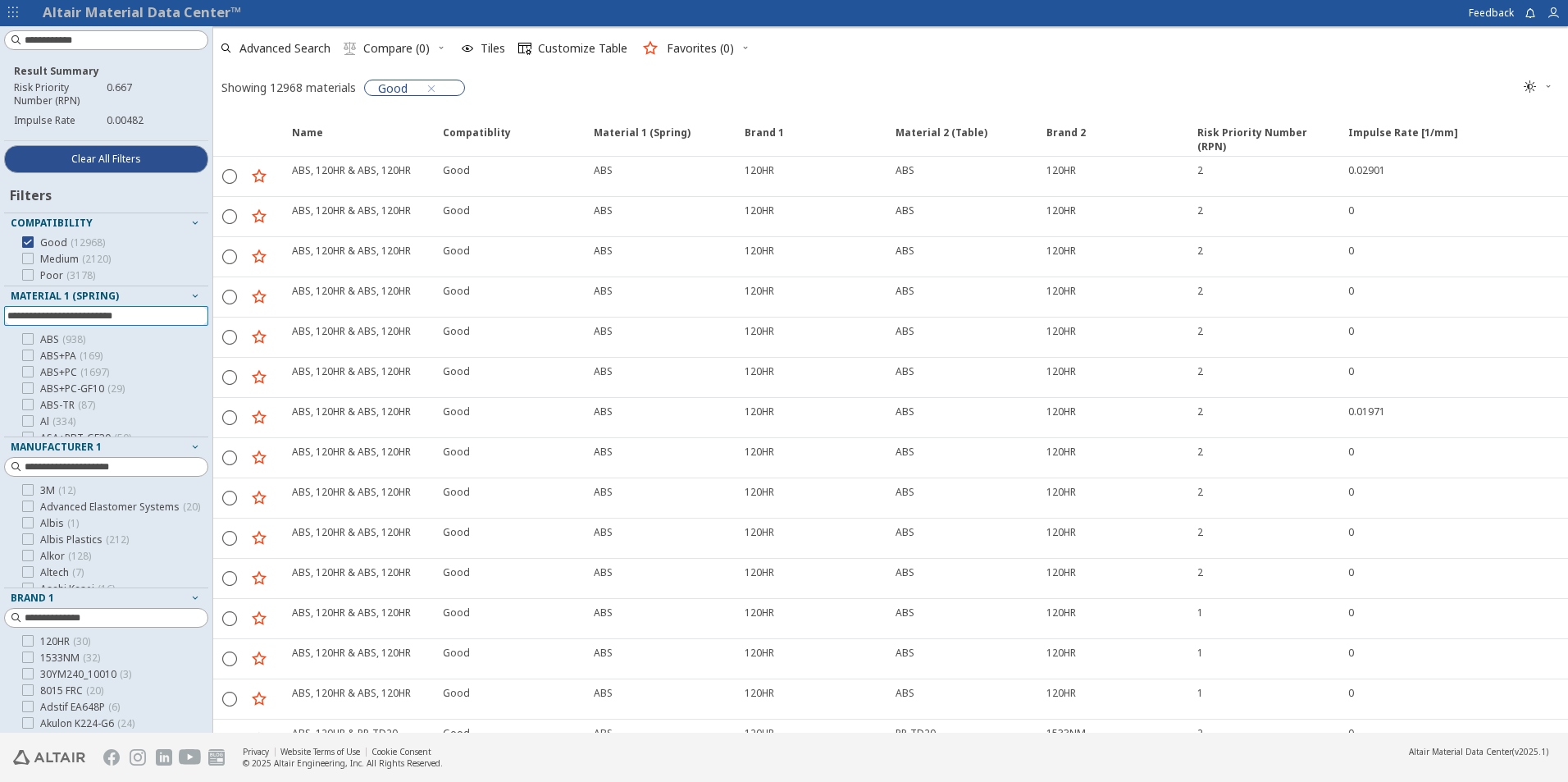
click at [63, 315] on input at bounding box center [108, 316] width 201 height 18
type input "**"
click at [32, 344] on div at bounding box center [28, 339] width 11 height 11
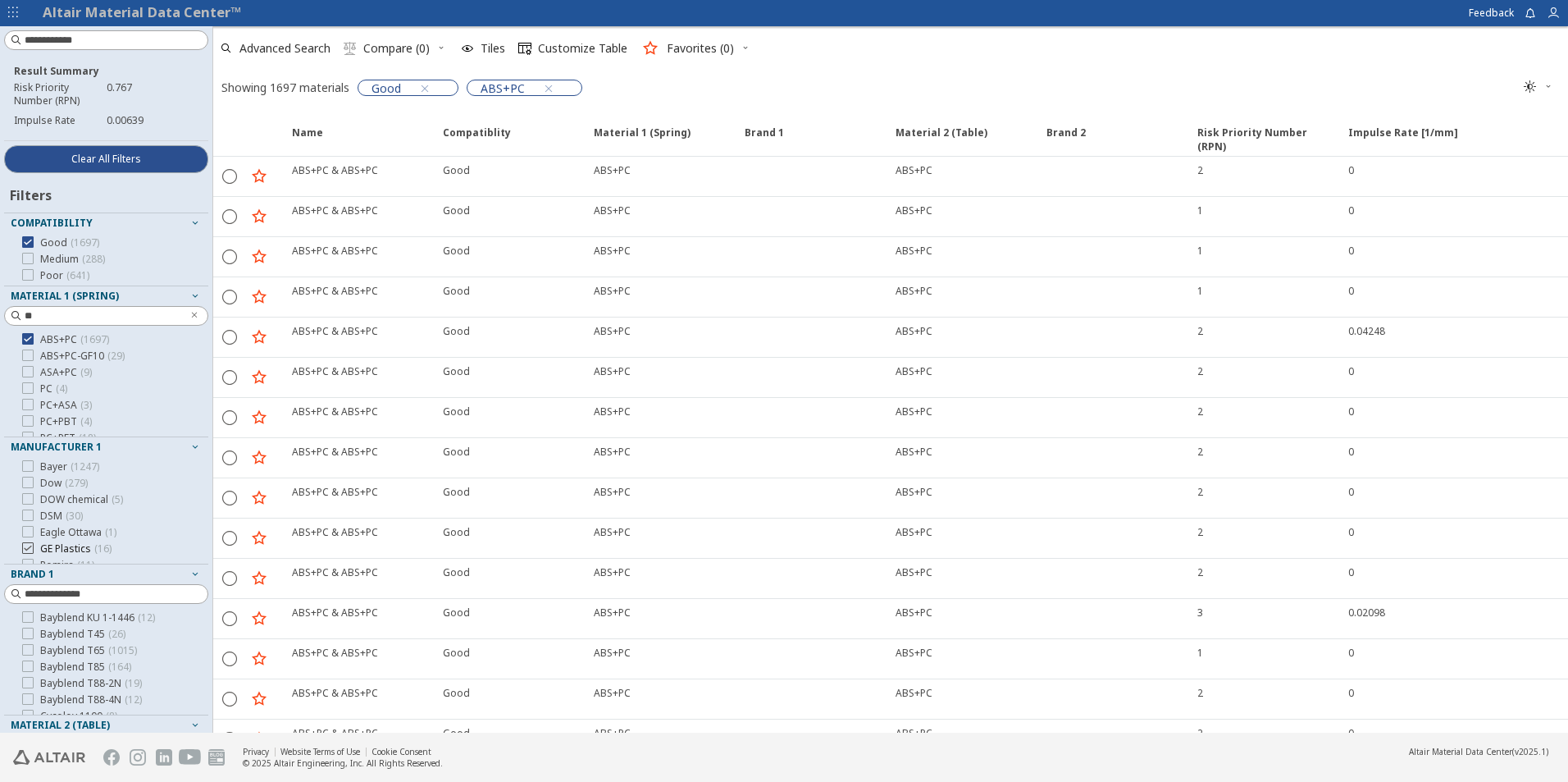
scroll to position [60, 0]
click at [55, 581] on span "Brand 1" at bounding box center [106, 574] width 191 height 20
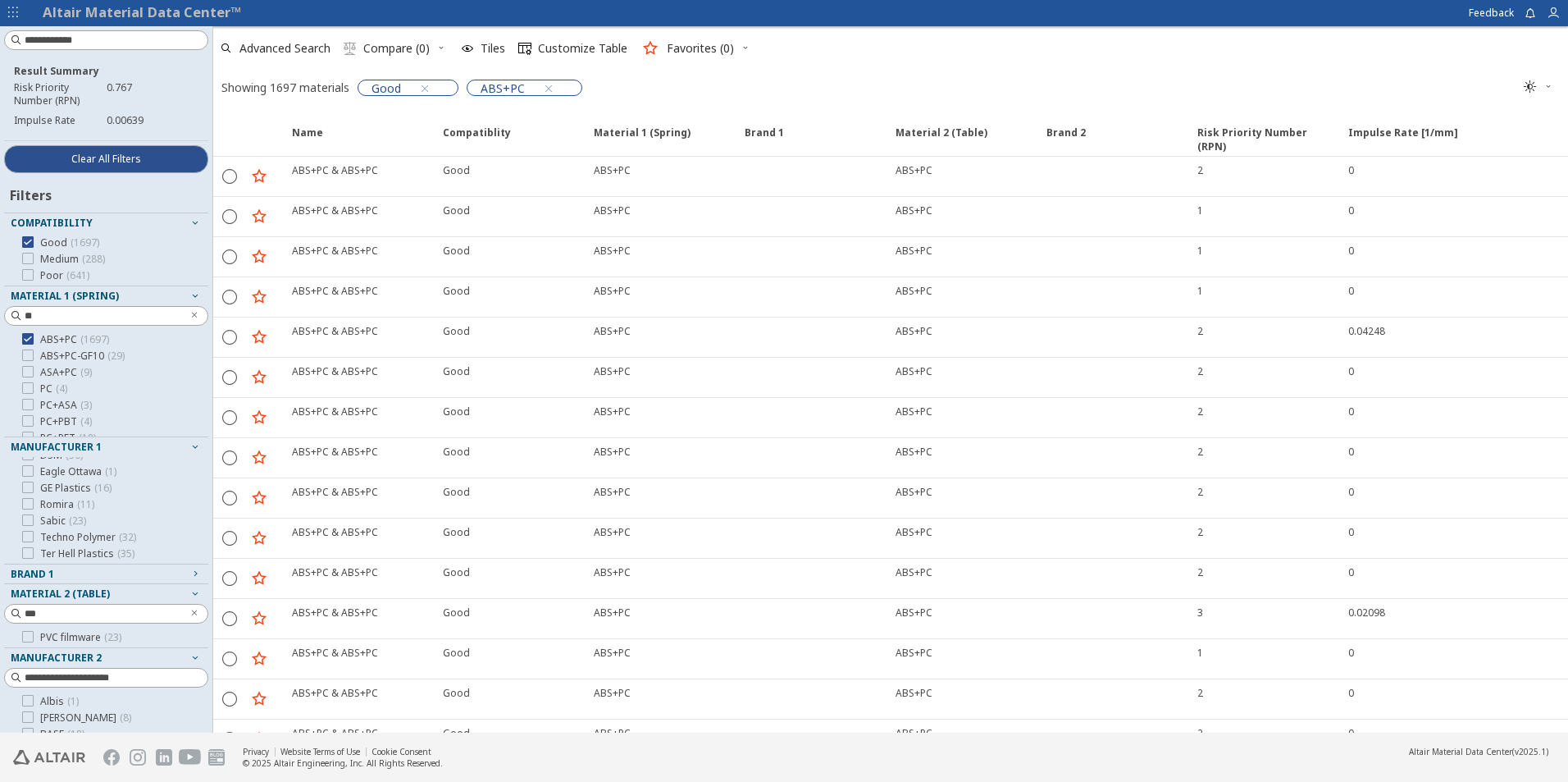
scroll to position [82, 0]
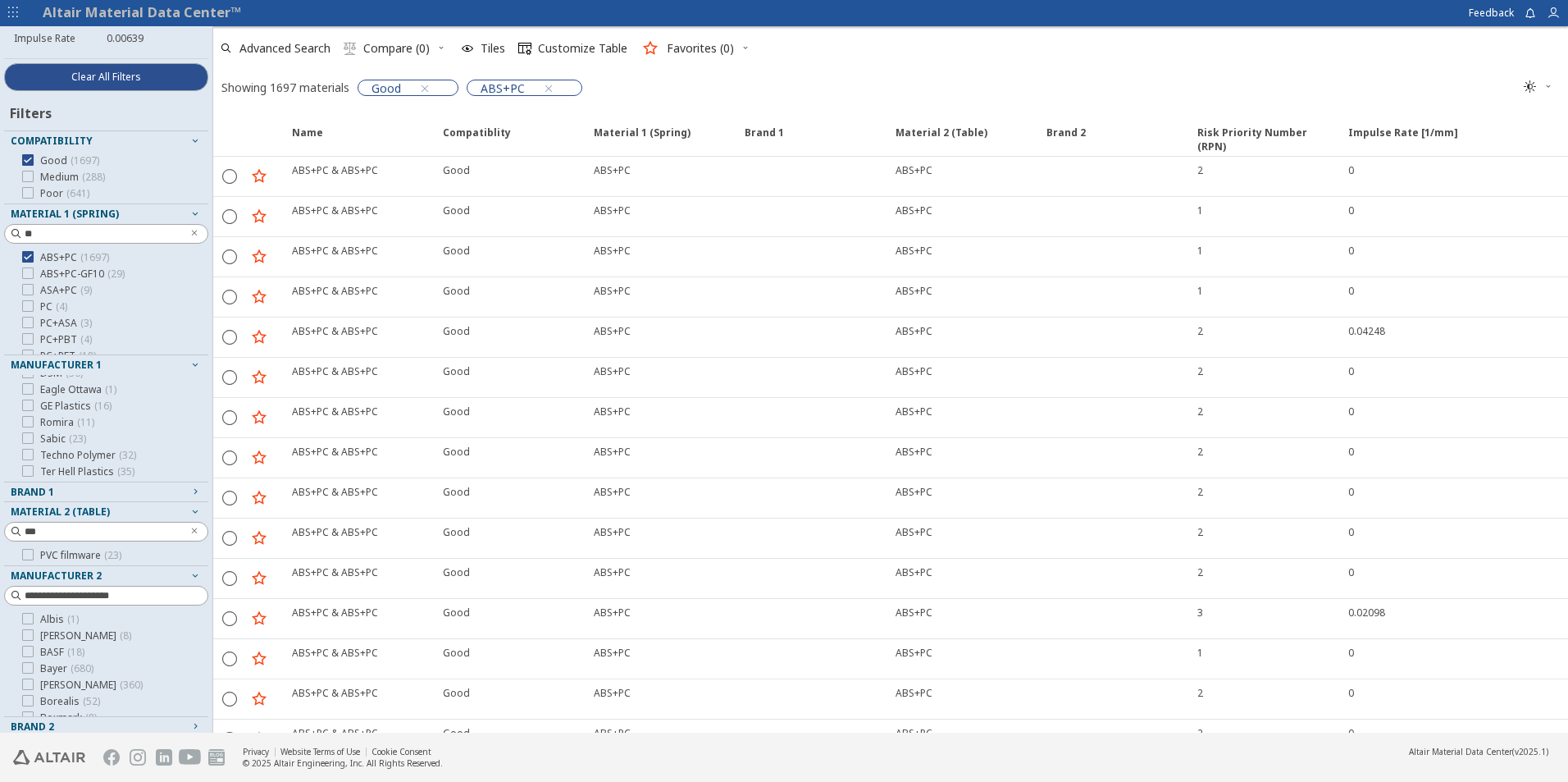
click at [82, 486] on div "Brand 1" at bounding box center [99, 492] width 178 height 13
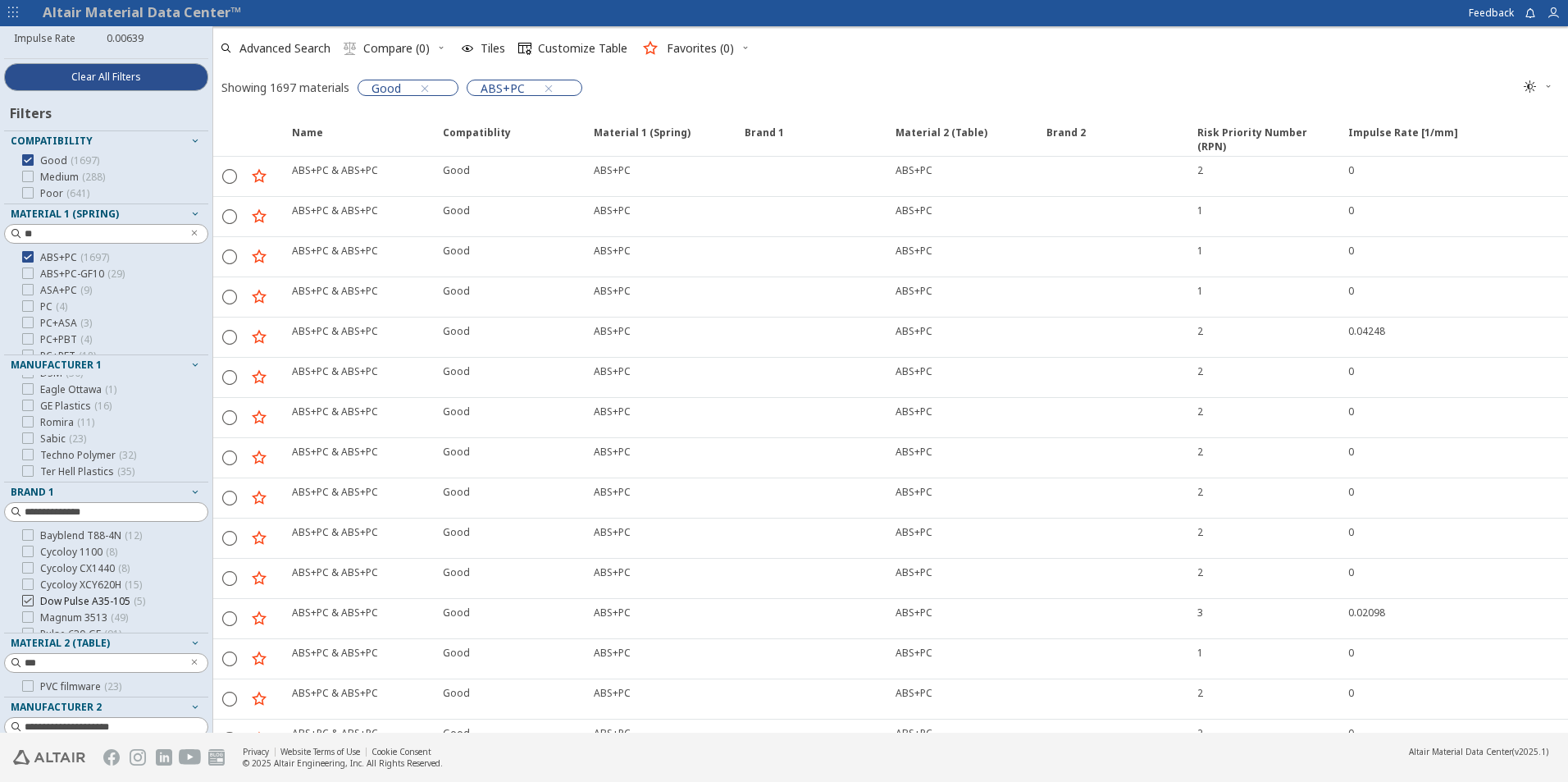
scroll to position [0, 0]
click at [28, 598] on icon at bounding box center [28, 600] width 11 height 11
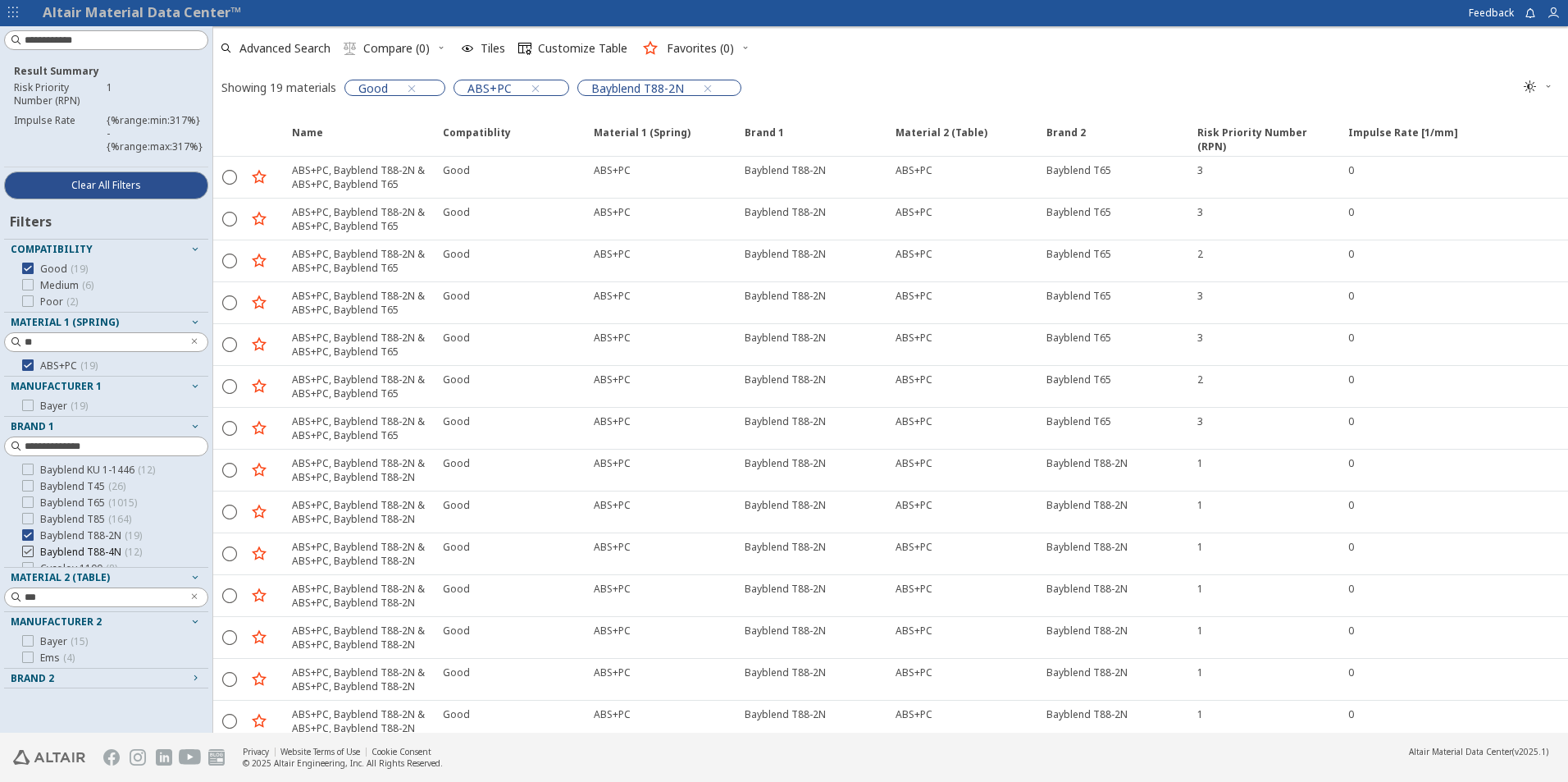
click at [30, 552] on icon at bounding box center [28, 551] width 11 height 11
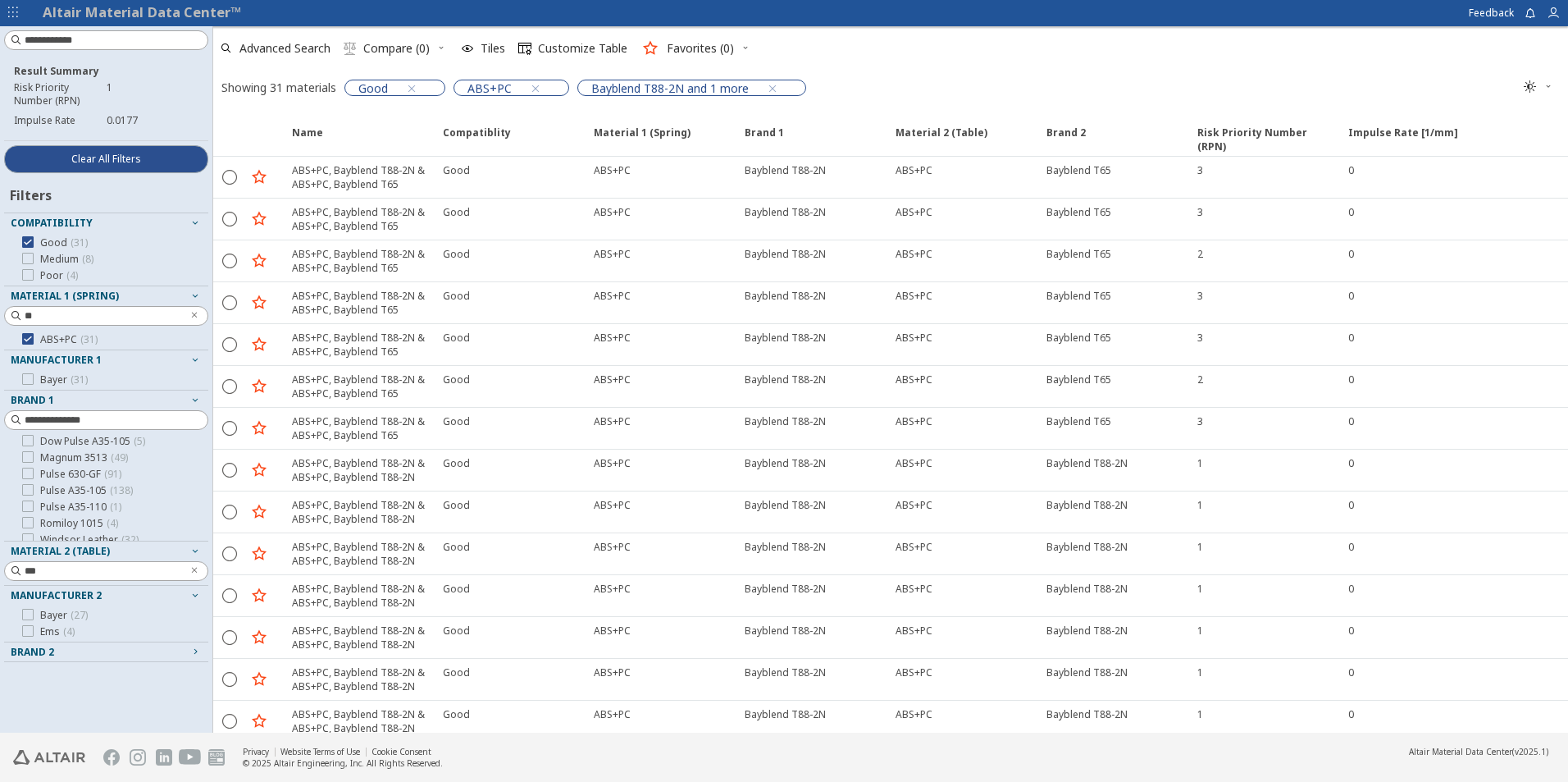
scroll to position [110, 0]
click at [192, 571] on icon "Clear text" at bounding box center [194, 570] width 10 height 10
click at [32, 571] on icon at bounding box center [28, 570] width 11 height 11
click at [99, 605] on span "Manufacturer 2" at bounding box center [55, 607] width 91 height 14
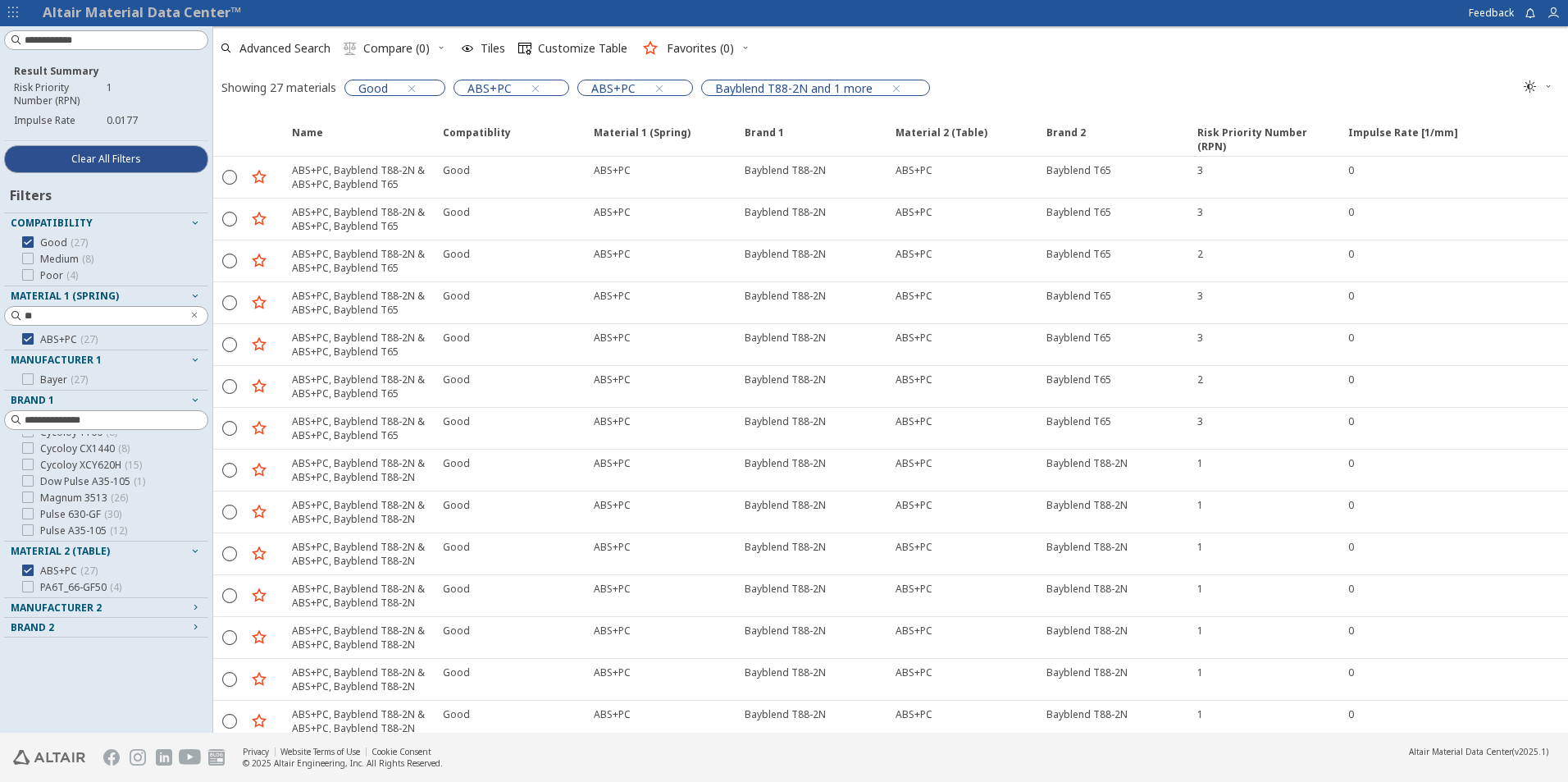
click at [99, 605] on span "Manufacturer 2" at bounding box center [55, 607] width 91 height 14
click at [65, 645] on div "Brand 2" at bounding box center [99, 648] width 178 height 13
click at [25, 666] on icon at bounding box center [28, 667] width 11 height 11
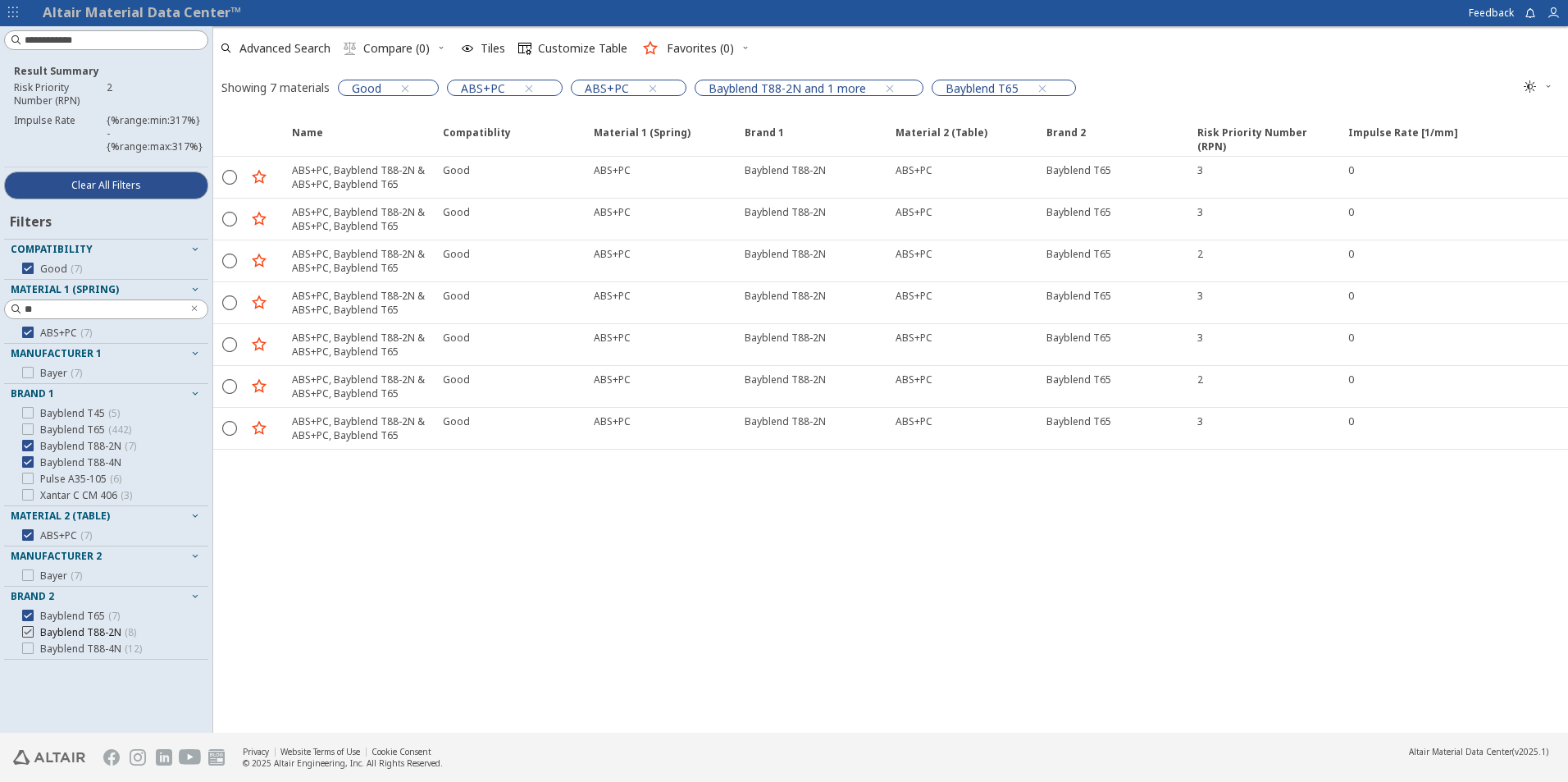
click at [33, 635] on label "Bayblend T88-2N ( 8 )" at bounding box center [78, 633] width 114 height 13
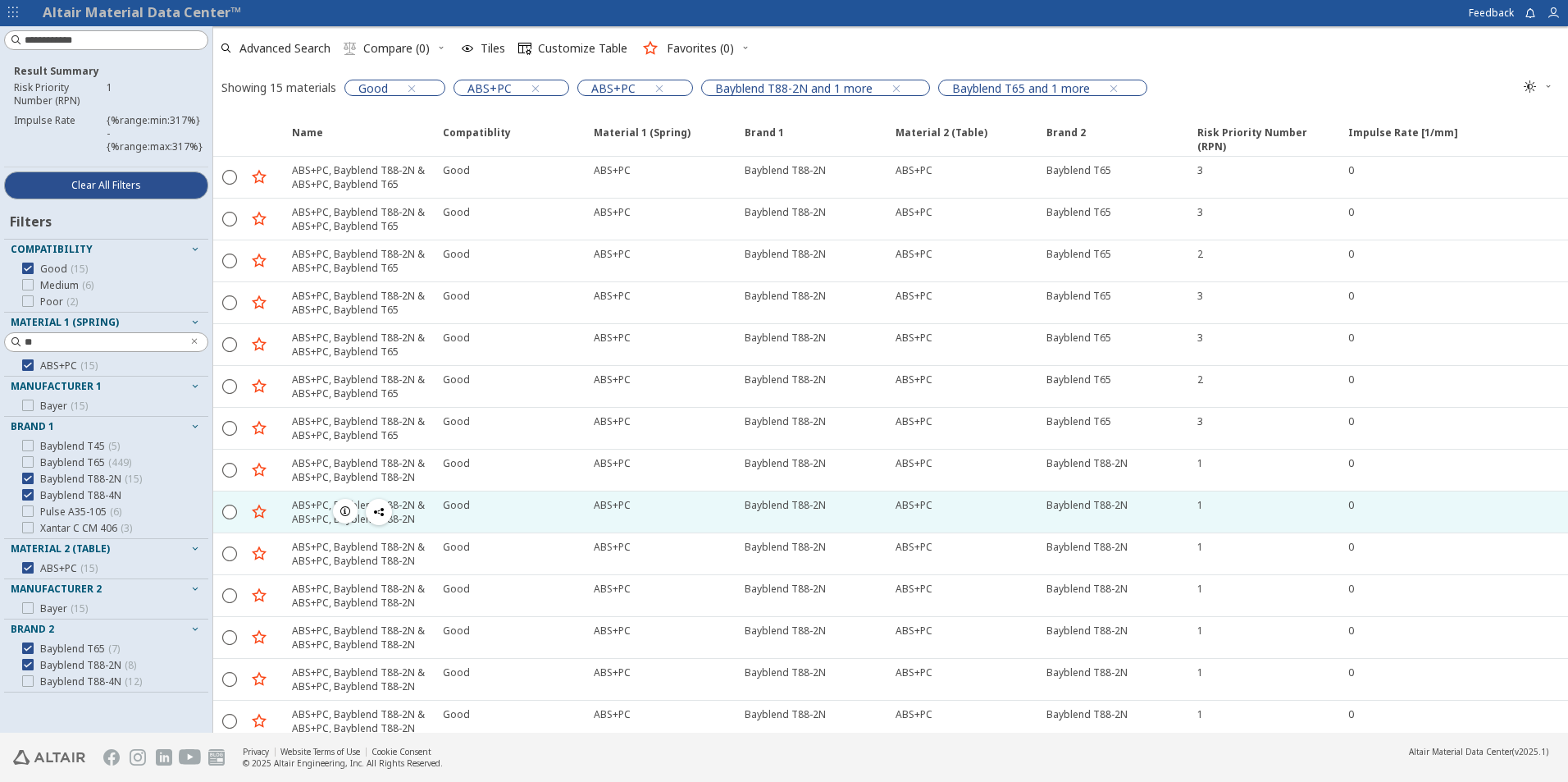
scroll to position [52, 0]
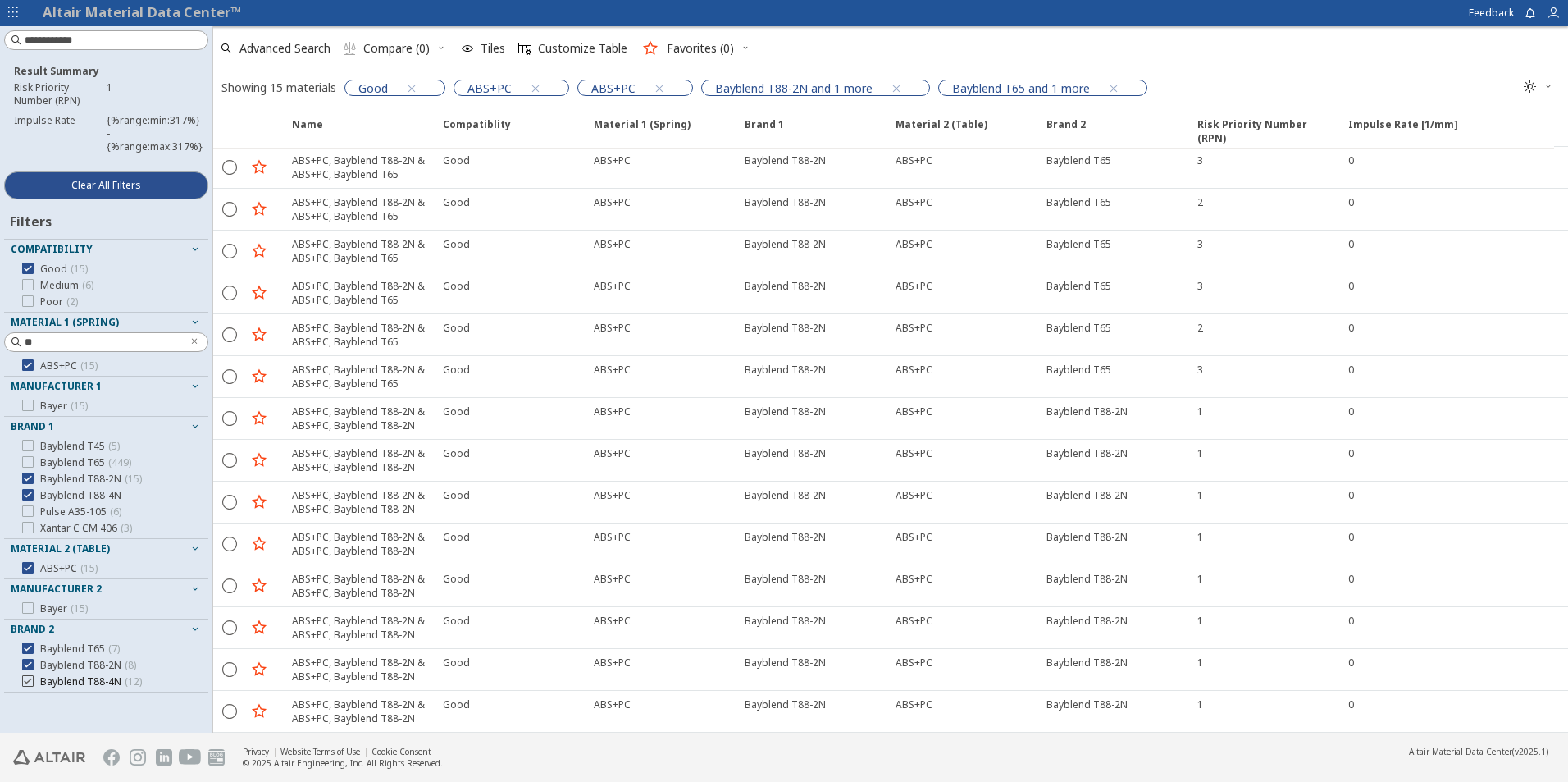
click at [27, 681] on icon at bounding box center [28, 681] width 11 height 11
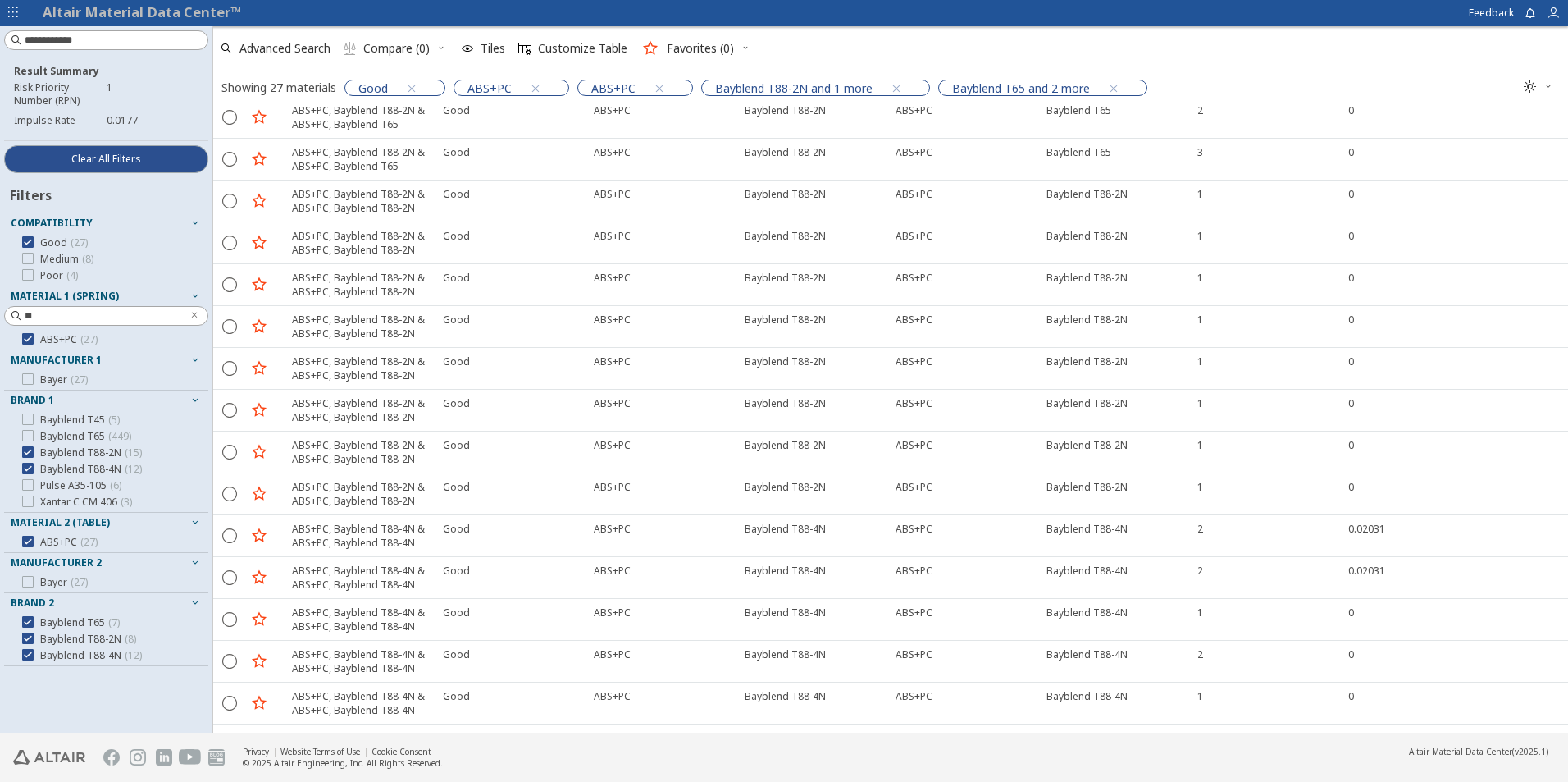
scroll to position [554, 0]
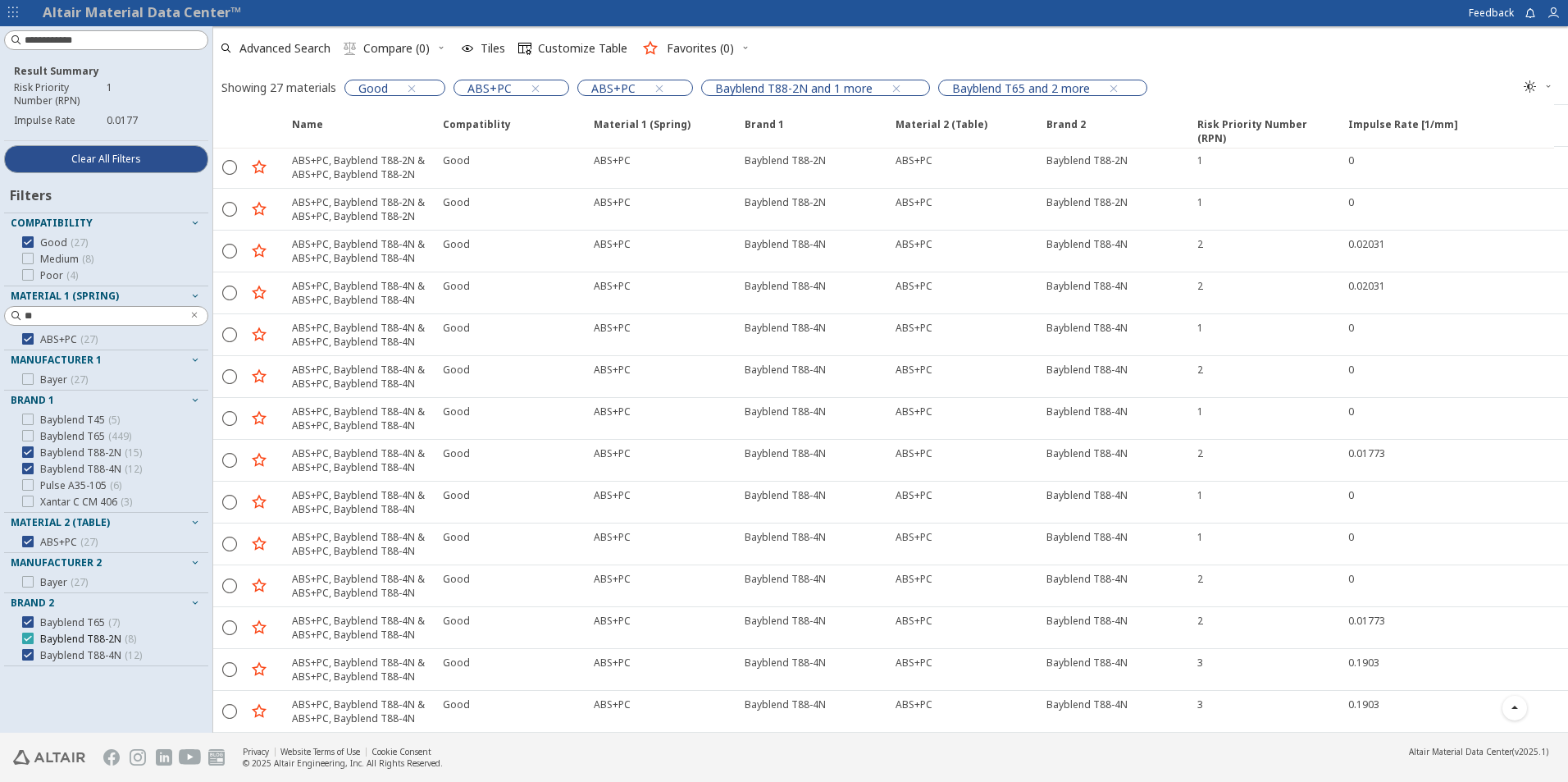
click at [26, 640] on icon at bounding box center [28, 638] width 11 height 11
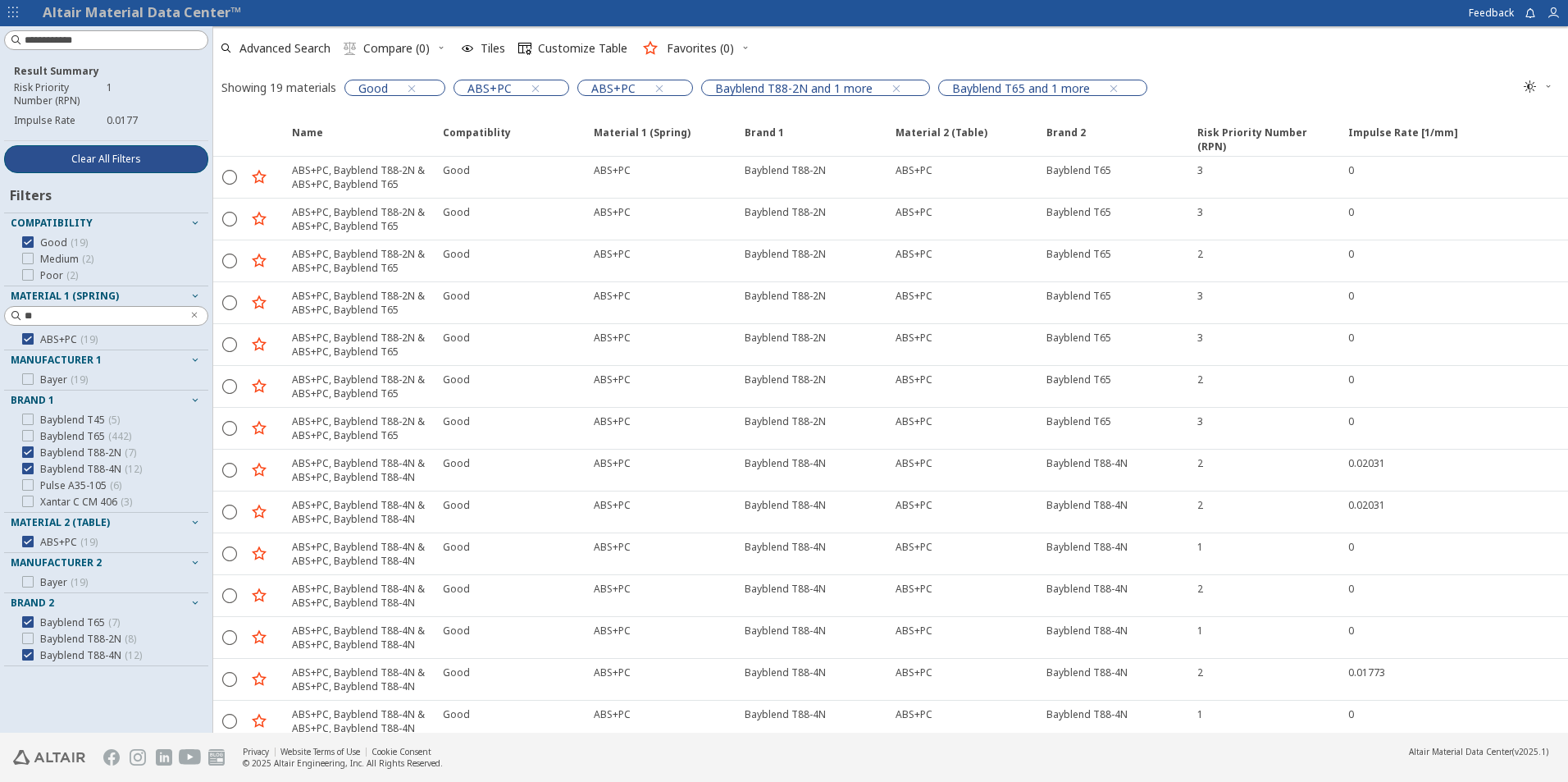
click at [141, 163] on span "Clear All Filters" at bounding box center [106, 159] width 70 height 13
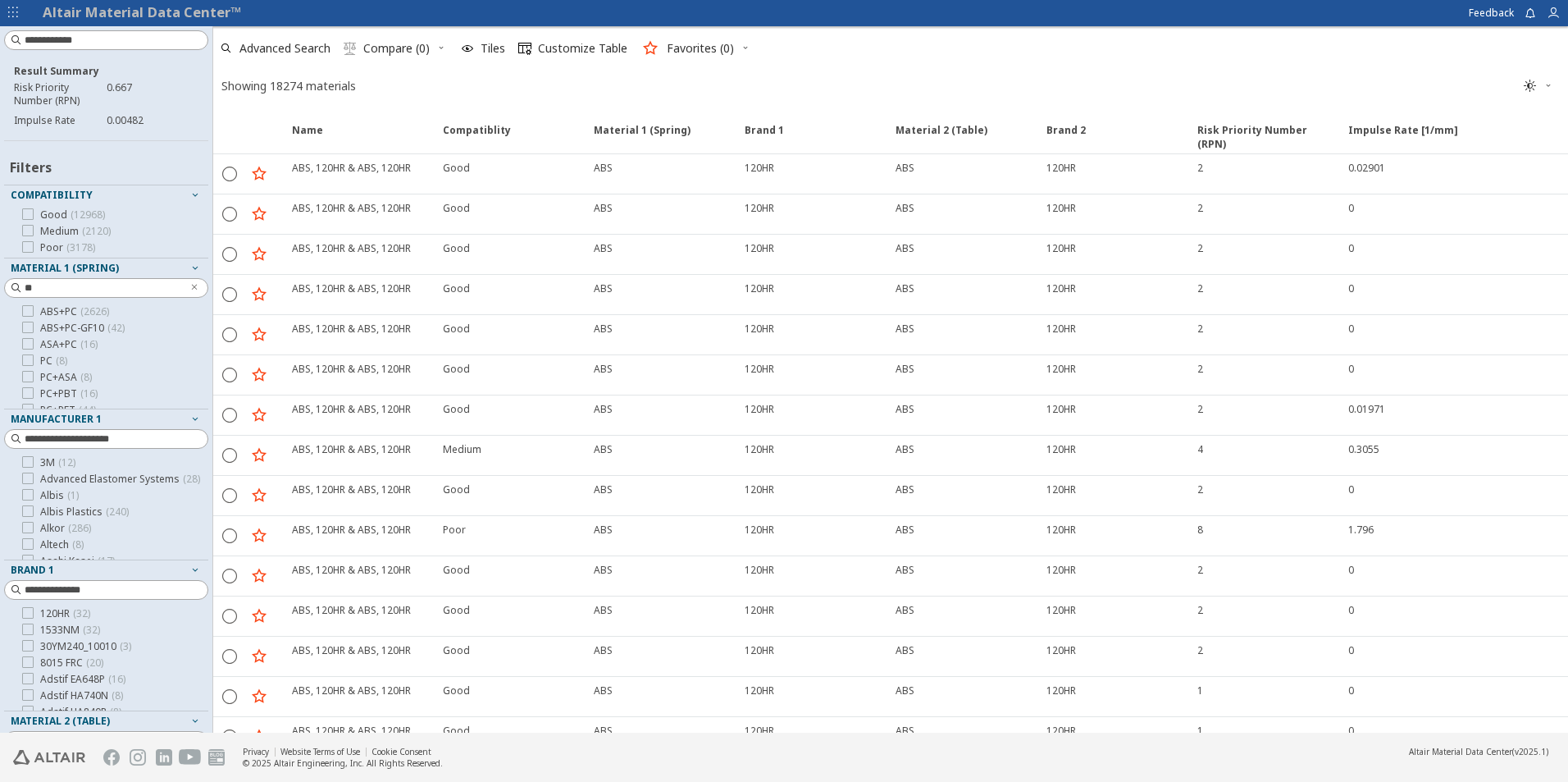
drag, startPoint x: 28, startPoint y: 313, endPoint x: 165, endPoint y: 355, distance: 143.3
click at [165, 355] on div "ABS+PC ( 2626 ) ABS+PC-GF10 ( 42 ) ASA+PC ( 16 ) PC ( 8 ) PC+ASA ( 8 ) PC+PBT (…" at bounding box center [105, 369] width 204 height 128
click at [27, 311] on icon at bounding box center [28, 311] width 11 height 11
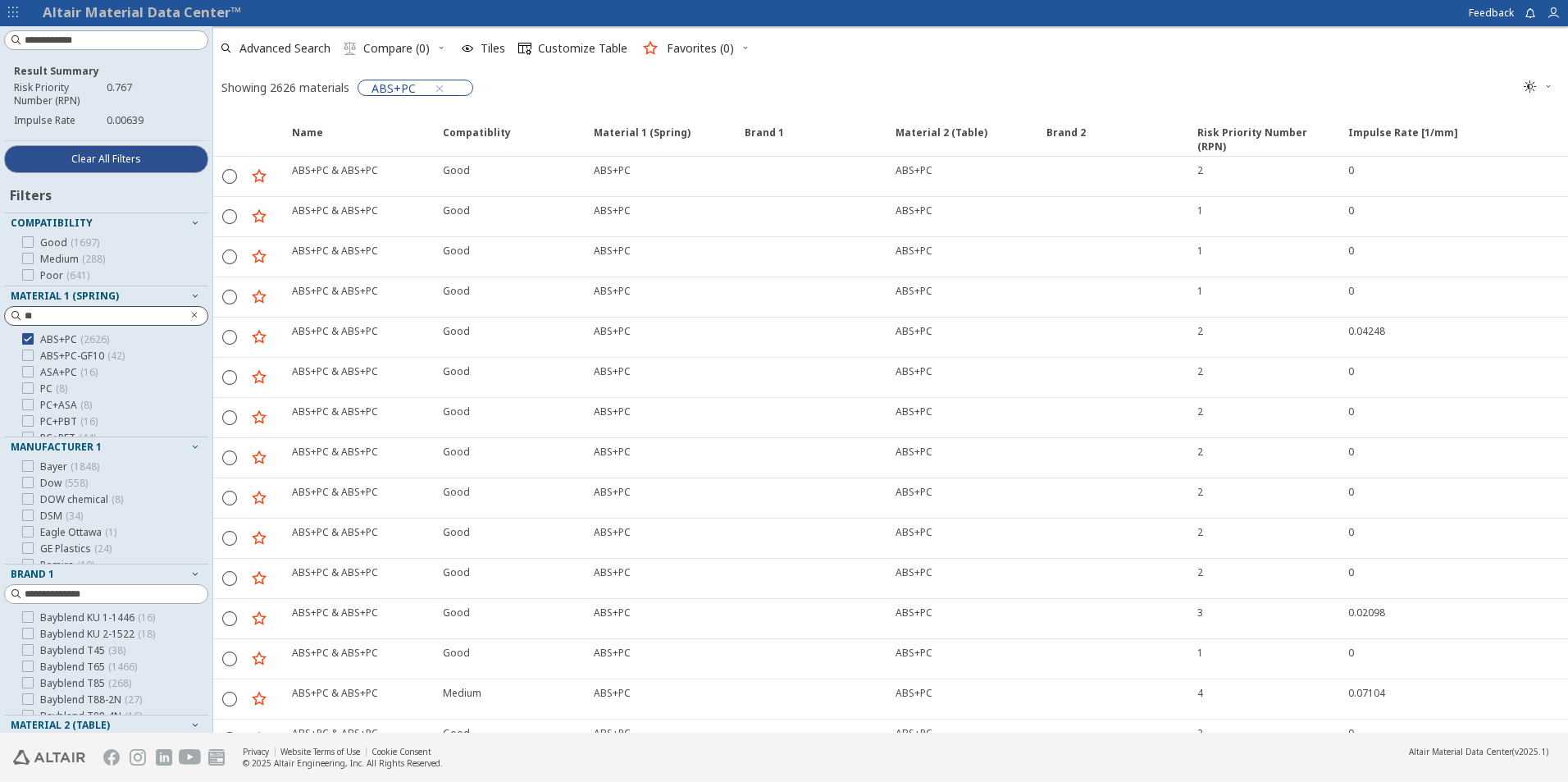
click at [187, 313] on span "Clear text" at bounding box center [194, 316] width 16 height 18
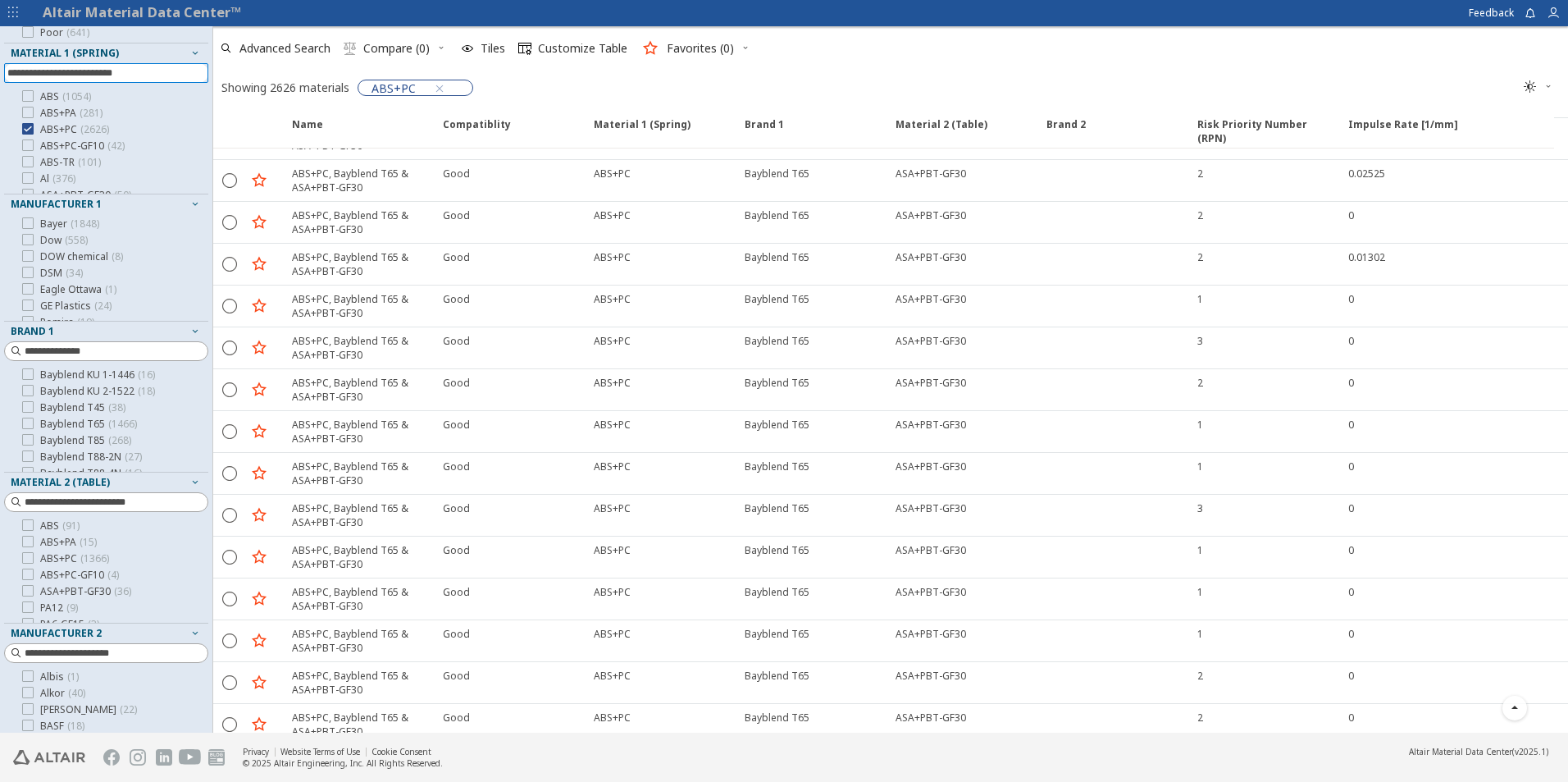
scroll to position [246, 0]
click at [32, 451] on icon at bounding box center [28, 453] width 11 height 11
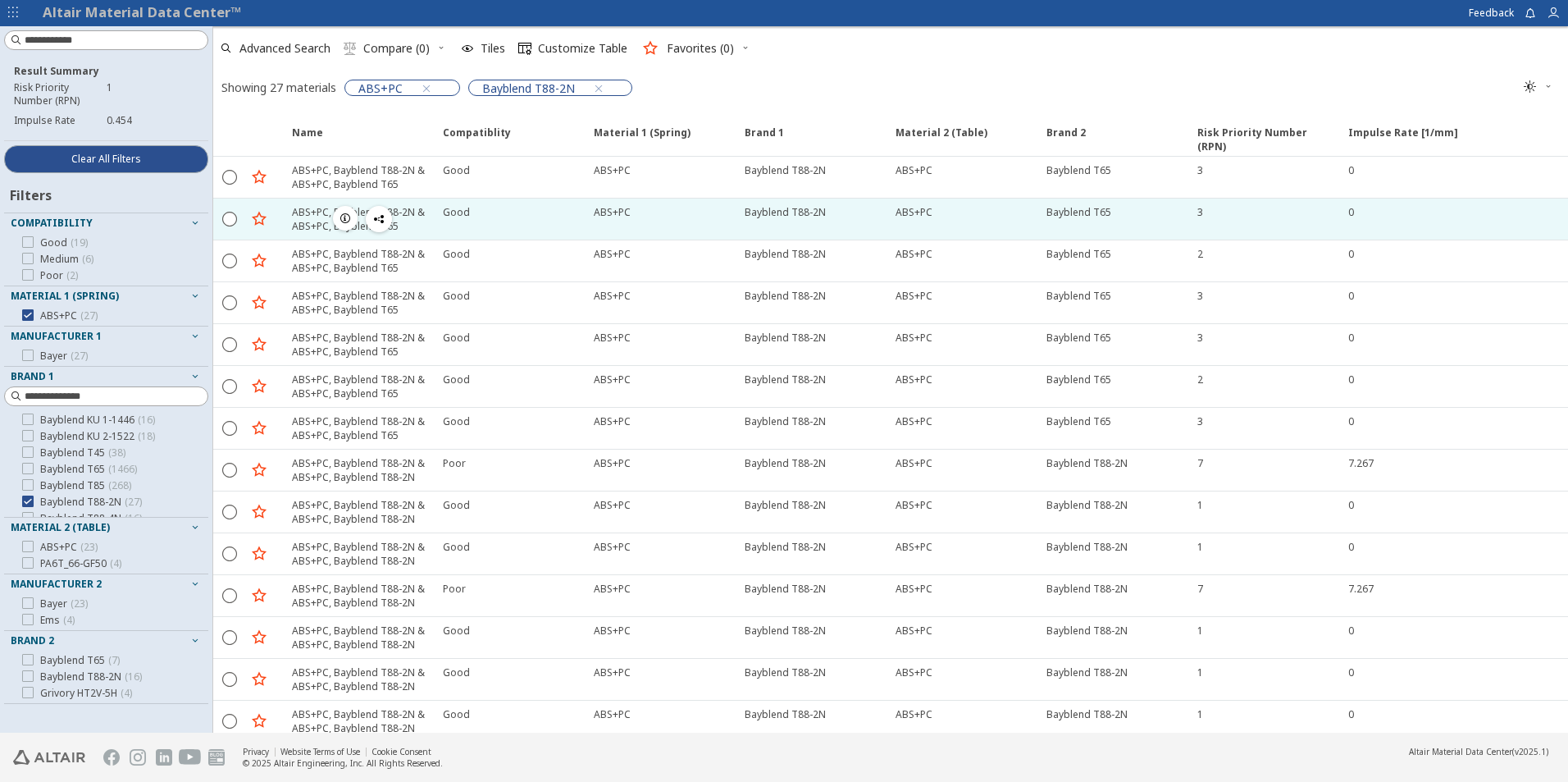
drag, startPoint x: 1373, startPoint y: 428, endPoint x: 1296, endPoint y: 206, distance: 235.0
click at [1296, 206] on div "  ABS+PC, Bayblend T88-2N & ABS+PC, Bayblend T65 Good ABS+PC Bayblend T88-2N …" at bounding box center [891, 366] width 1355 height 418
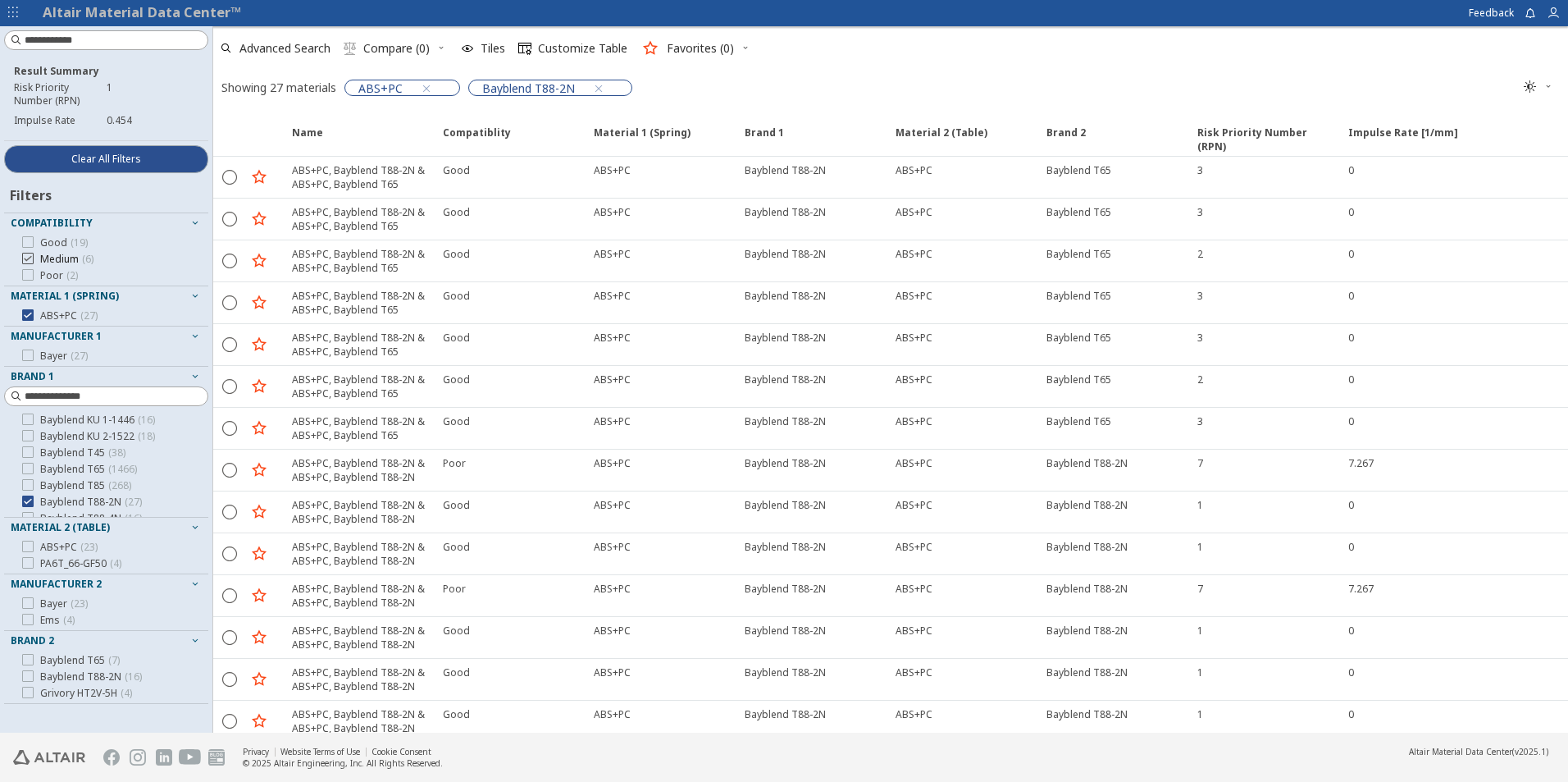
click at [33, 256] on div at bounding box center [28, 258] width 11 height 11
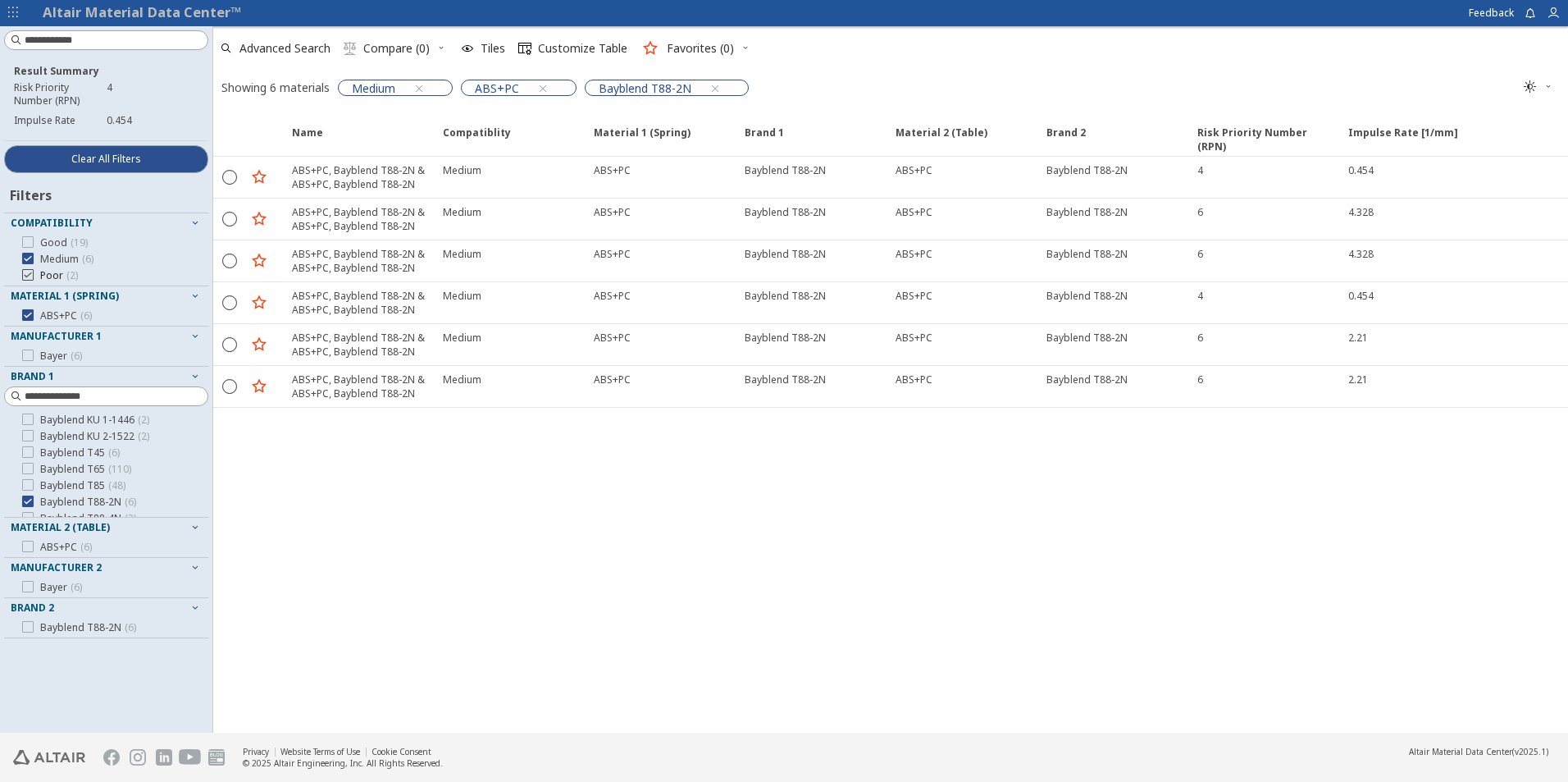
click at [32, 279] on icon at bounding box center [28, 275] width 11 height 11
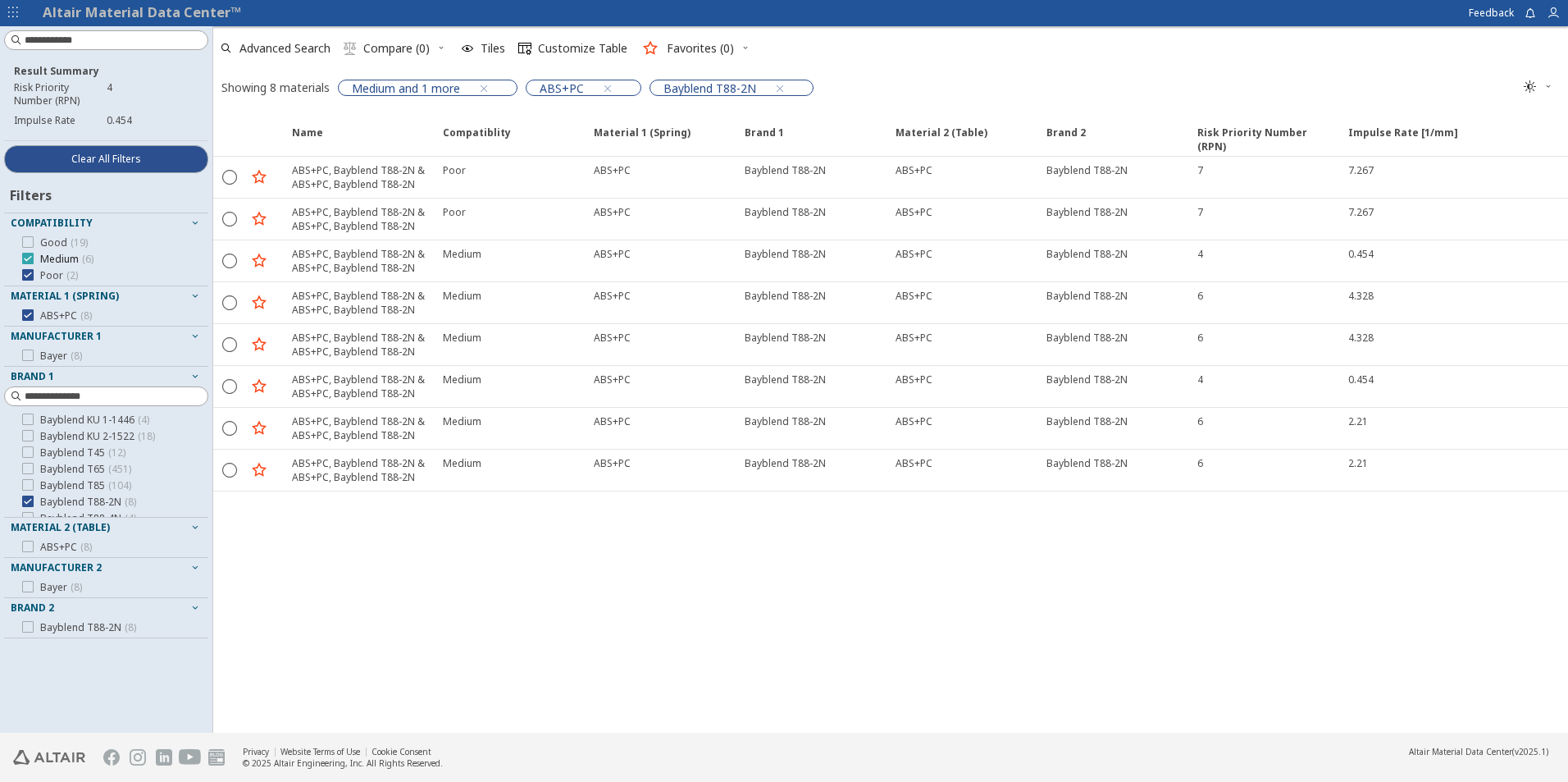
click at [29, 258] on icon at bounding box center [28, 258] width 11 height 11
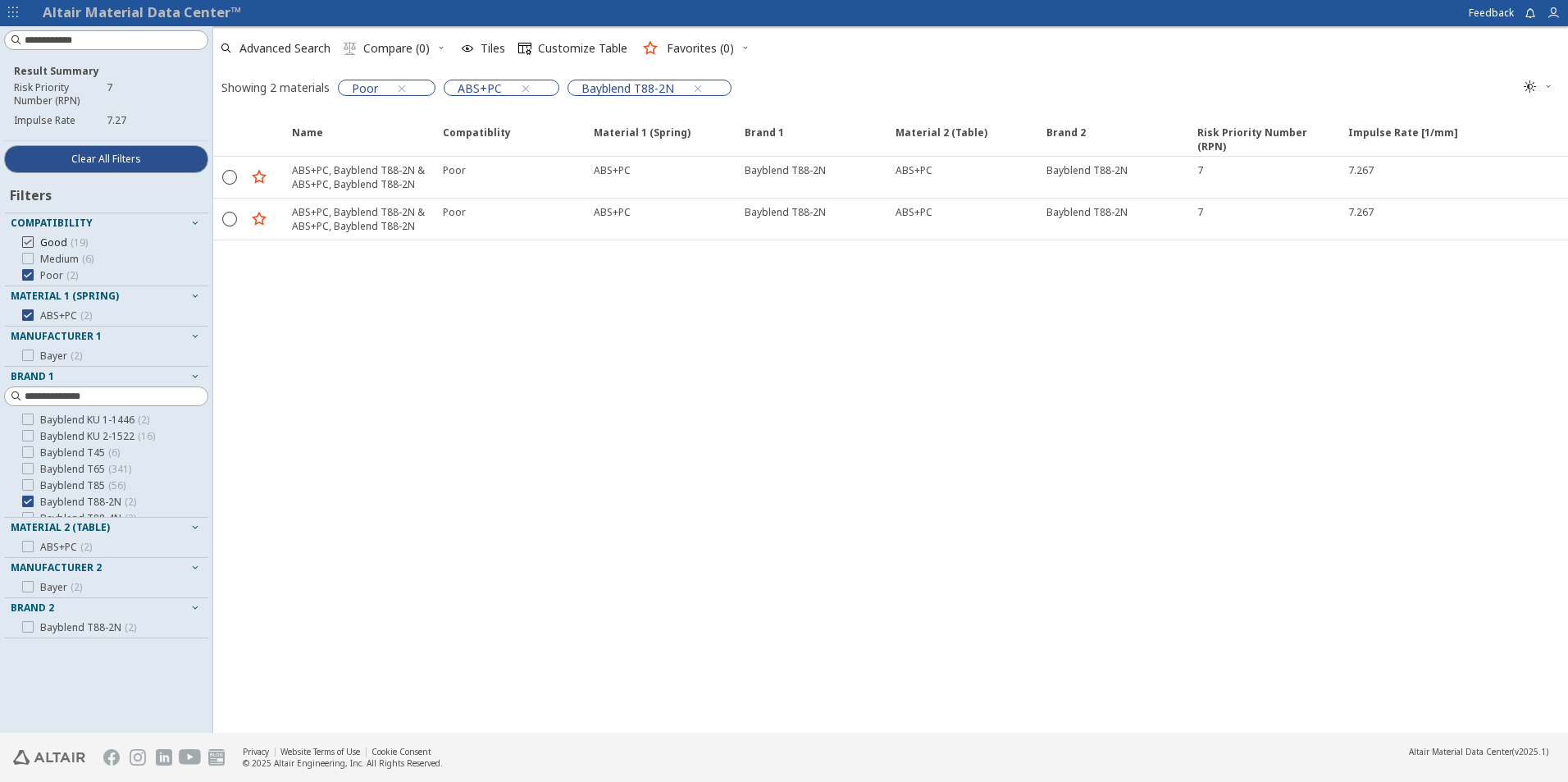
click at [32, 242] on icon at bounding box center [28, 242] width 11 height 11
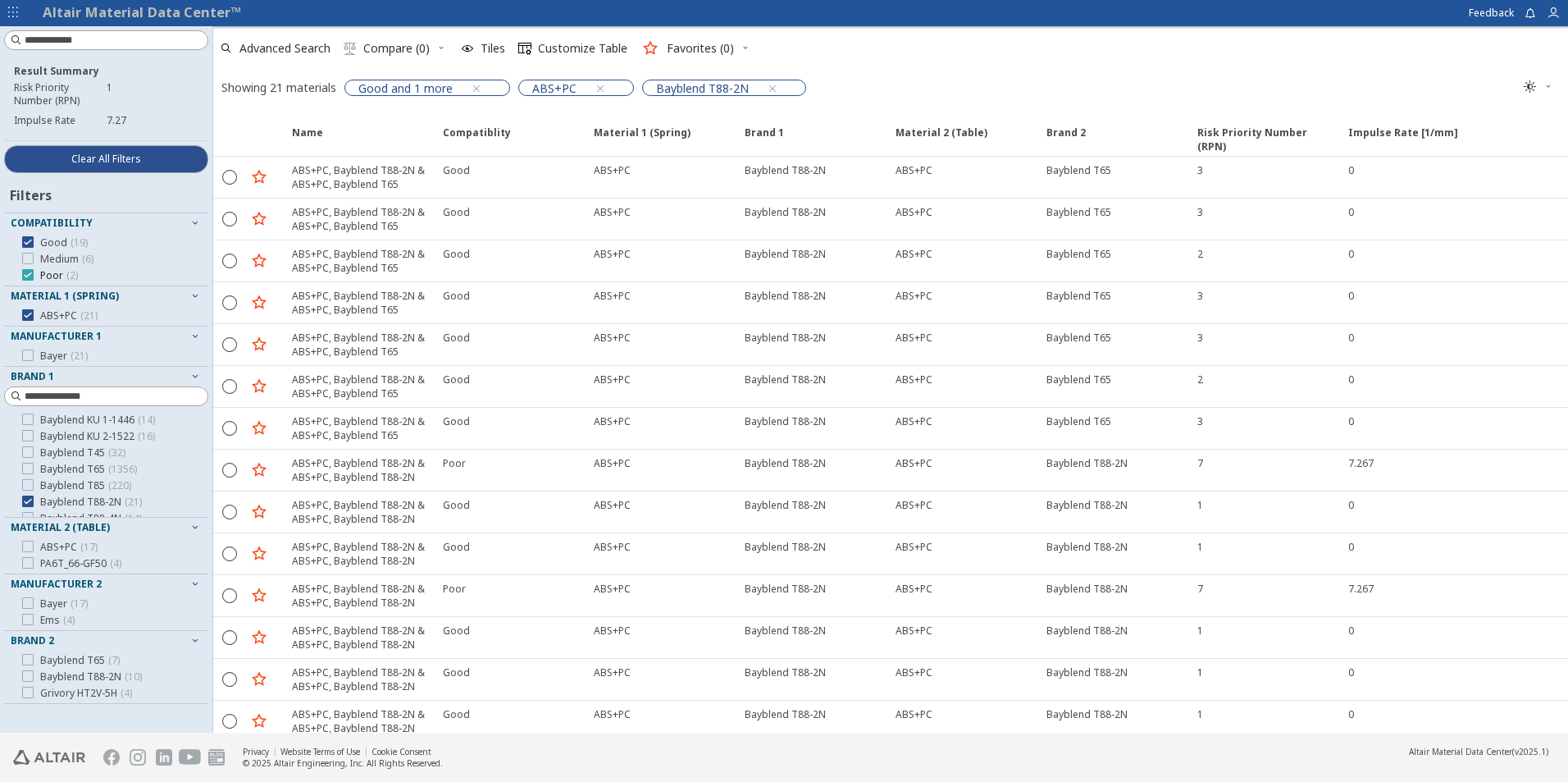
click at [30, 275] on icon at bounding box center [28, 275] width 11 height 11
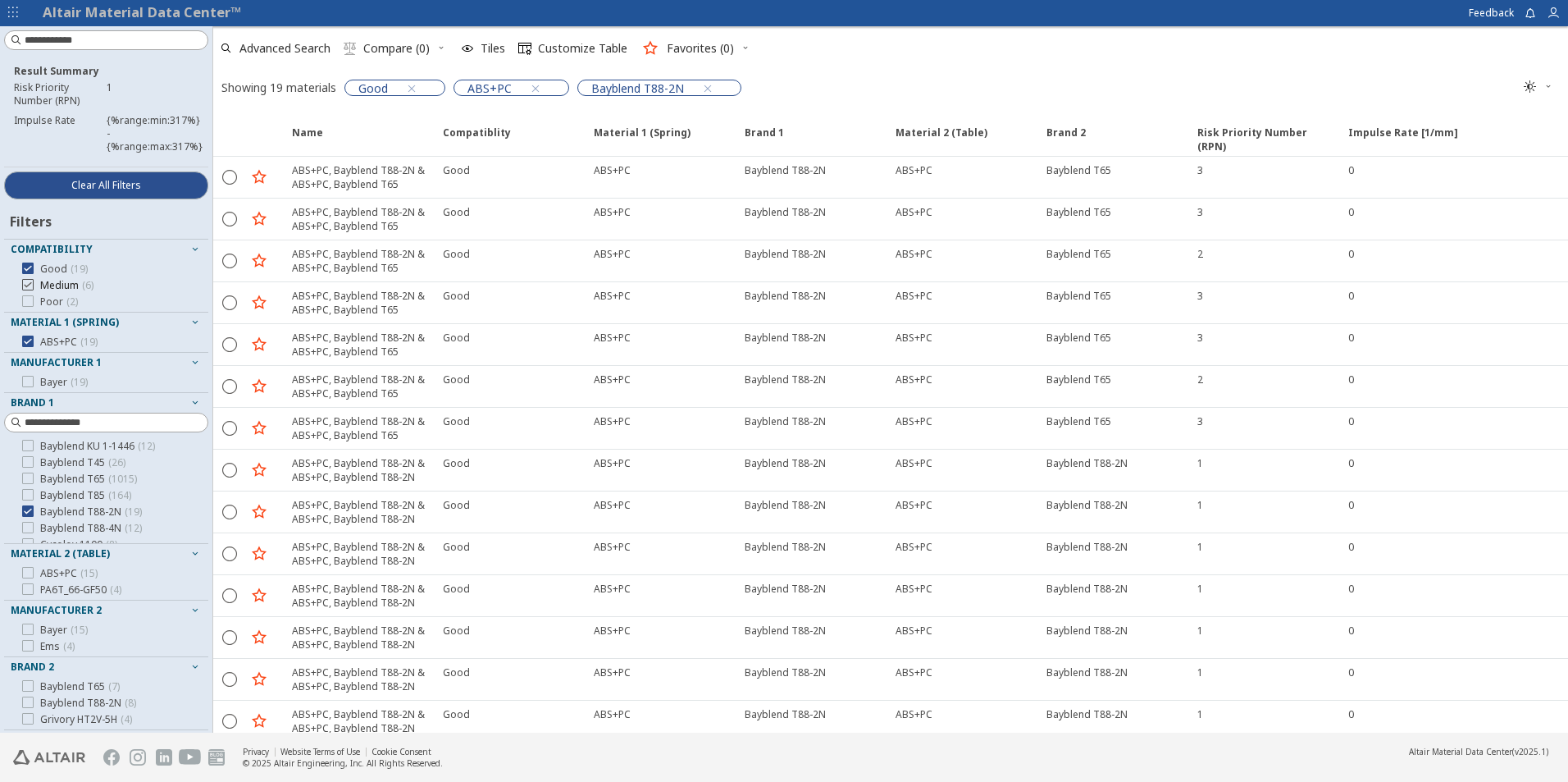
click at [30, 279] on div at bounding box center [28, 284] width 11 height 11
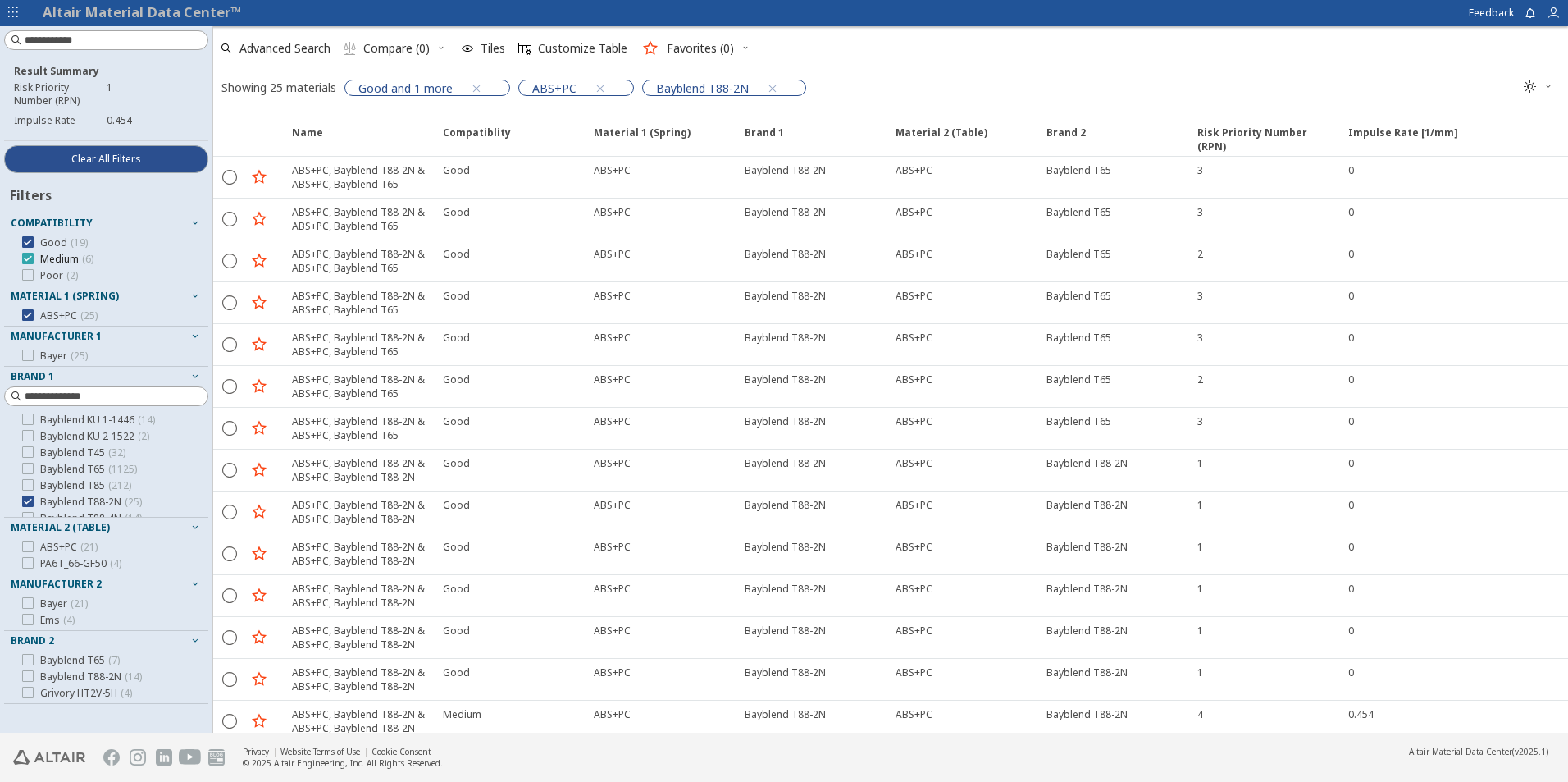
click at [29, 257] on icon at bounding box center [28, 258] width 11 height 11
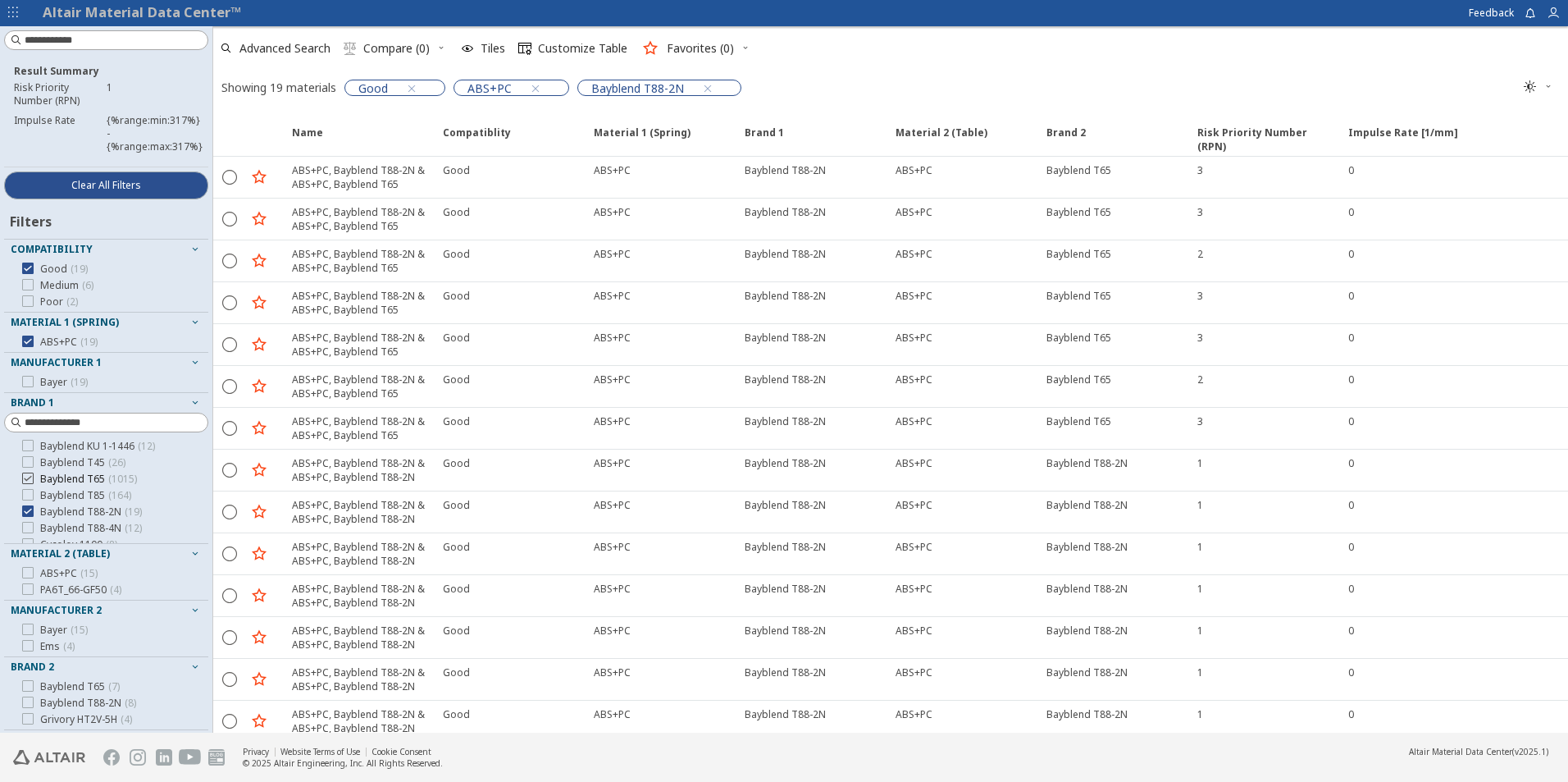
click at [25, 480] on icon at bounding box center [28, 479] width 11 height 11
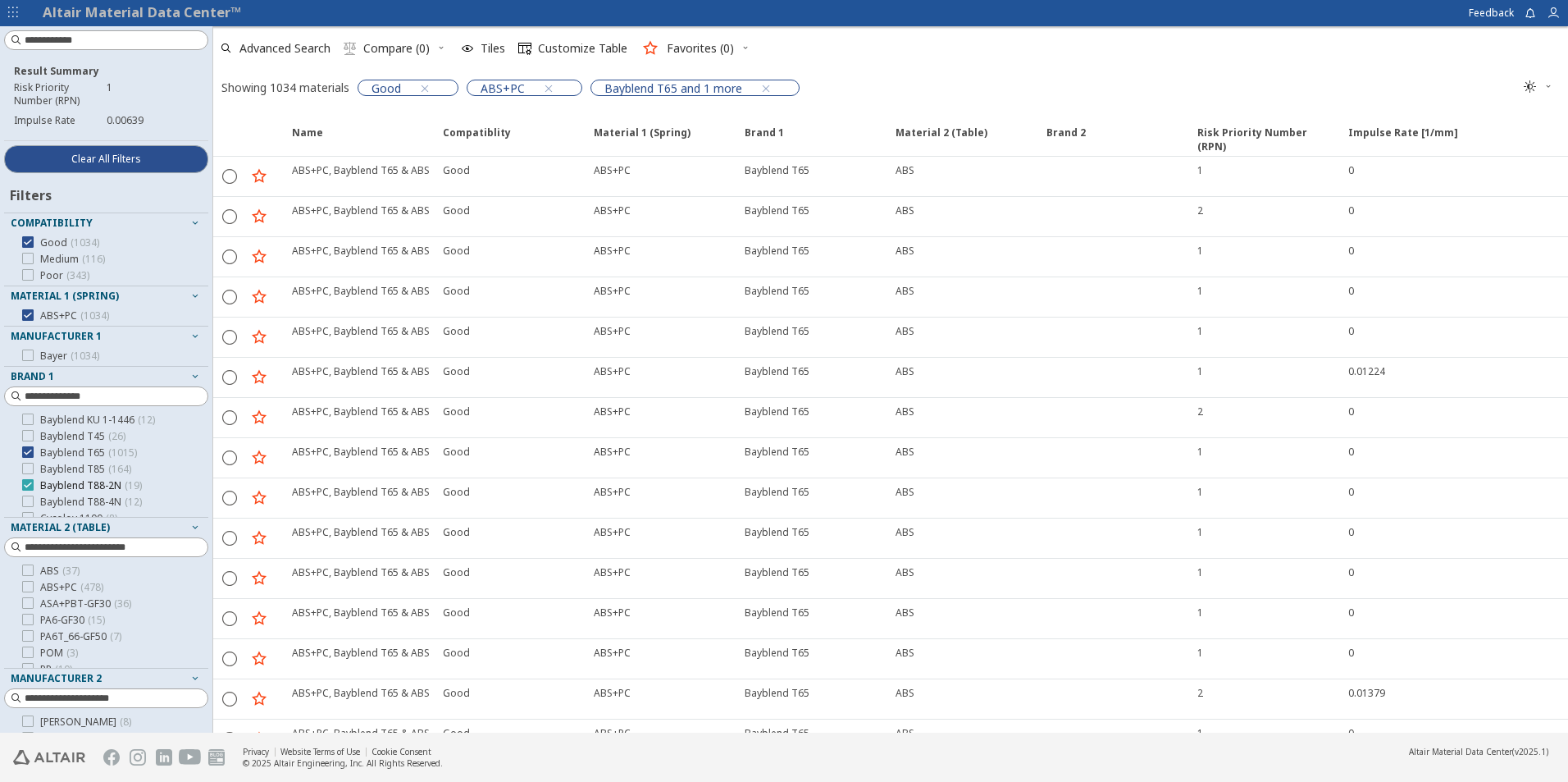
click at [24, 483] on icon at bounding box center [28, 485] width 11 height 11
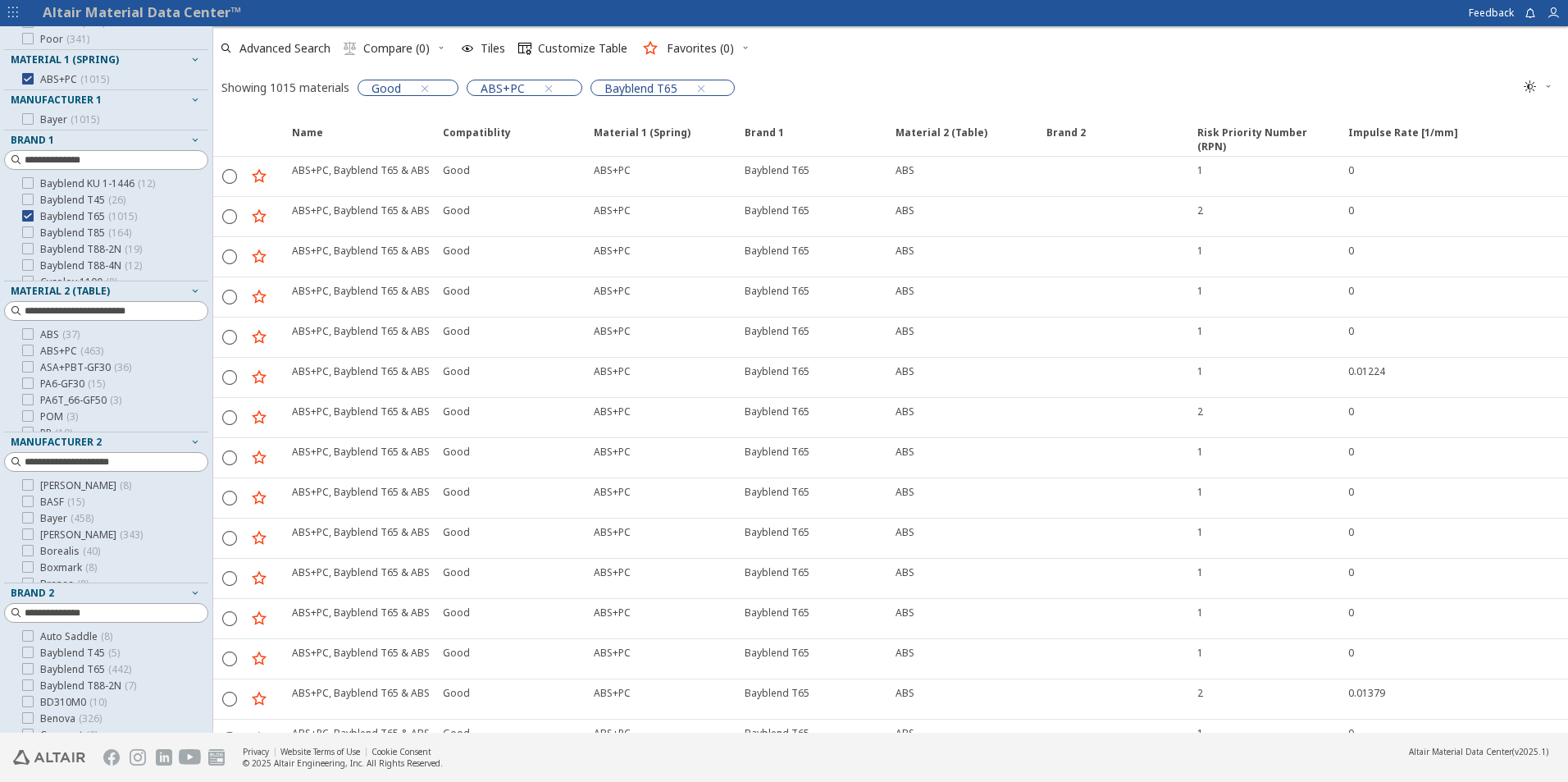
scroll to position [242, 0]
click at [24, 345] on icon at bounding box center [28, 345] width 11 height 11
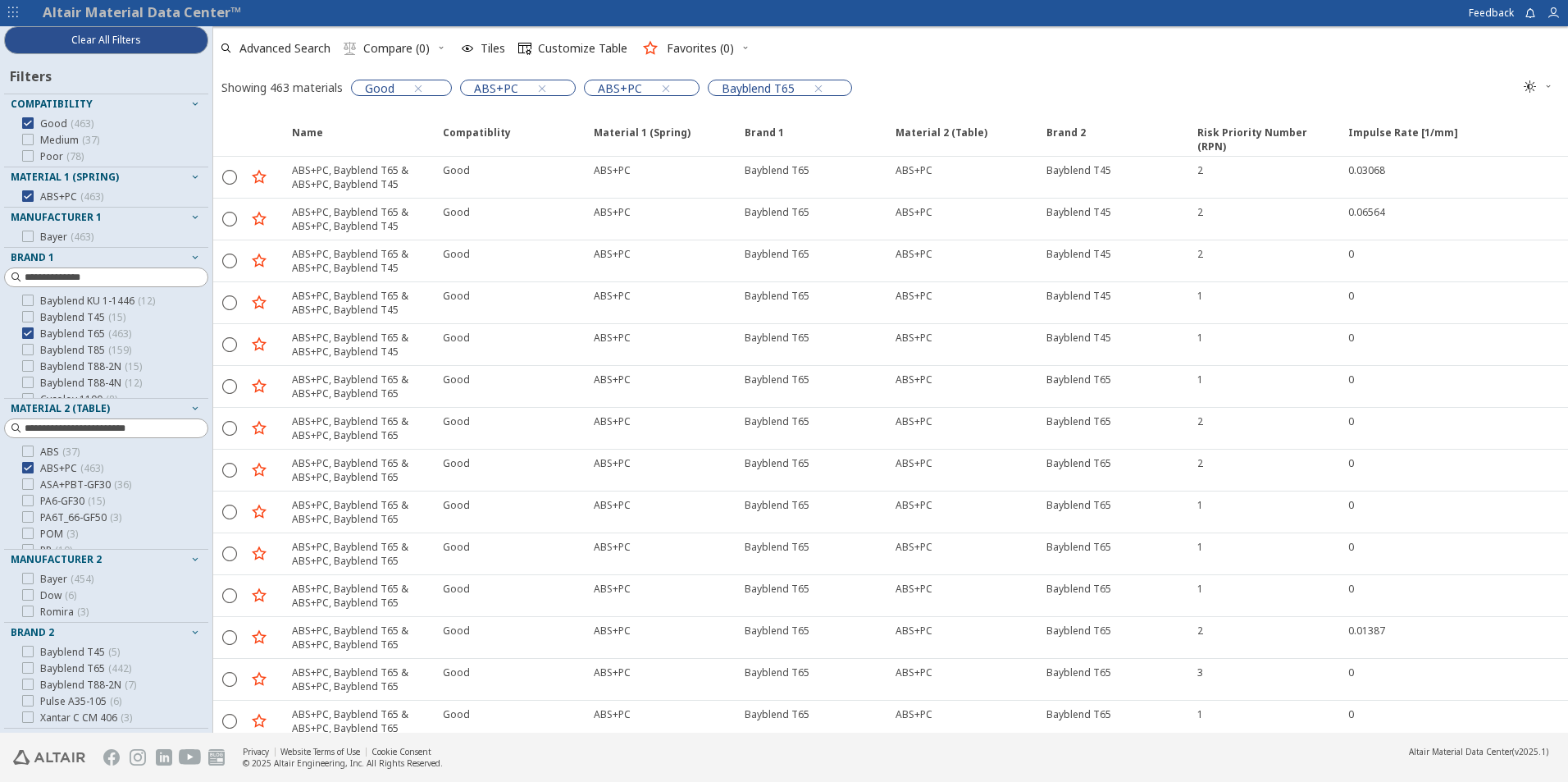
scroll to position [119, 0]
click at [26, 681] on icon at bounding box center [28, 684] width 11 height 11
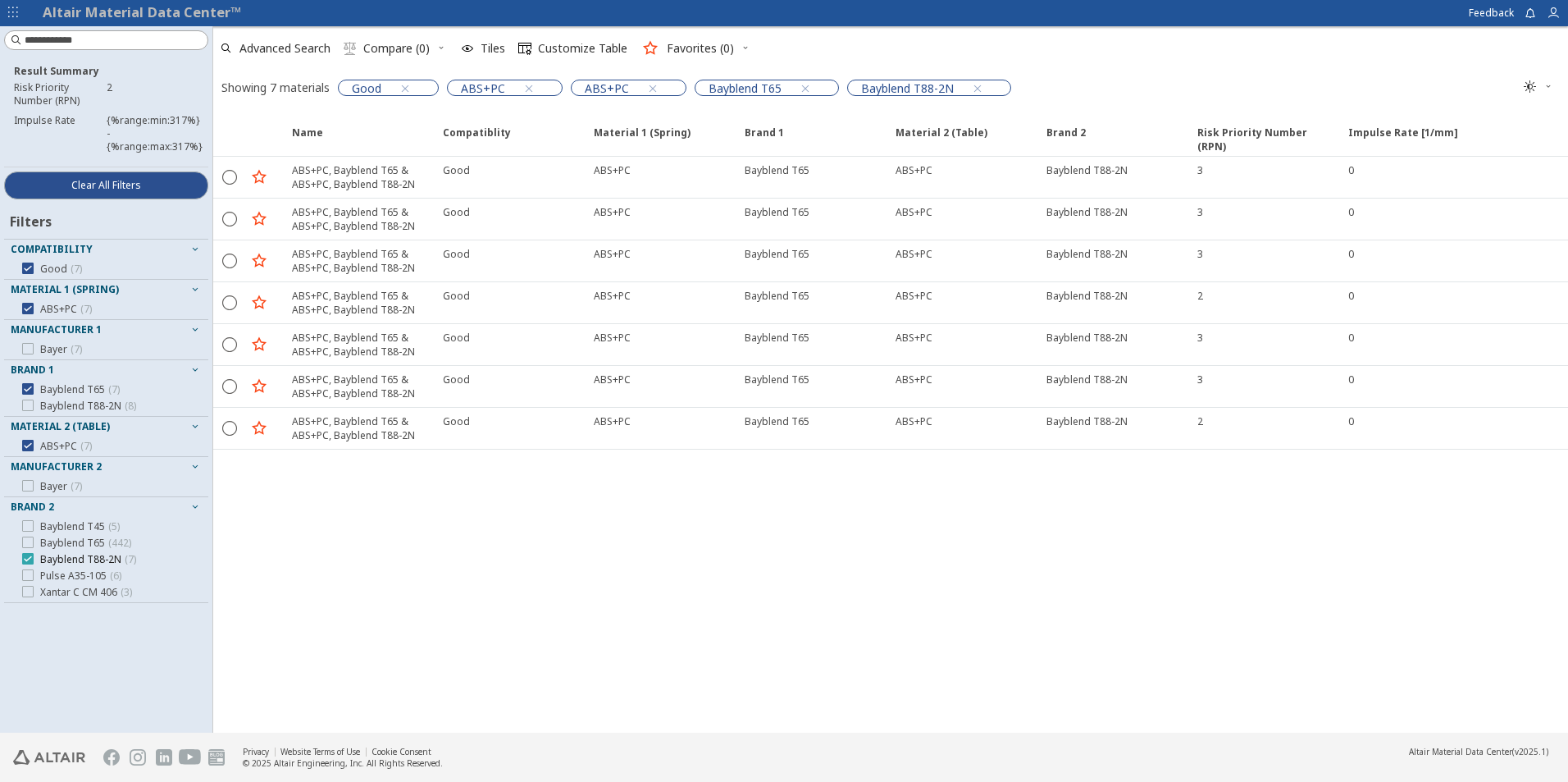
click at [32, 559] on icon at bounding box center [28, 559] width 11 height 11
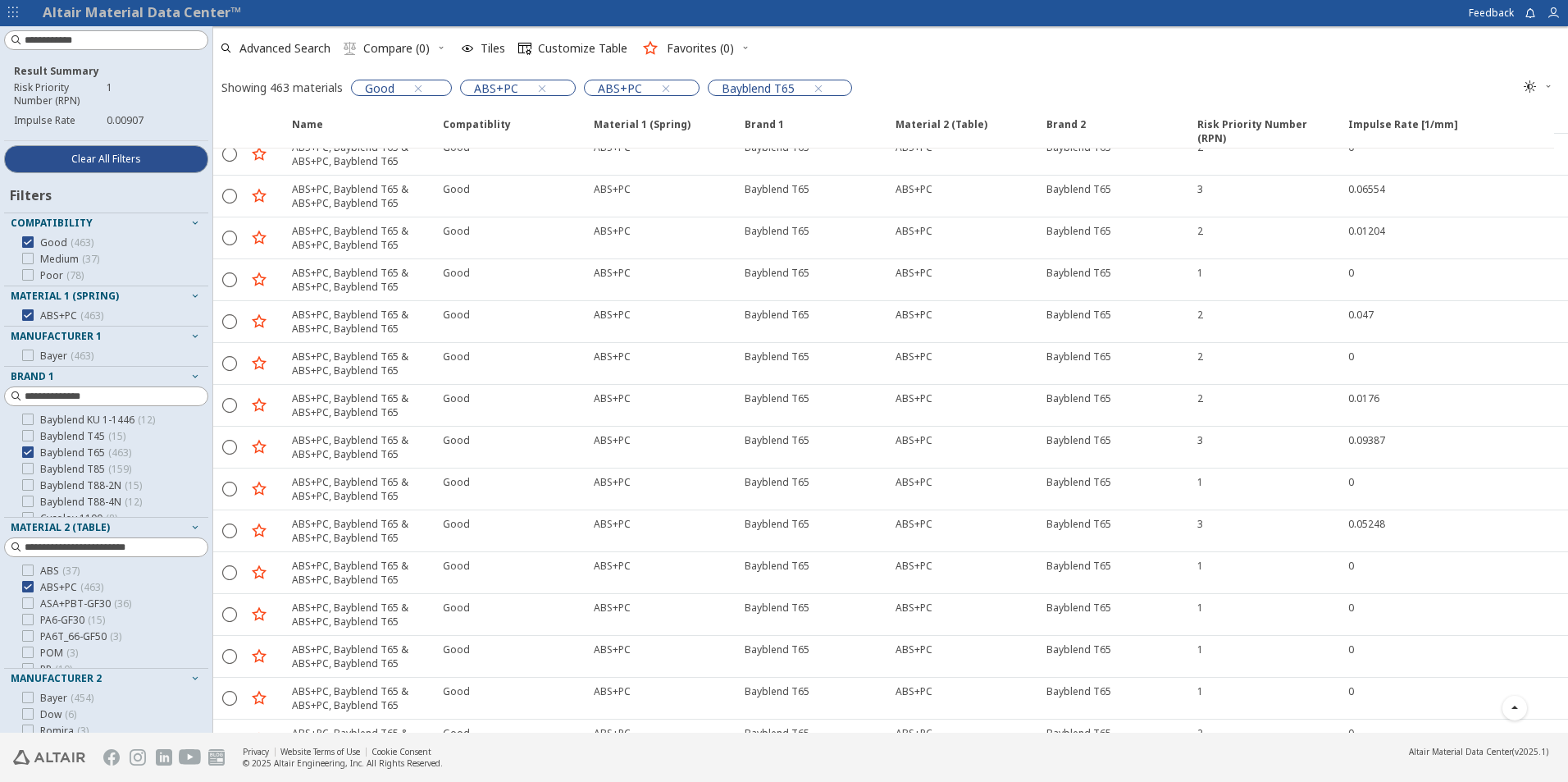
scroll to position [4807, 0]
